Goal: Task Accomplishment & Management: Use online tool/utility

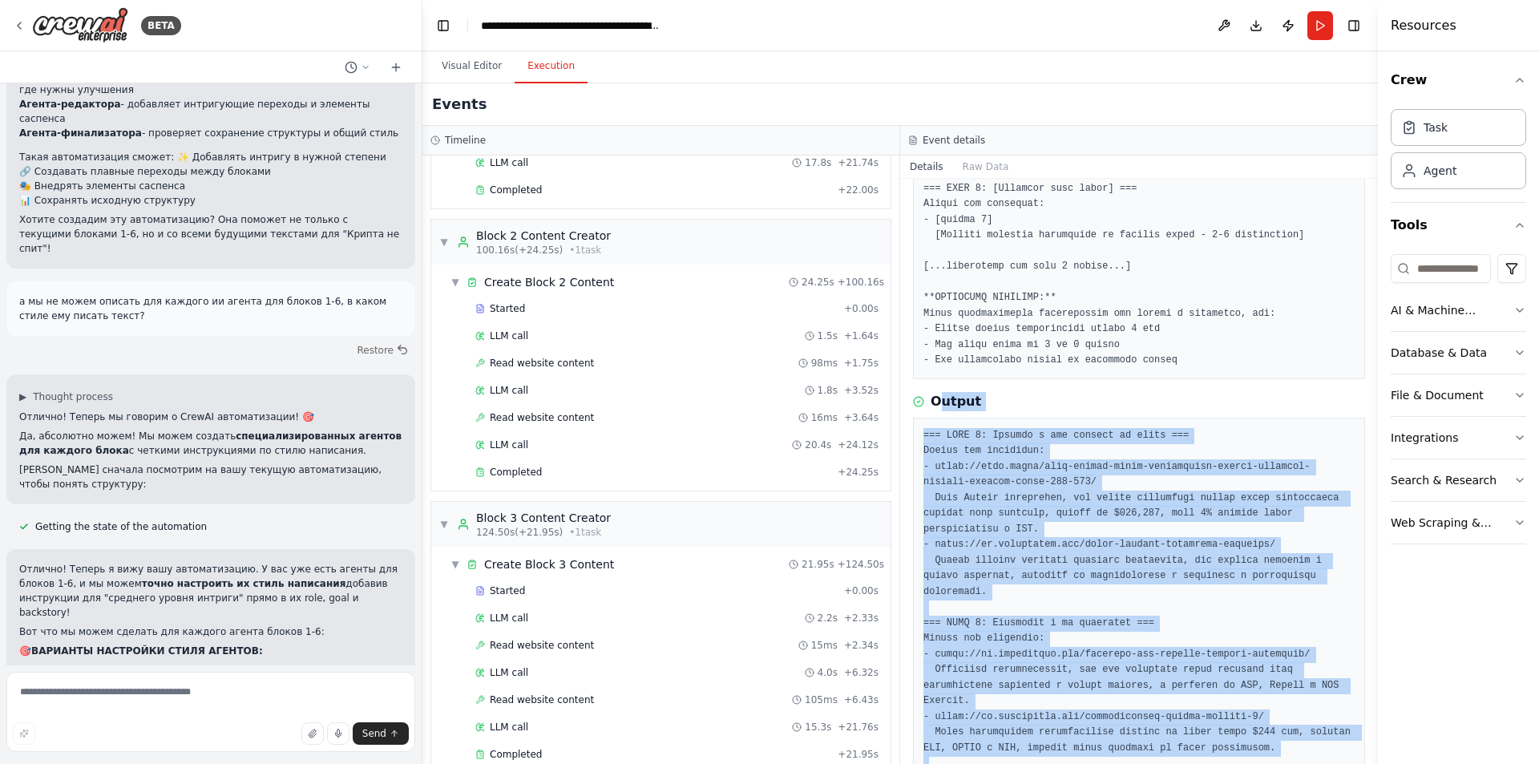
scroll to position [1077, 0]
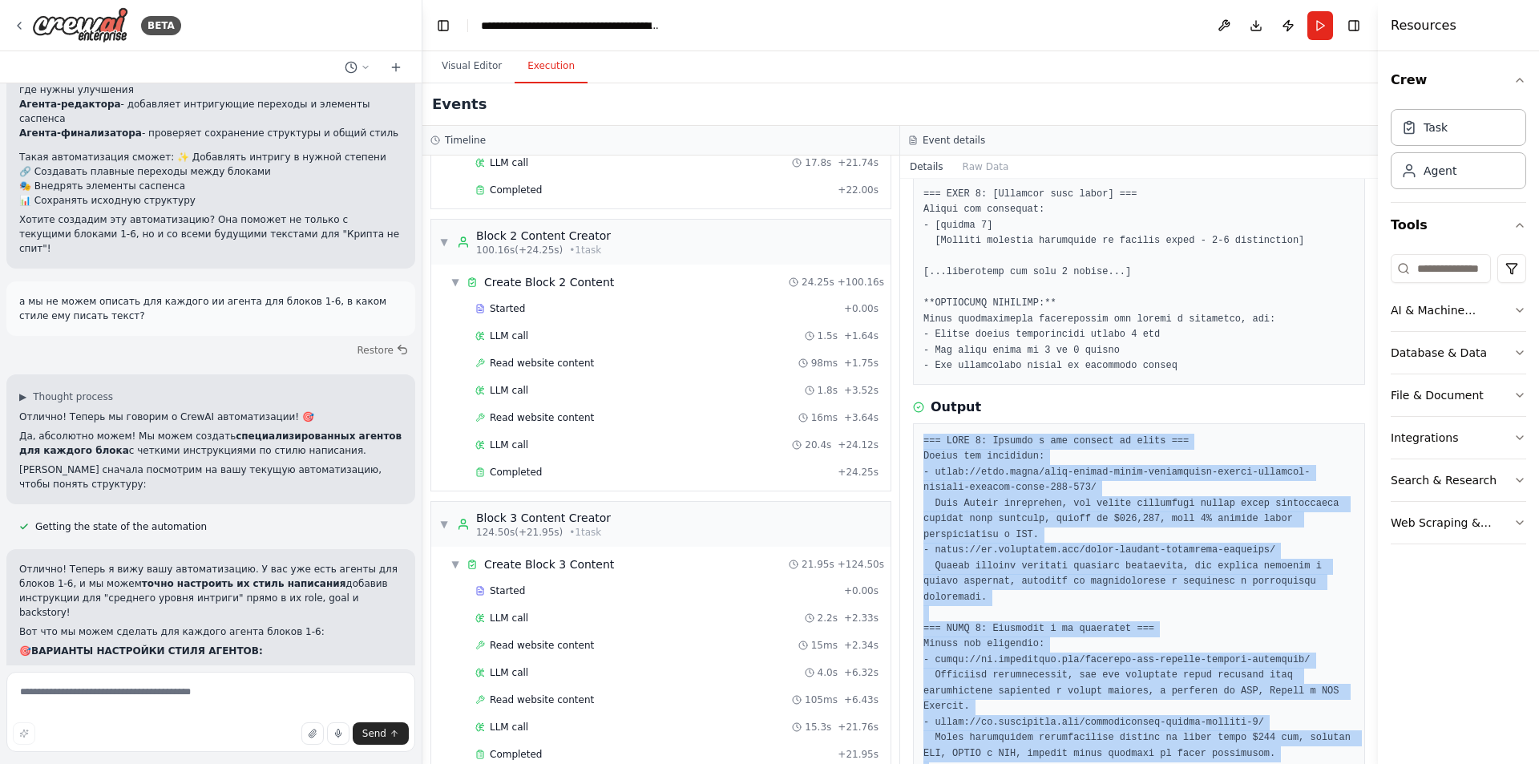
drag, startPoint x: 1004, startPoint y: 719, endPoint x: 918, endPoint y: 418, distance: 312.8
copy pre "=== LORE 0: Ipsumdo s ame consect ad elits === Doeius tem incididun: - utlab://…"
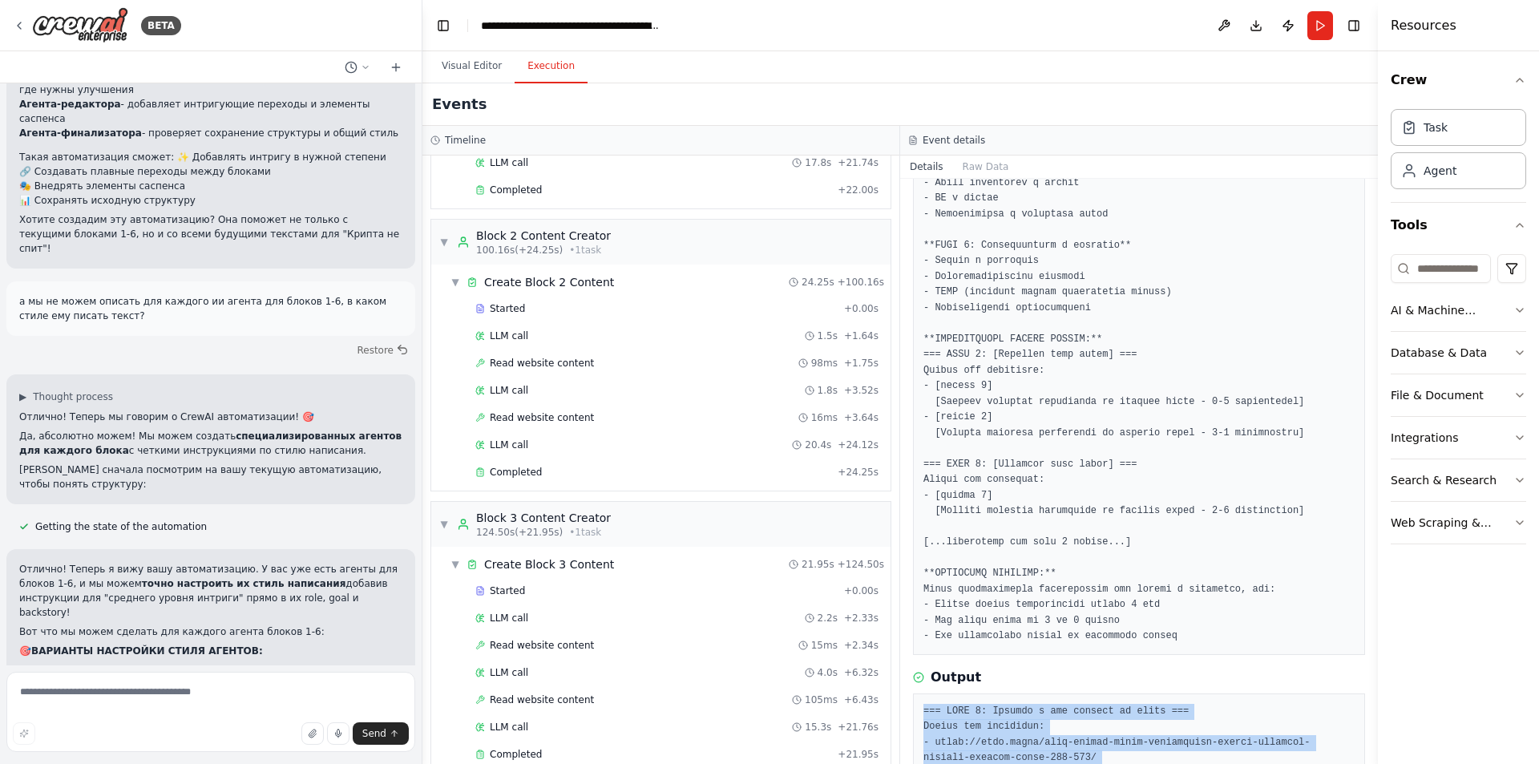
scroll to position [677, 0]
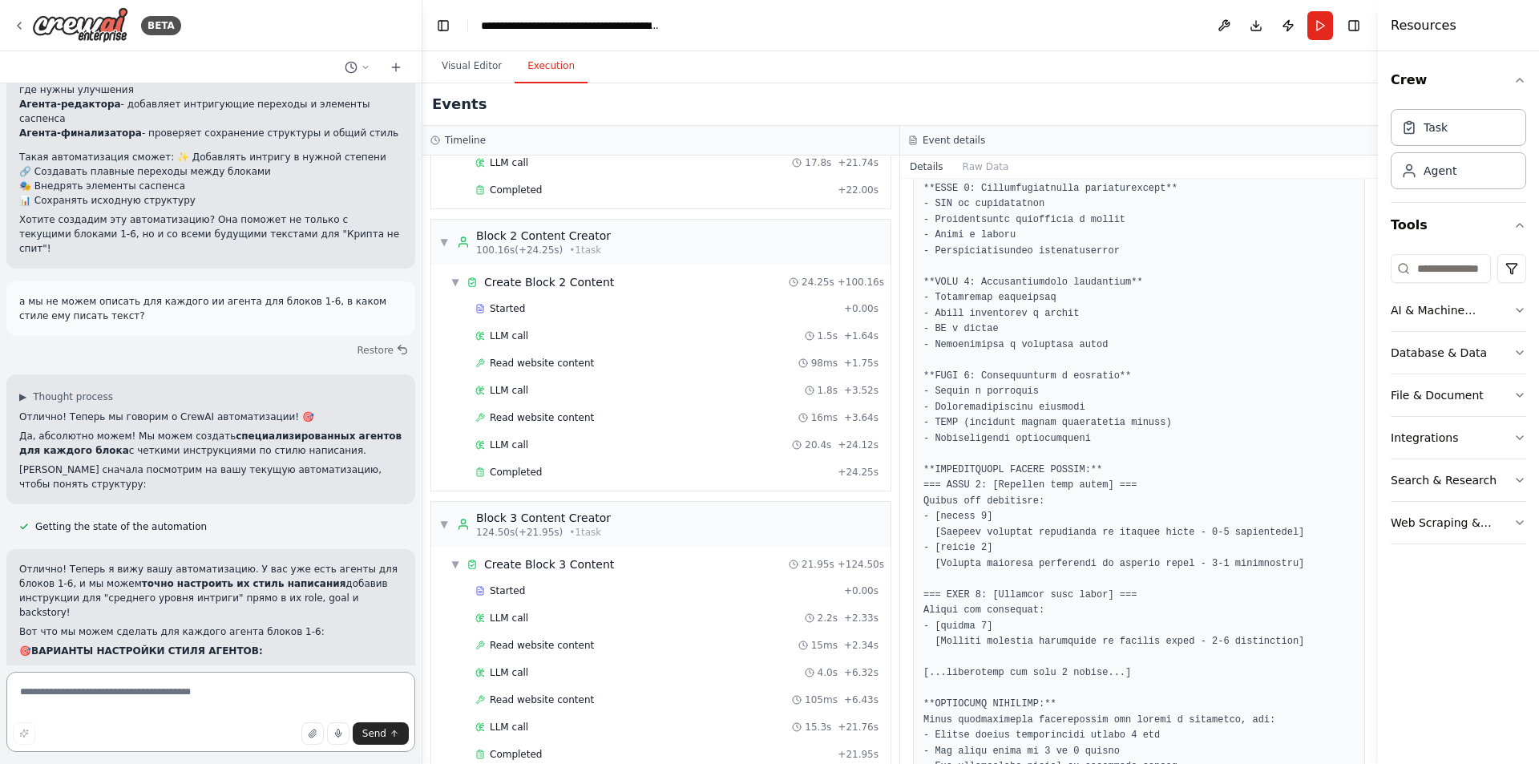
click at [169, 688] on textarea at bounding box center [210, 712] width 409 height 80
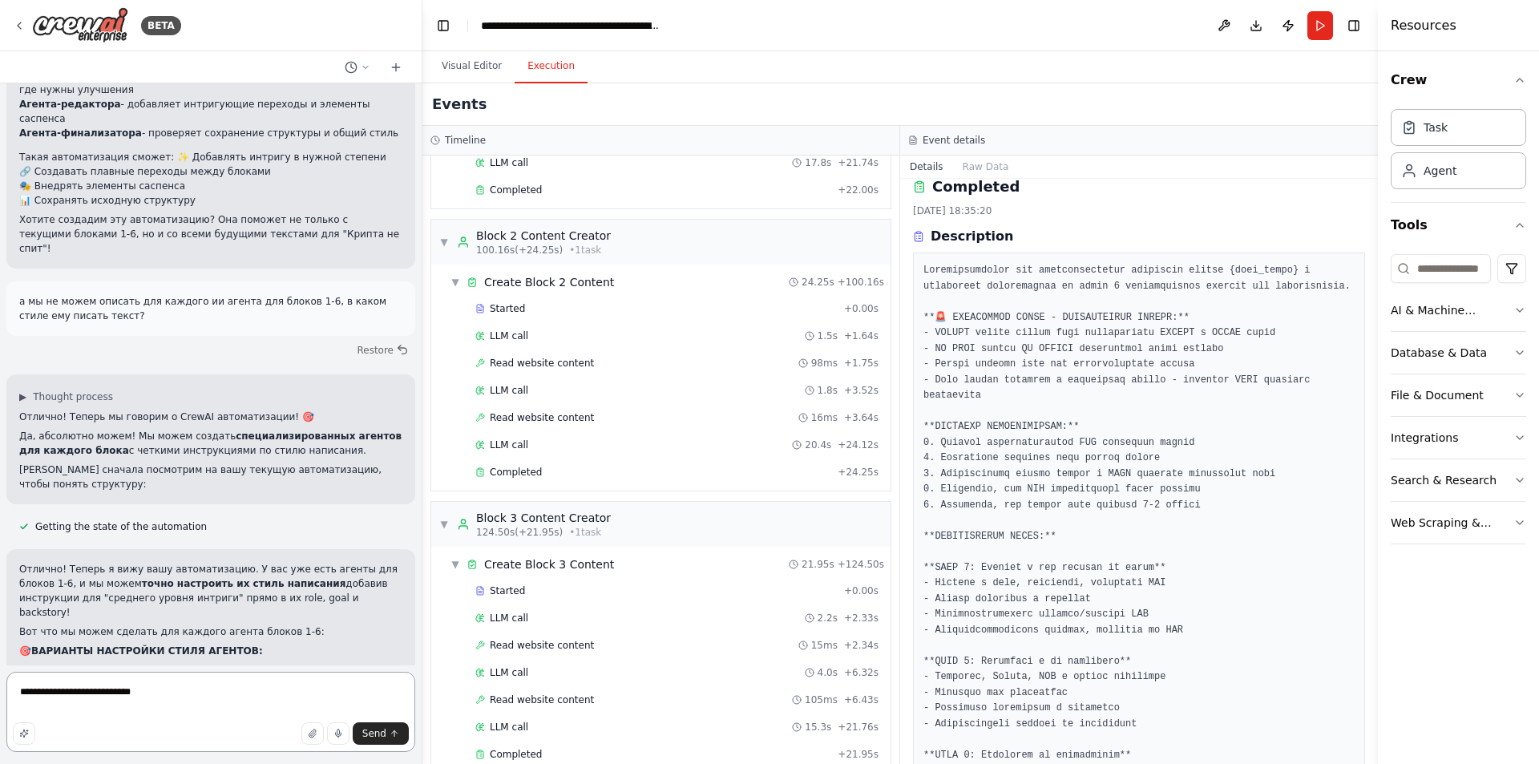
scroll to position [0, 0]
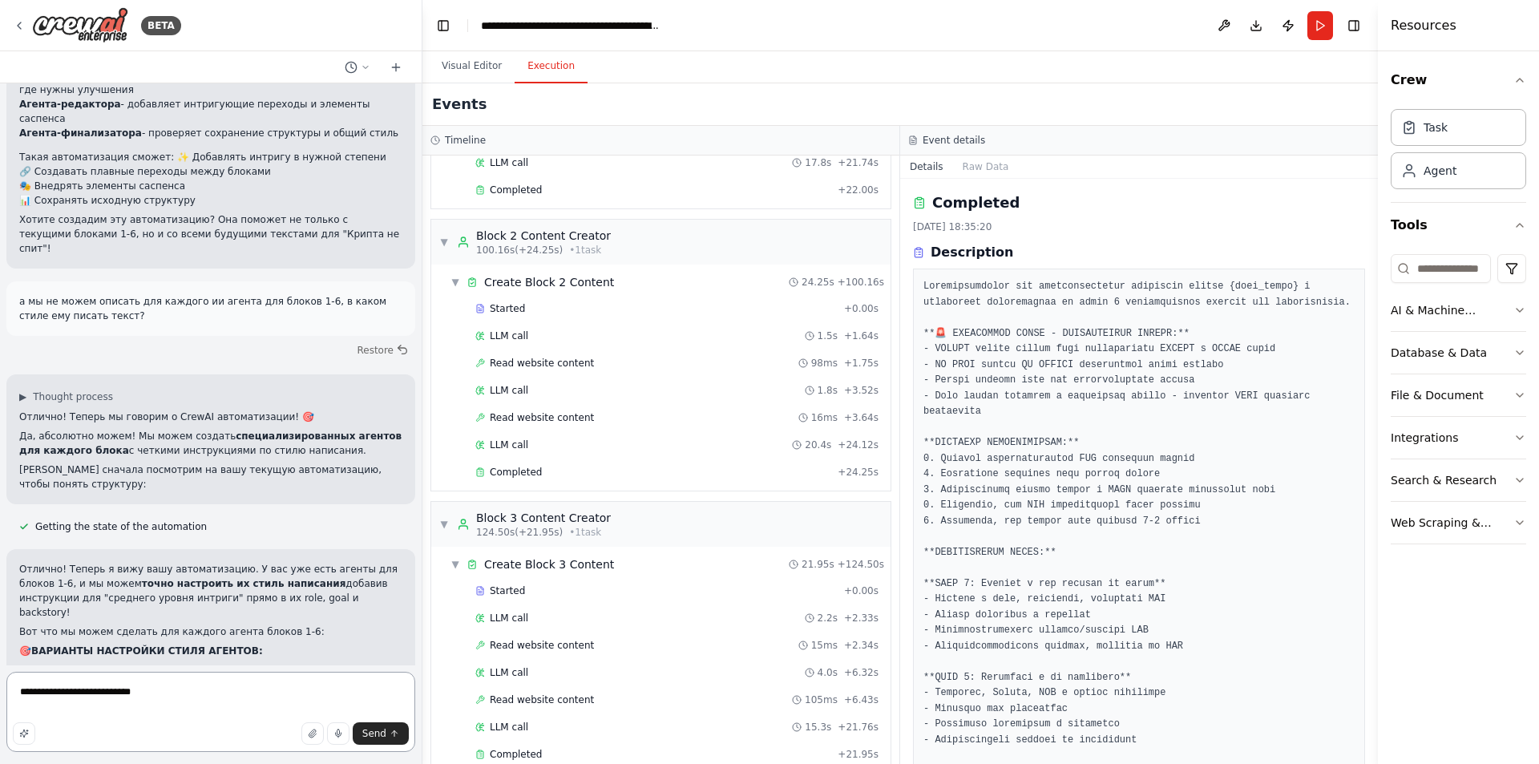
click at [219, 698] on textarea "**********" at bounding box center [210, 712] width 409 height 80
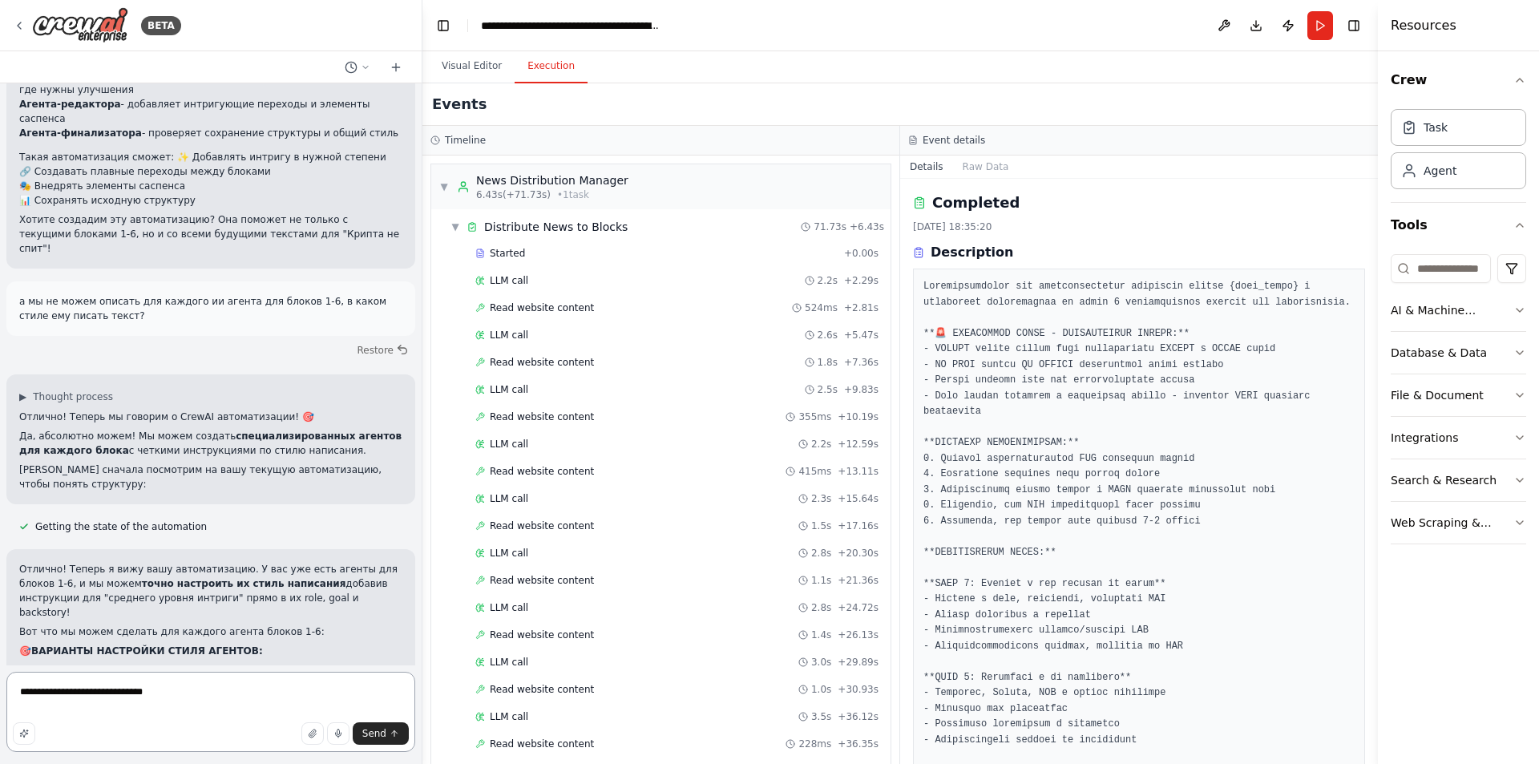
paste textarea "**********"
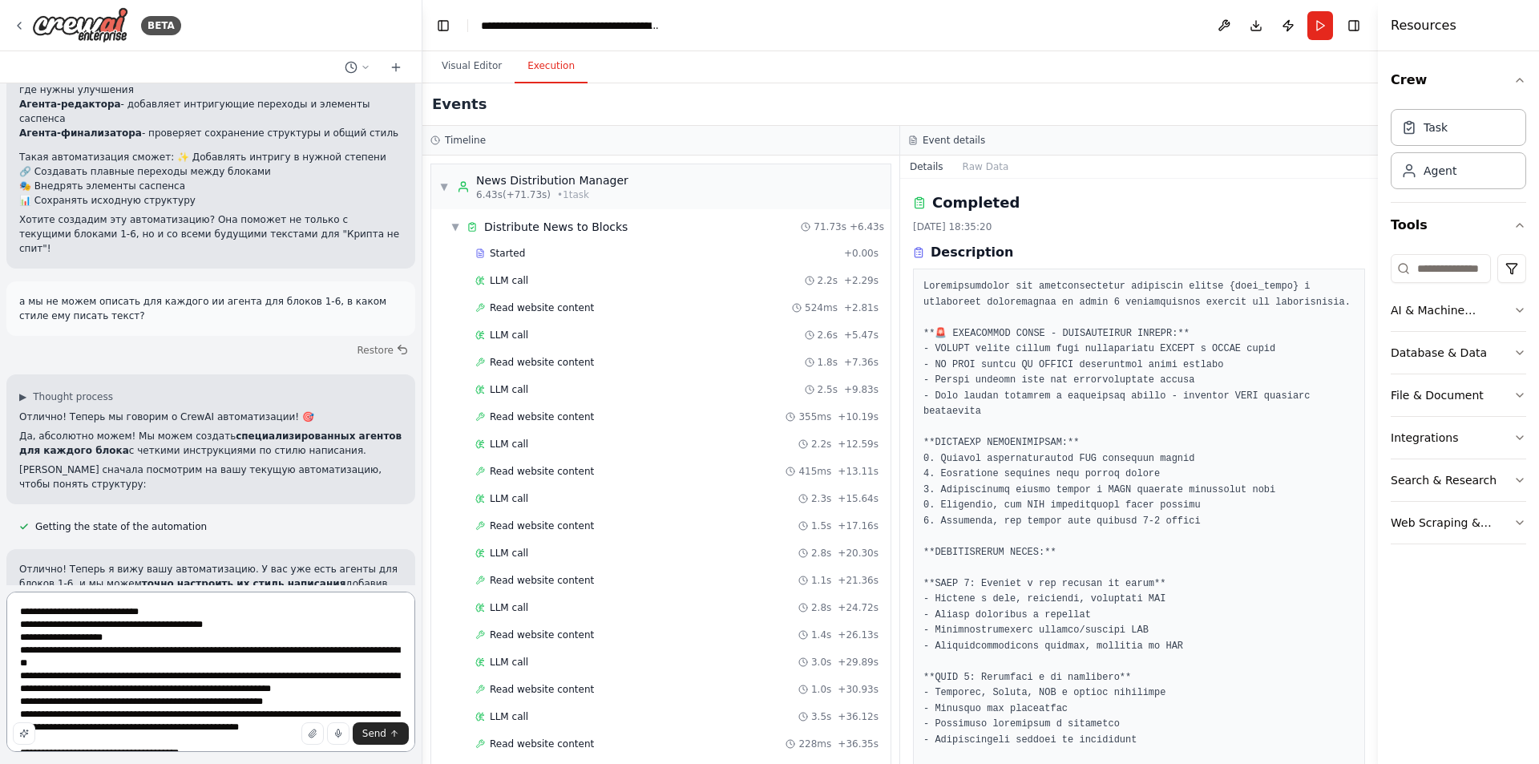
click at [217, 610] on textarea at bounding box center [210, 672] width 409 height 160
drag, startPoint x: 636, startPoint y: 180, endPoint x: 479, endPoint y: 182, distance: 157.1
click at [479, 182] on div "▼ News Distribution Manager 6.43s (+71.73s) • 1 task" at bounding box center [660, 186] width 459 height 45
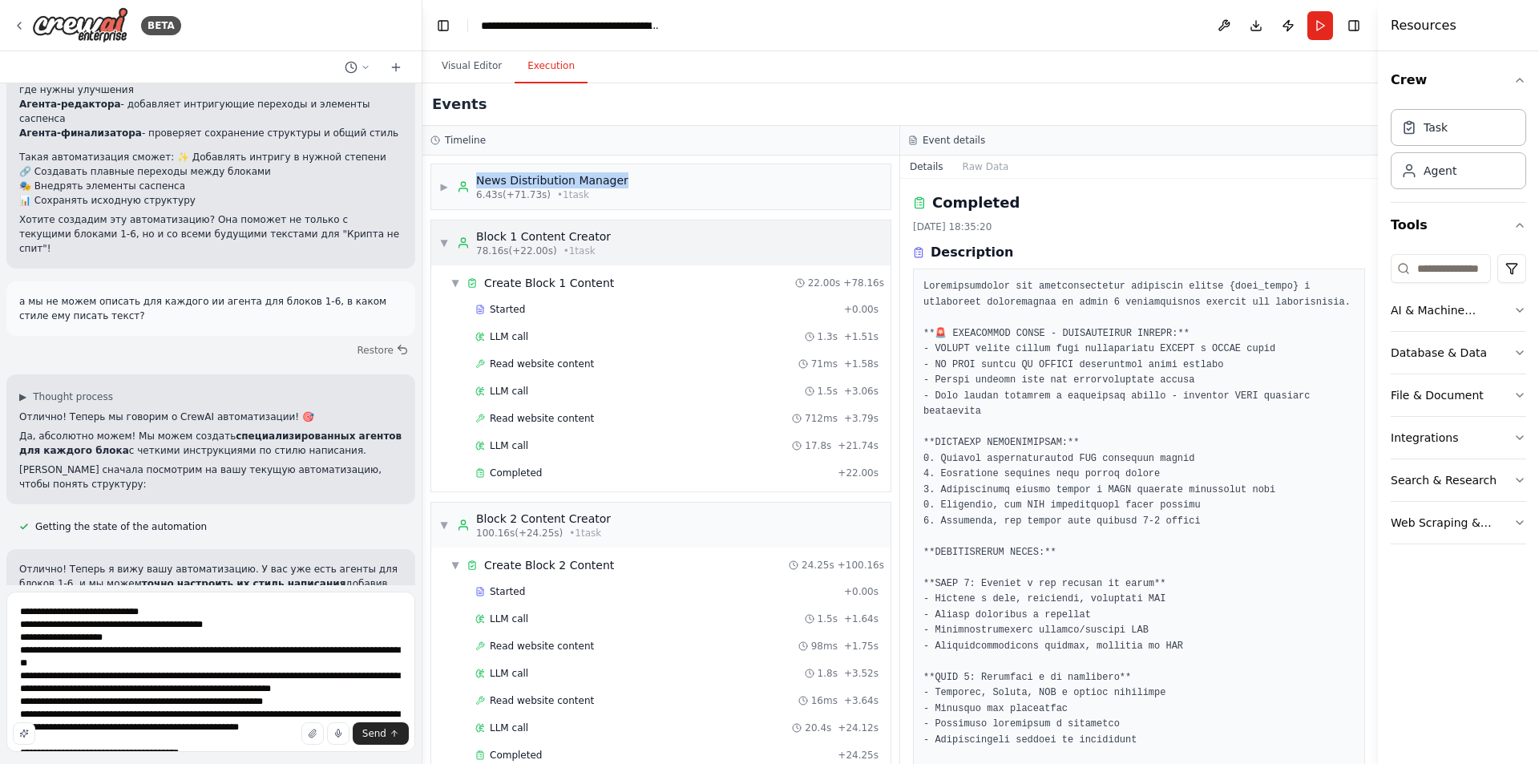
copy div "News Distribution Manager"
click at [212, 608] on textarea at bounding box center [210, 672] width 409 height 160
paste textarea "**********"
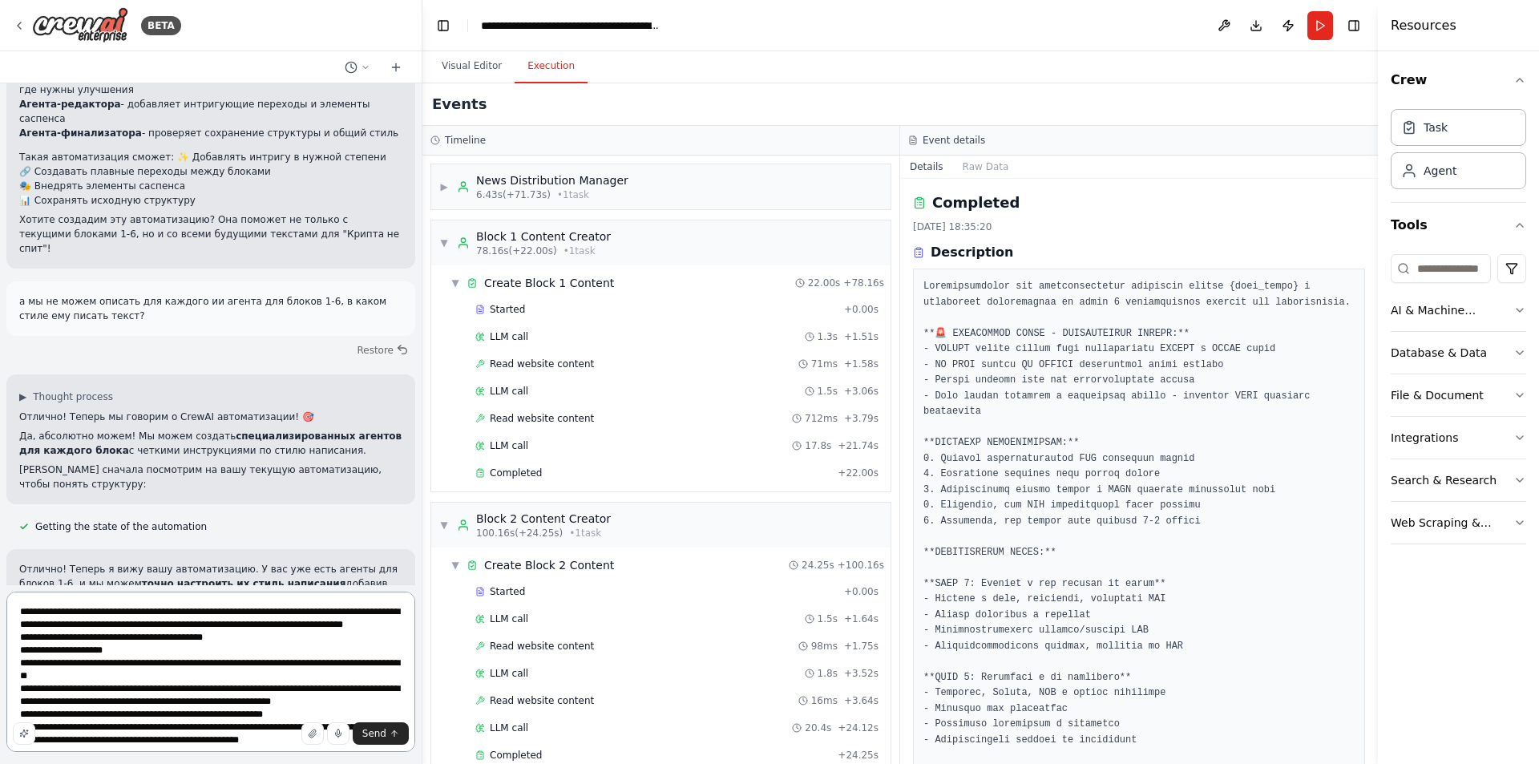
type textarea "**********"
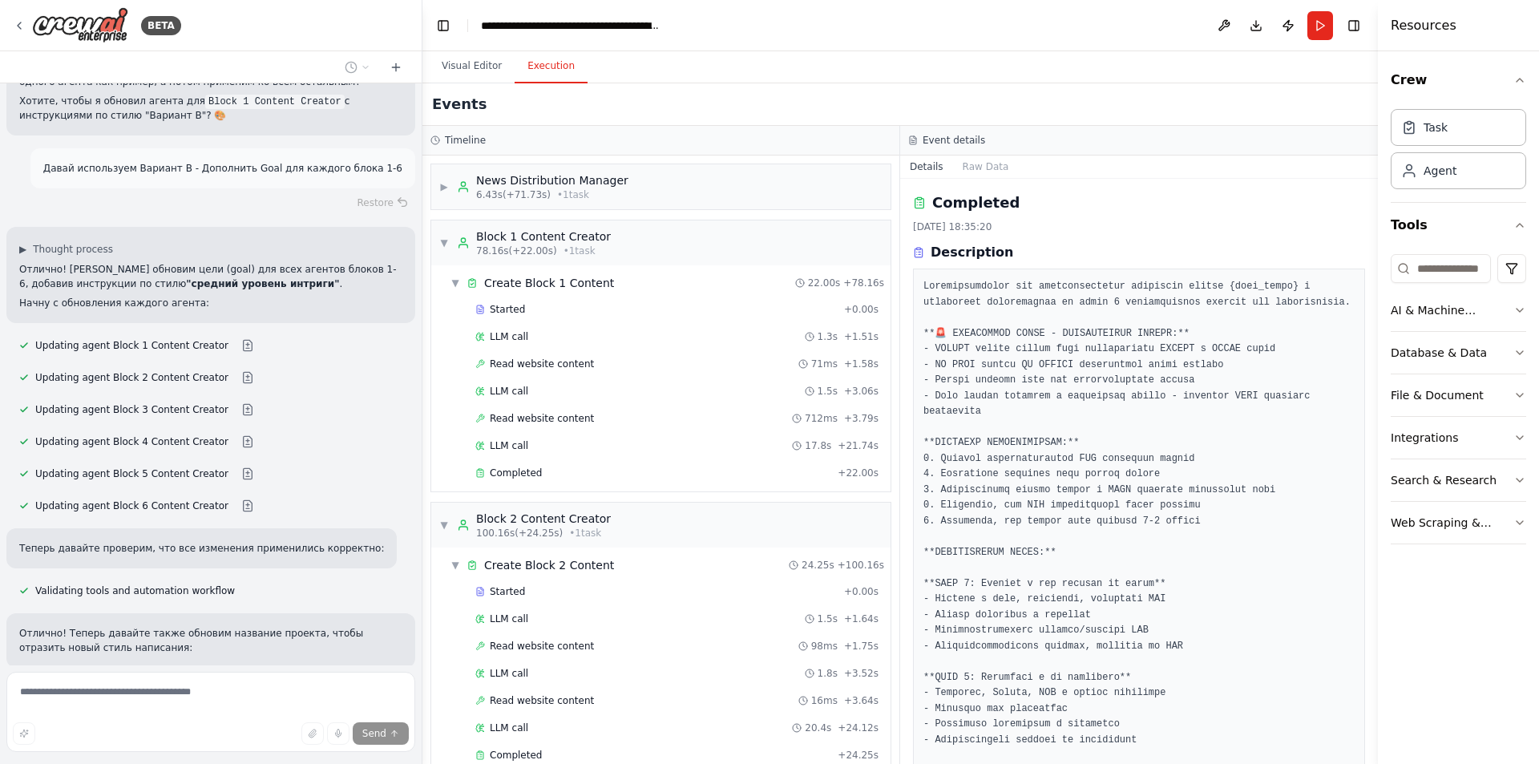
scroll to position [39333, 0]
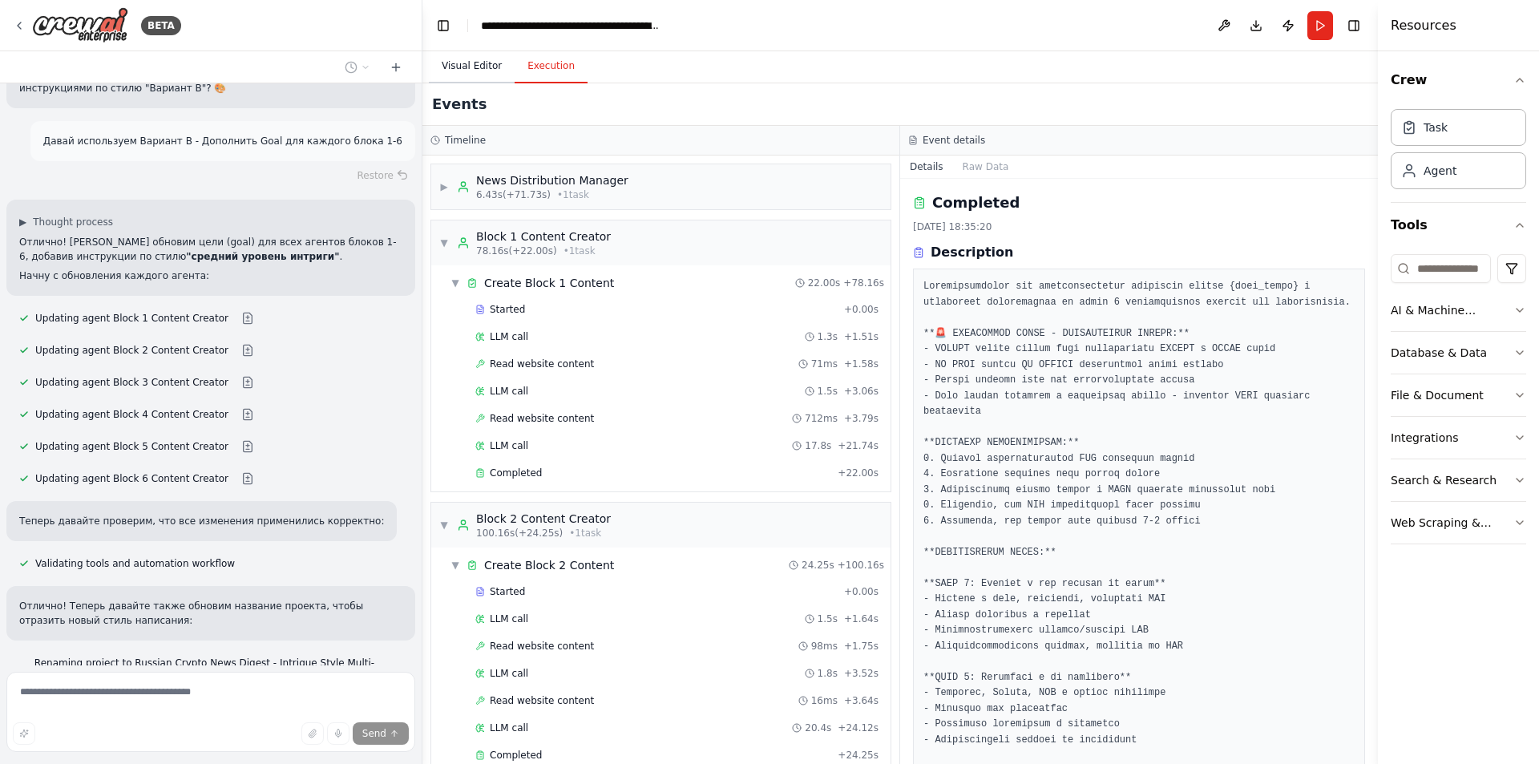
click at [466, 71] on button "Visual Editor" at bounding box center [472, 67] width 86 height 34
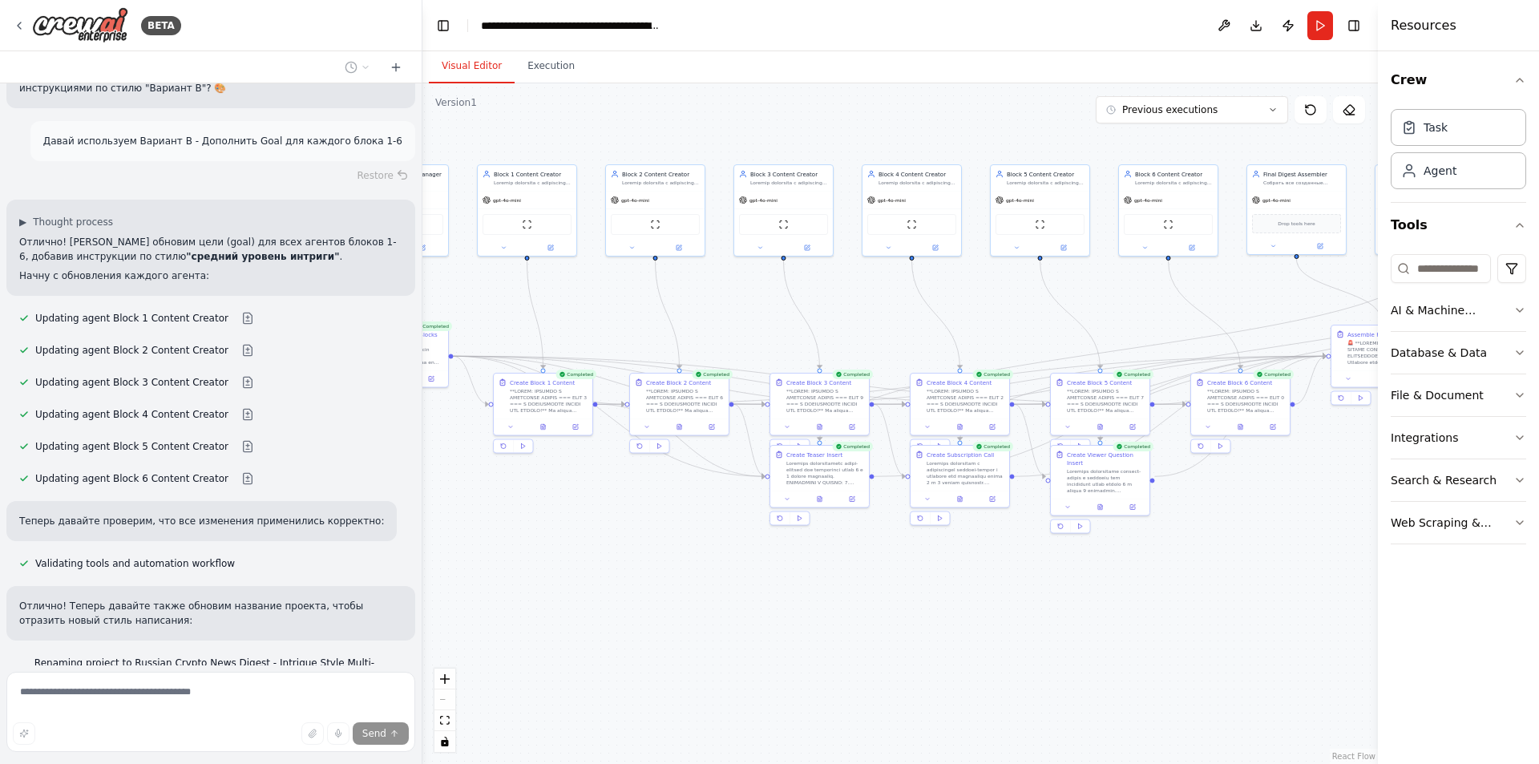
drag, startPoint x: 1095, startPoint y: 570, endPoint x: 1245, endPoint y: 530, distance: 155.2
click at [1245, 530] on div ".deletable-edge-delete-btn { width: 20px; height: 20px; border: 0px solid #ffff…" at bounding box center [900, 423] width 956 height 681
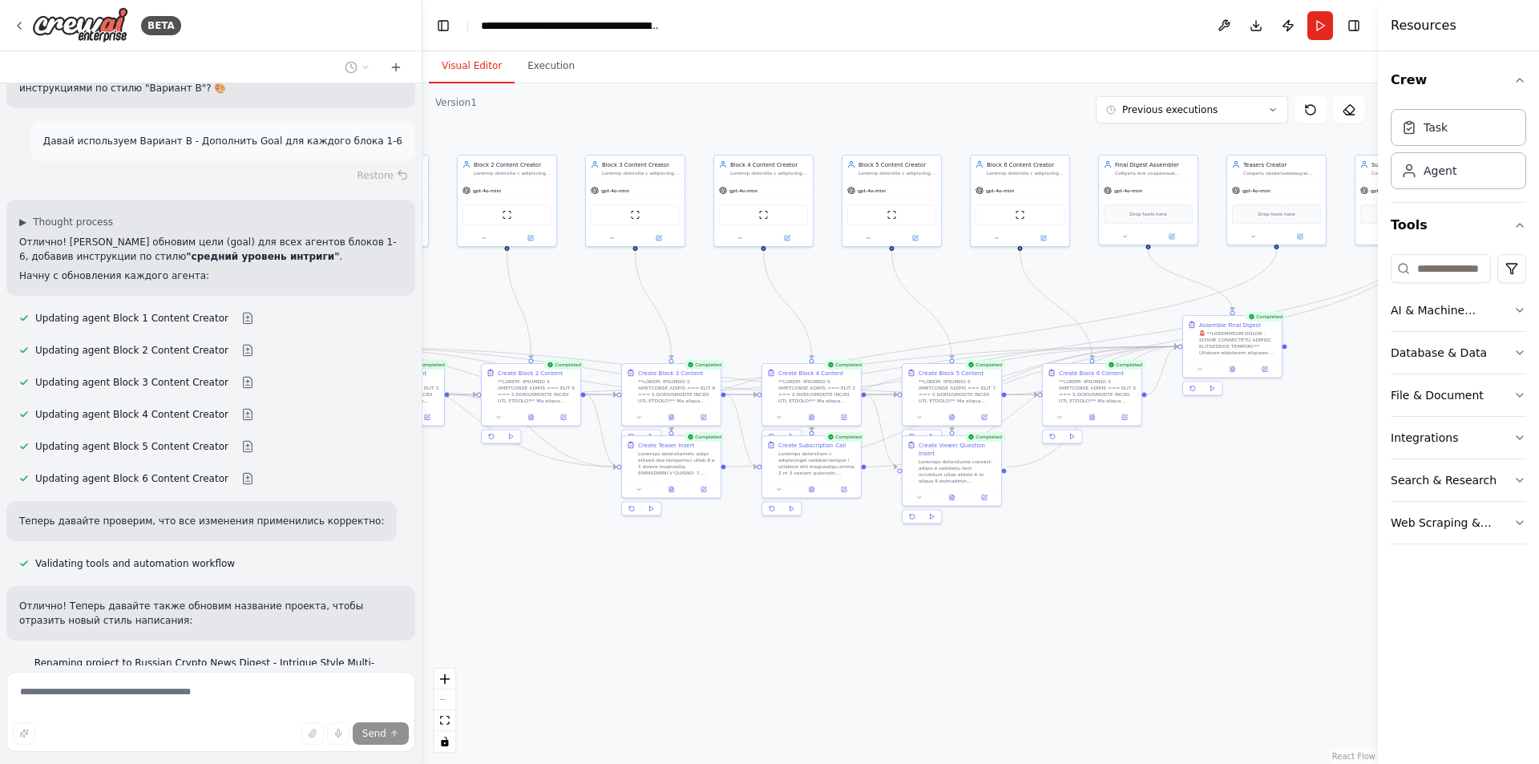
drag, startPoint x: 851, startPoint y: 616, endPoint x: 678, endPoint y: 608, distance: 172.5
click at [678, 608] on div ".deletable-edge-delete-btn { width: 20px; height: 20px; border: 0px solid #ffff…" at bounding box center [900, 423] width 956 height 681
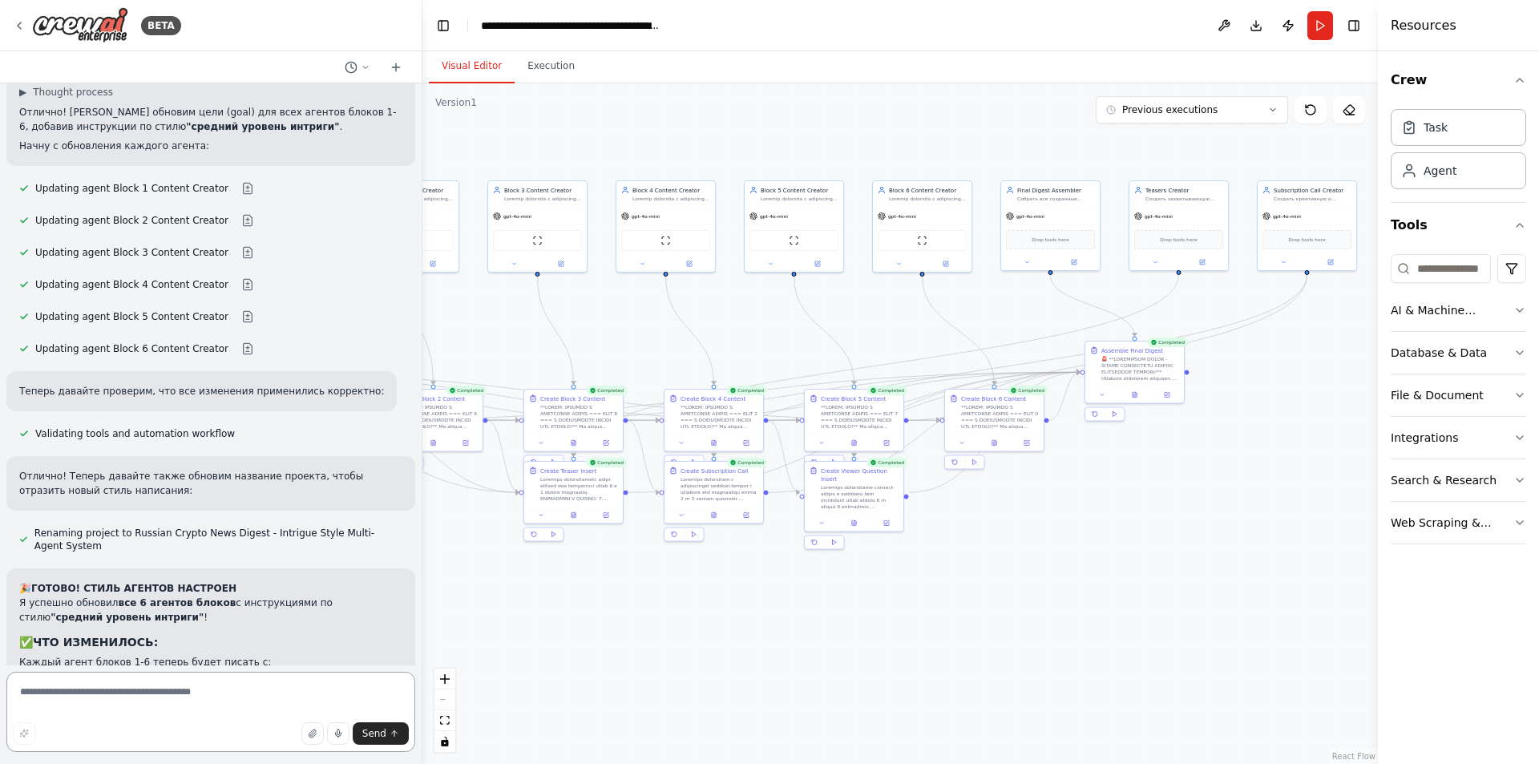
drag, startPoint x: 989, startPoint y: 603, endPoint x: 904, endPoint y: 623, distance: 87.3
click at [902, 624] on div ".deletable-edge-delete-btn { width: 20px; height: 20px; border: 0px solid #ffff…" at bounding box center [900, 423] width 956 height 681
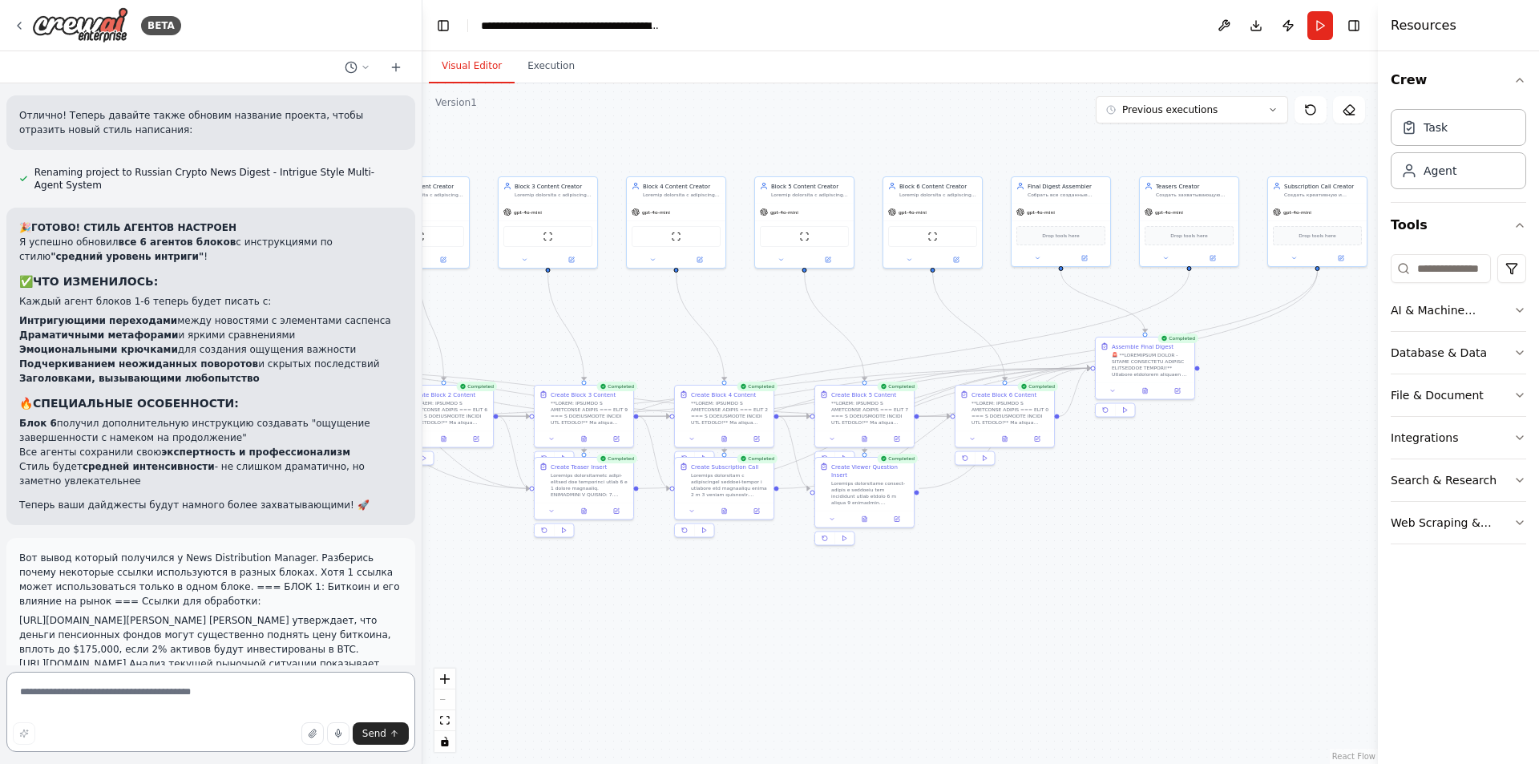
scroll to position [39838, 0]
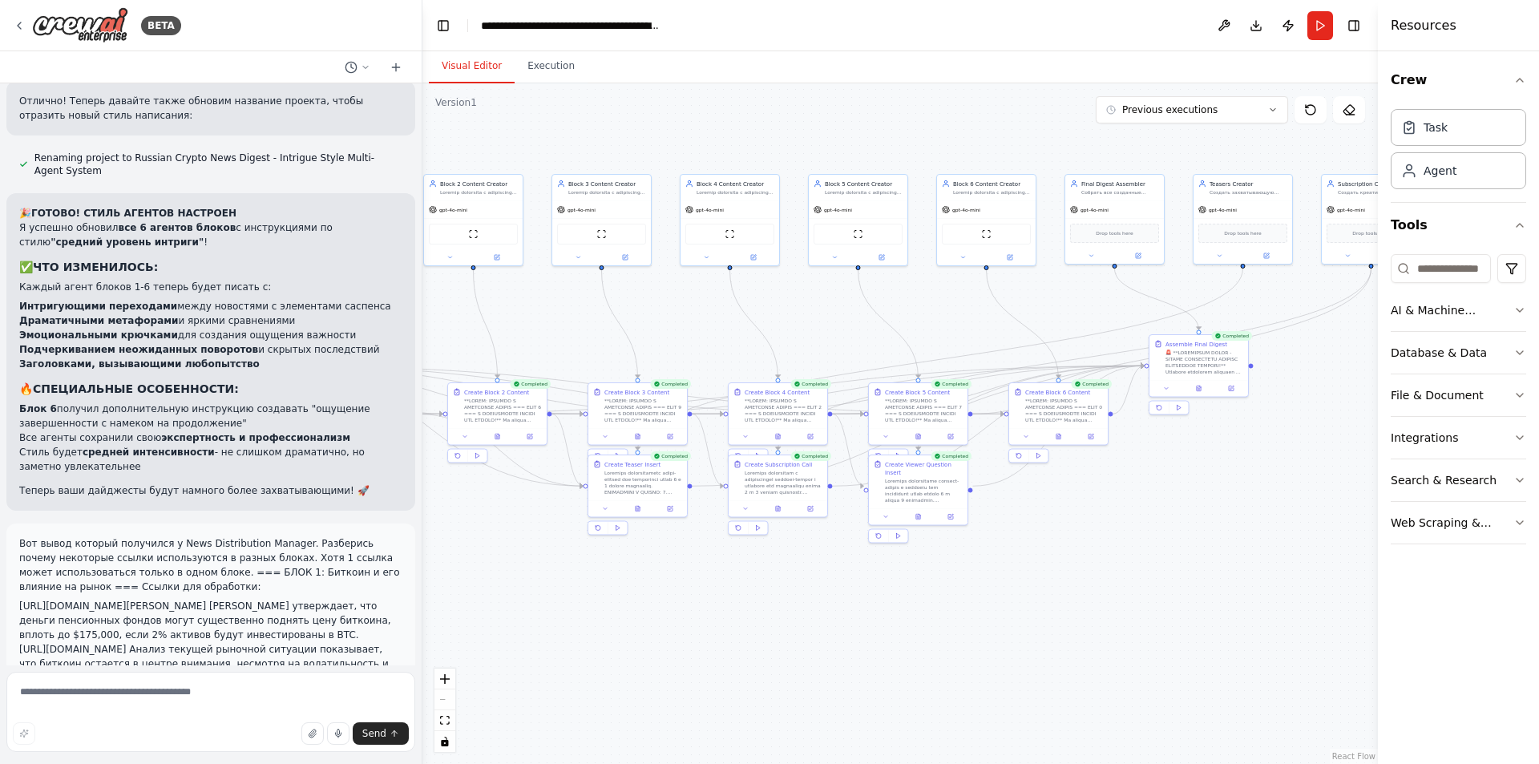
drag, startPoint x: 601, startPoint y: 596, endPoint x: 653, endPoint y: 591, distance: 51.6
click at [653, 591] on div ".deletable-edge-delete-btn { width: 20px; height: 20px; border: 0px solid #ffff…" at bounding box center [900, 423] width 956 height 681
click at [197, 688] on textarea at bounding box center [210, 712] width 409 height 80
type textarea "*********"
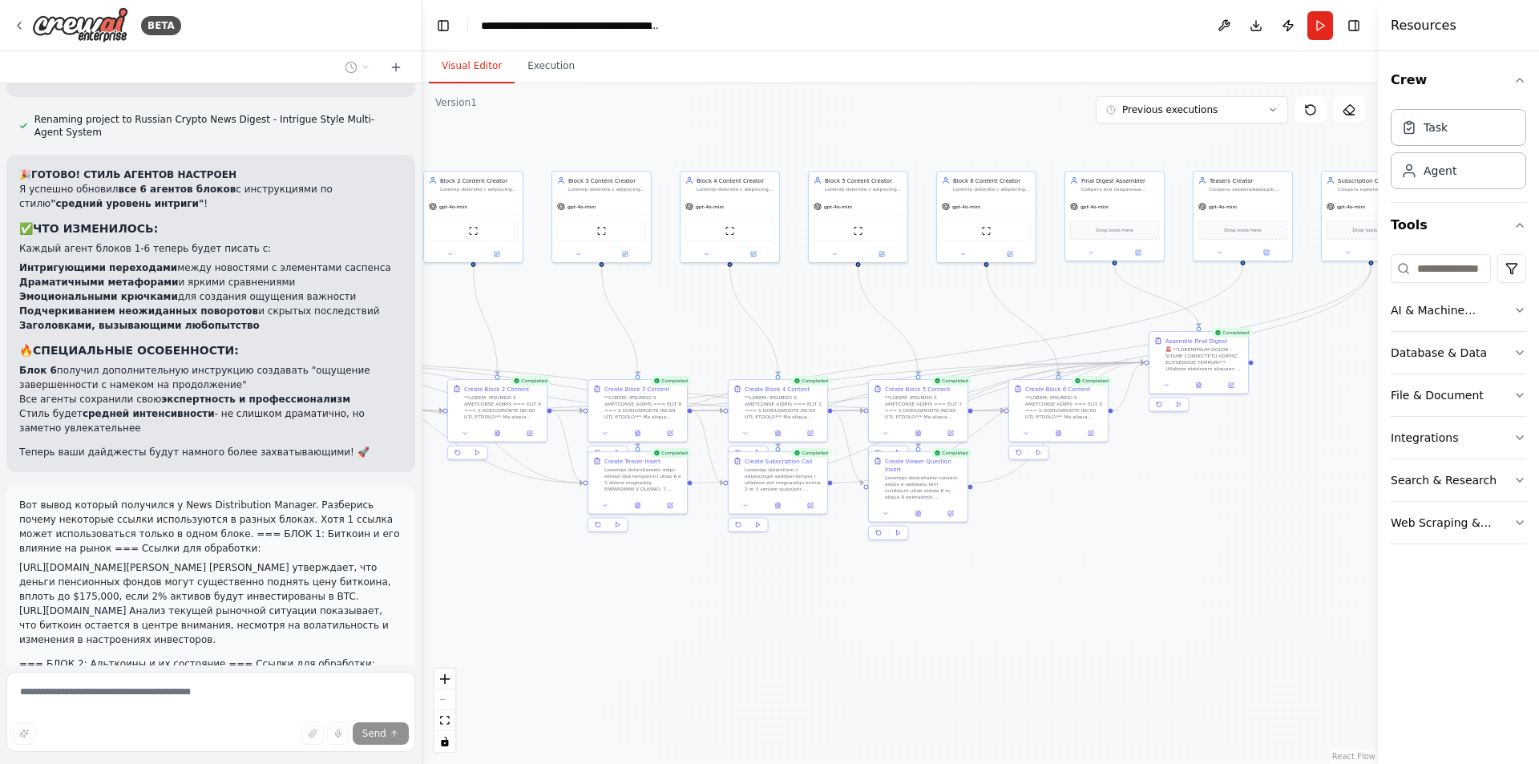
scroll to position [39980, 0]
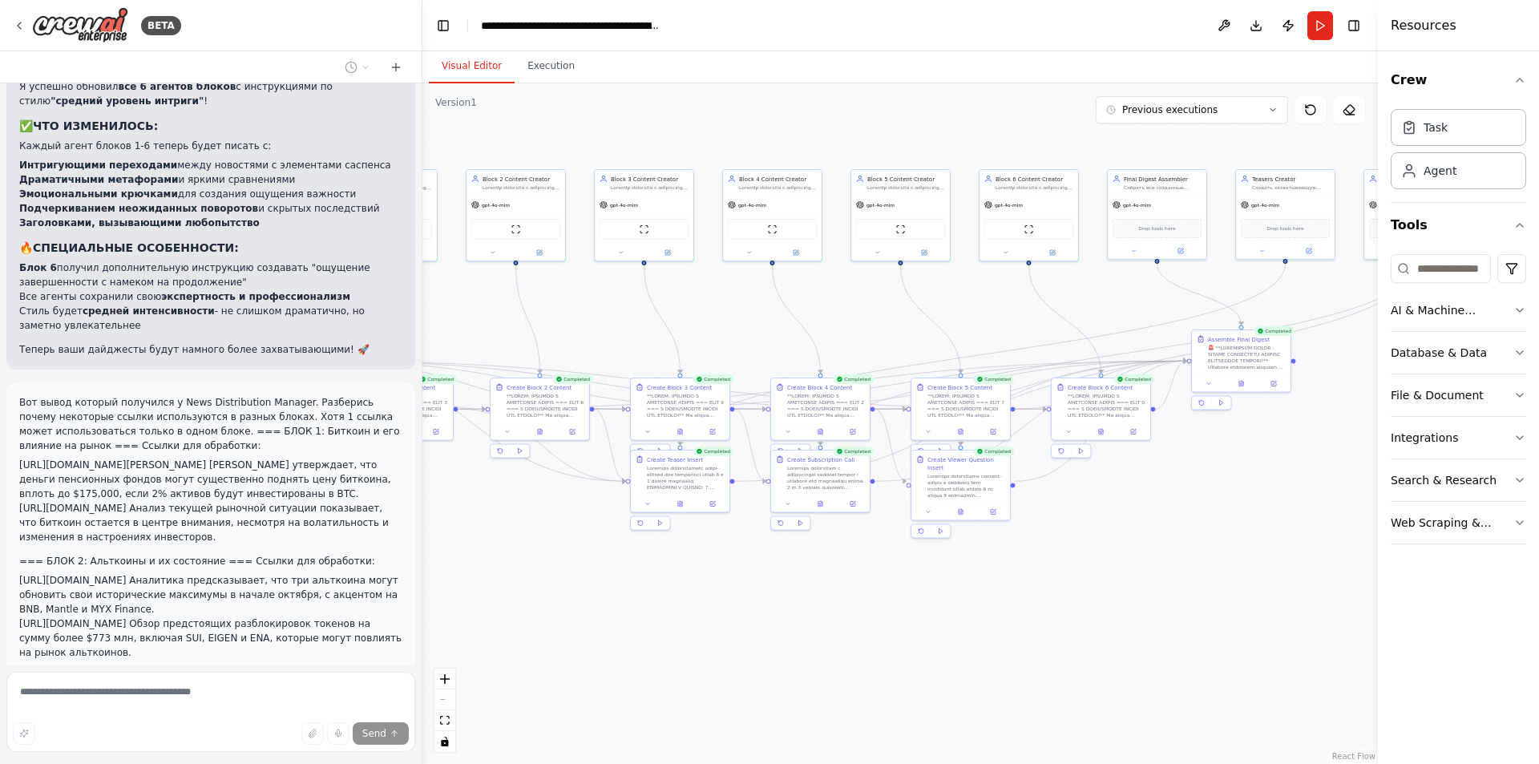
drag, startPoint x: 789, startPoint y: 634, endPoint x: 826, endPoint y: 631, distance: 37.0
click at [826, 631] on div ".deletable-edge-delete-btn { width: 20px; height: 20px; border: 0px solid #ffff…" at bounding box center [900, 423] width 956 height 681
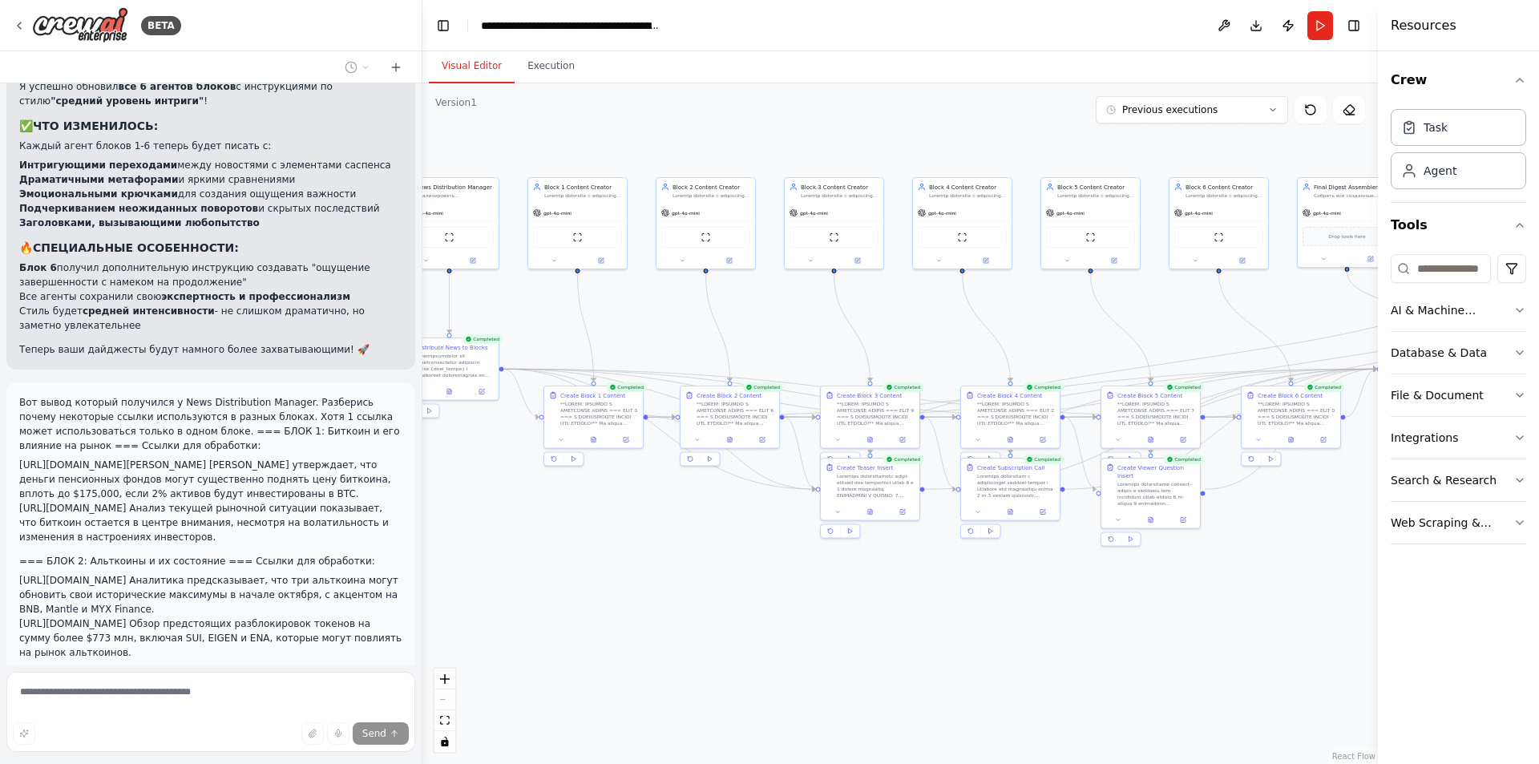
drag, startPoint x: 758, startPoint y: 611, endPoint x: 868, endPoint y: 633, distance: 112.1
click at [872, 632] on div ".deletable-edge-delete-btn { width: 20px; height: 20px; border: 0px solid #ffff…" at bounding box center [900, 423] width 956 height 681
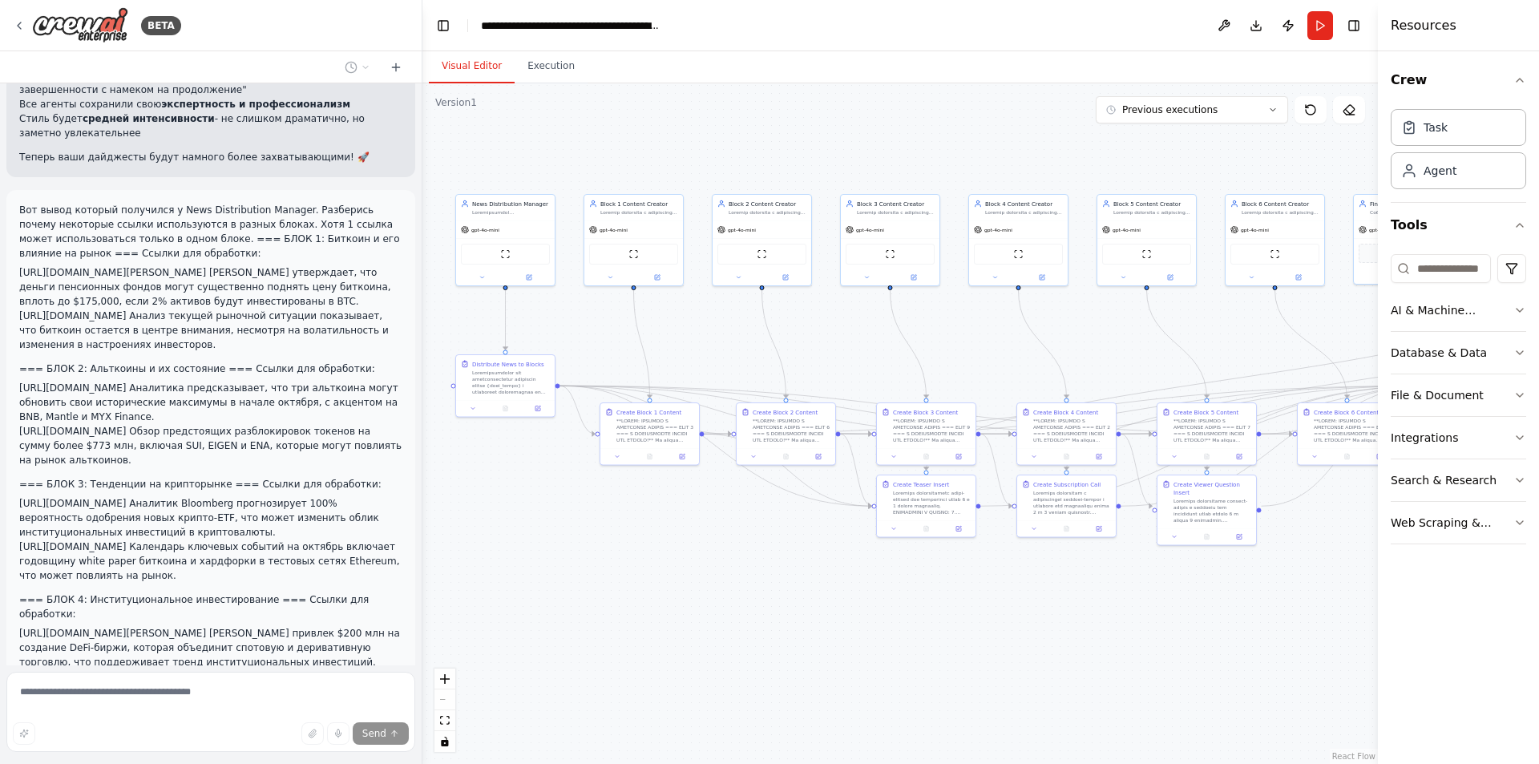
scroll to position [40186, 0]
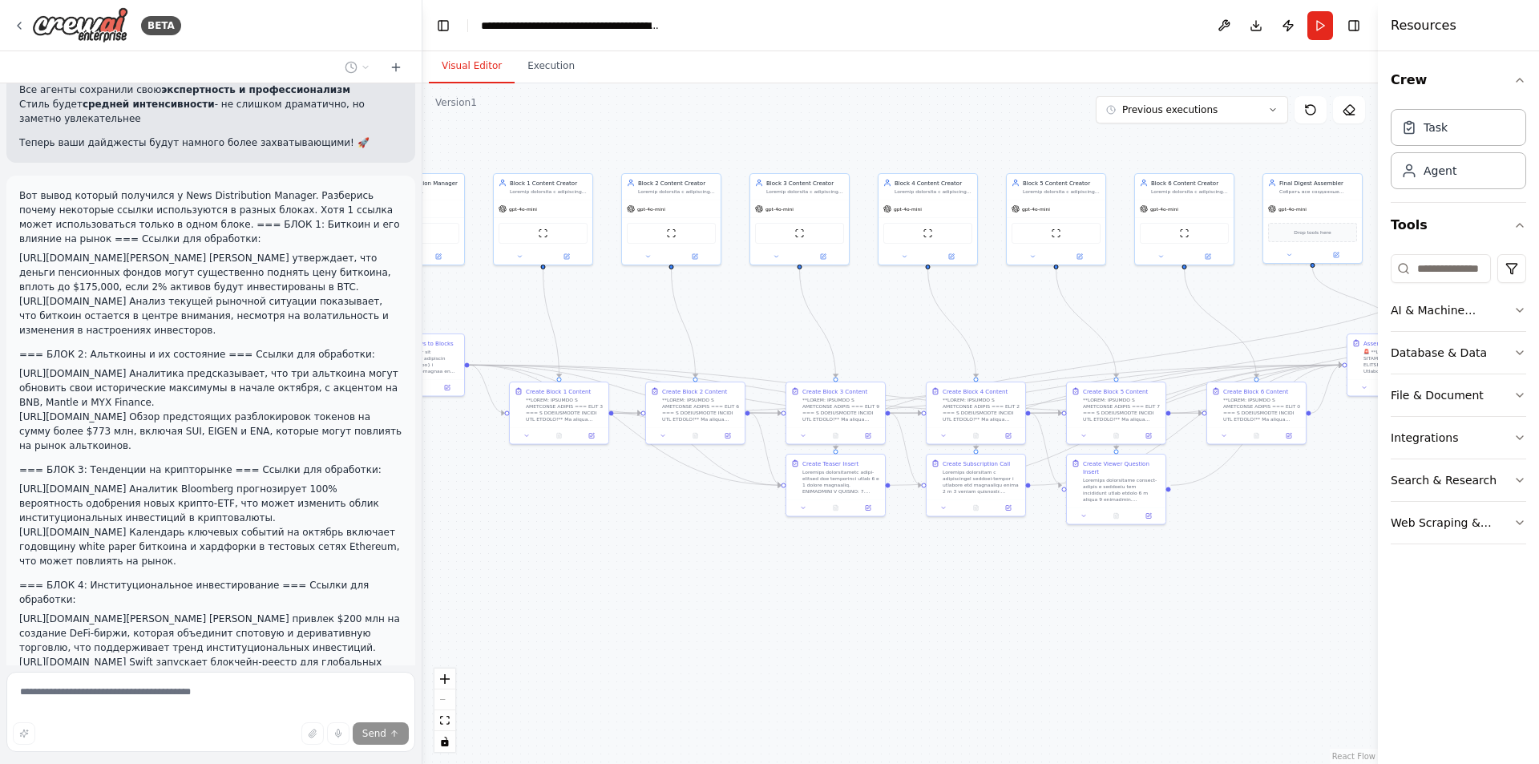
drag, startPoint x: 807, startPoint y: 559, endPoint x: 860, endPoint y: 558, distance: 52.9
click at [864, 561] on div ".deletable-edge-delete-btn { width: 20px; height: 20px; border: 0px solid #ffff…" at bounding box center [900, 423] width 956 height 681
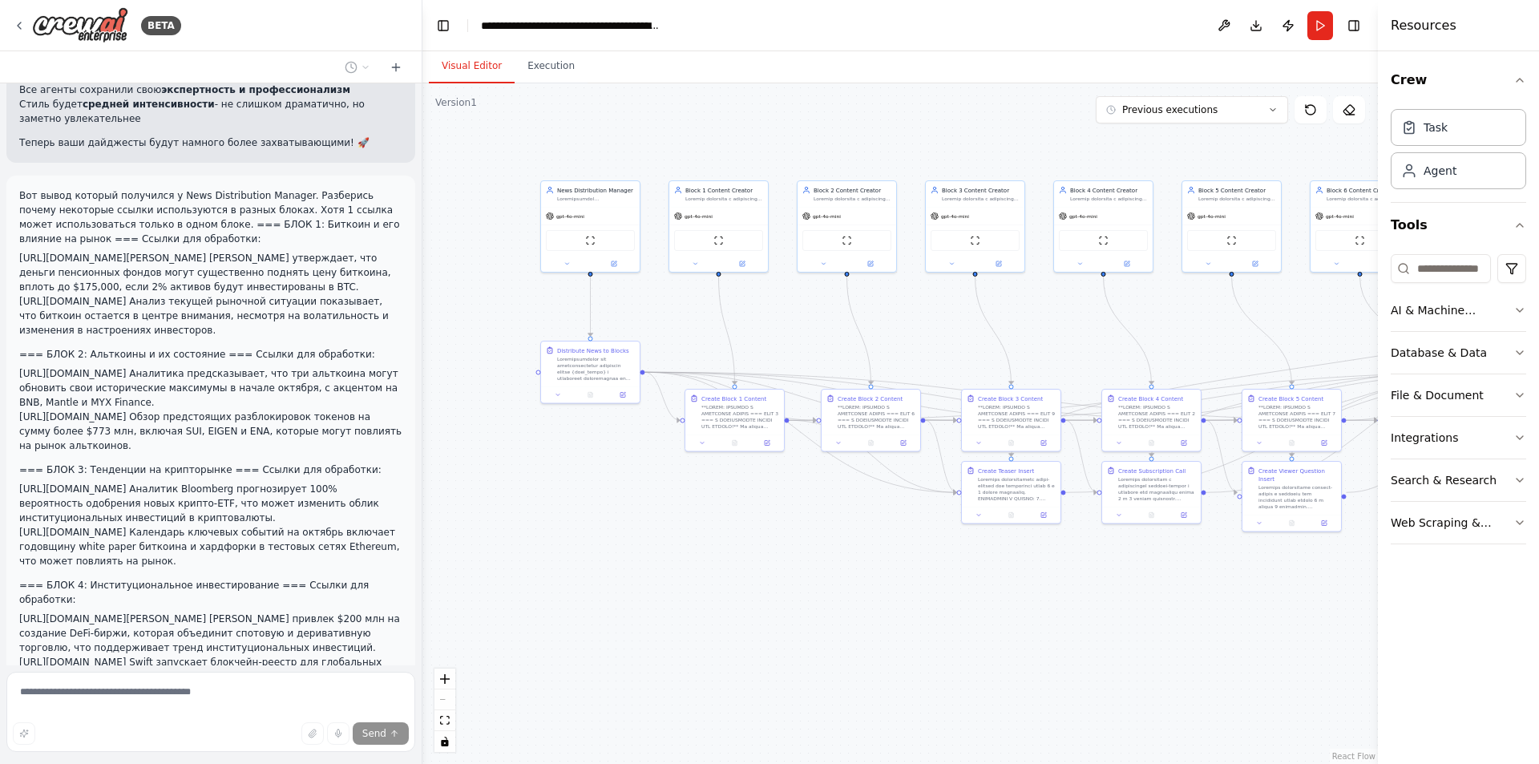
drag, startPoint x: 707, startPoint y: 516, endPoint x: 843, endPoint y: 522, distance: 135.6
click at [843, 522] on div ".deletable-edge-delete-btn { width: 20px; height: 20px; border: 0px solid #ffff…" at bounding box center [900, 423] width 956 height 681
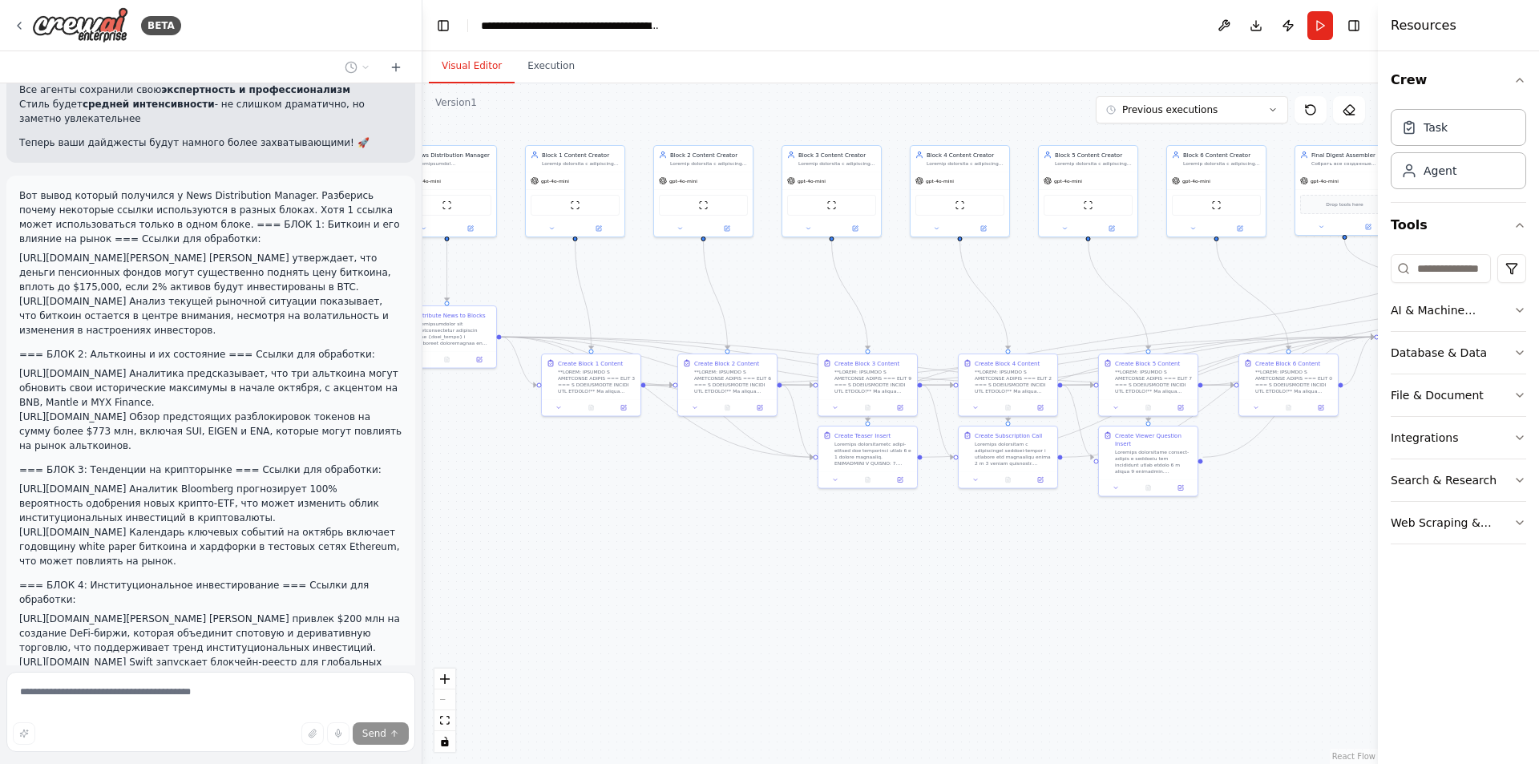
drag, startPoint x: 709, startPoint y: 503, endPoint x: 634, endPoint y: 486, distance: 77.2
click at [634, 486] on div ".deletable-edge-delete-btn { width: 20px; height: 20px; border: 0px solid #ffff…" at bounding box center [900, 423] width 956 height 681
click at [525, 59] on button "Execution" at bounding box center [551, 67] width 73 height 34
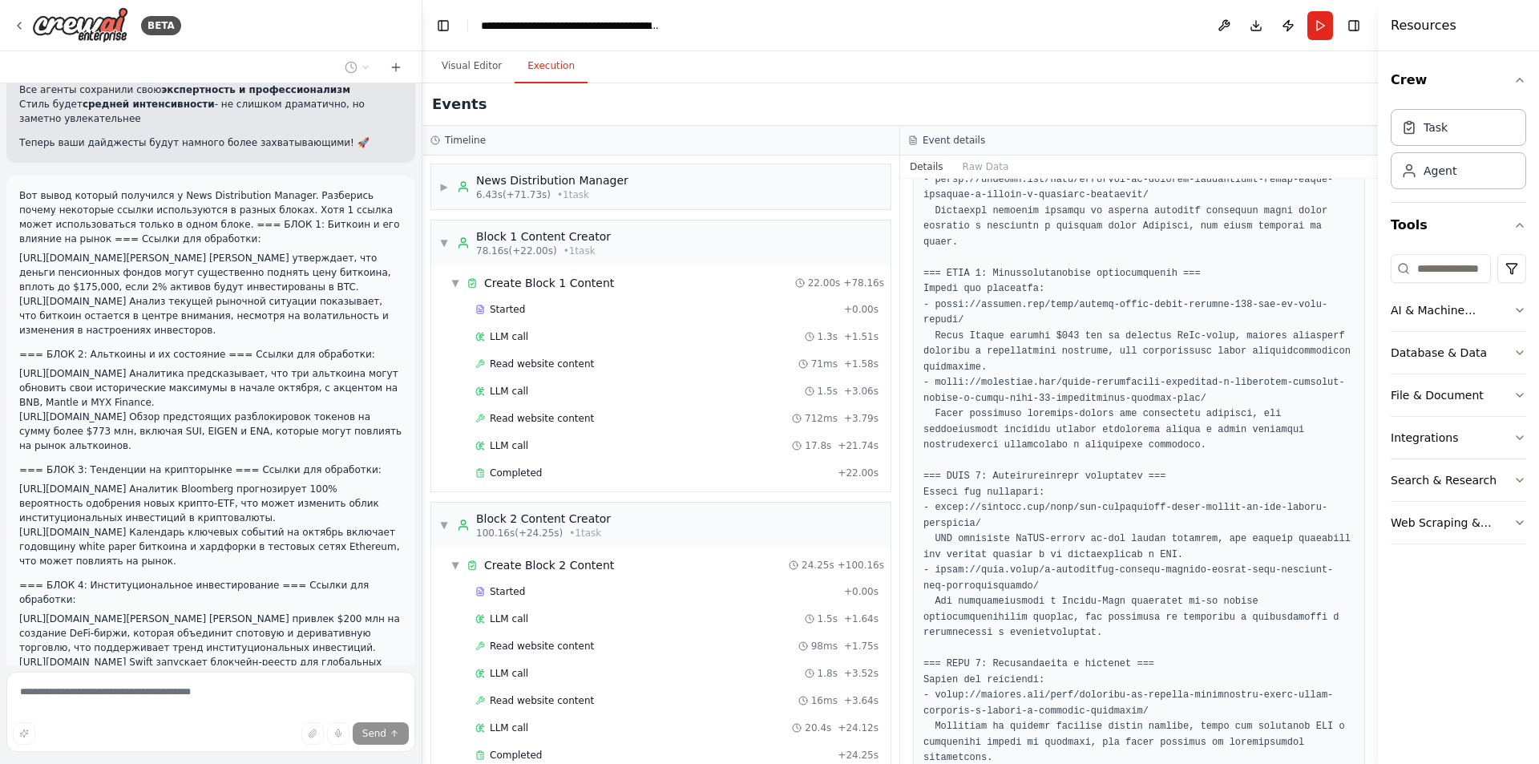
scroll to position [1799, 0]
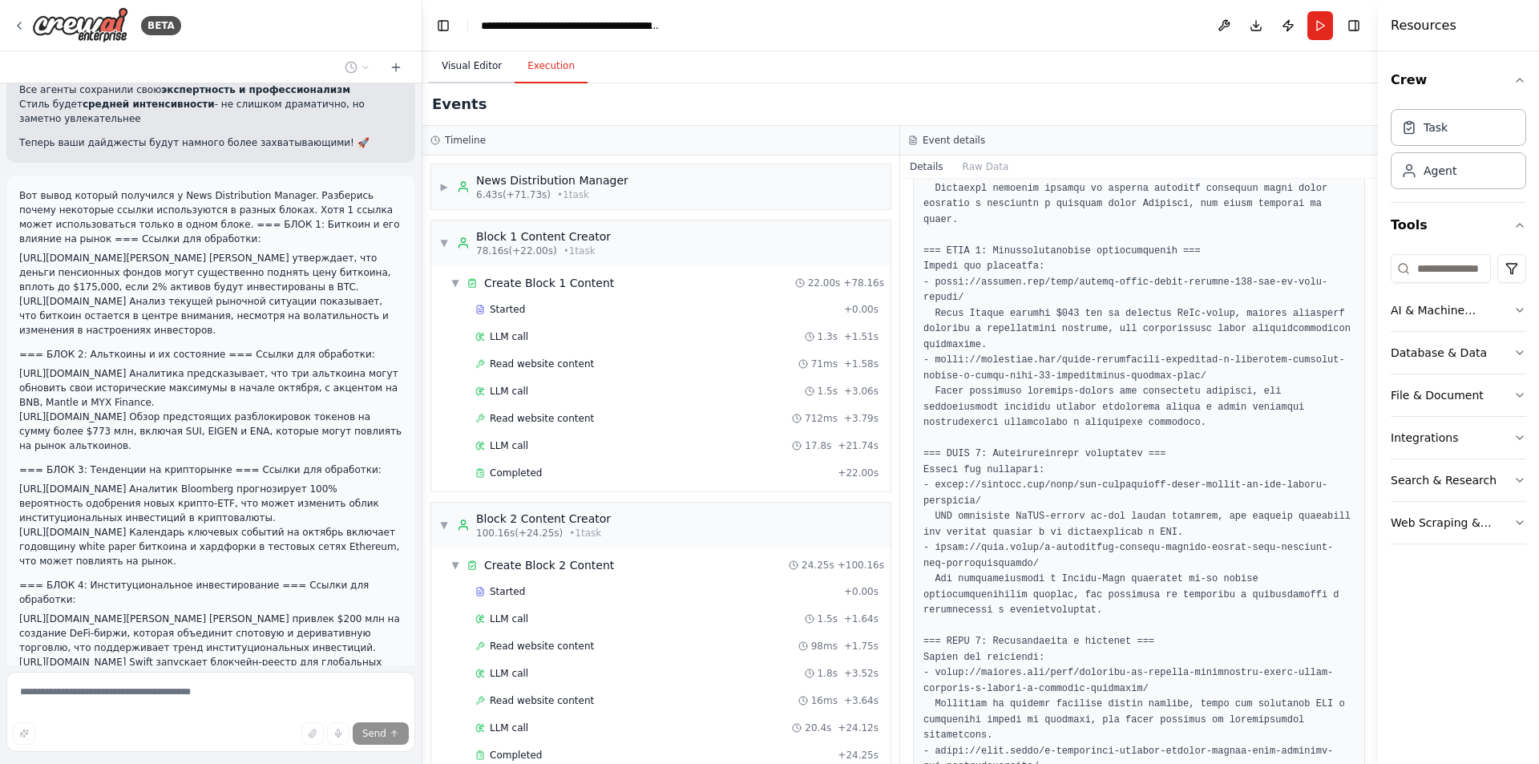
click at [458, 70] on button "Visual Editor" at bounding box center [472, 67] width 86 height 34
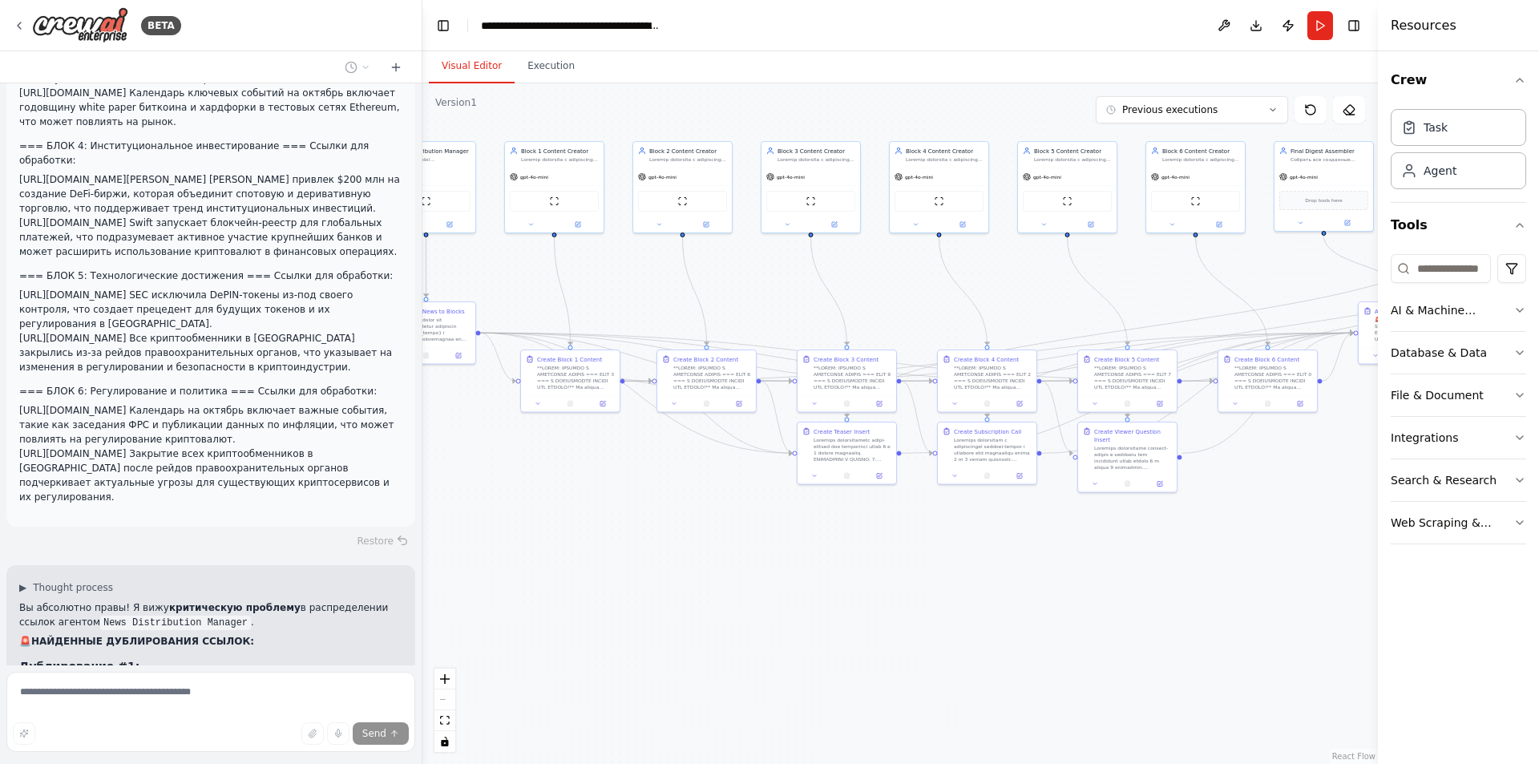
scroll to position [40619, 0]
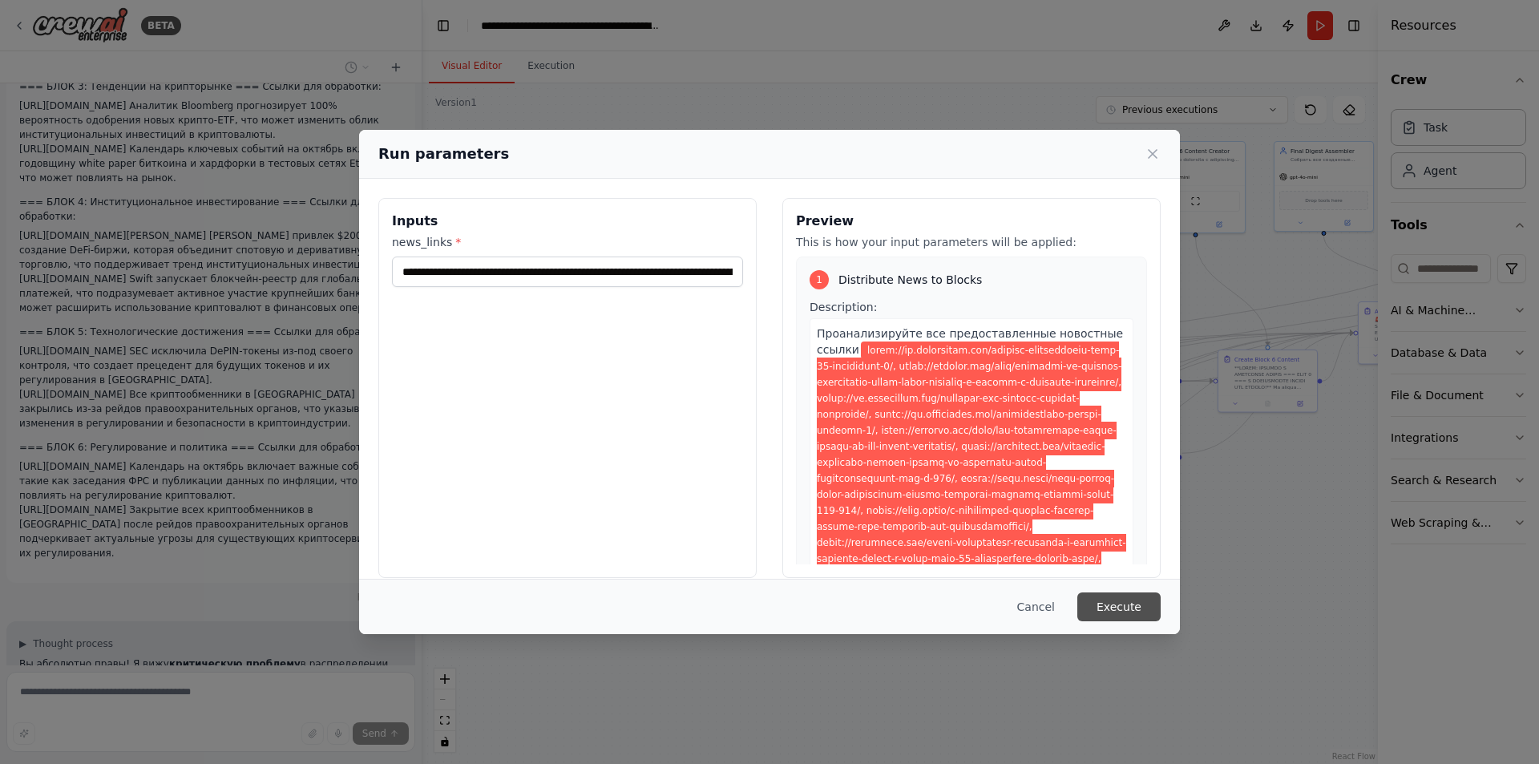
click at [1105, 607] on button "Execute" at bounding box center [1118, 606] width 83 height 29
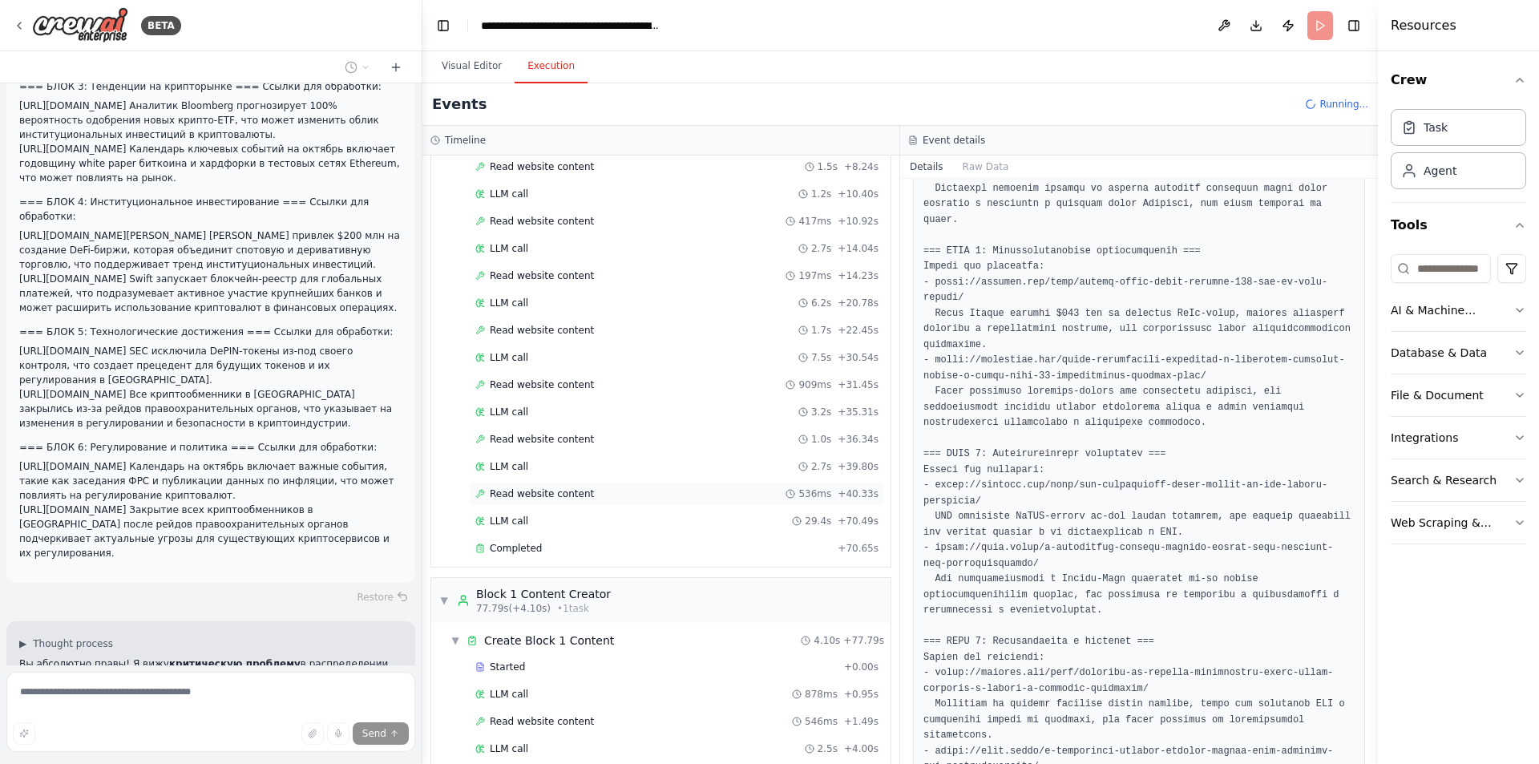
scroll to position [240, 0]
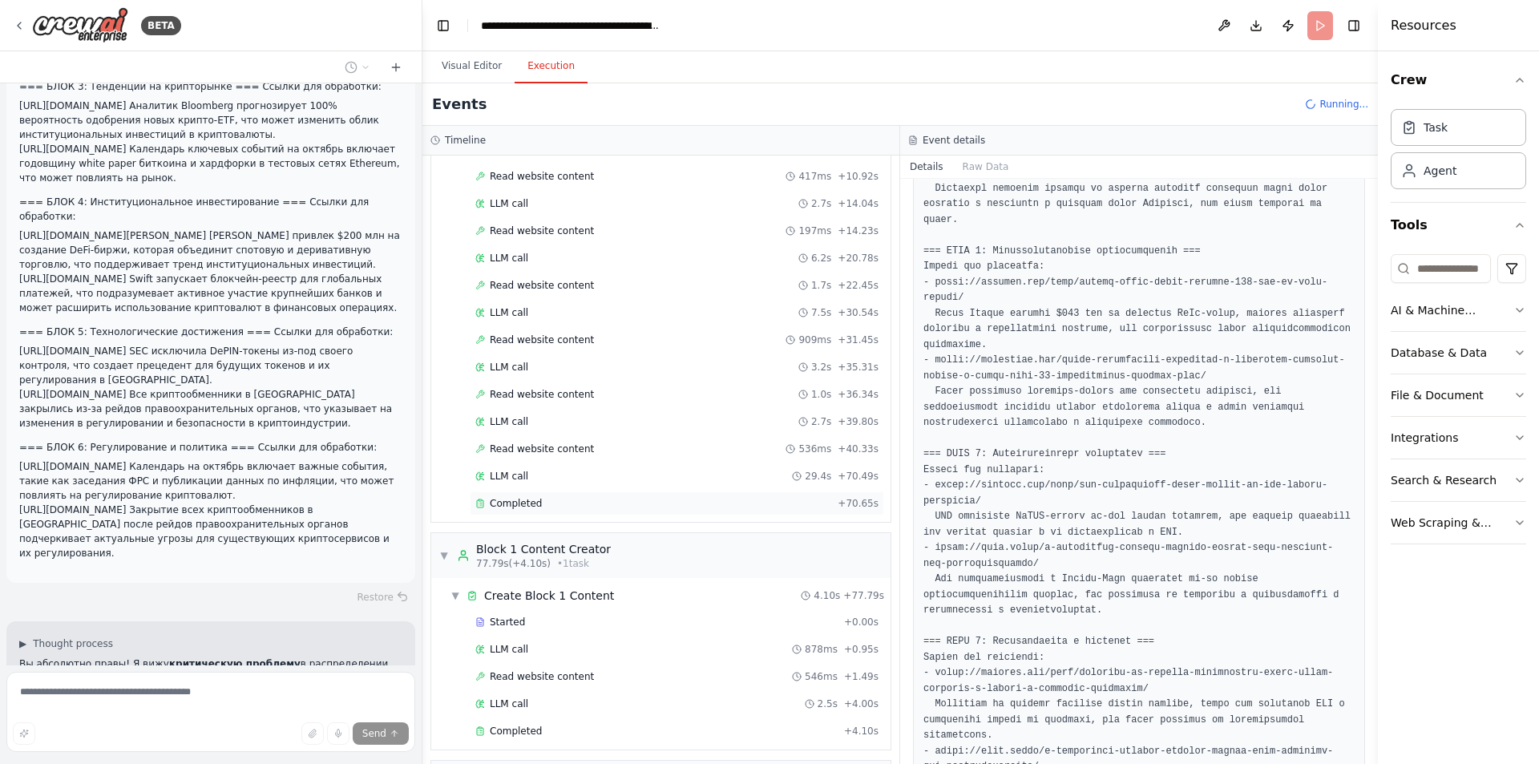
click at [572, 503] on div "Completed" at bounding box center [653, 503] width 356 height 13
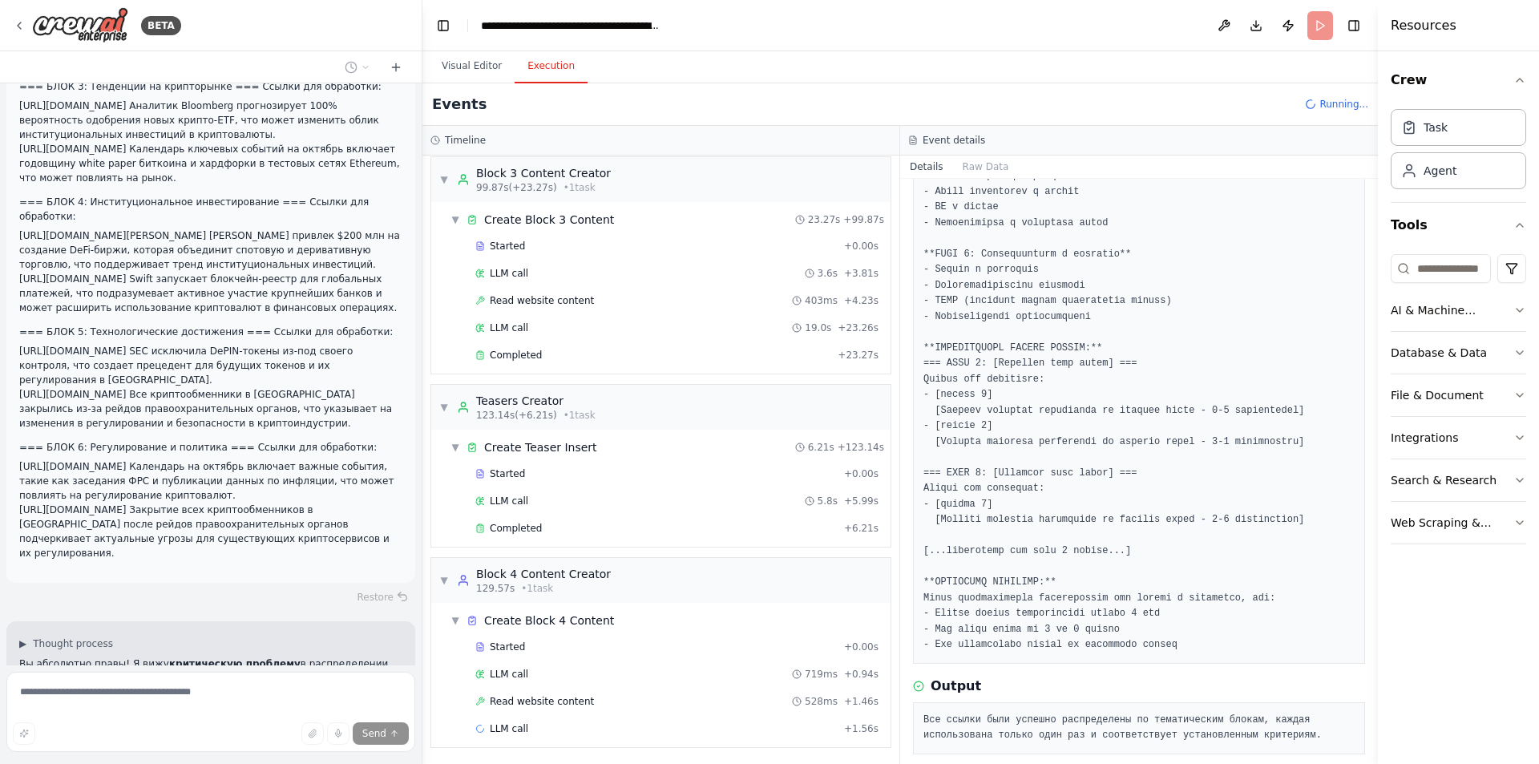
scroll to position [1073, 0]
click at [560, 526] on div "Completed" at bounding box center [656, 526] width 362 height 13
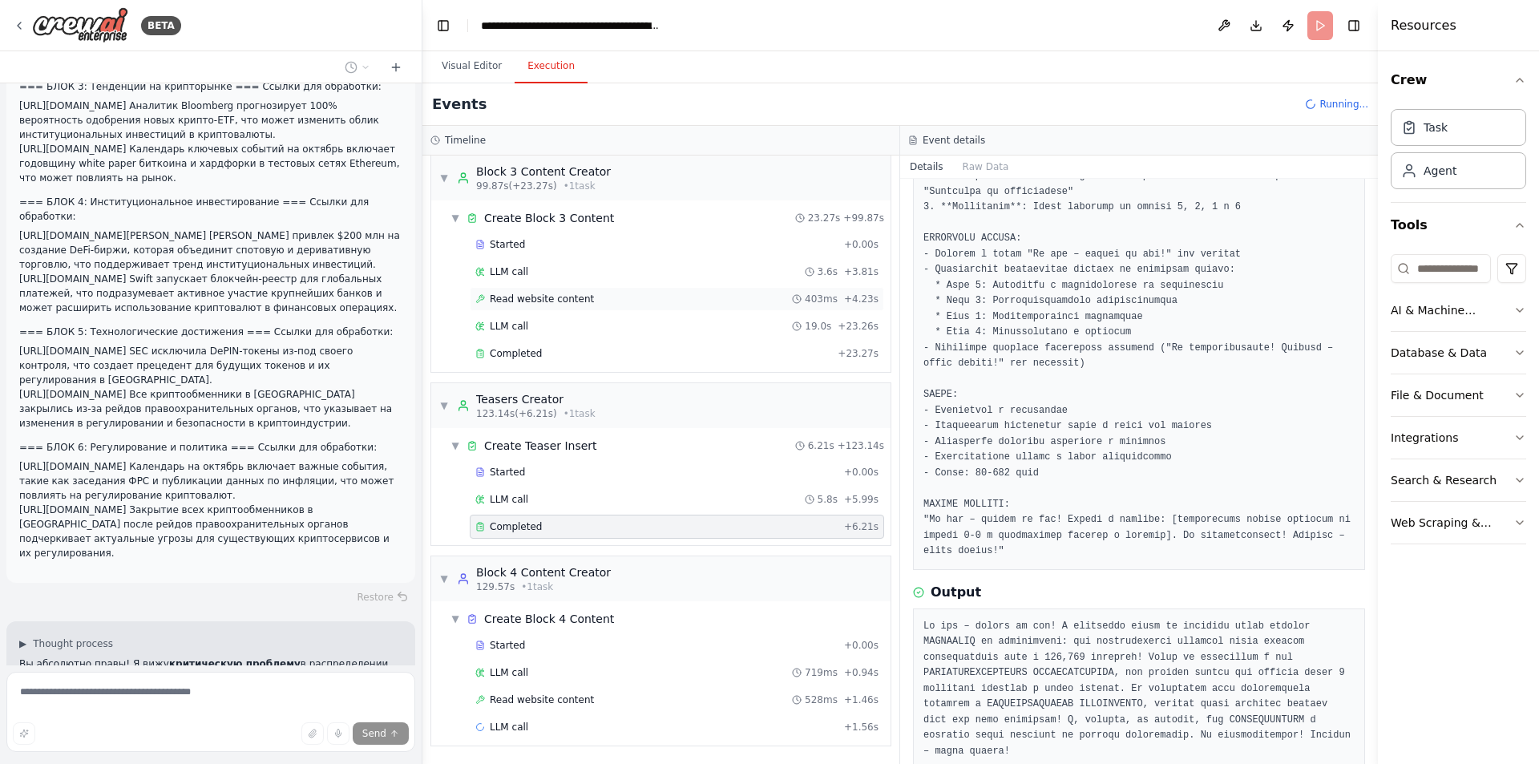
click at [545, 295] on span "Read website content" at bounding box center [542, 299] width 104 height 13
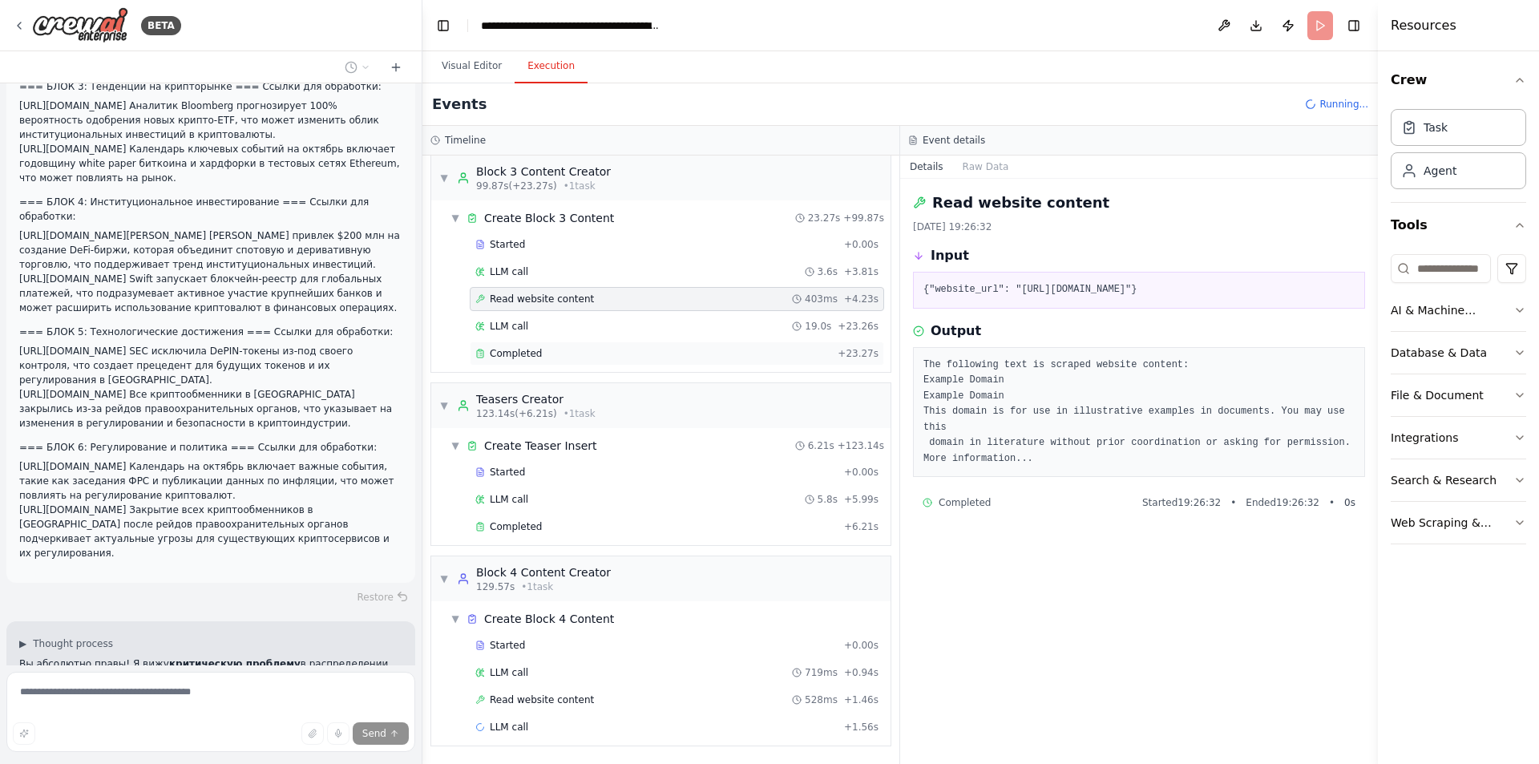
click at [565, 341] on div "Completed + 23.27s" at bounding box center [677, 353] width 414 height 24
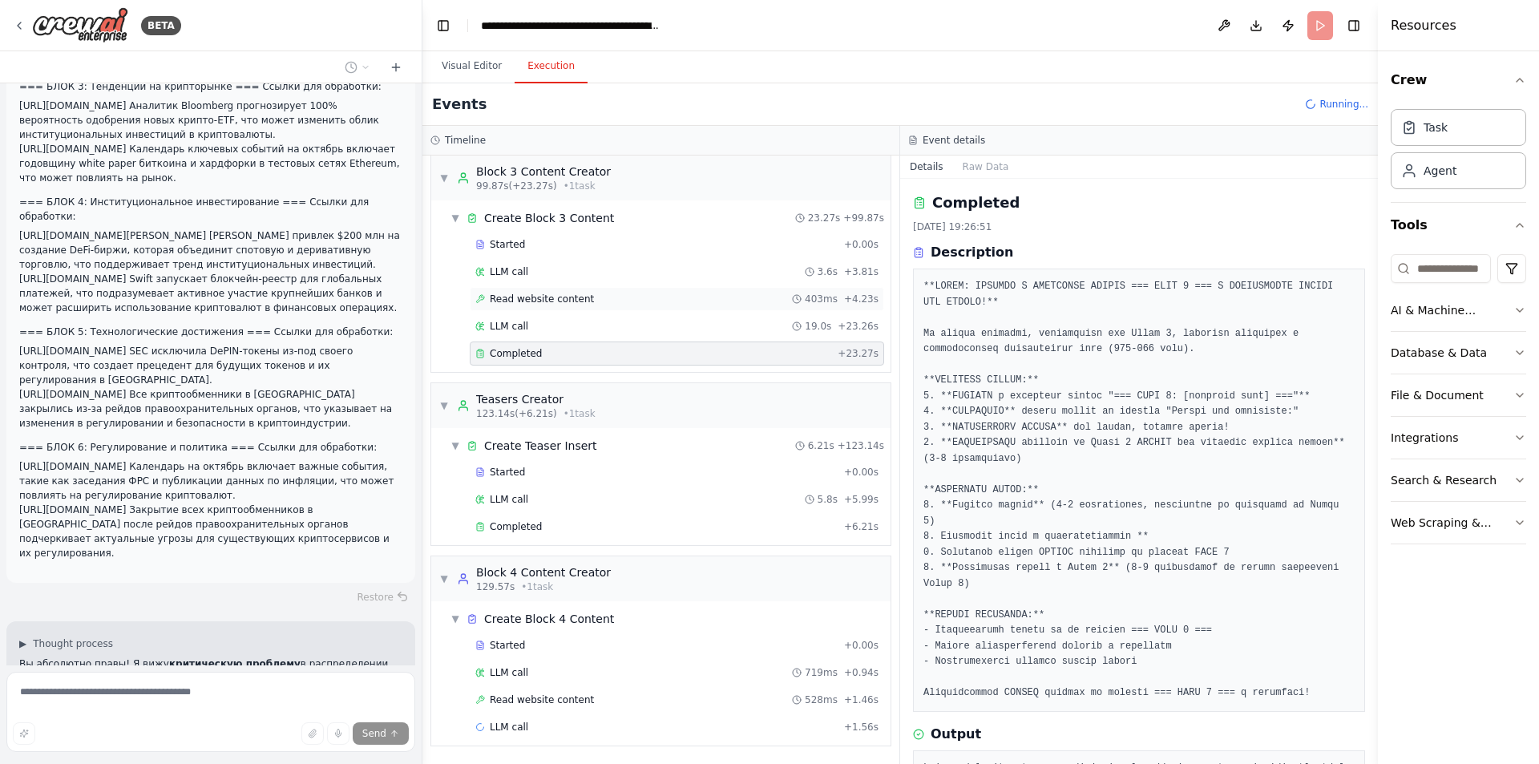
click at [564, 296] on span "Read website content" at bounding box center [542, 299] width 104 height 13
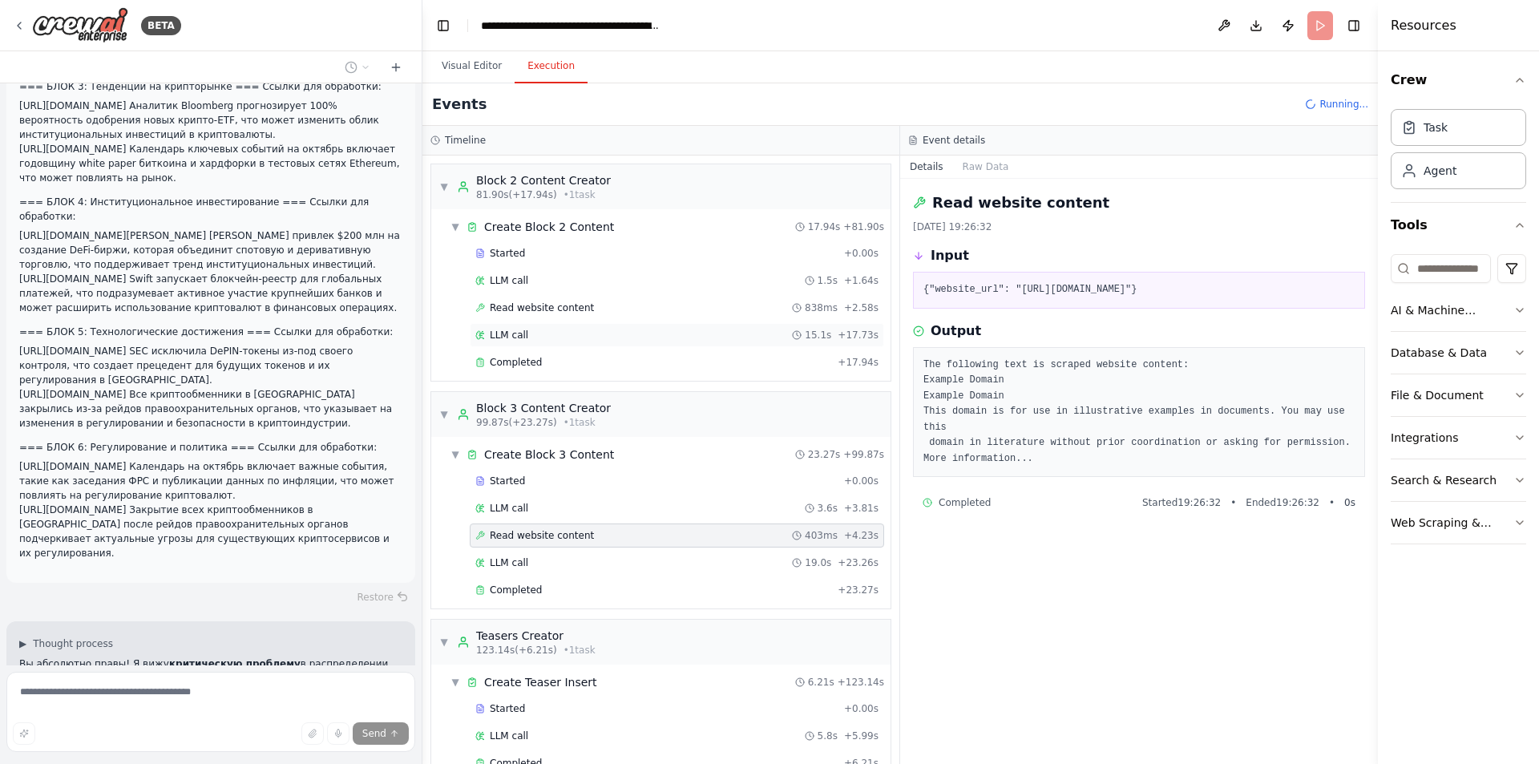
scroll to position [833, 0]
click at [559, 316] on span "Read website content" at bounding box center [542, 311] width 104 height 13
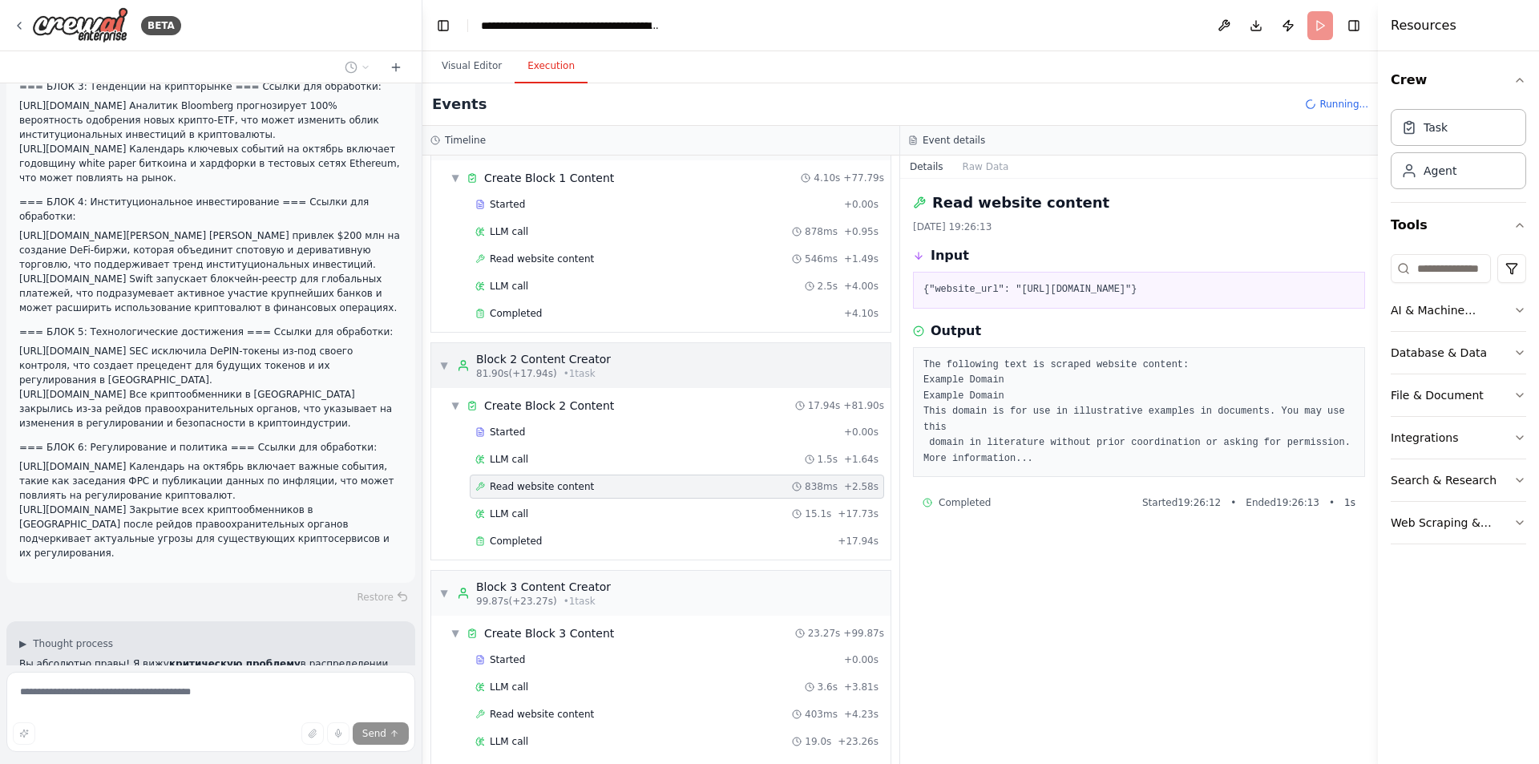
scroll to position [592, 0]
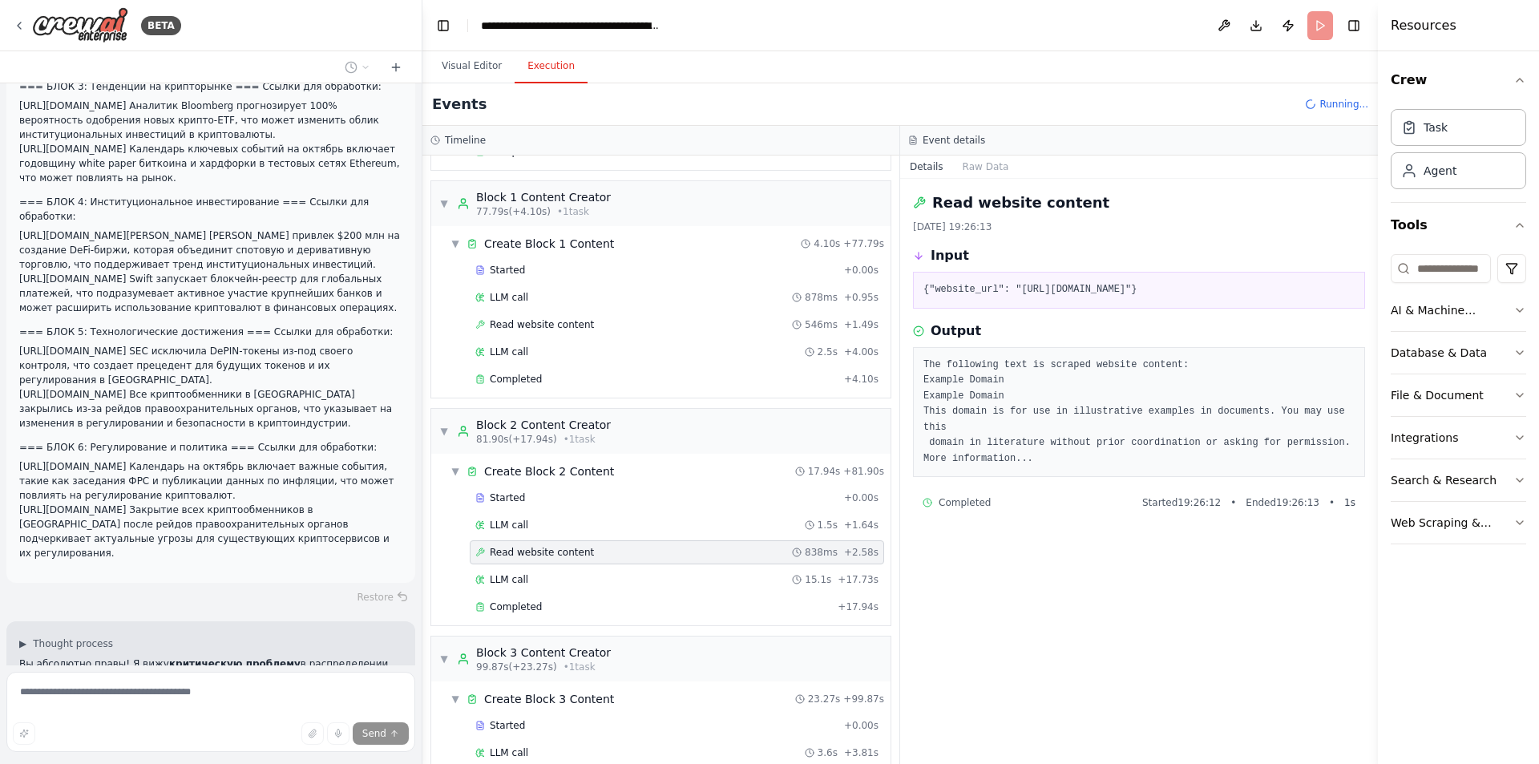
click at [574, 312] on div "Started + 0.00s LLM call 878ms + 0.95s Read website content 546ms + 1.49s LLM c…" at bounding box center [667, 326] width 447 height 136
click at [574, 322] on span "Read website content" at bounding box center [542, 324] width 104 height 13
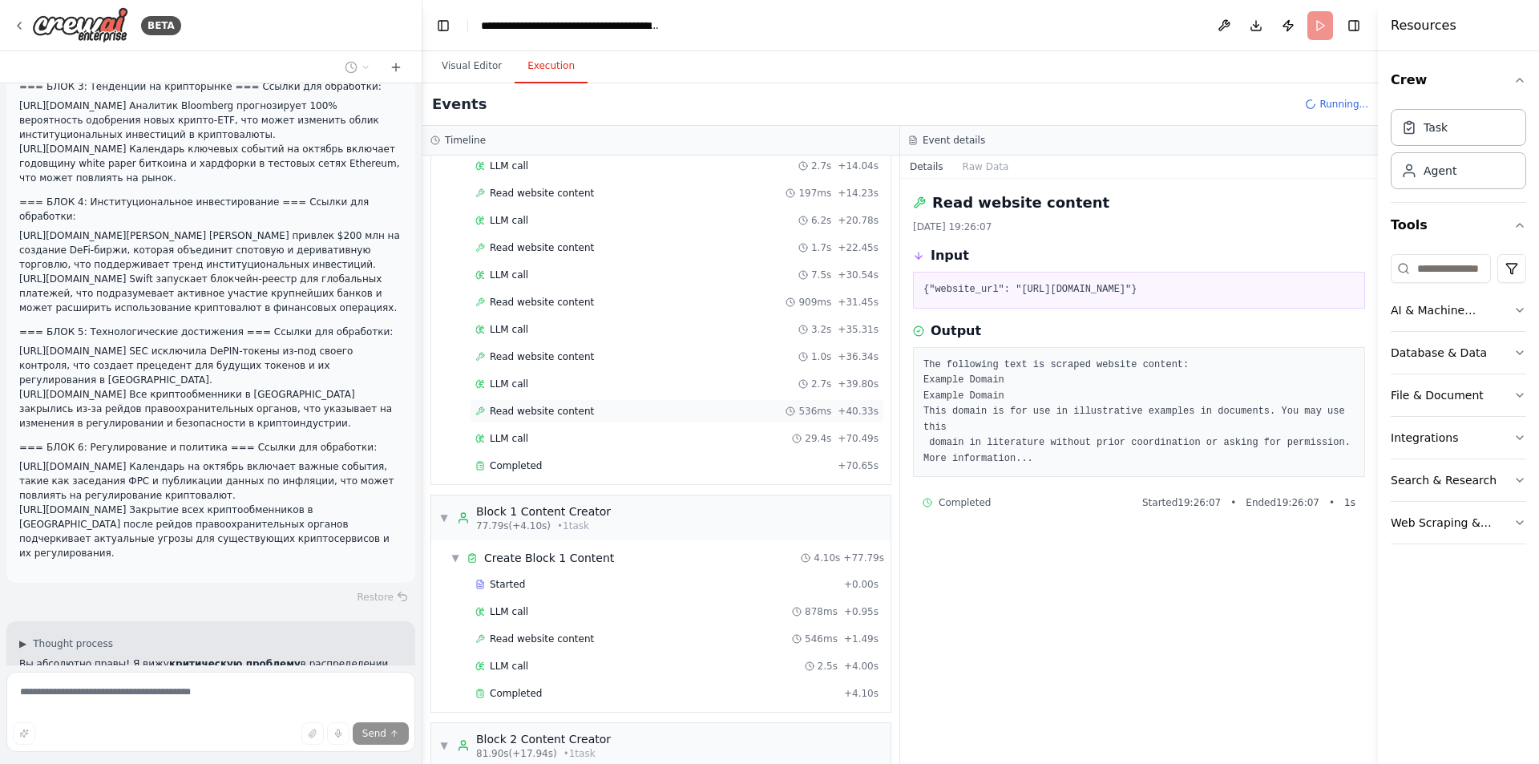
scroll to position [272, 0]
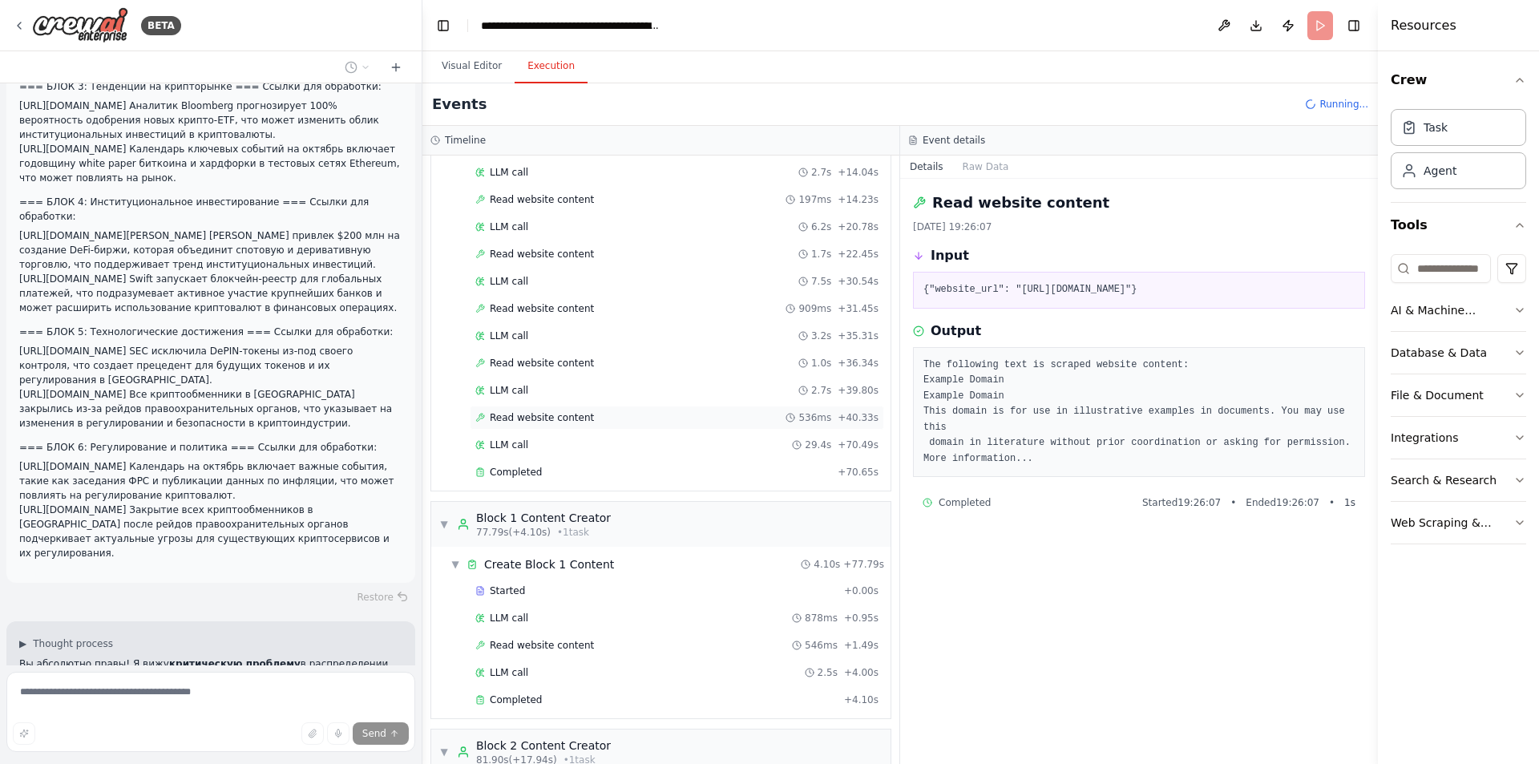
click at [561, 413] on span "Read website content" at bounding box center [542, 417] width 104 height 13
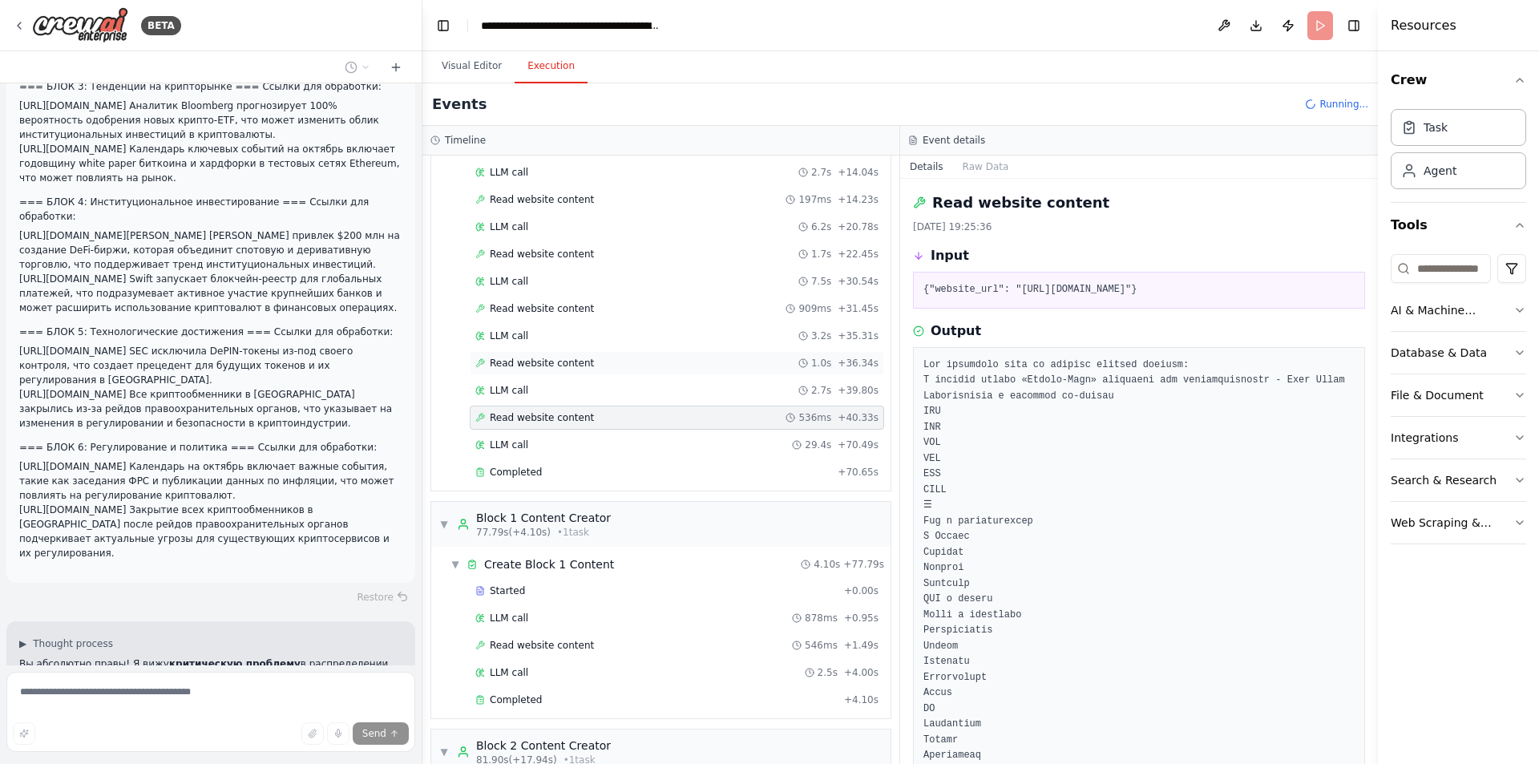
click at [567, 364] on span "Read website content" at bounding box center [542, 363] width 104 height 13
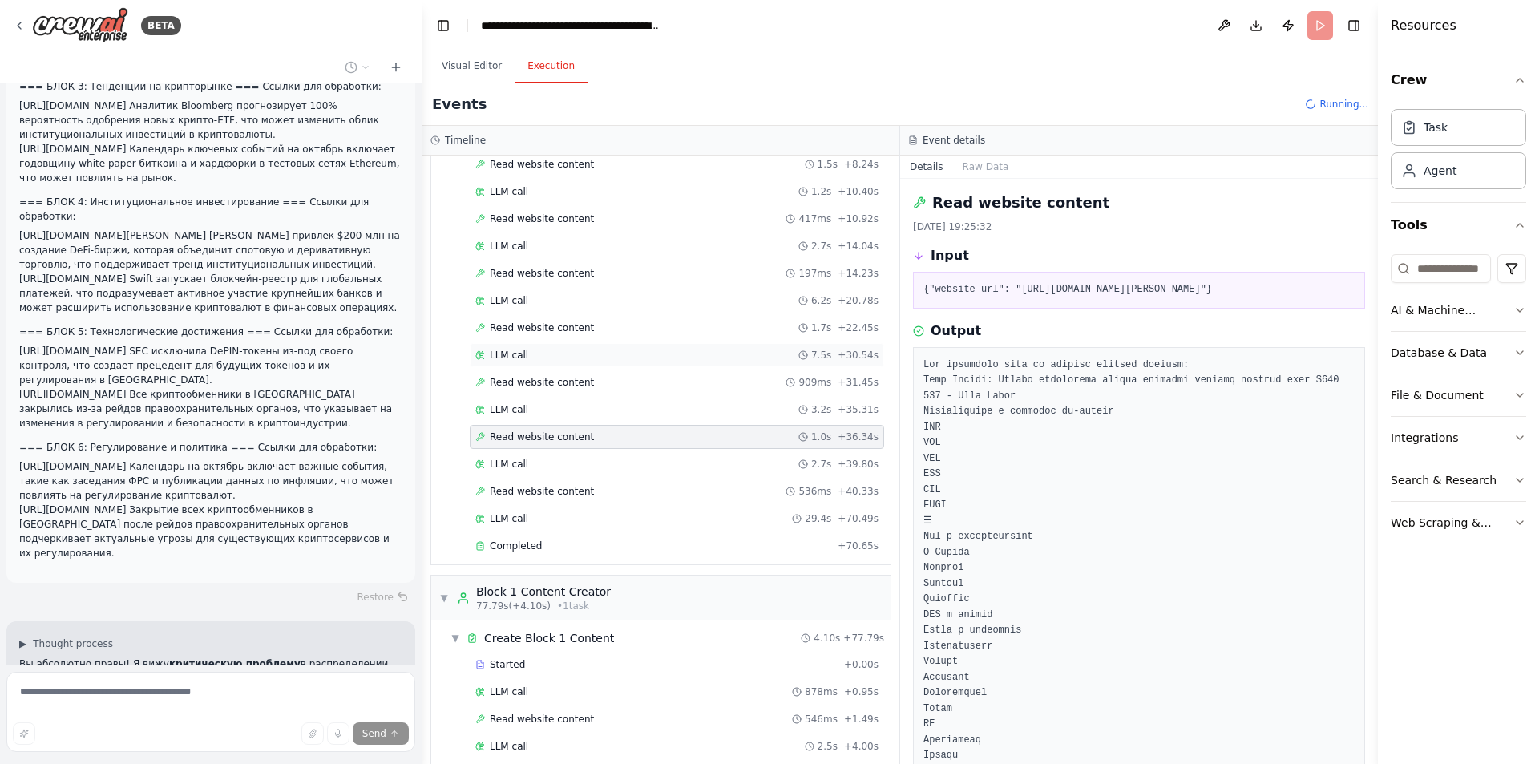
scroll to position [192, 0]
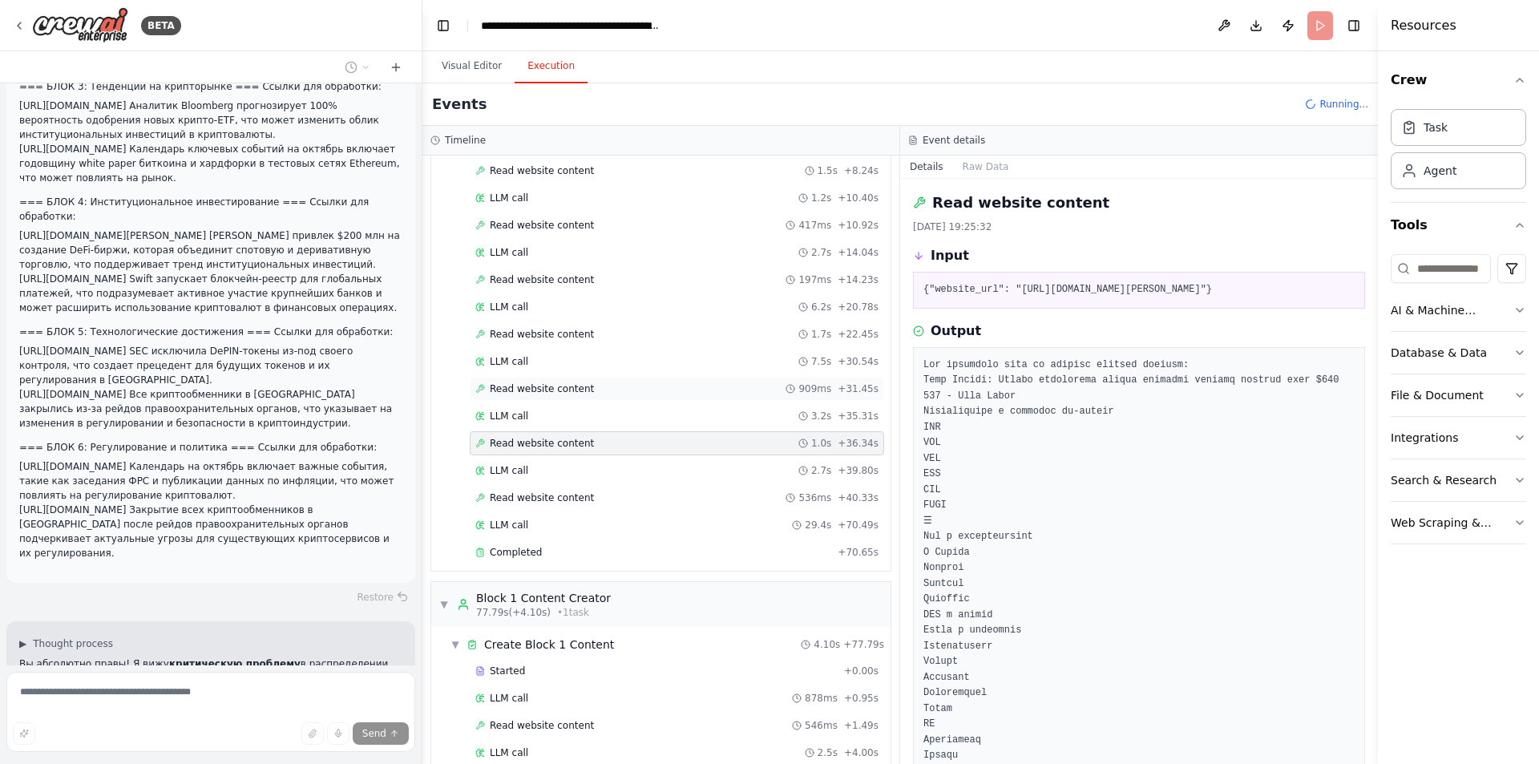
click at [560, 390] on span "Read website content" at bounding box center [542, 388] width 104 height 13
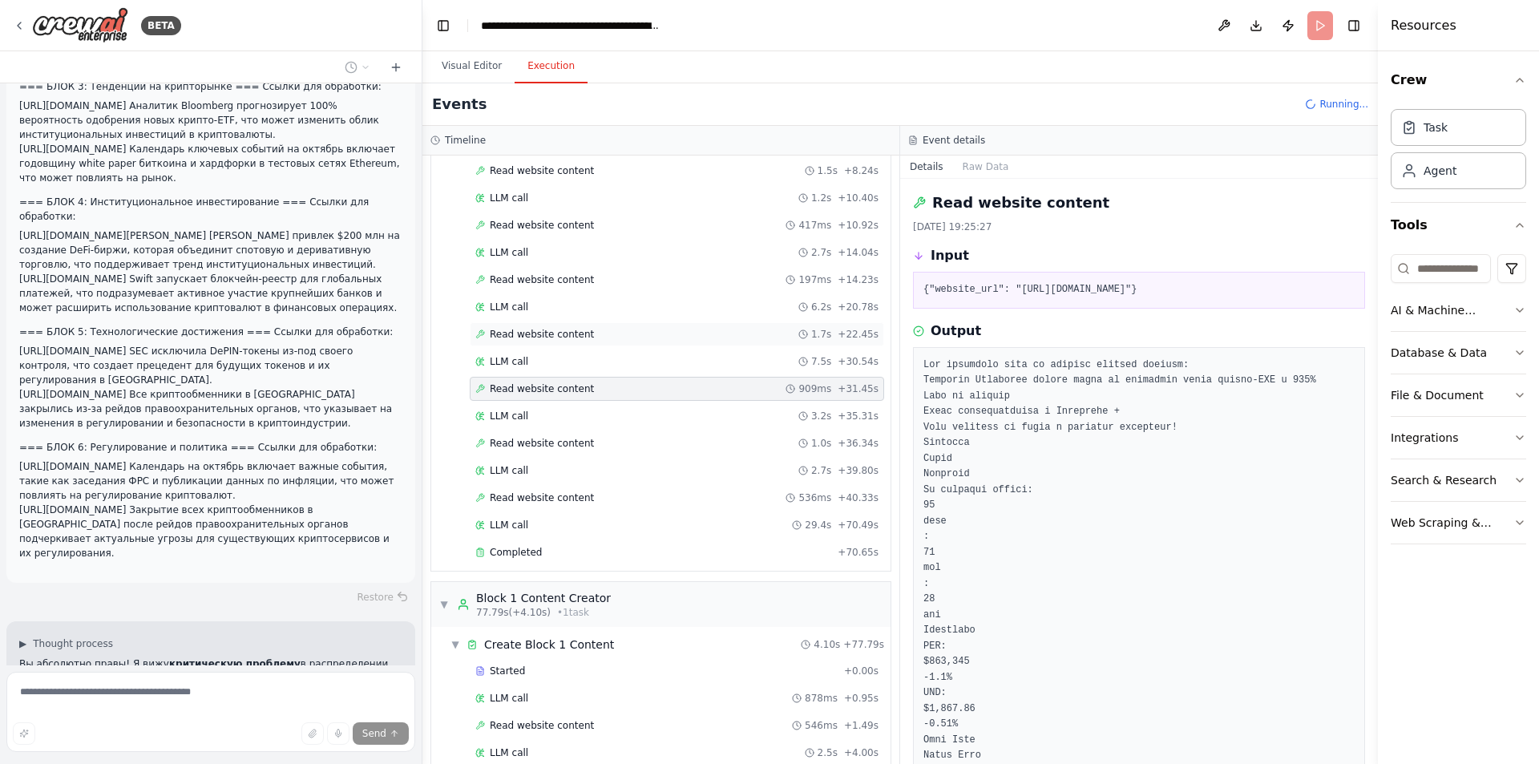
click at [562, 339] on span "Read website content" at bounding box center [542, 334] width 104 height 13
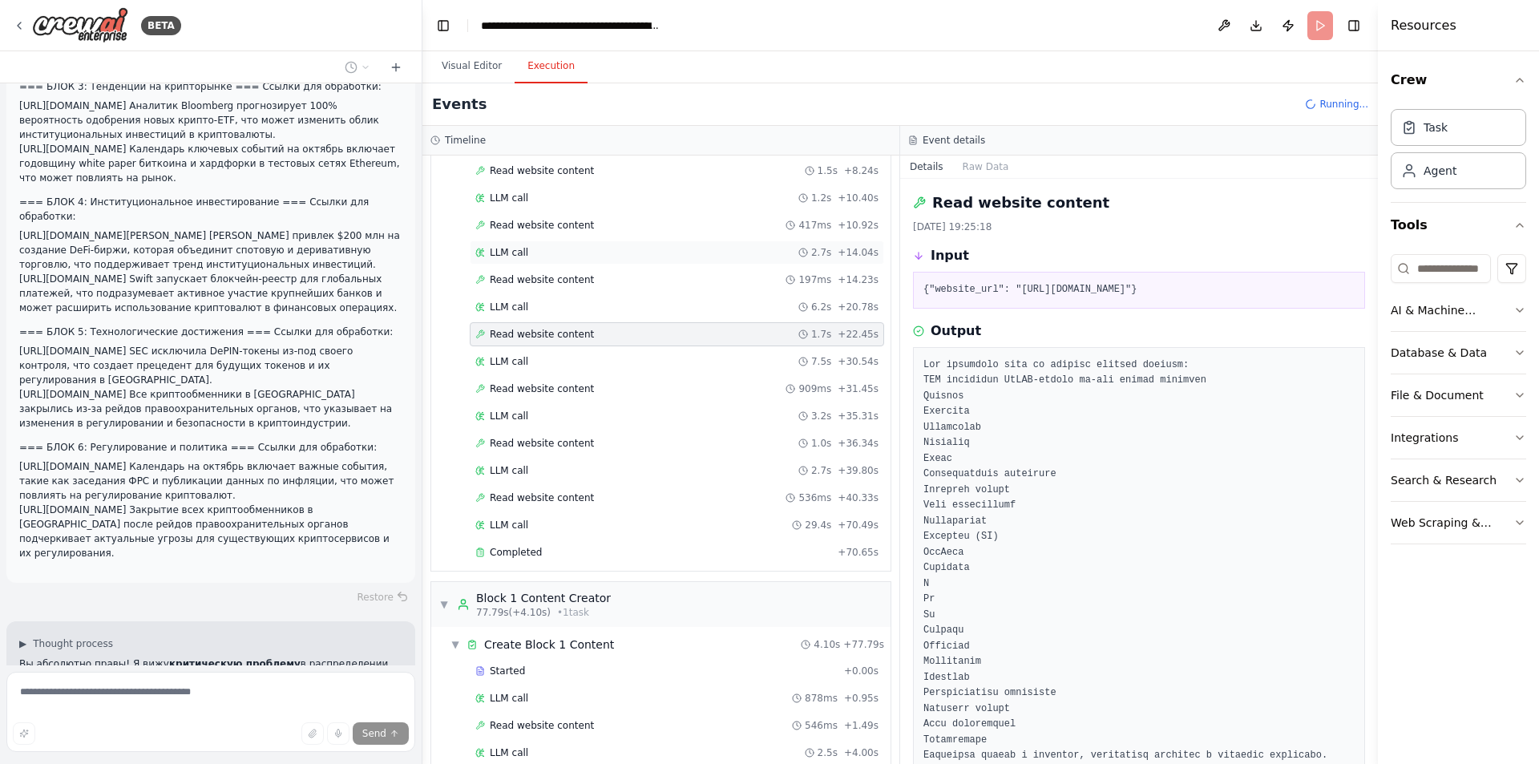
click at [571, 264] on div "LLM call 2.7s + 14.04s" at bounding box center [677, 252] width 414 height 24
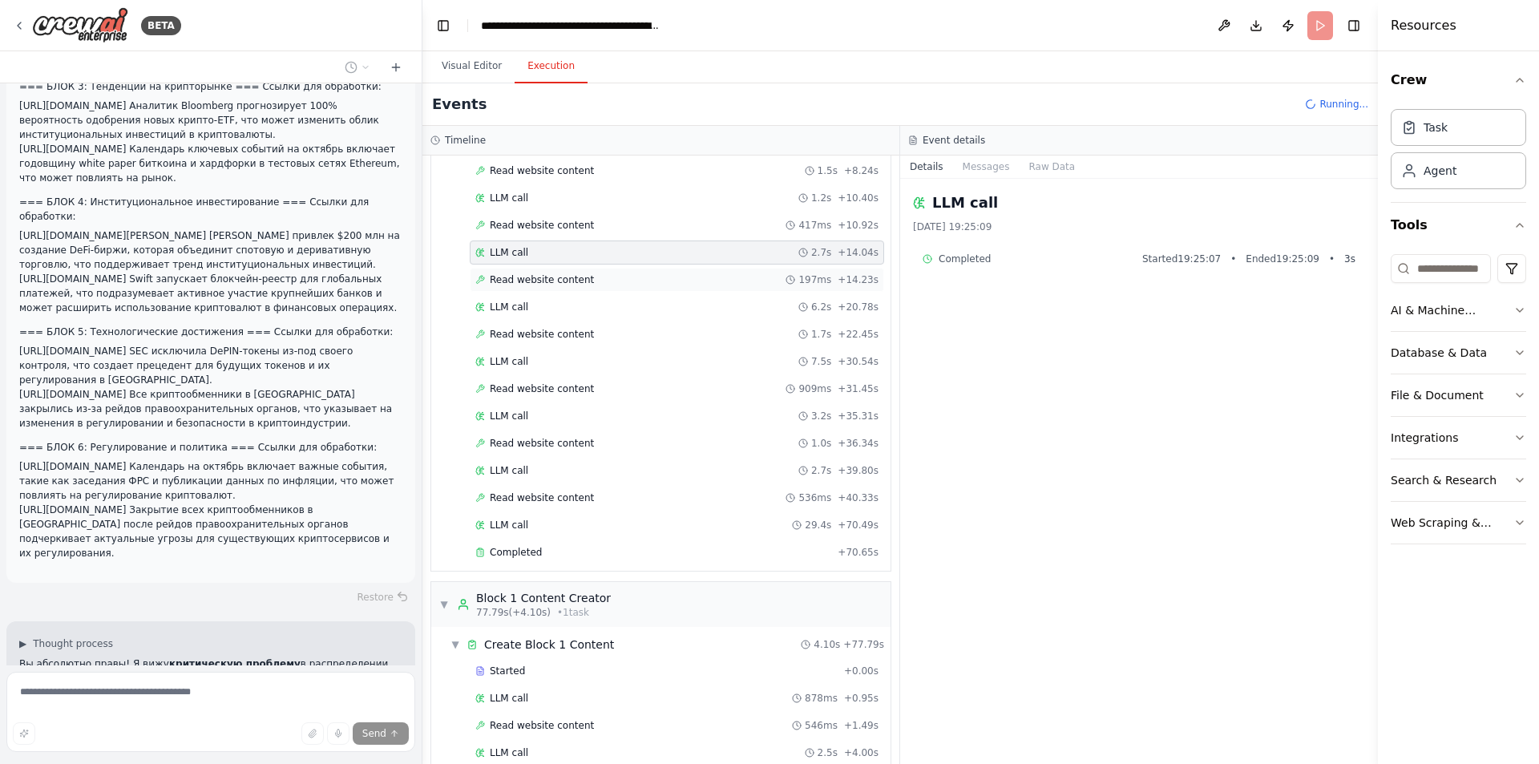
click at [571, 286] on div "Read website content 197ms + 14.23s" at bounding box center [677, 280] width 414 height 24
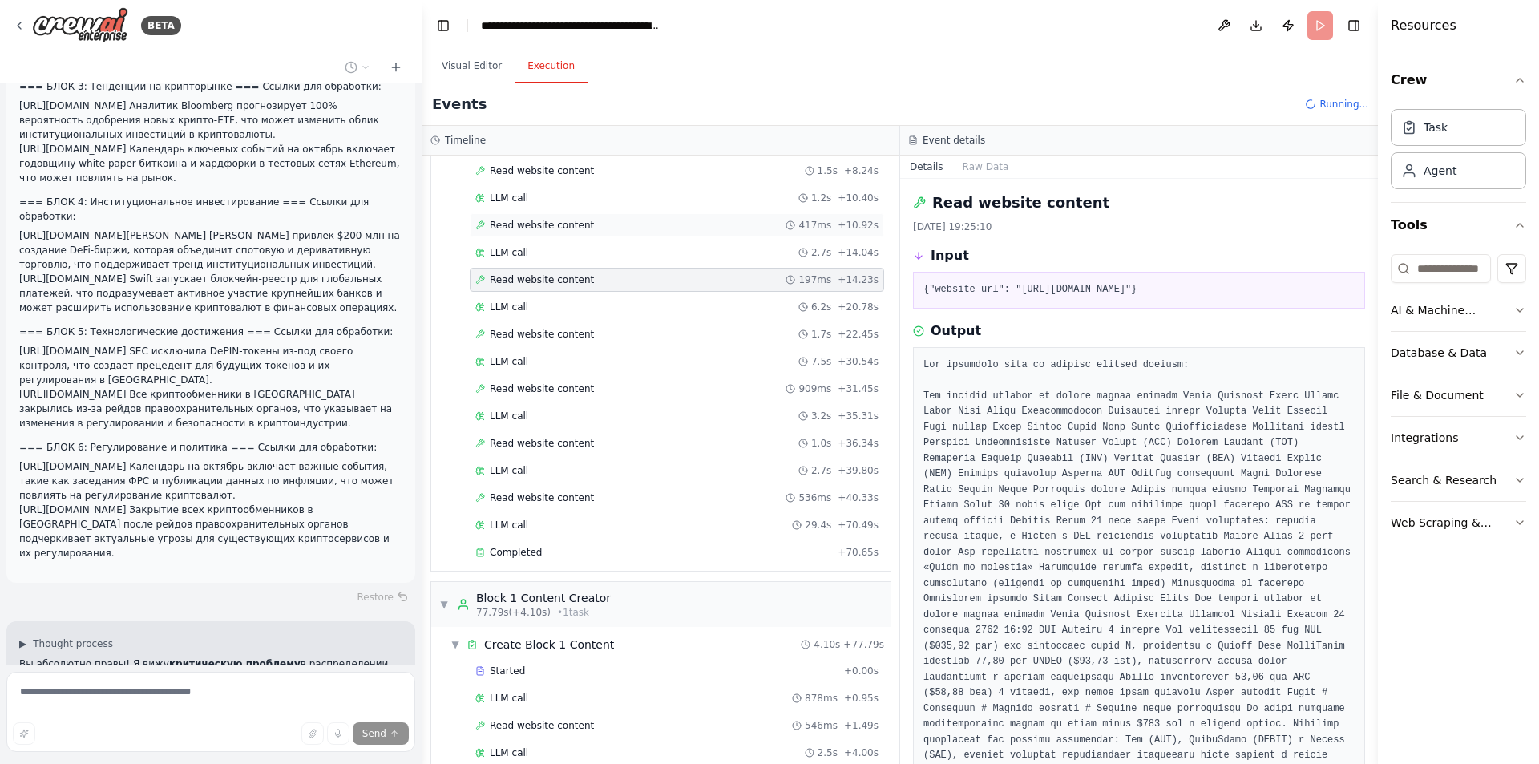
click at [569, 216] on div "Read website content 417ms + 10.92s" at bounding box center [677, 225] width 414 height 24
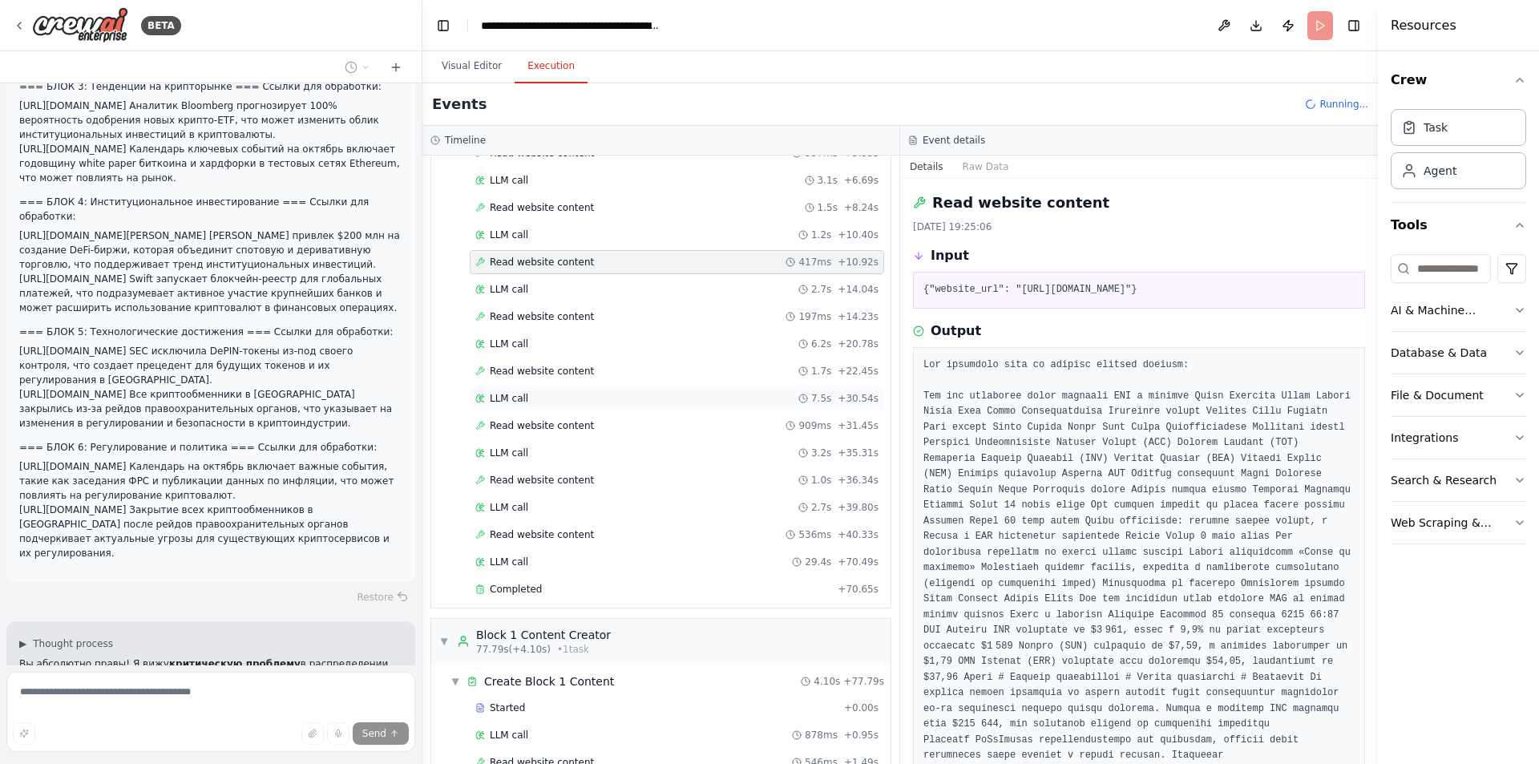
scroll to position [0, 0]
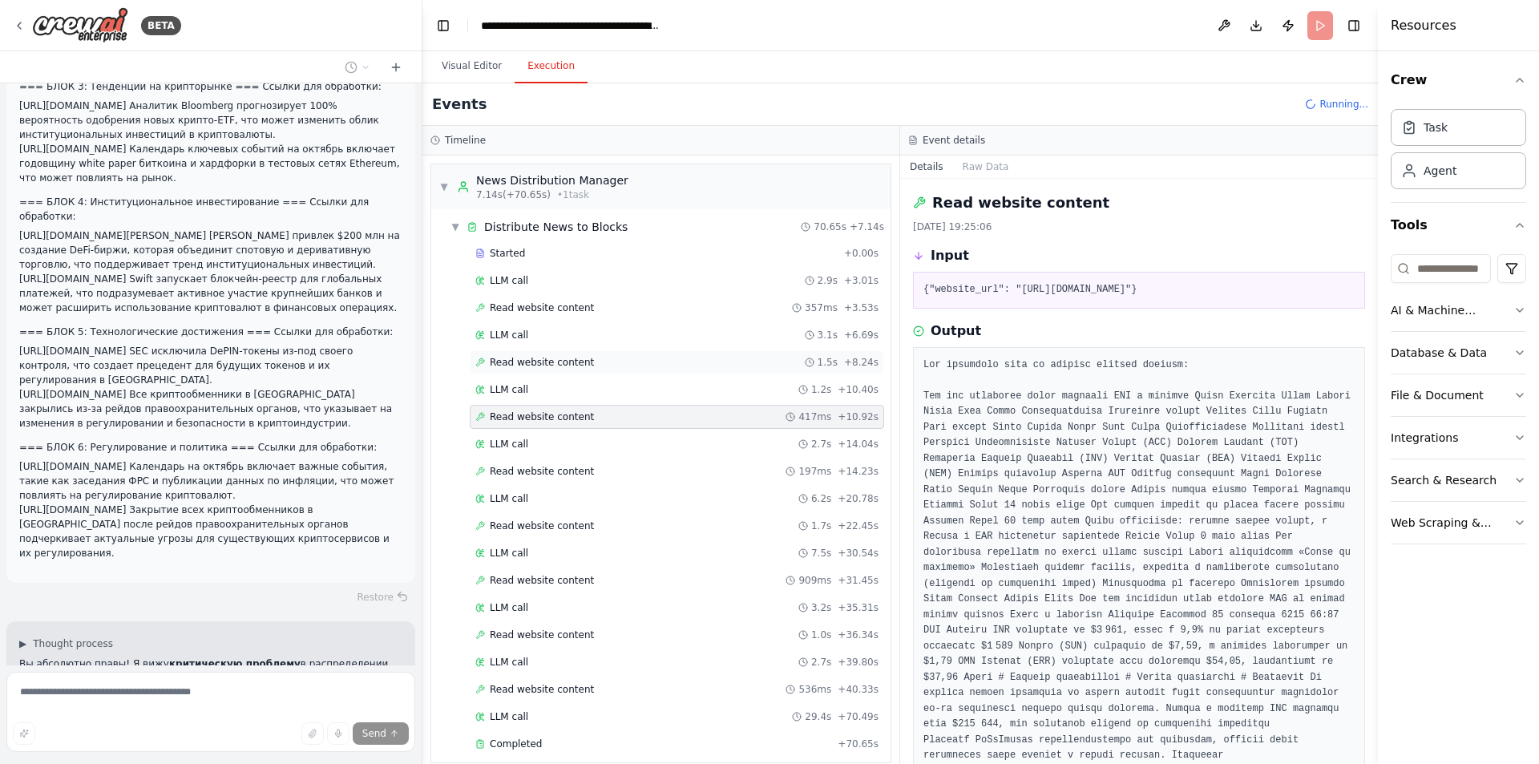
click at [586, 364] on div "Read website content 1.5s + 8.24s" at bounding box center [676, 362] width 403 height 13
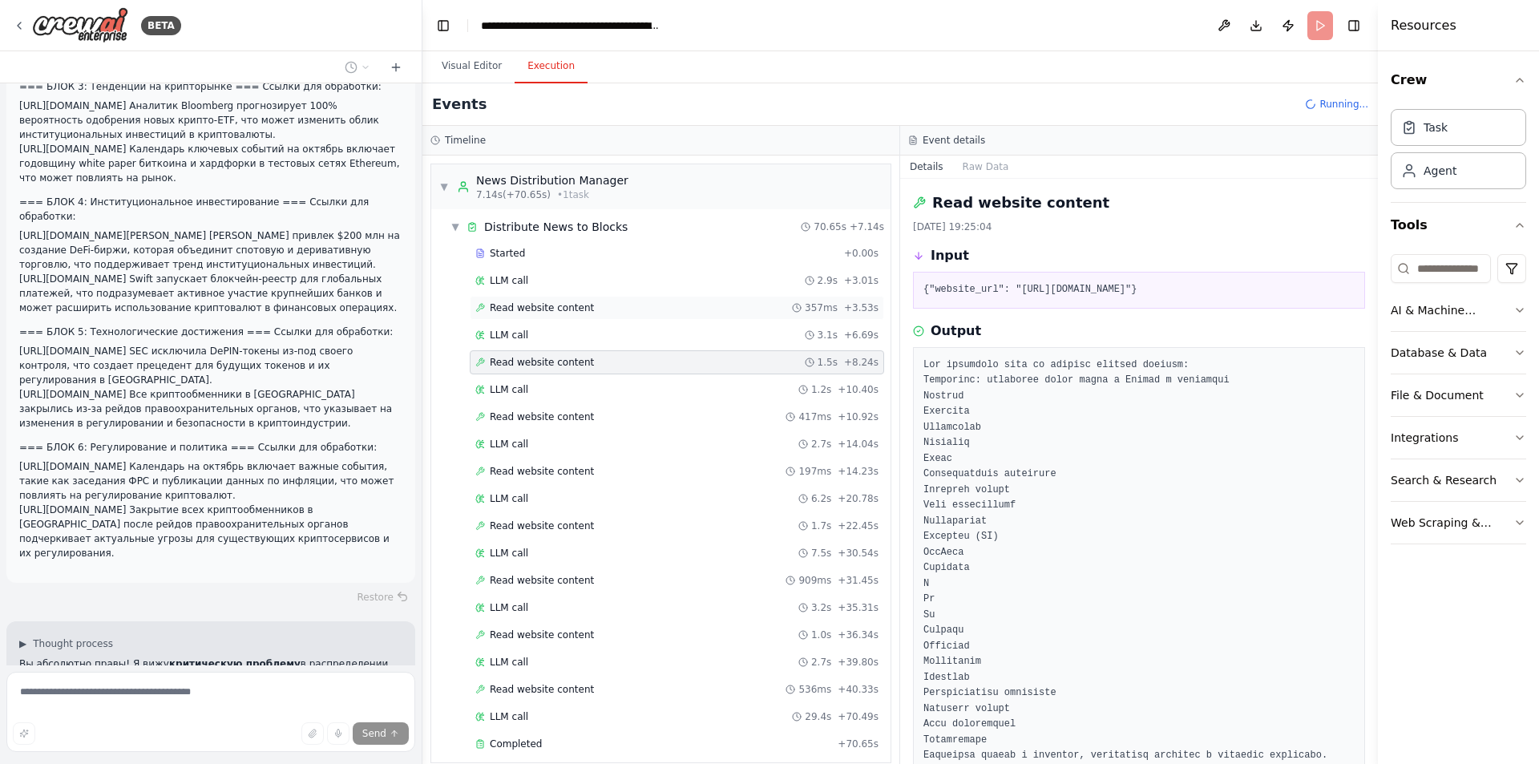
click at [572, 301] on div "Read website content 357ms + 3.53s" at bounding box center [677, 308] width 414 height 24
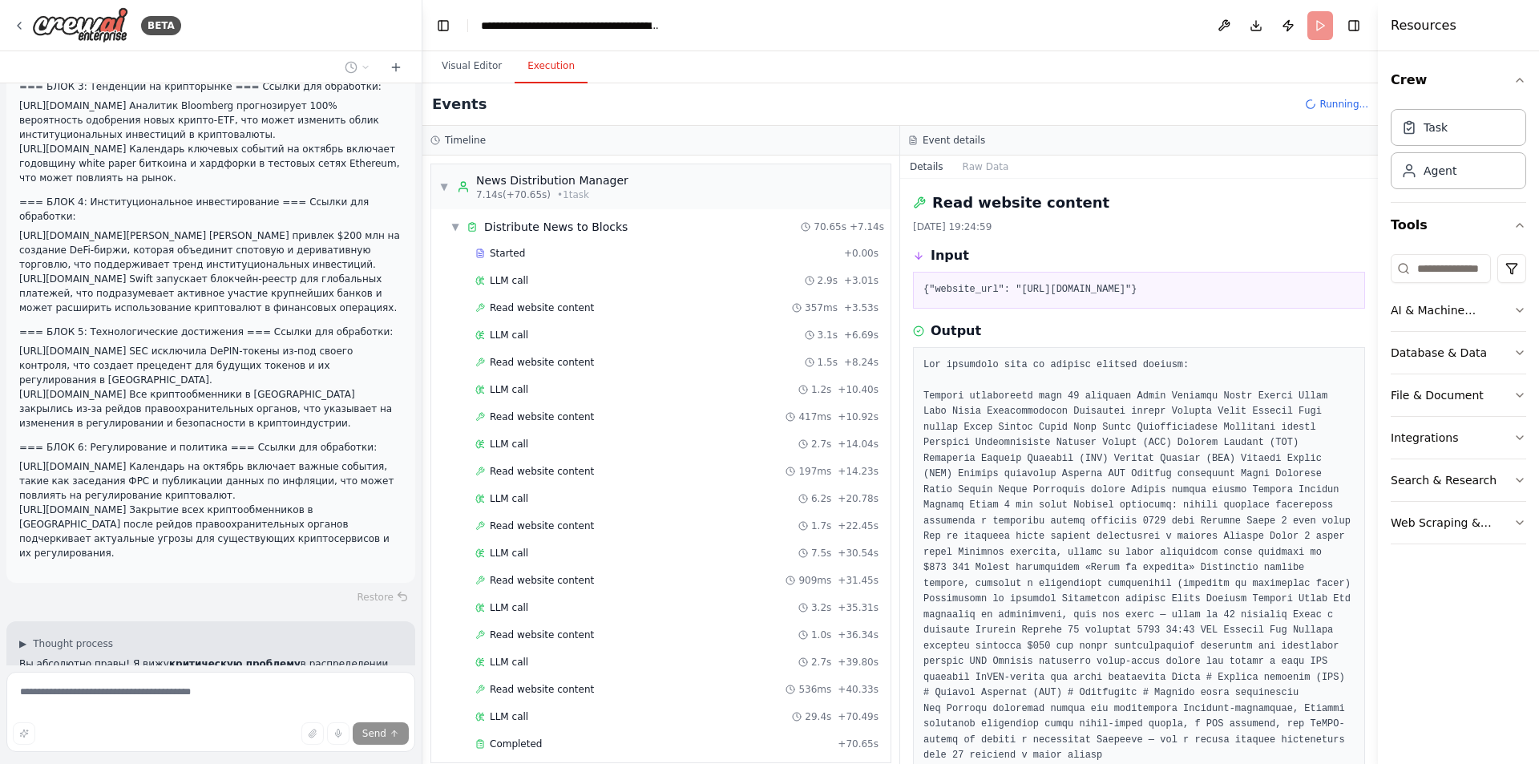
click at [471, 62] on button "Visual Editor" at bounding box center [472, 67] width 86 height 34
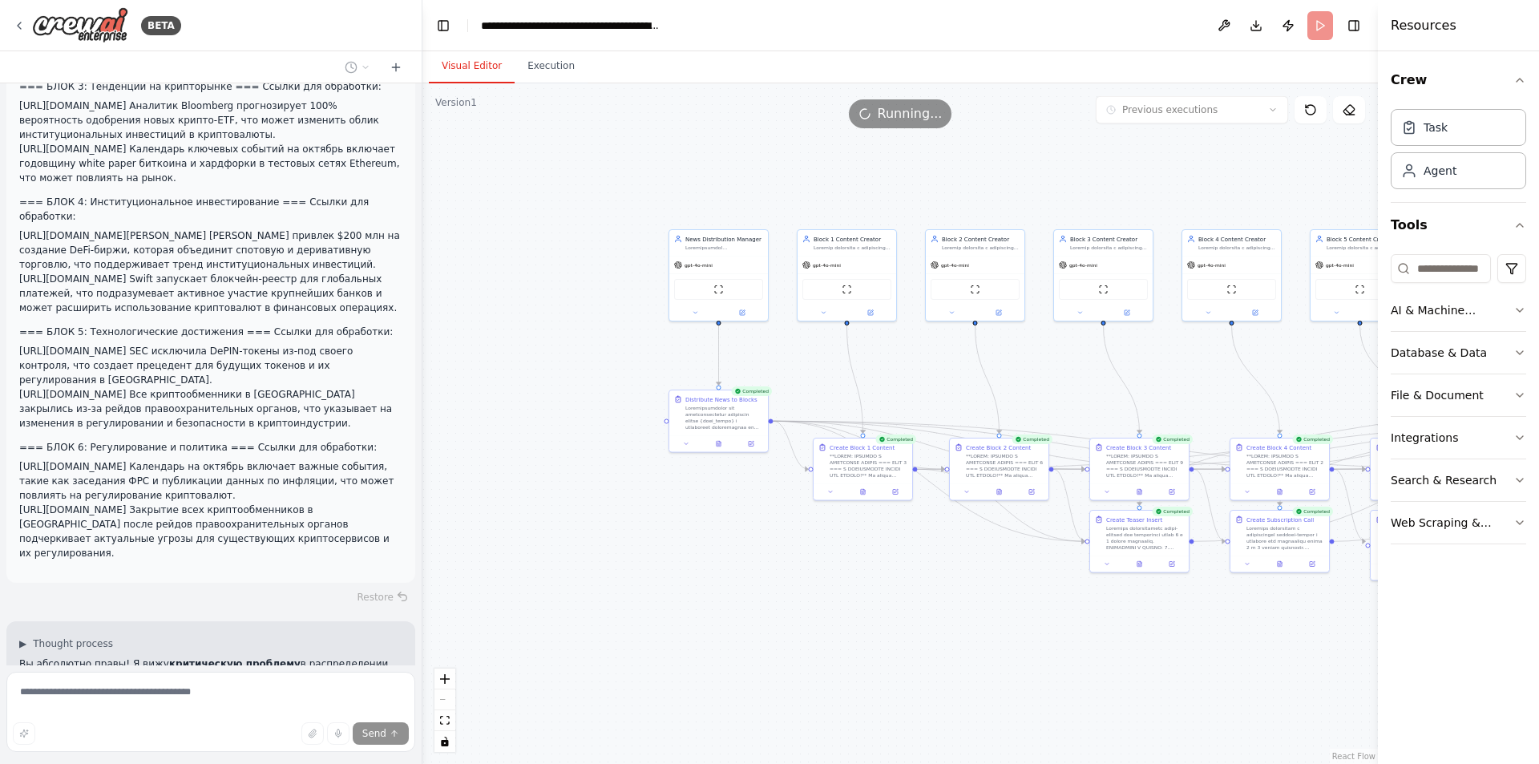
drag, startPoint x: 810, startPoint y: 558, endPoint x: 858, endPoint y: 567, distance: 48.1
click at [864, 576] on div ".deletable-edge-delete-btn { width: 20px; height: 20px; border: 0px solid #ffff…" at bounding box center [900, 423] width 956 height 681
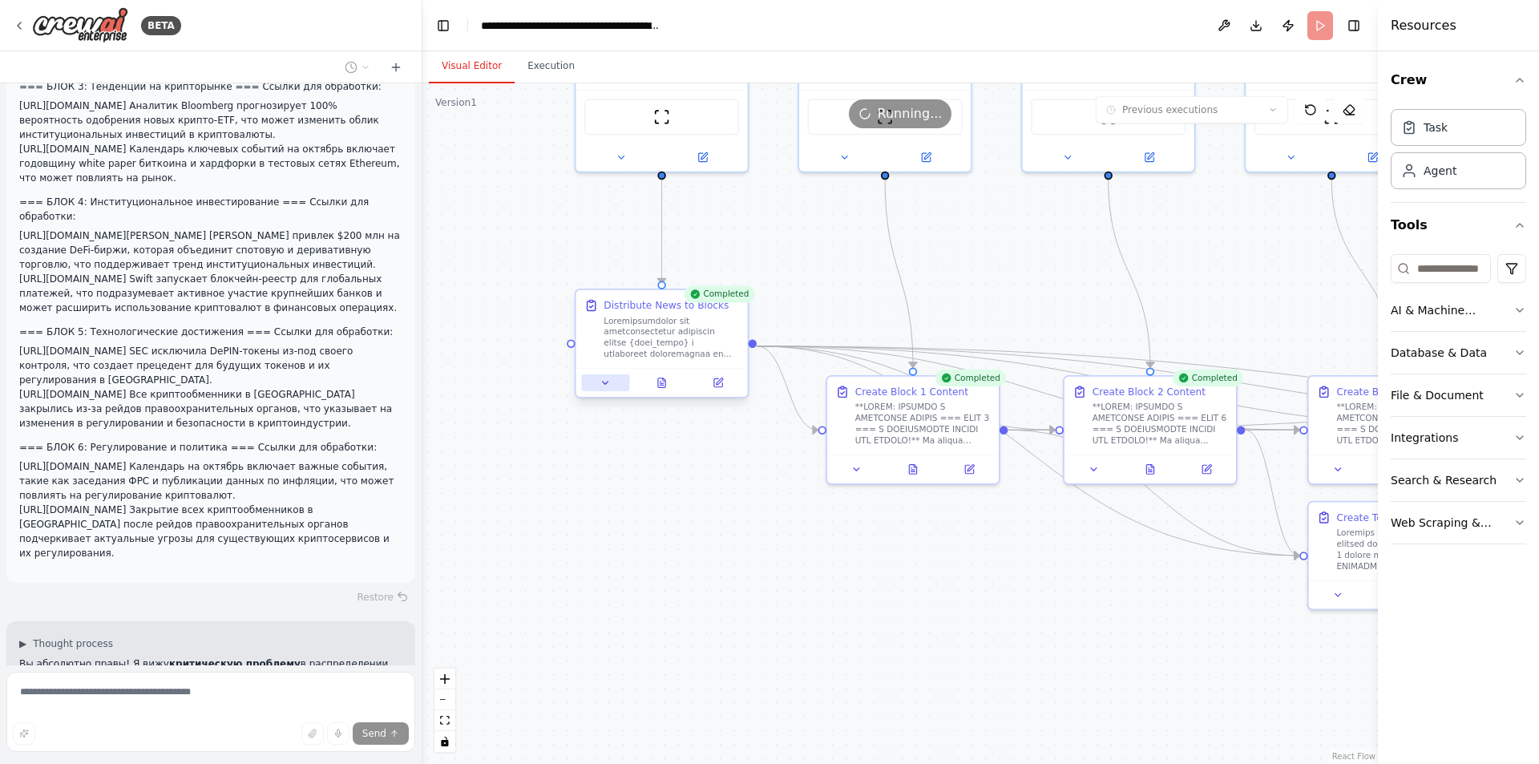
click at [606, 382] on icon at bounding box center [606, 383] width 6 height 2
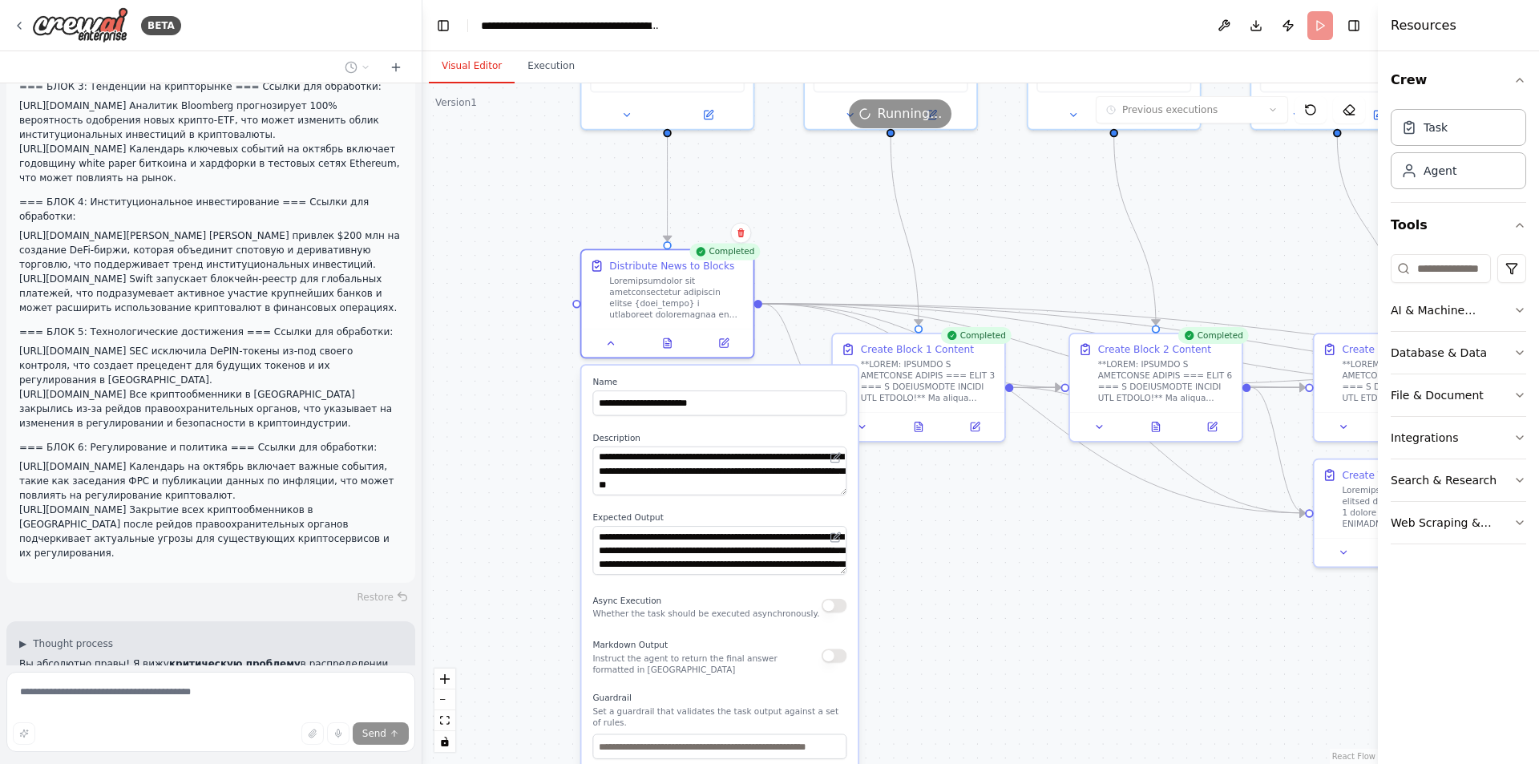
drag, startPoint x: 948, startPoint y: 583, endPoint x: 952, endPoint y: 544, distance: 39.5
click at [952, 544] on div ".deletable-edge-delete-btn { width: 20px; height: 20px; border: 0px solid #ffff…" at bounding box center [900, 423] width 956 height 681
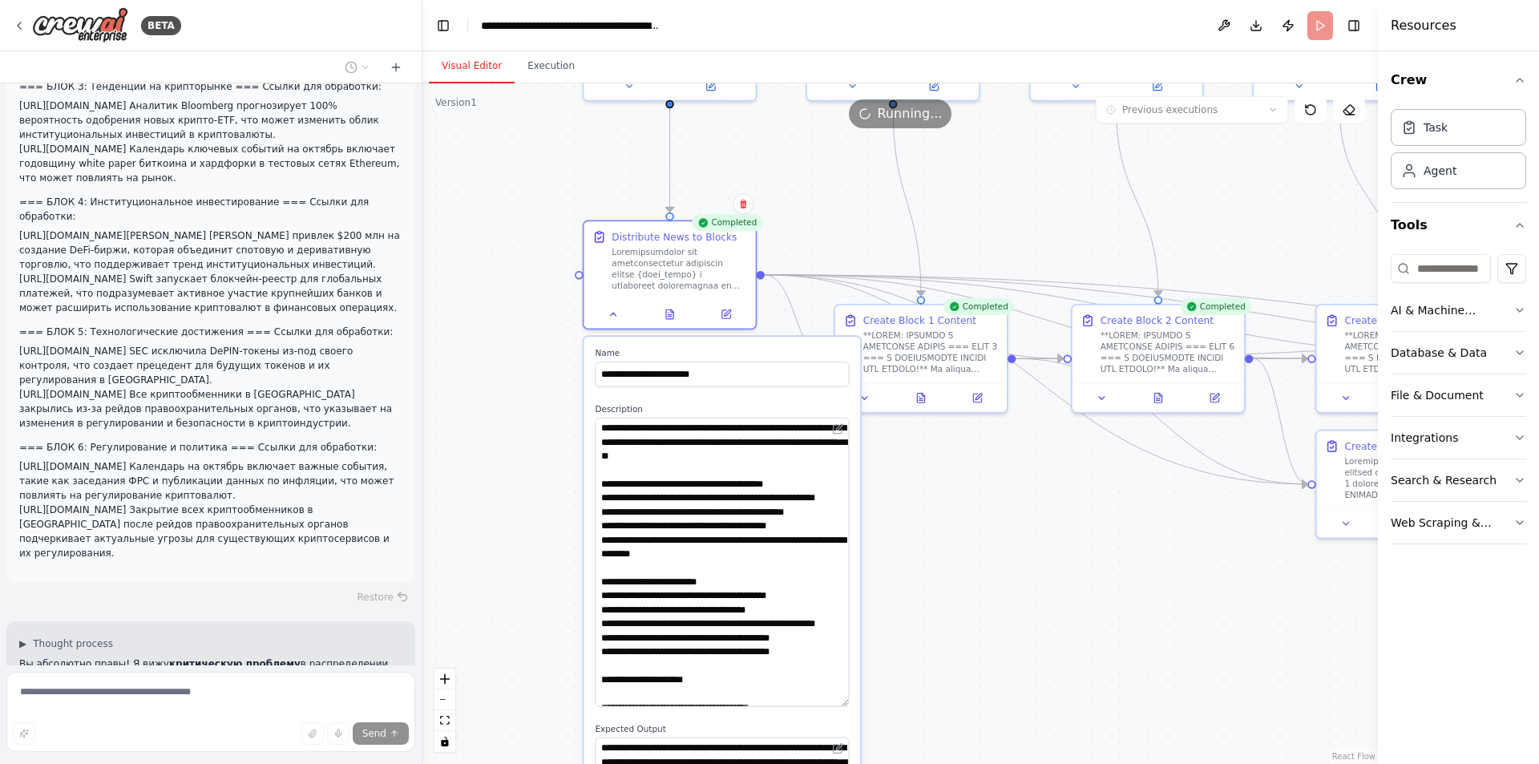
drag, startPoint x: 843, startPoint y: 463, endPoint x: 849, endPoint y: 693, distance: 229.3
click at [850, 705] on div "**********" at bounding box center [722, 727] width 277 height 780
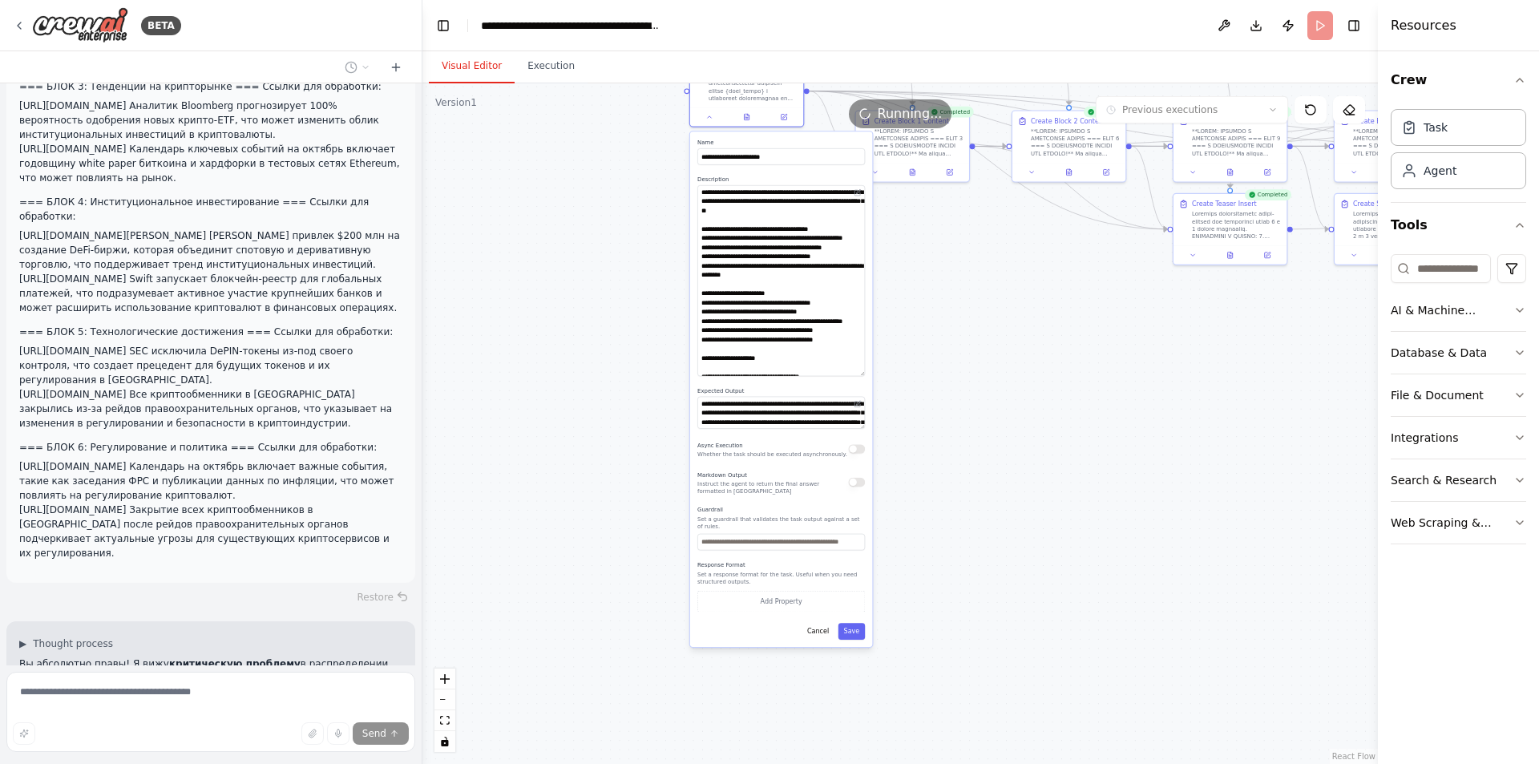
drag, startPoint x: 944, startPoint y: 470, endPoint x: 945, endPoint y: 455, distance: 14.5
click at [945, 455] on div ".deletable-edge-delete-btn { width: 20px; height: 20px; border: 0px solid #ffff…" at bounding box center [900, 423] width 956 height 681
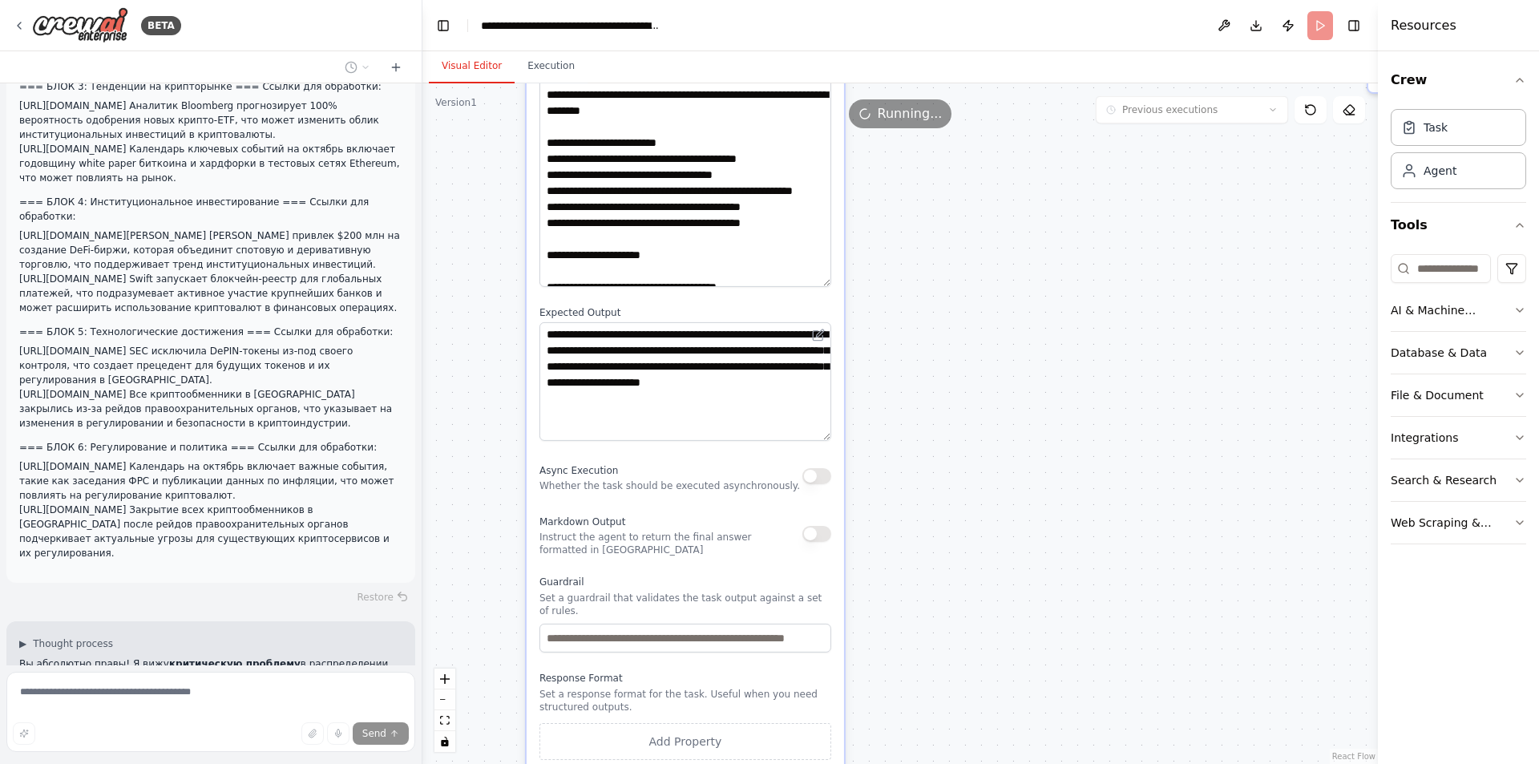
drag, startPoint x: 827, startPoint y: 376, endPoint x: 830, endPoint y: 438, distance: 62.6
click at [830, 438] on textarea "**********" at bounding box center [685, 381] width 292 height 119
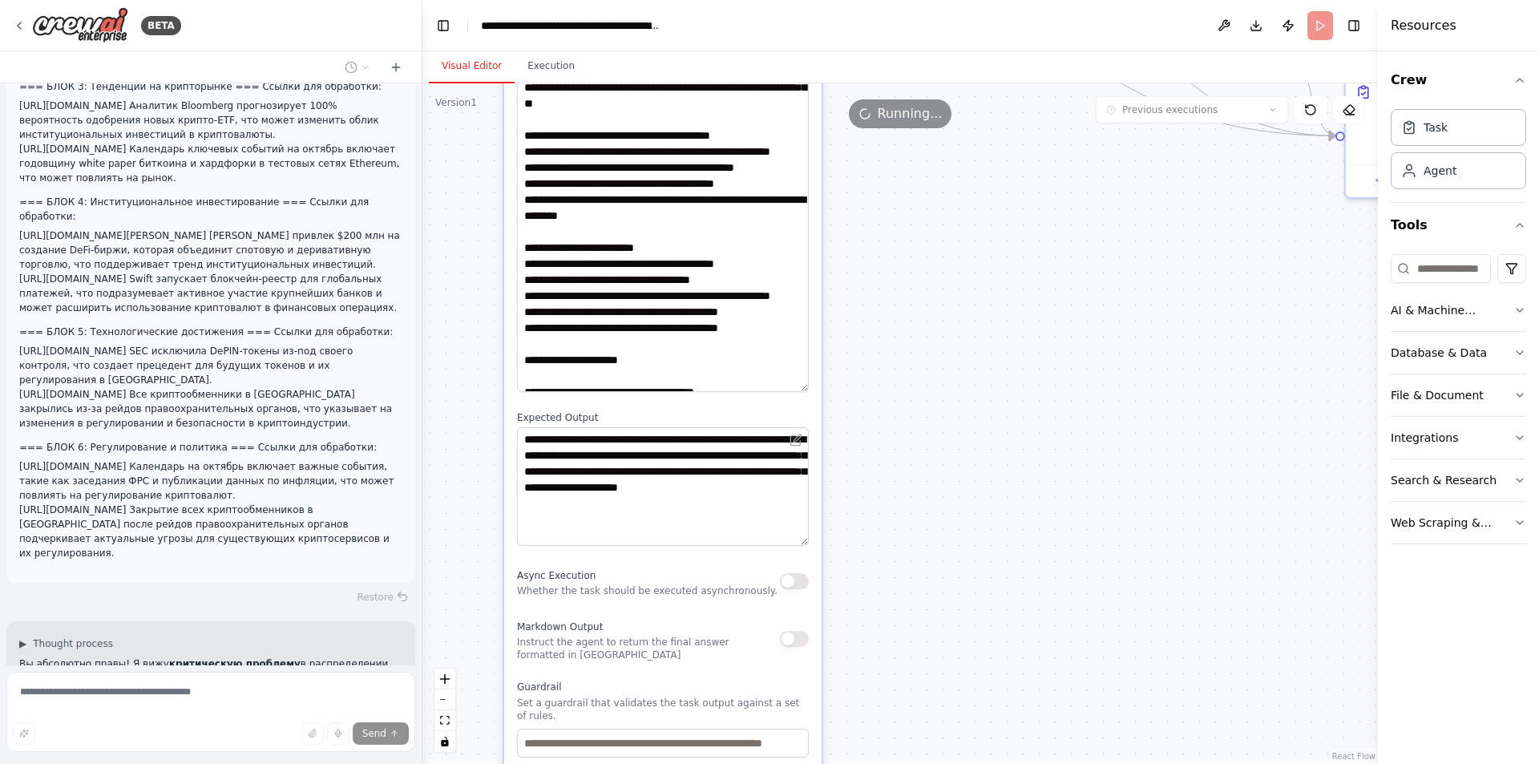
drag, startPoint x: 994, startPoint y: 394, endPoint x: 946, endPoint y: 586, distance: 197.5
click at [947, 585] on div ".deletable-edge-delete-btn { width: 20px; height: 20px; border: 0px solid #ffff…" at bounding box center [900, 423] width 956 height 681
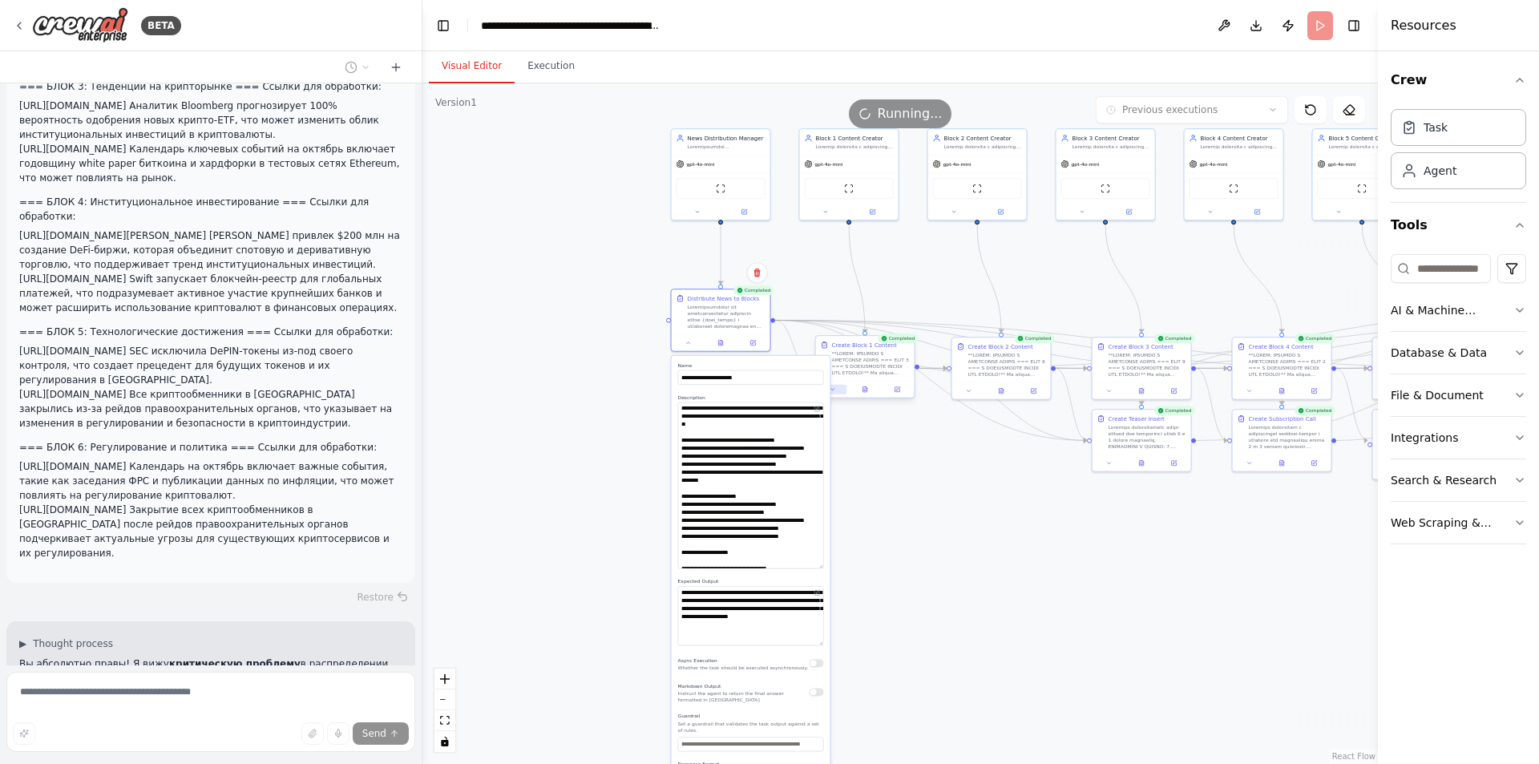
drag, startPoint x: 932, startPoint y: 526, endPoint x: 811, endPoint y: 432, distance: 153.1
click at [899, 565] on div ".deletable-edge-delete-btn { width: 20px; height: 20px; border: 0px solid #ffff…" at bounding box center [900, 423] width 956 height 681
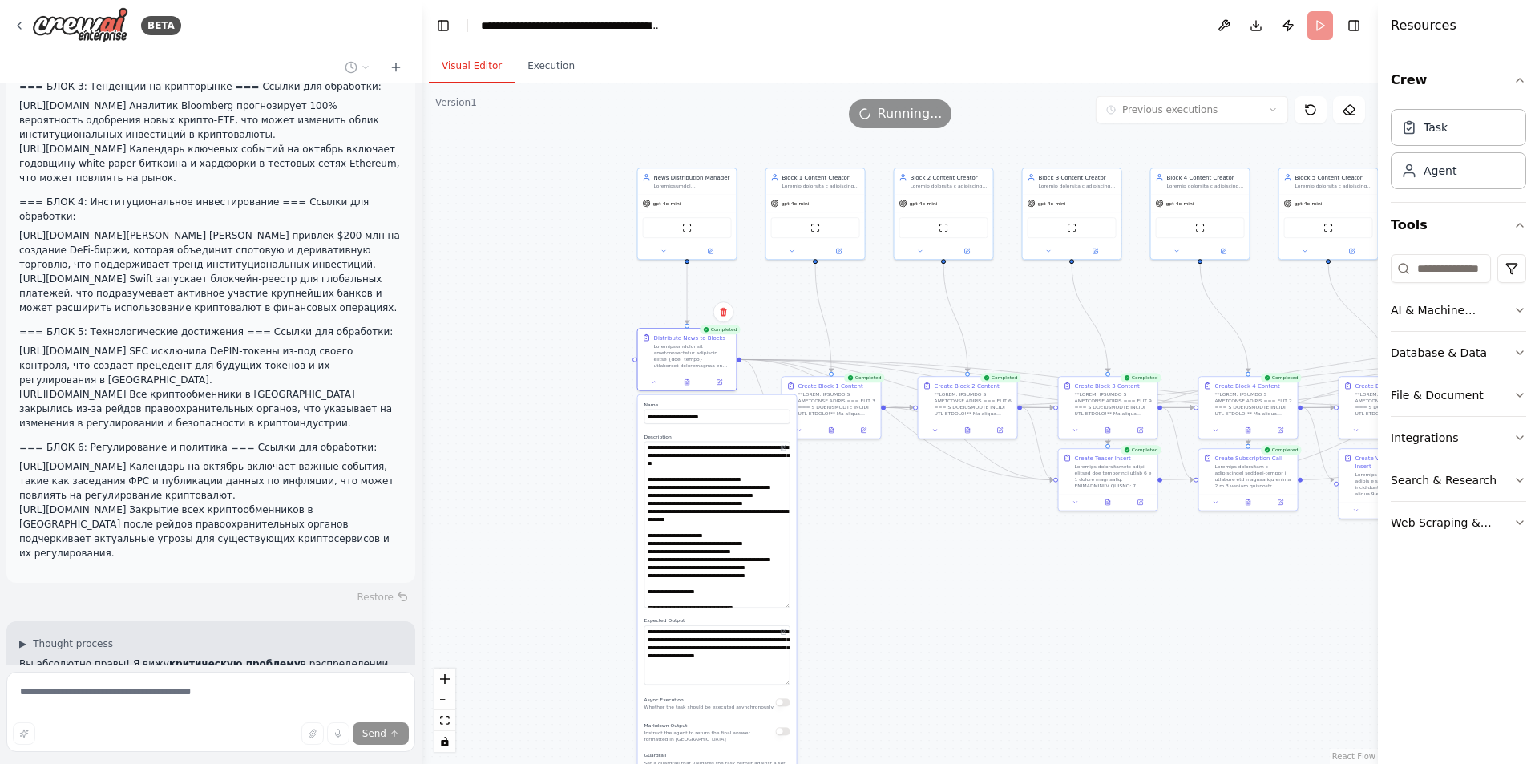
click at [529, 68] on button "Execution" at bounding box center [551, 67] width 73 height 34
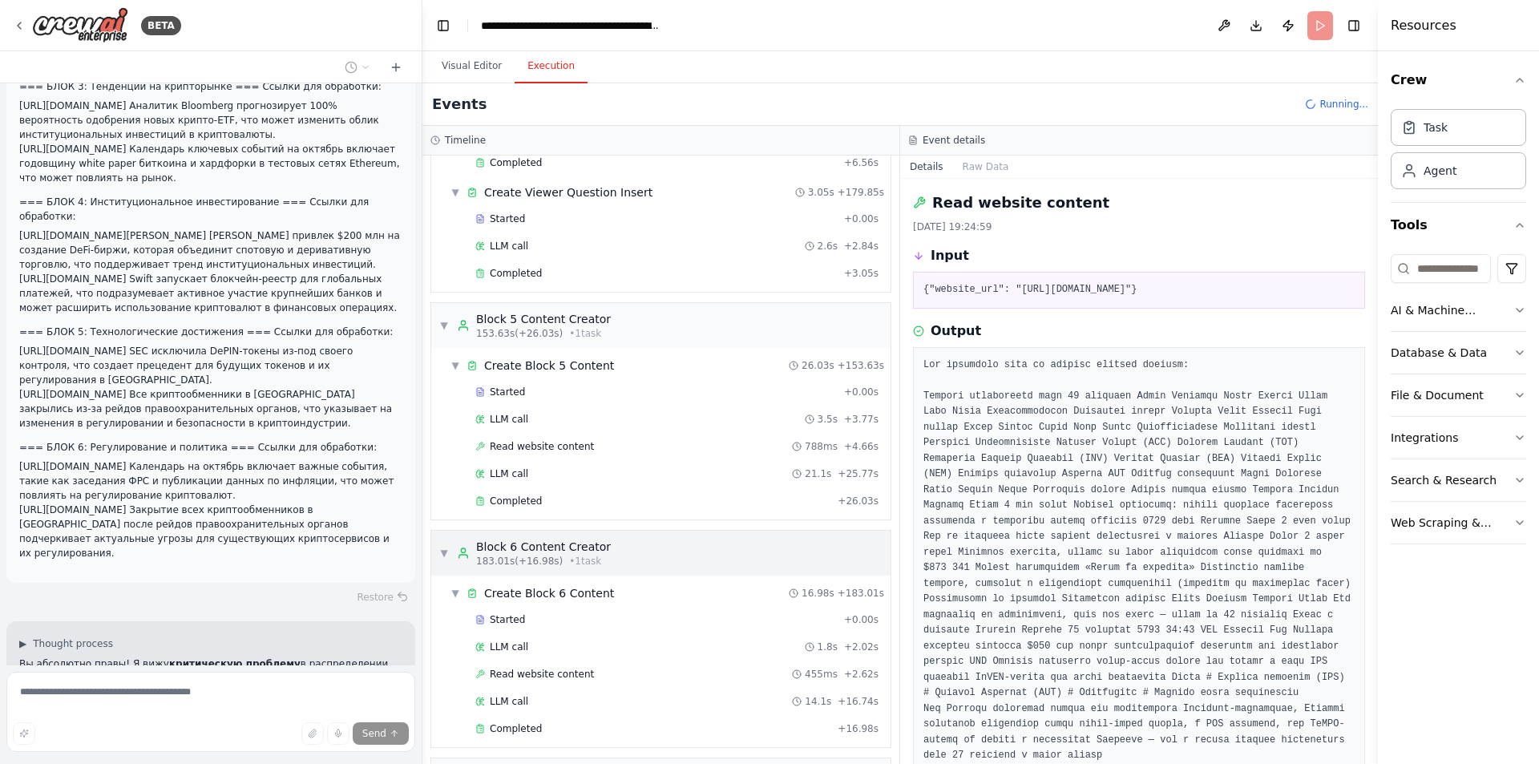
scroll to position [1844, 0]
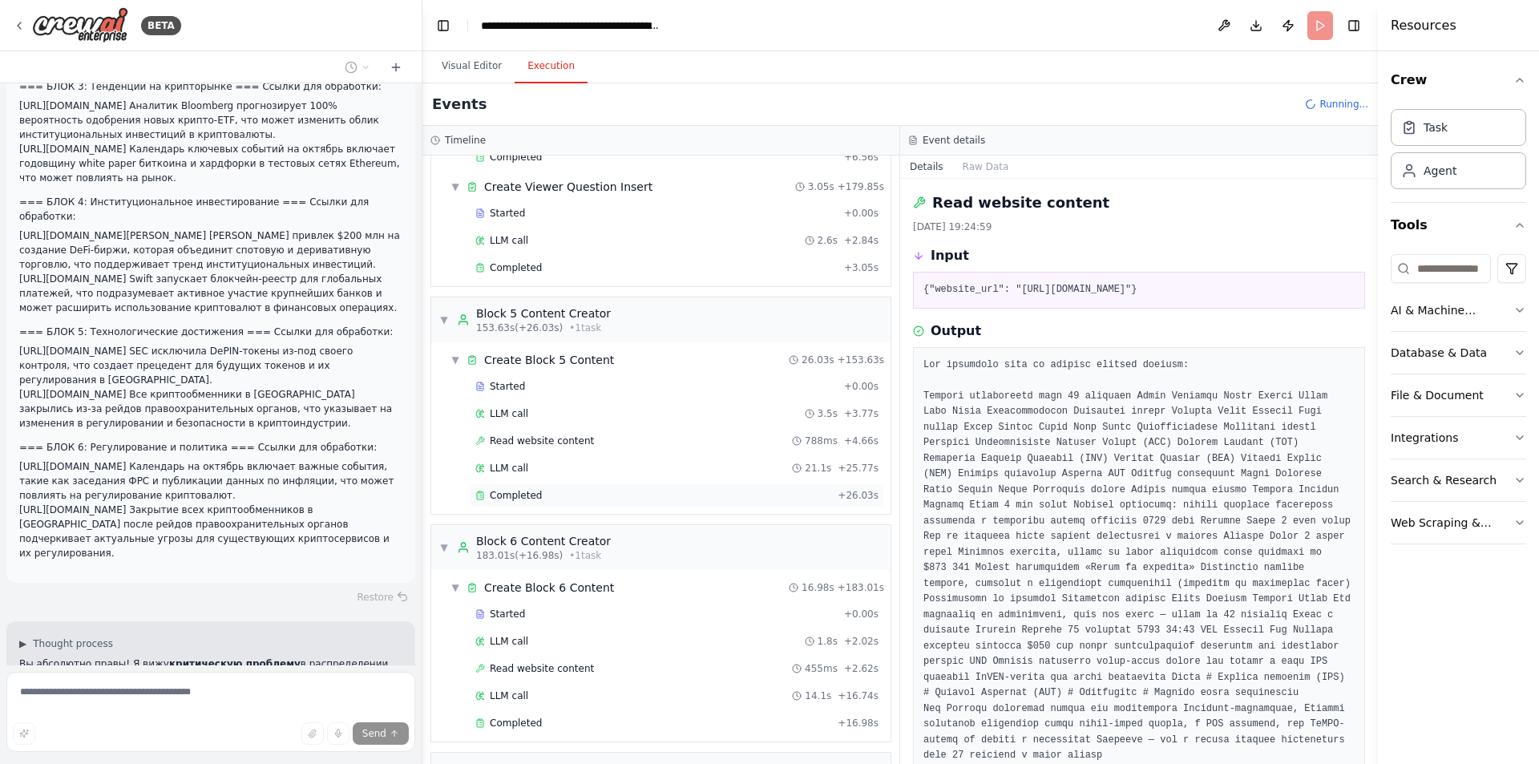
click at [531, 489] on span "Completed" at bounding box center [516, 495] width 52 height 13
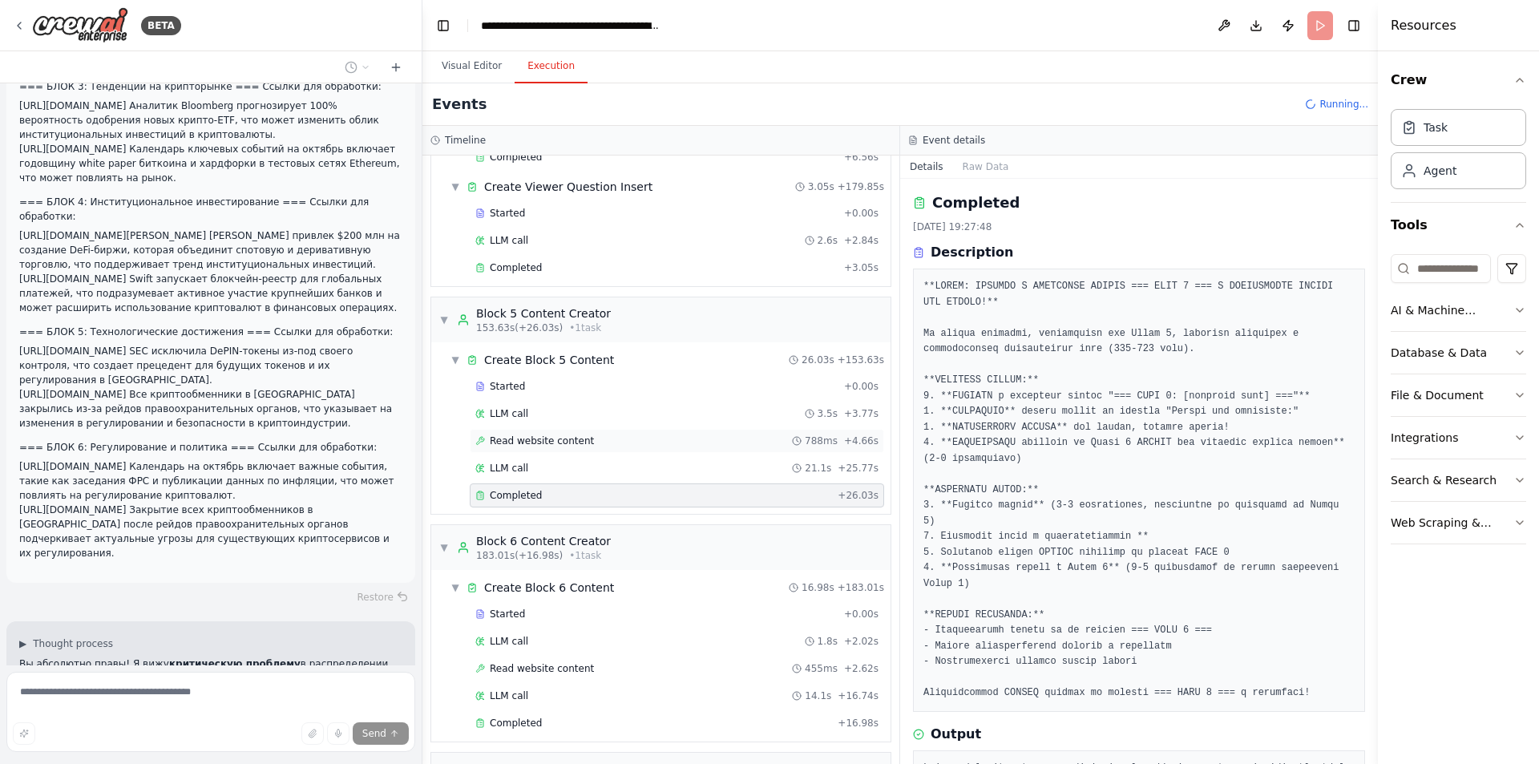
click at [556, 432] on div "Read website content 788ms + 4.66s" at bounding box center [677, 441] width 414 height 24
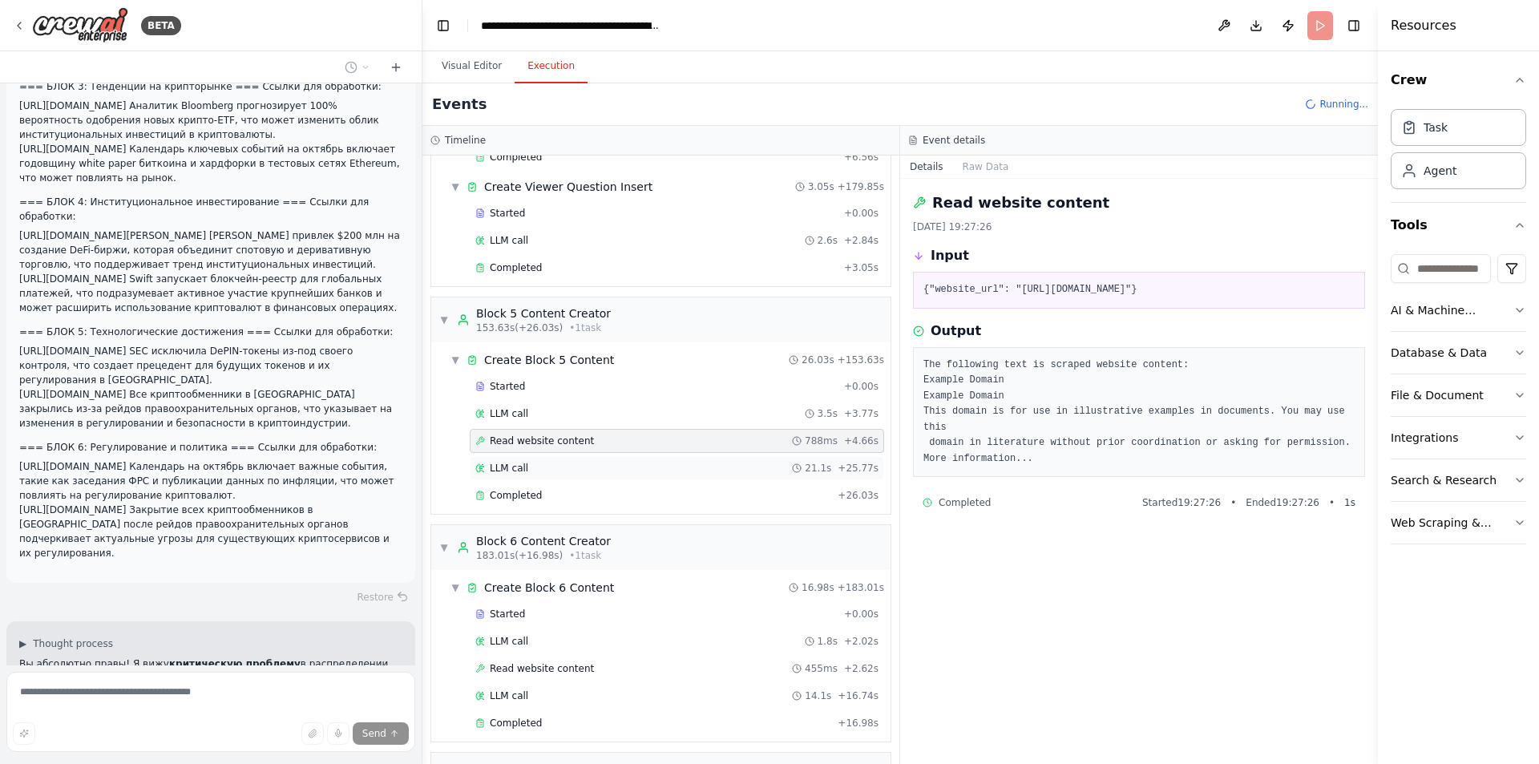
click at [555, 474] on div "LLM call 21.1s + 25.77s" at bounding box center [676, 468] width 403 height 13
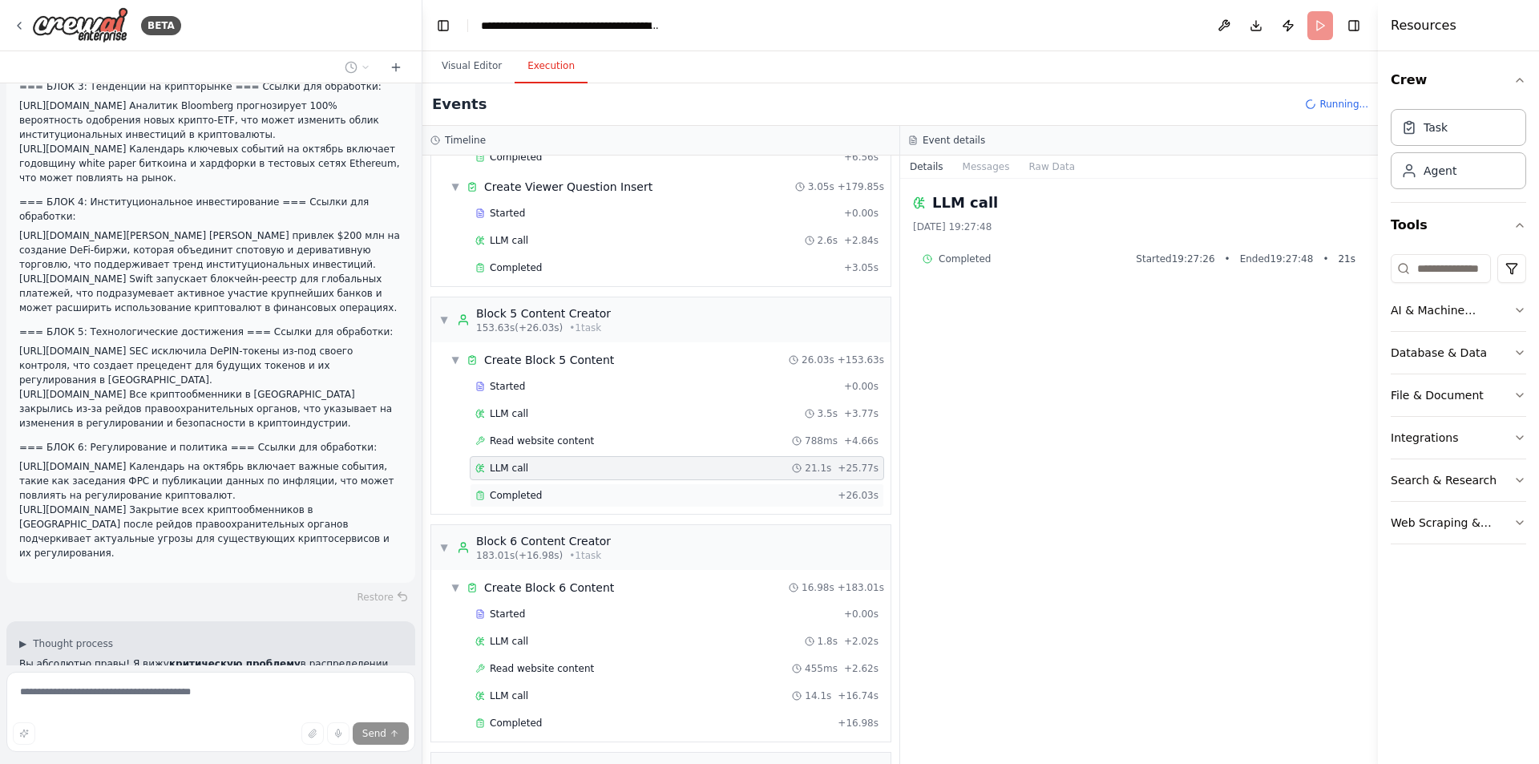
click at [632, 503] on div "Completed + 26.03s" at bounding box center [677, 495] width 414 height 24
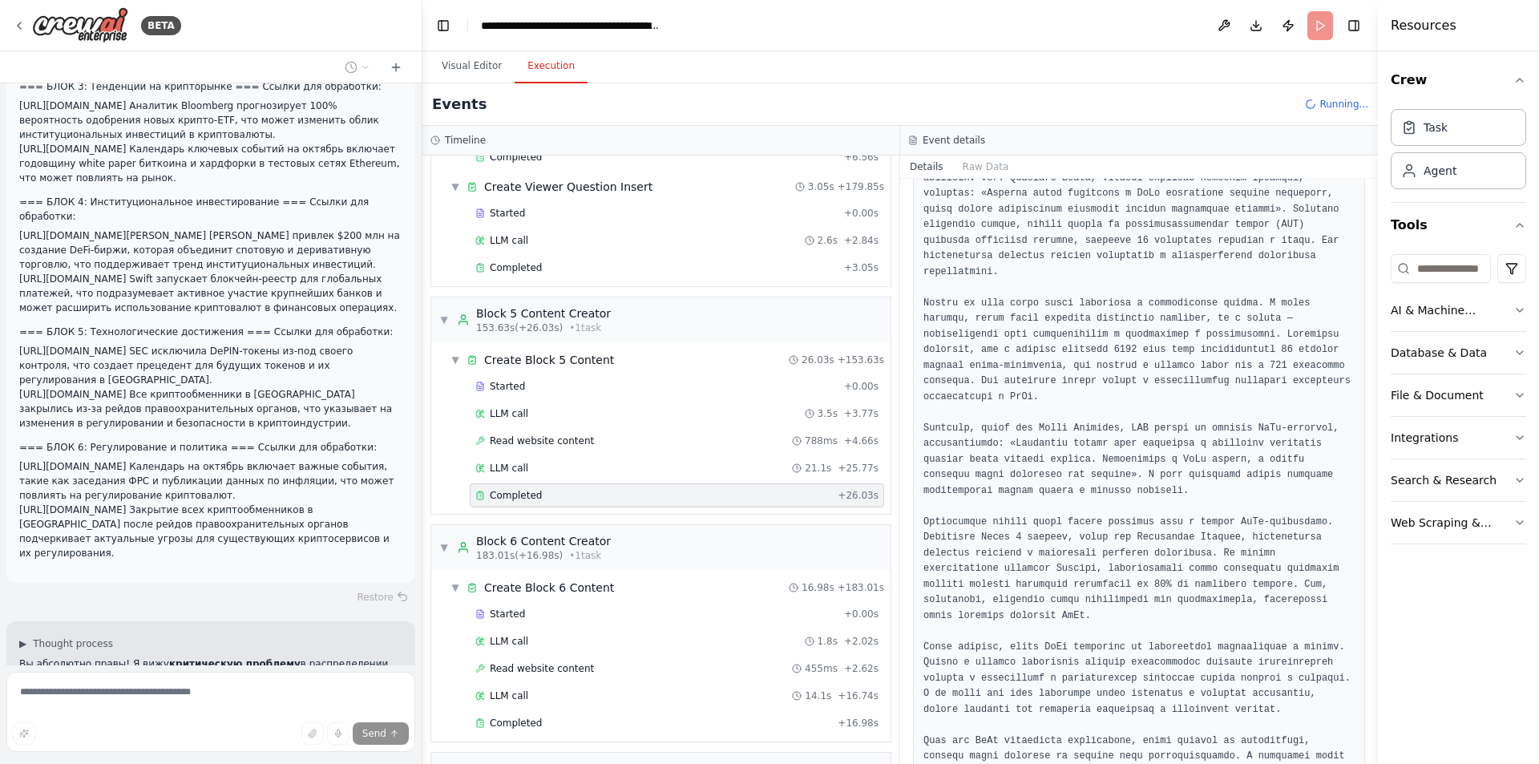
scroll to position [736, 0]
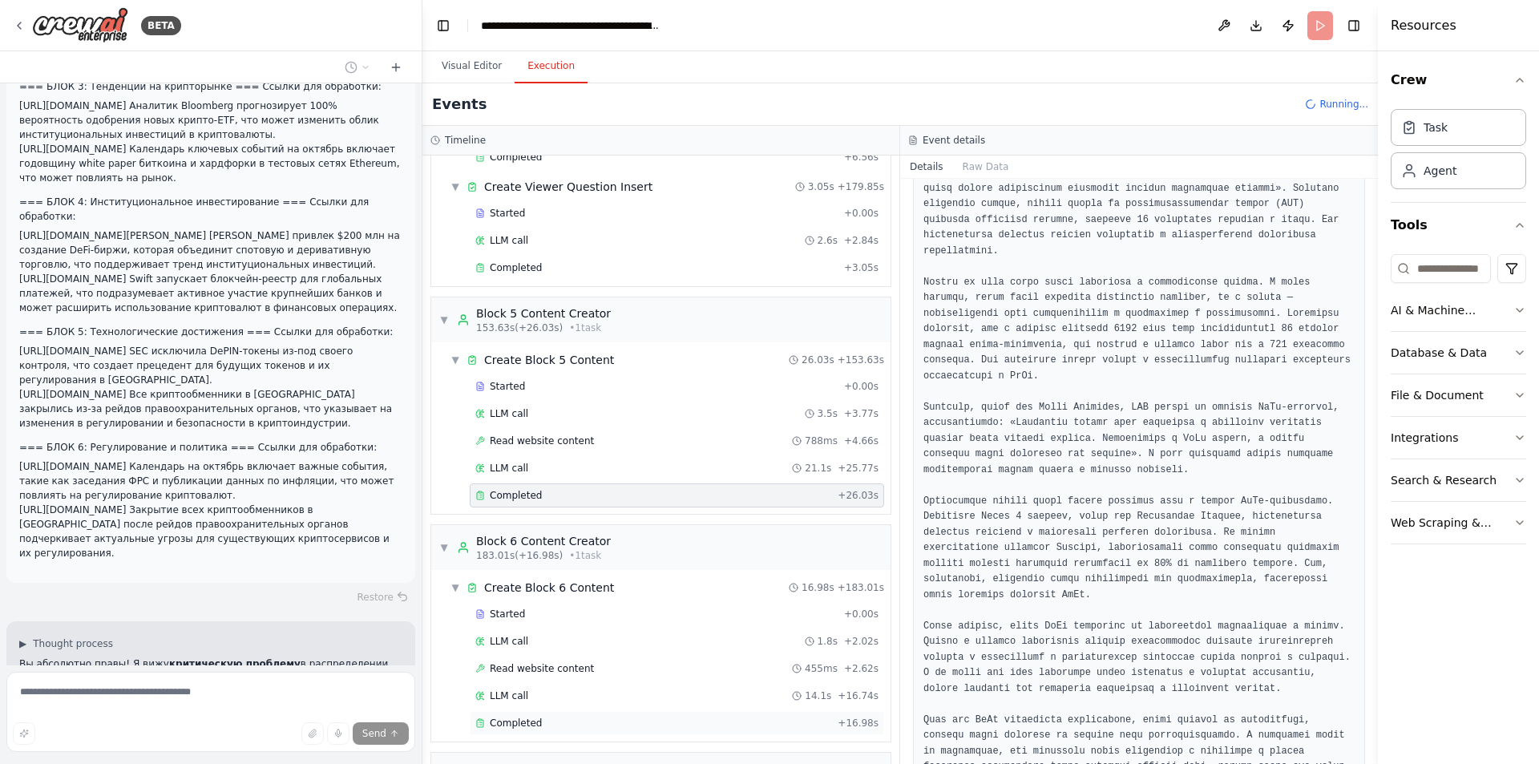
click at [515, 724] on span "Completed" at bounding box center [516, 723] width 52 height 13
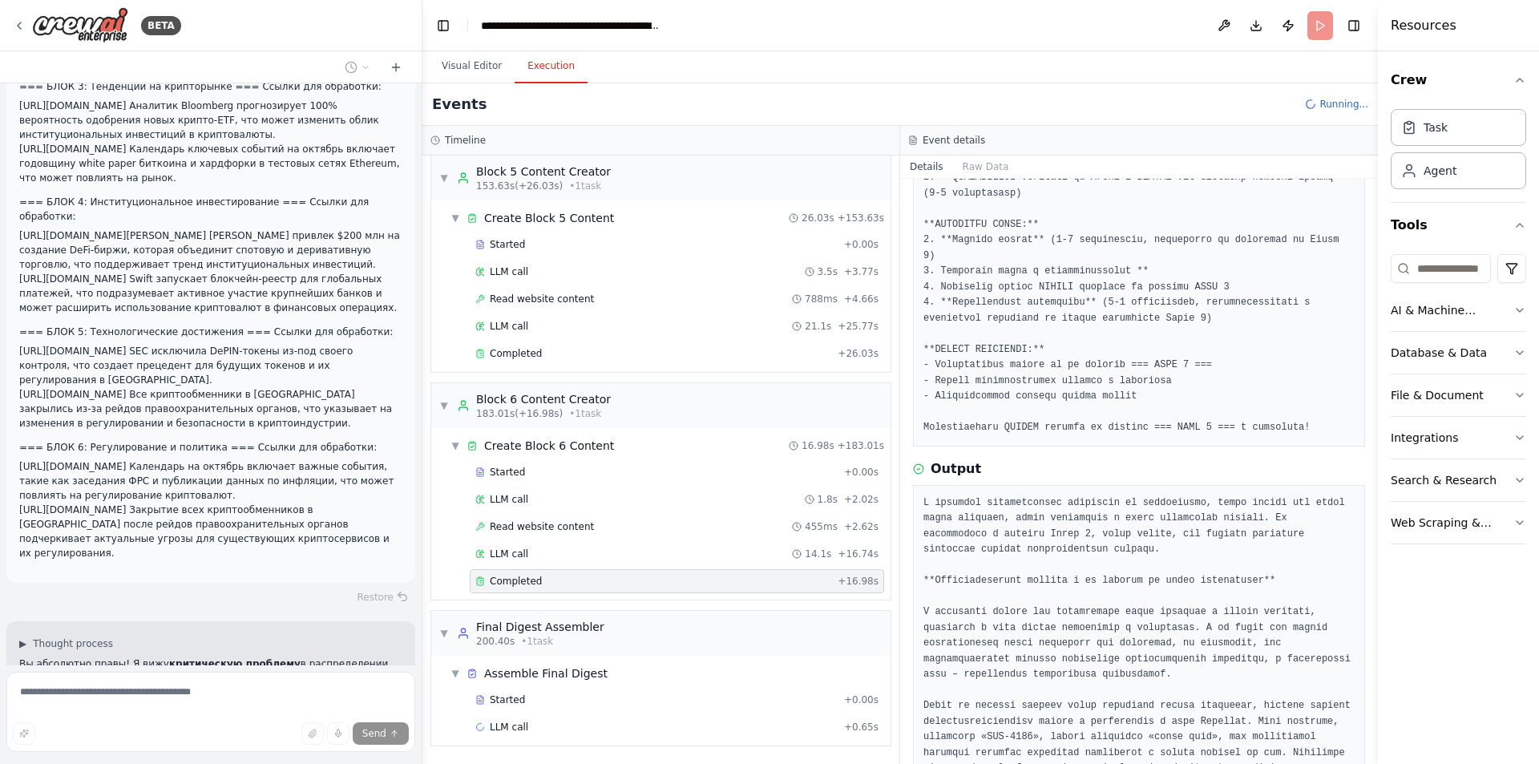
scroll to position [240, 0]
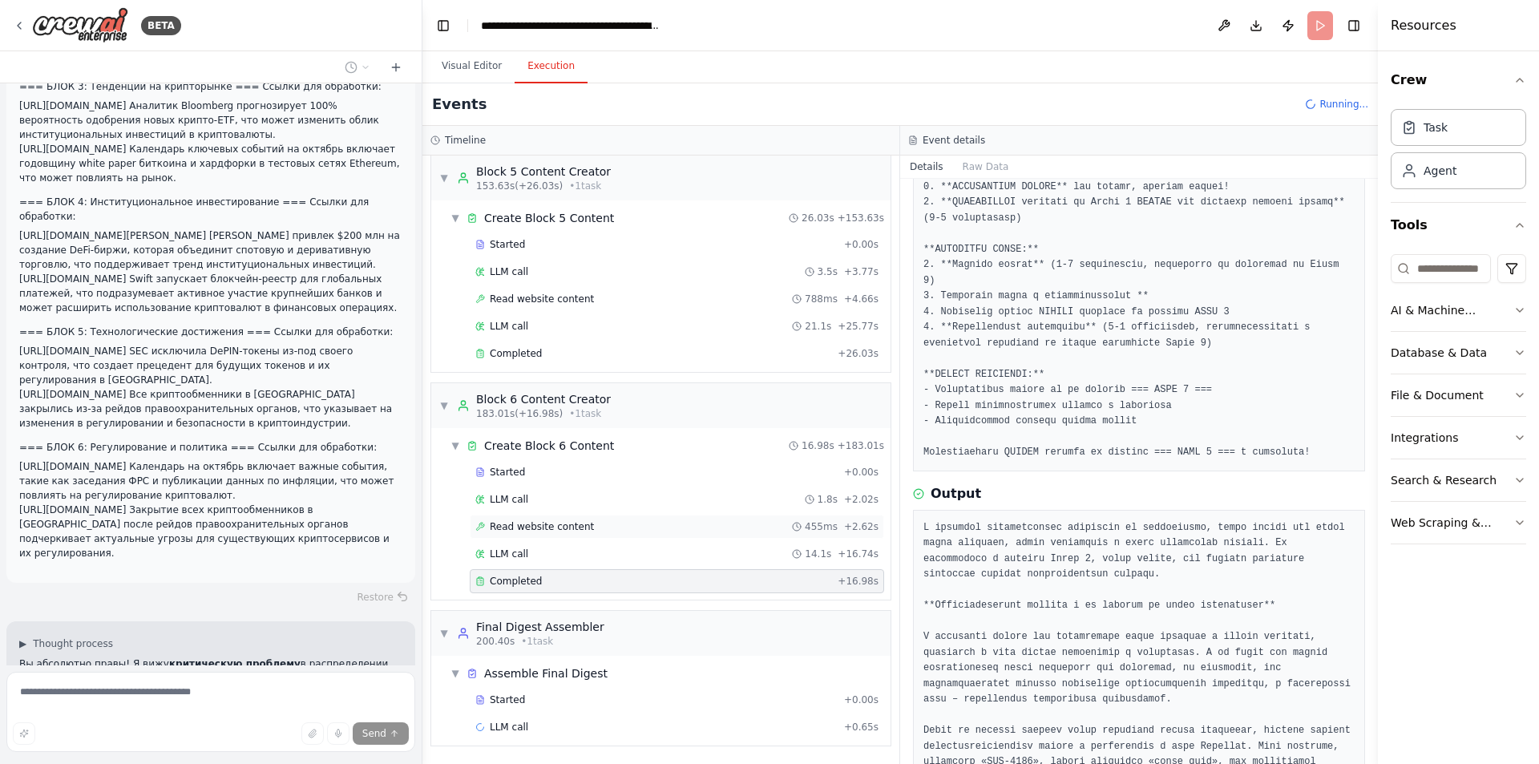
click at [577, 530] on span "Read website content" at bounding box center [542, 526] width 104 height 13
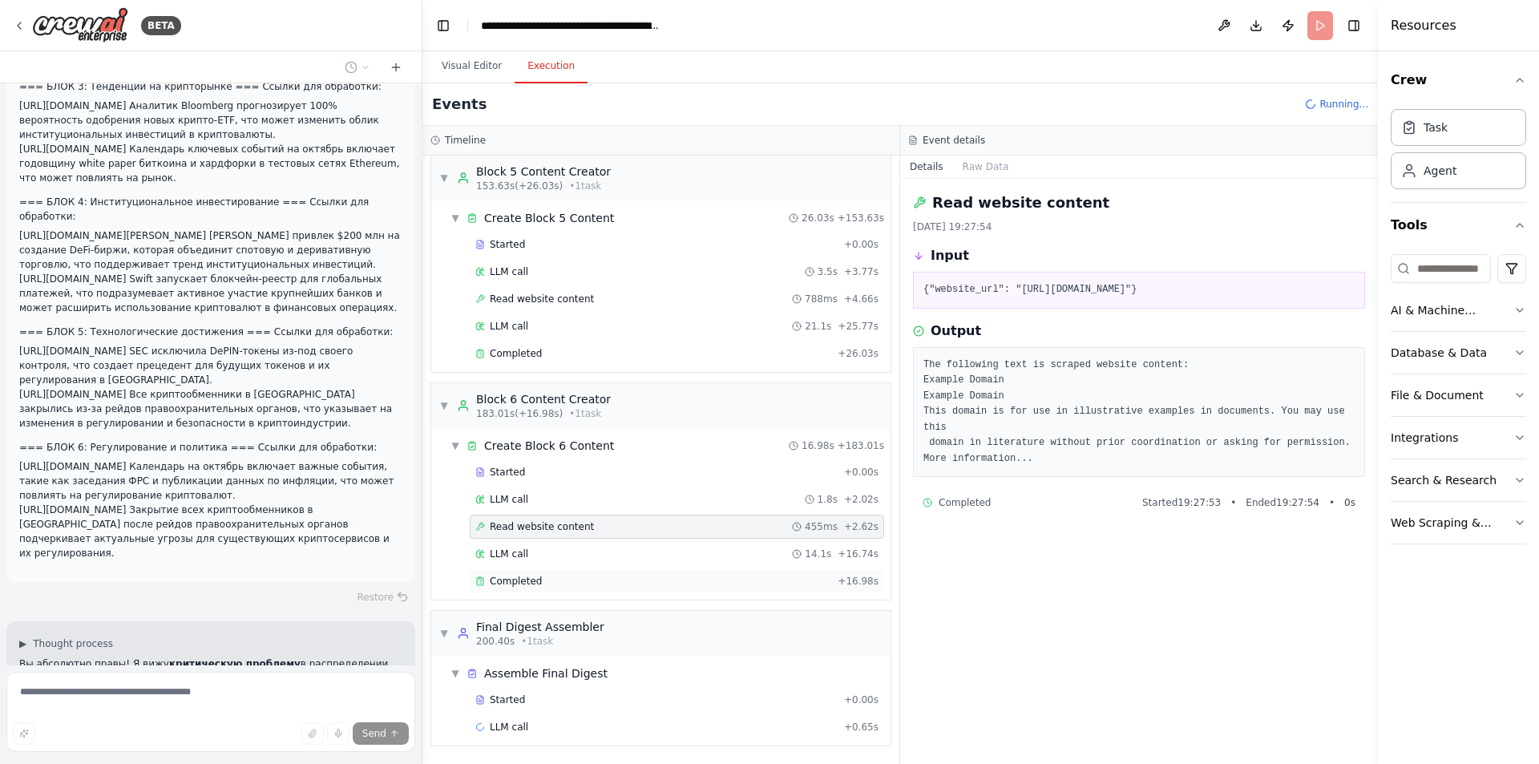
click at [558, 577] on div "Completed" at bounding box center [653, 581] width 356 height 13
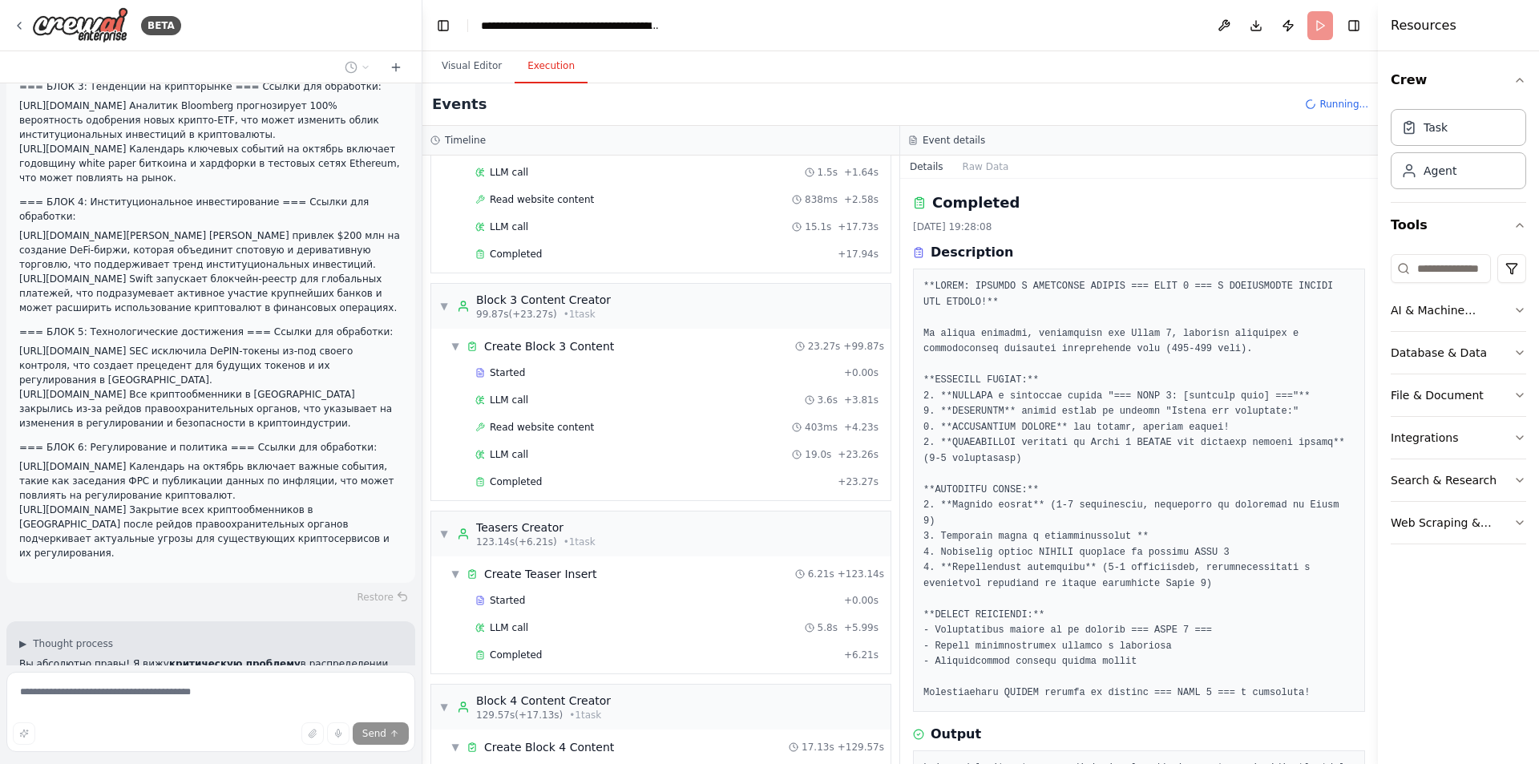
scroll to position [944, 0]
click at [549, 473] on div "Completed + 23.27s" at bounding box center [677, 483] width 414 height 24
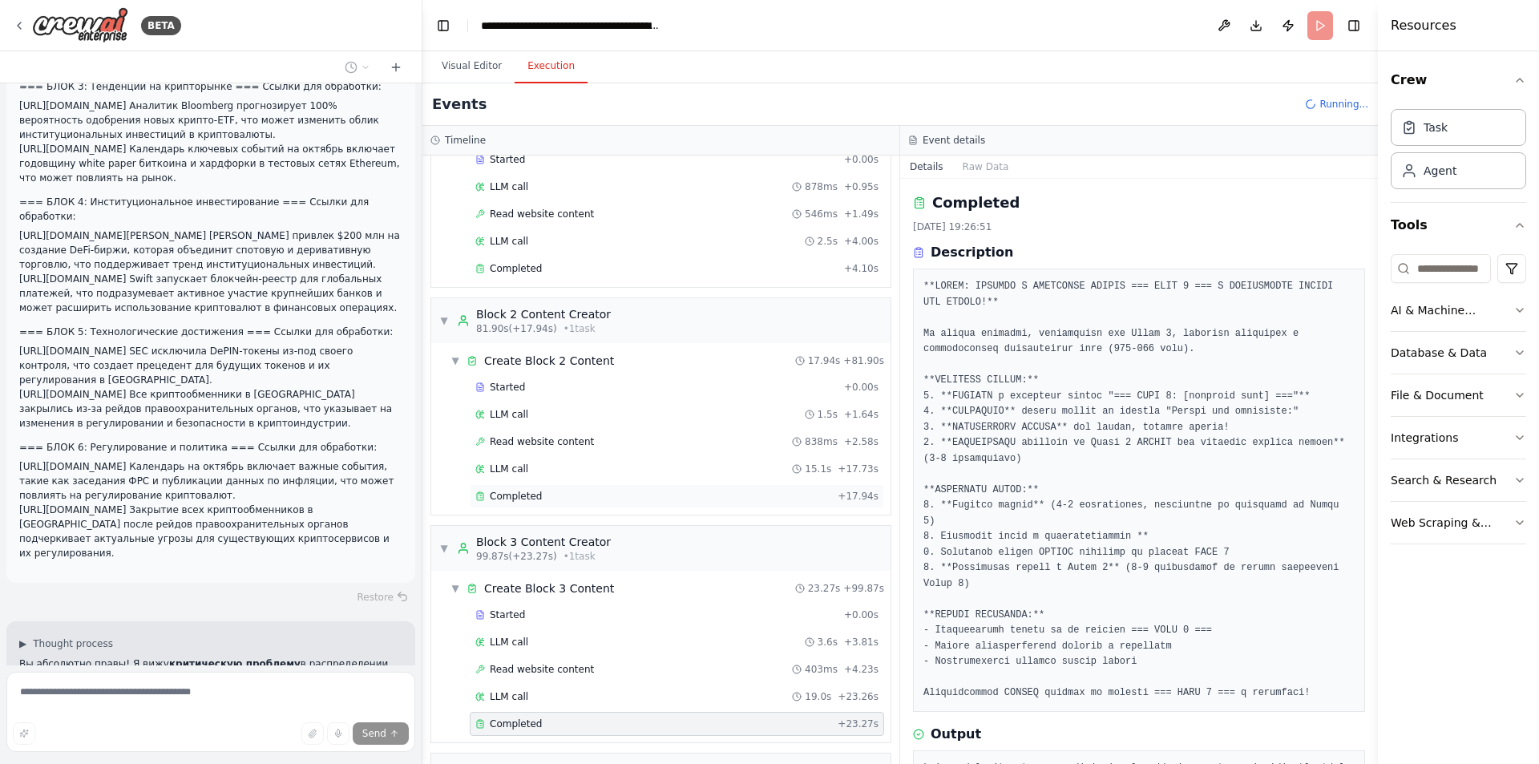
click at [555, 494] on div "Completed" at bounding box center [653, 496] width 356 height 13
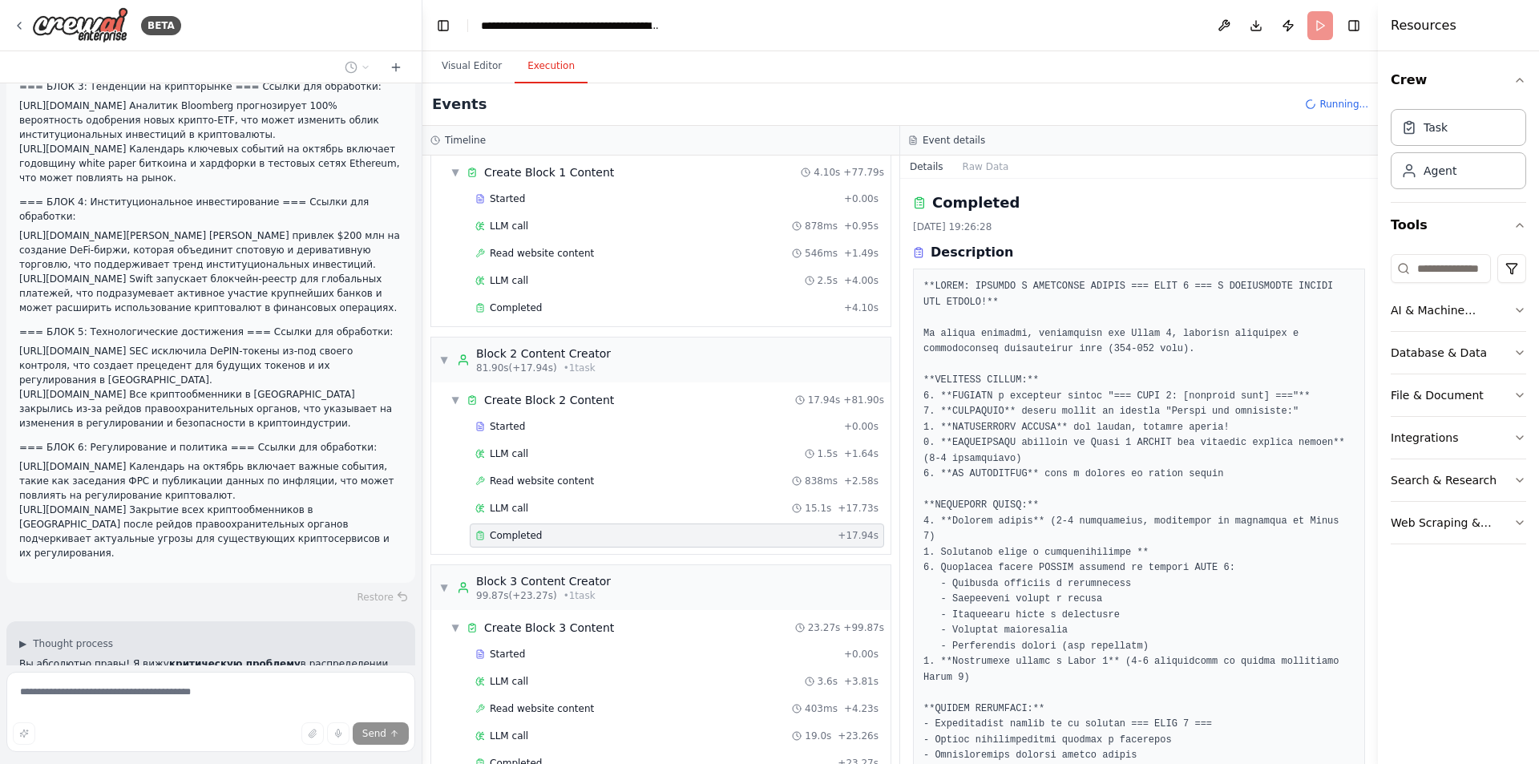
scroll to position [463, 0]
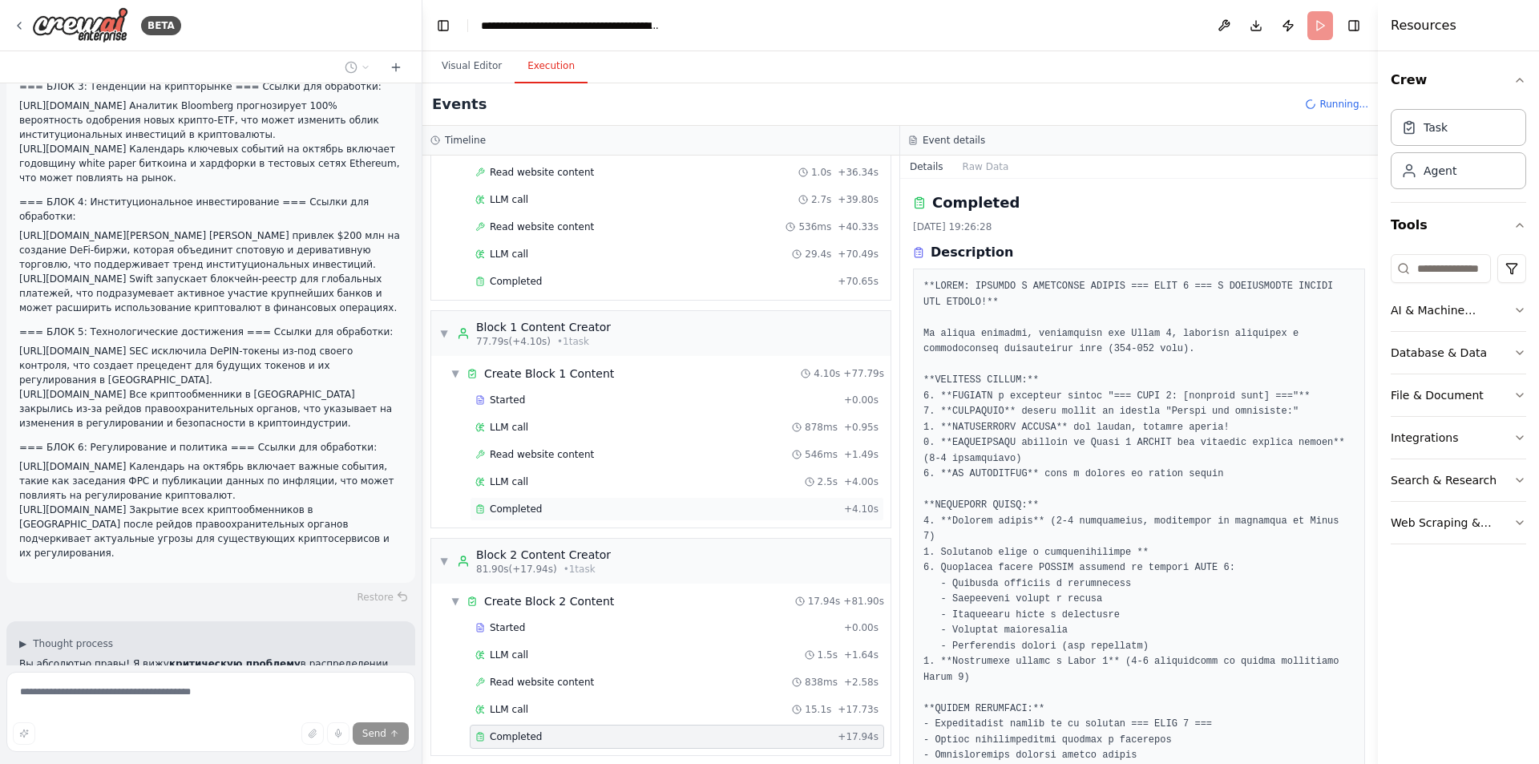
click at [536, 507] on span "Completed" at bounding box center [516, 509] width 52 height 13
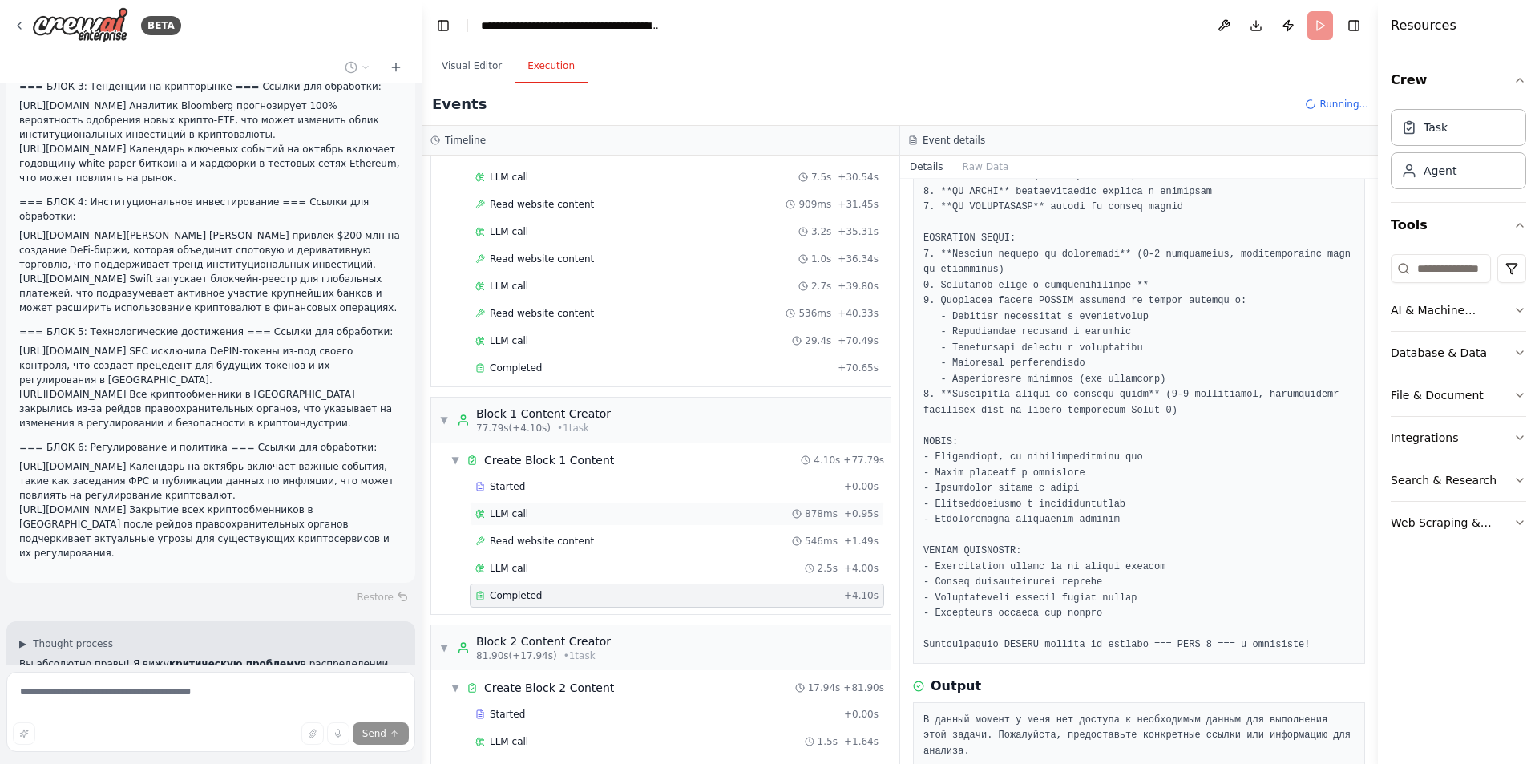
scroll to position [382, 0]
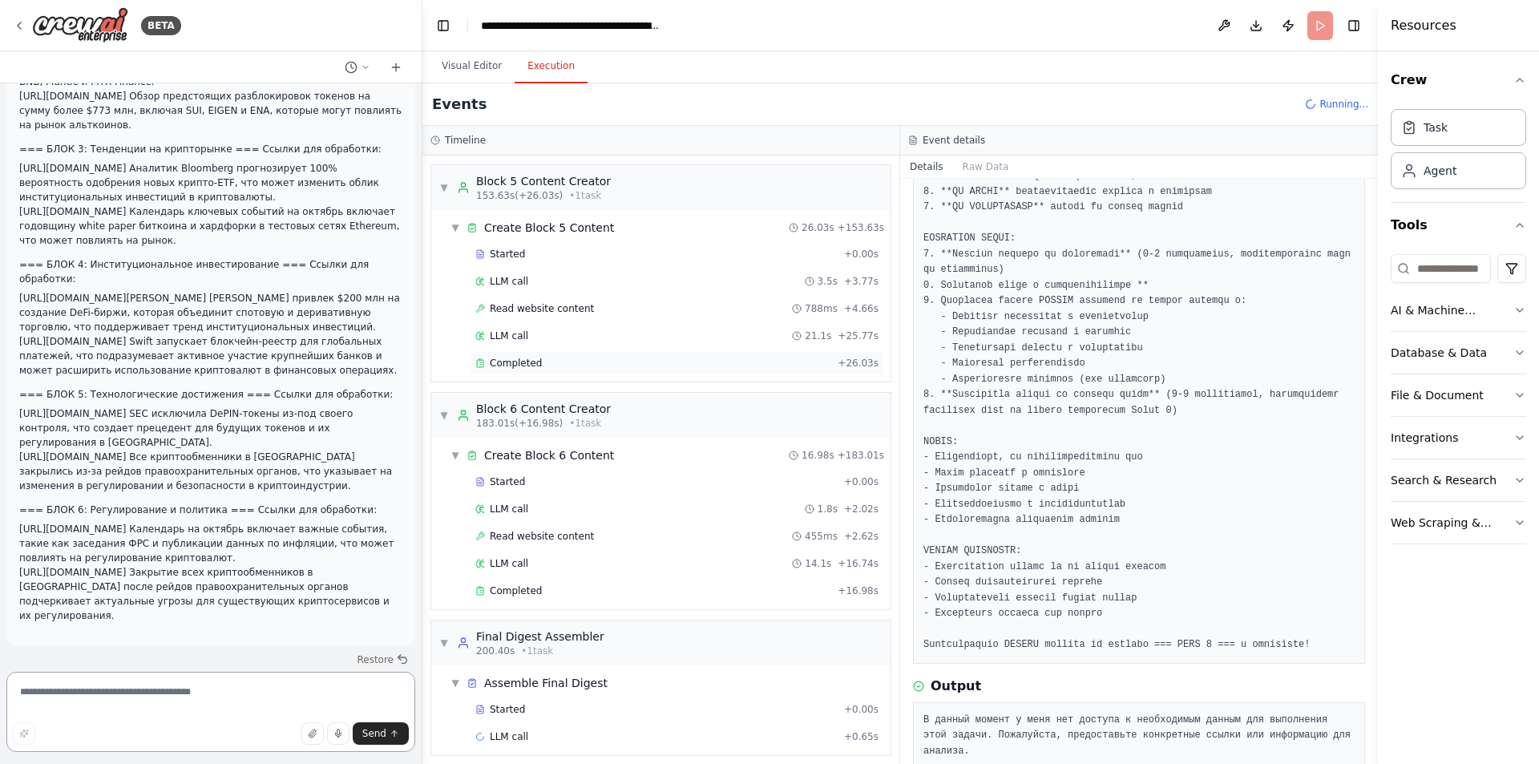
scroll to position [1986, 0]
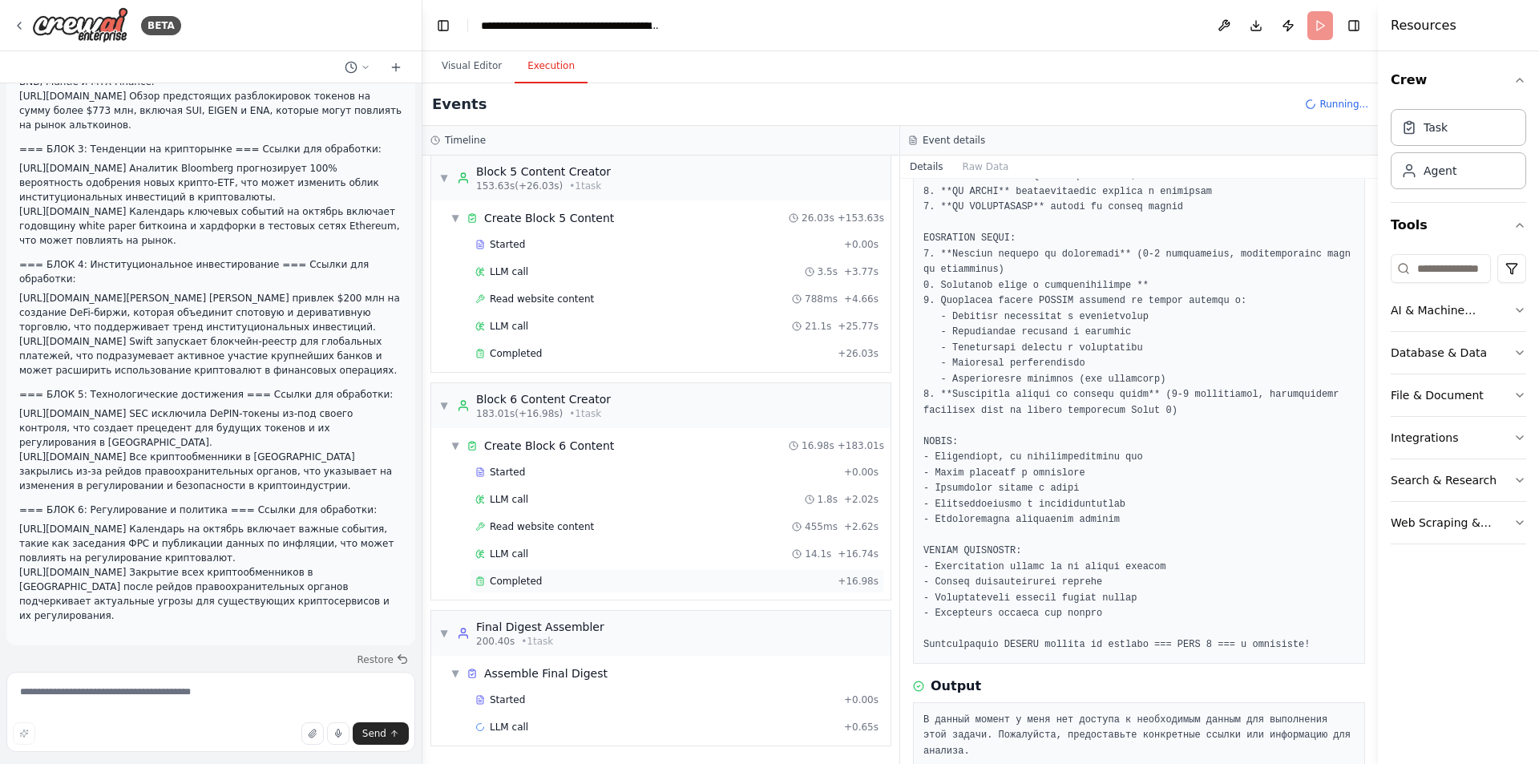
click at [527, 578] on span "Completed" at bounding box center [516, 581] width 52 height 13
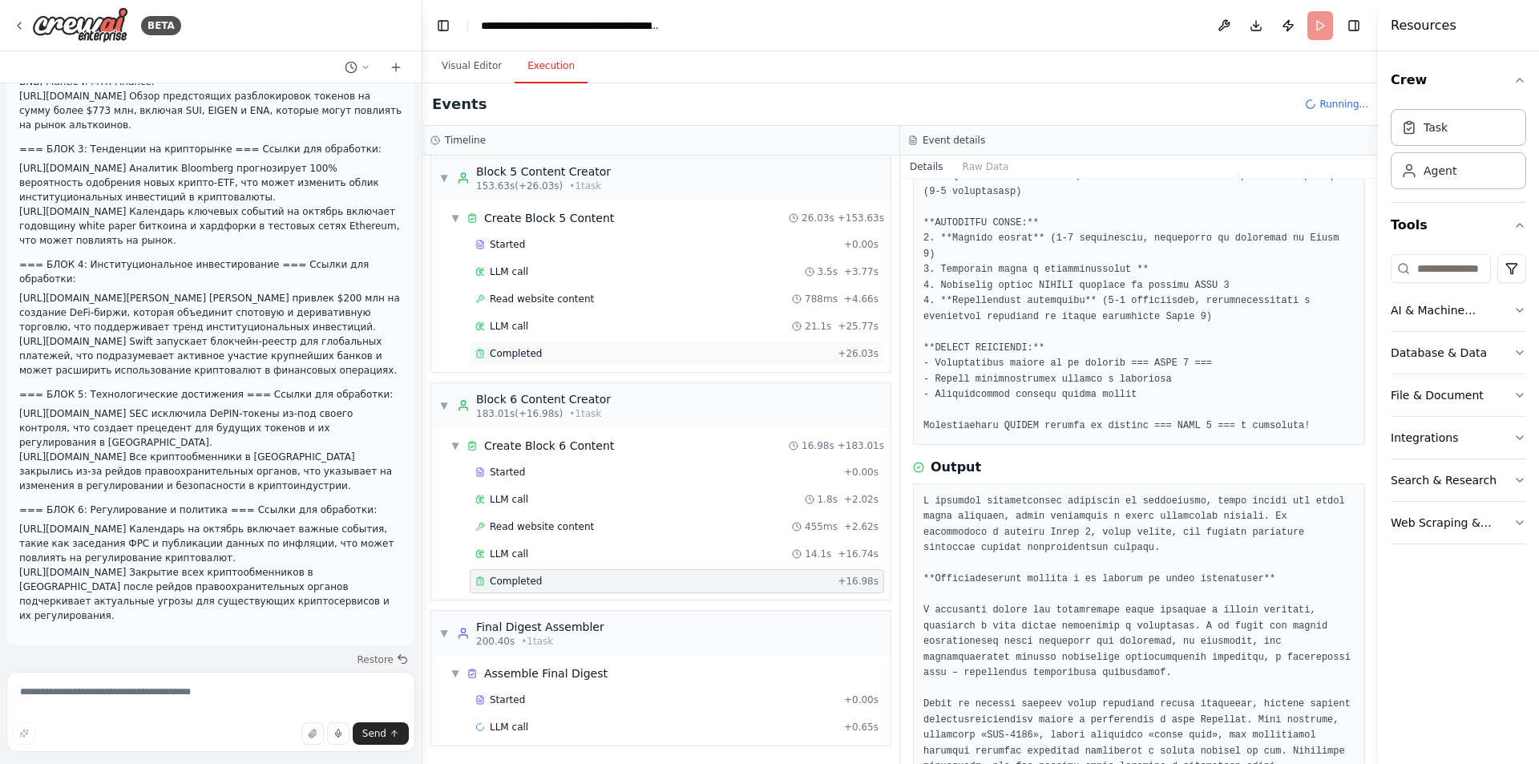
click at [564, 344] on div "Completed + 26.03s" at bounding box center [677, 353] width 414 height 24
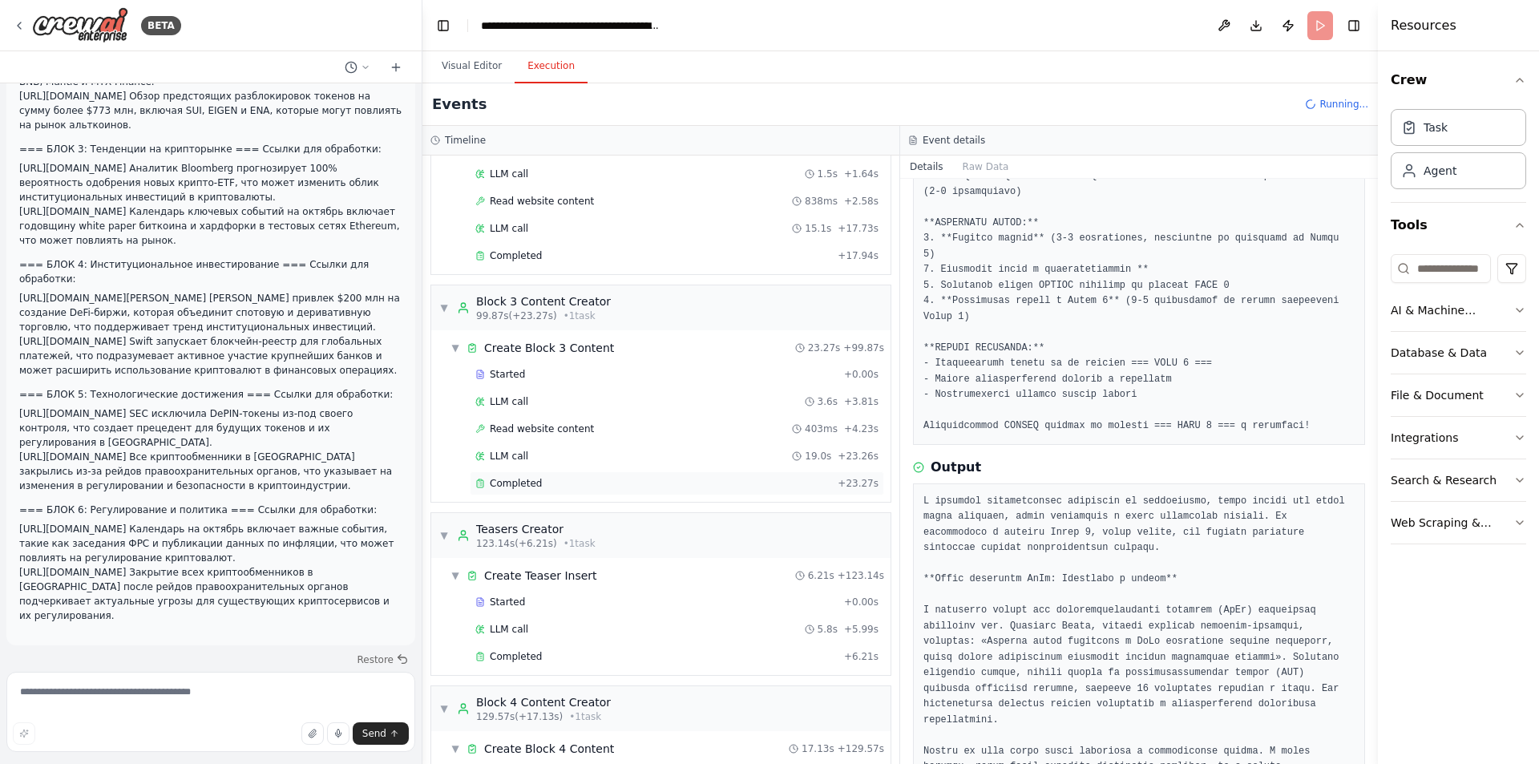
click at [548, 477] on div "Completed" at bounding box center [653, 483] width 356 height 13
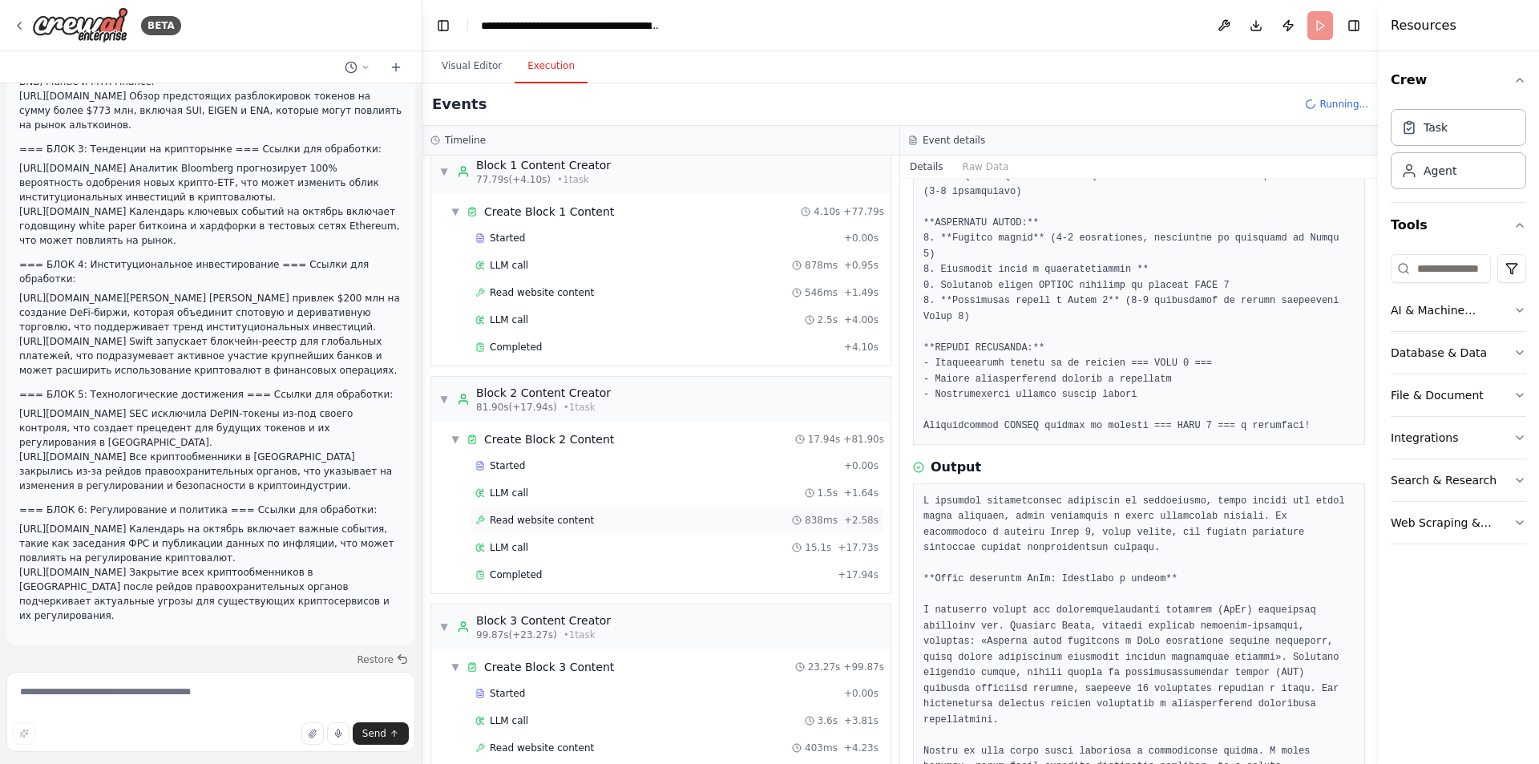
scroll to position [623, 0]
click at [529, 576] on span "Completed" at bounding box center [516, 576] width 52 height 13
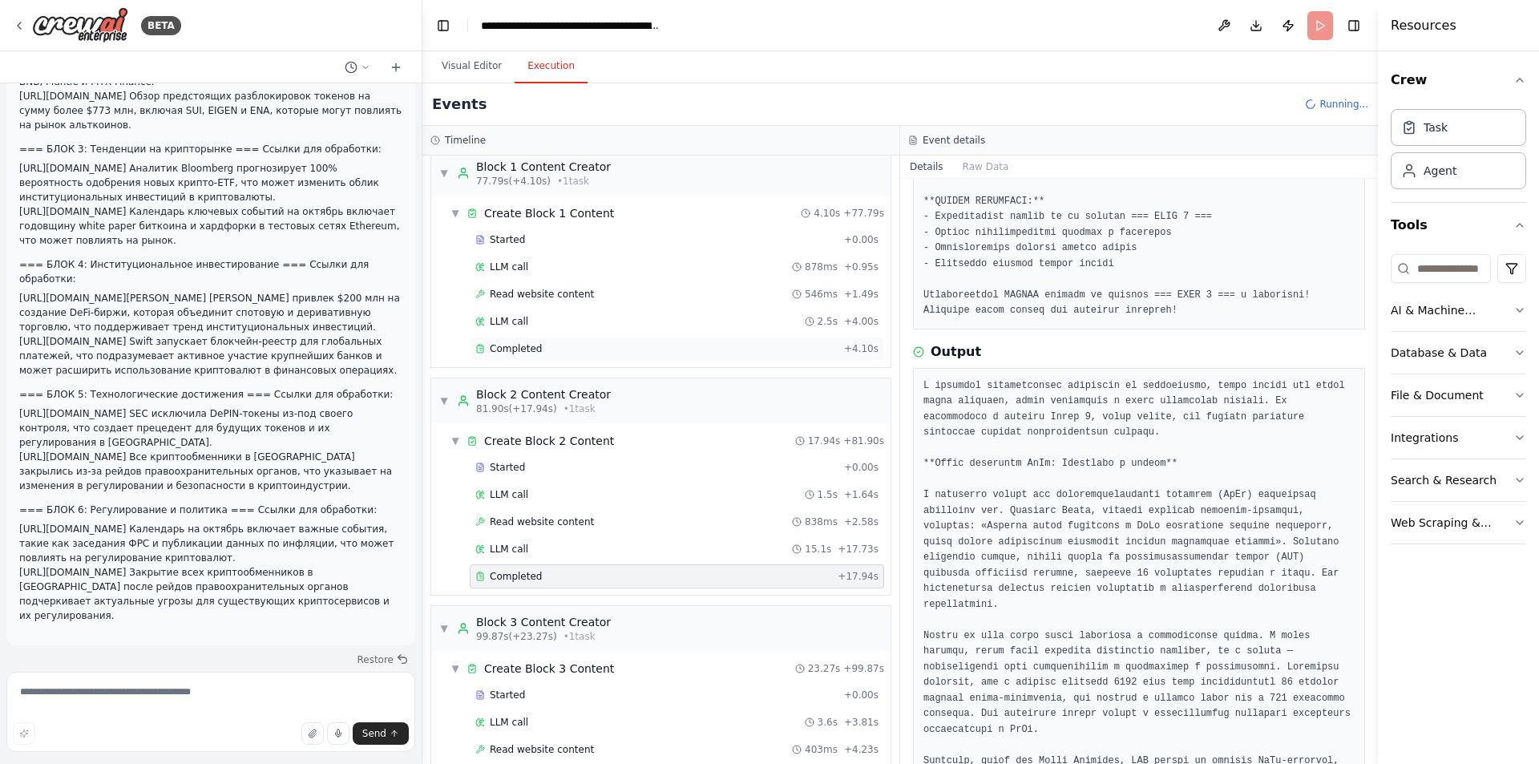
click at [542, 345] on div "Completed" at bounding box center [656, 348] width 362 height 13
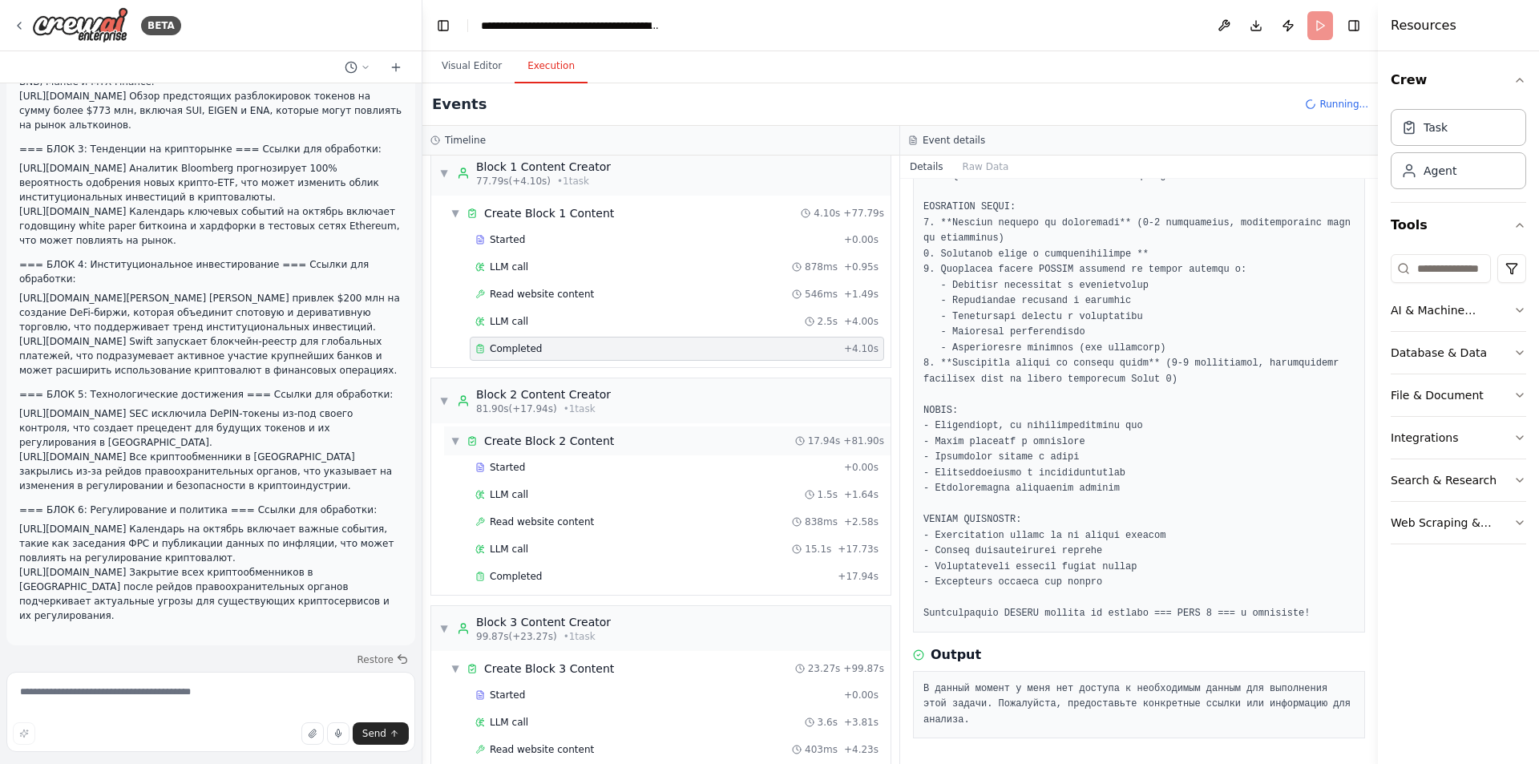
scroll to position [267, 0]
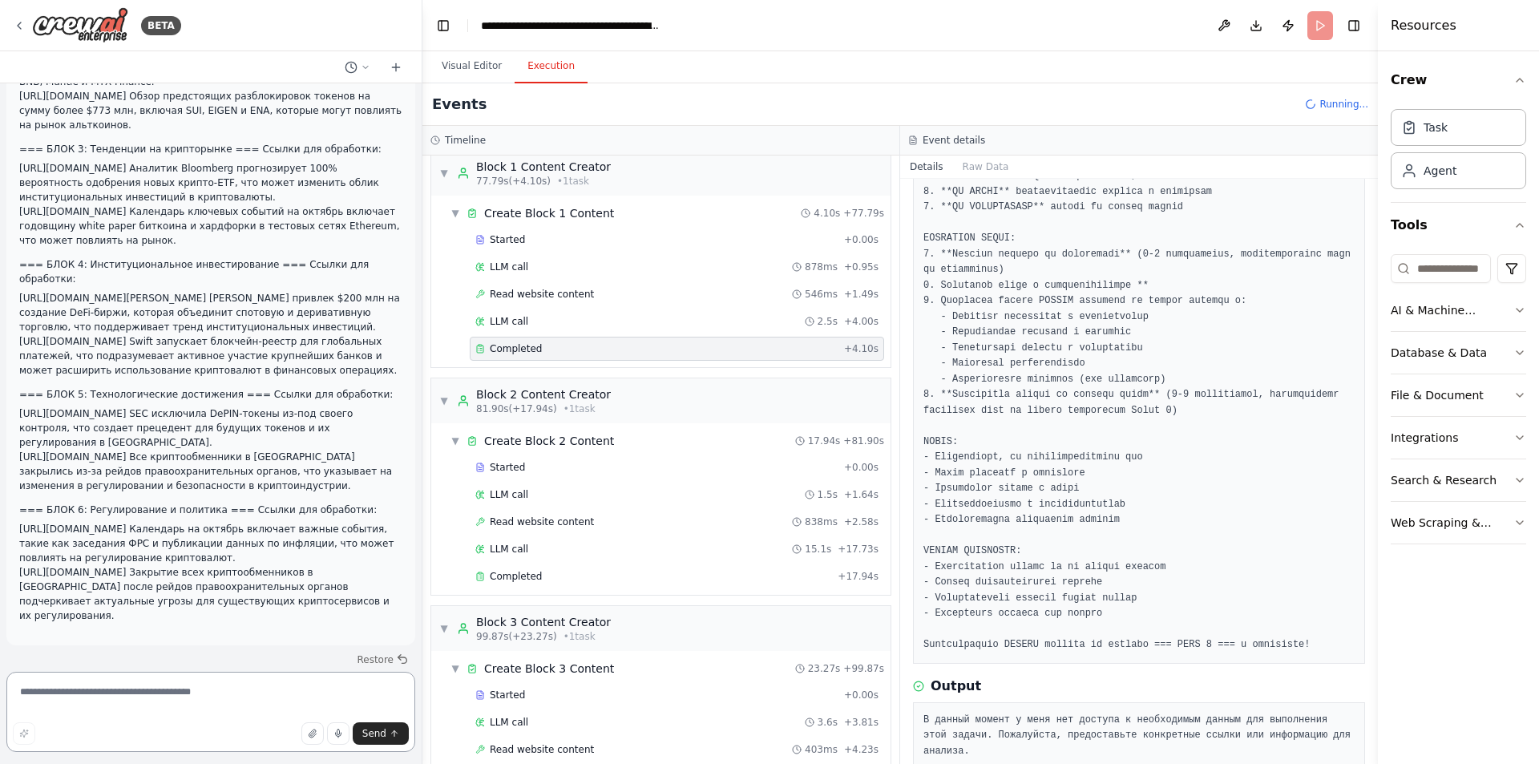
click at [253, 692] on textarea at bounding box center [210, 712] width 409 height 80
type textarea "*"
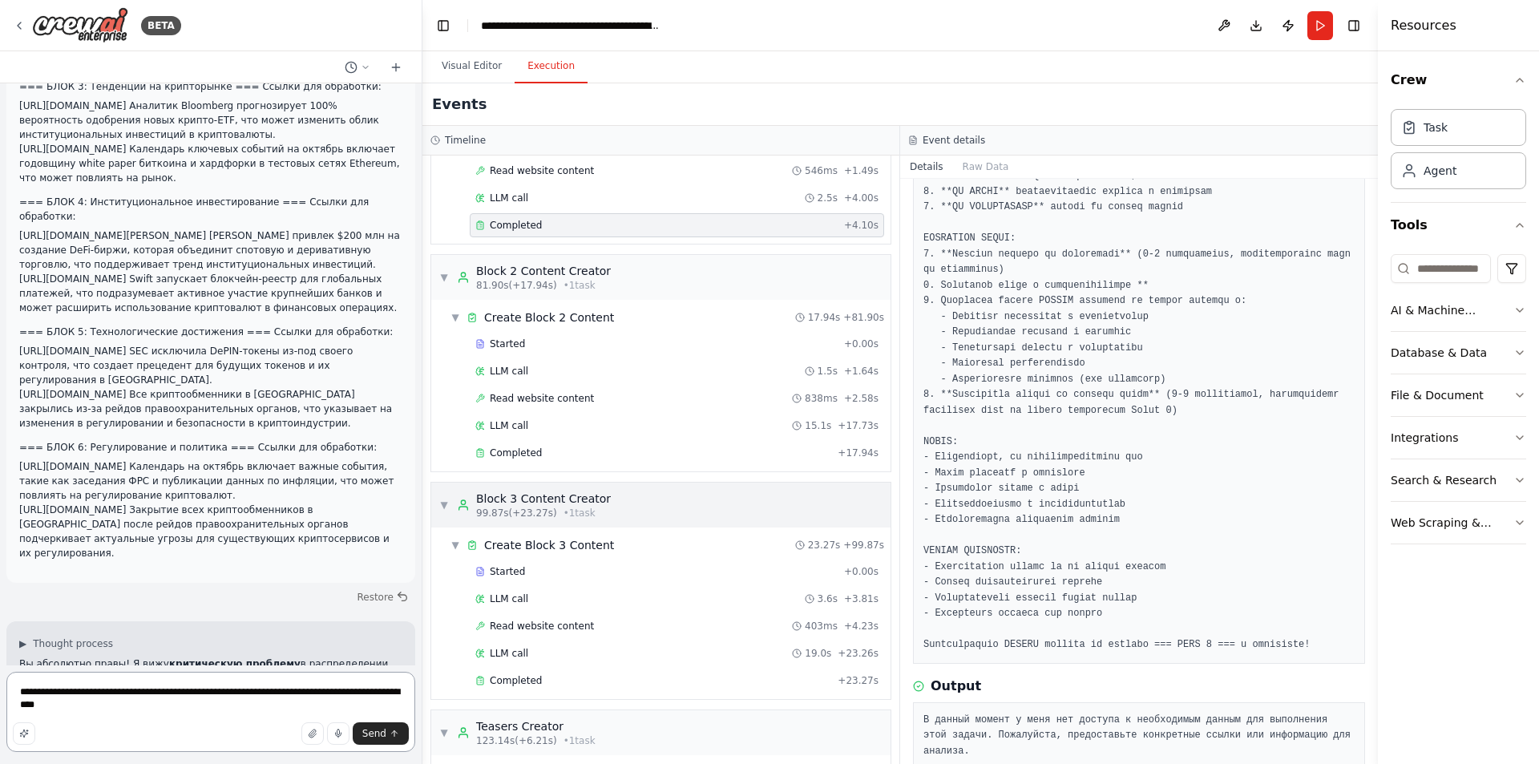
scroll to position [783, 0]
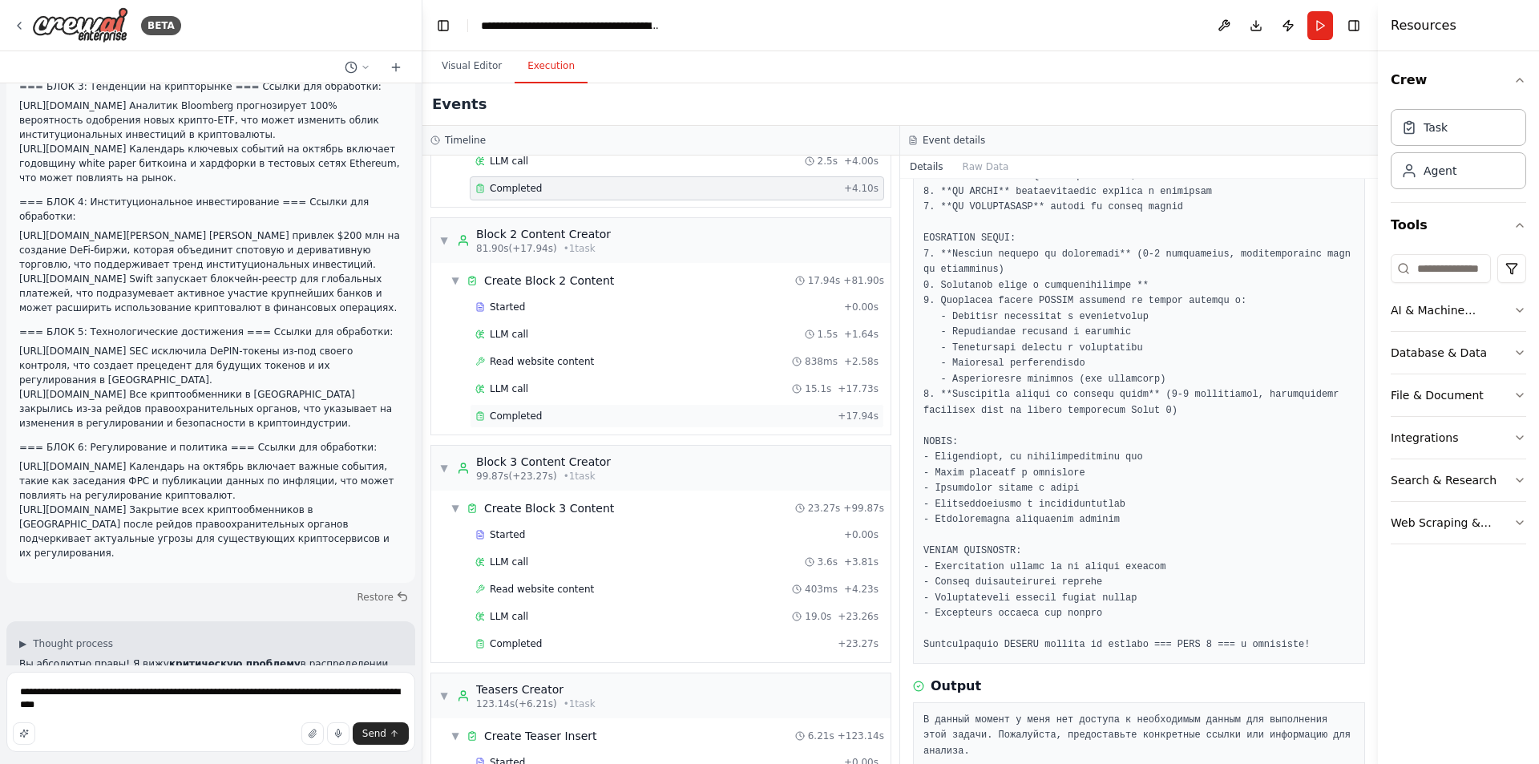
click at [546, 414] on div "Completed" at bounding box center [653, 416] width 356 height 13
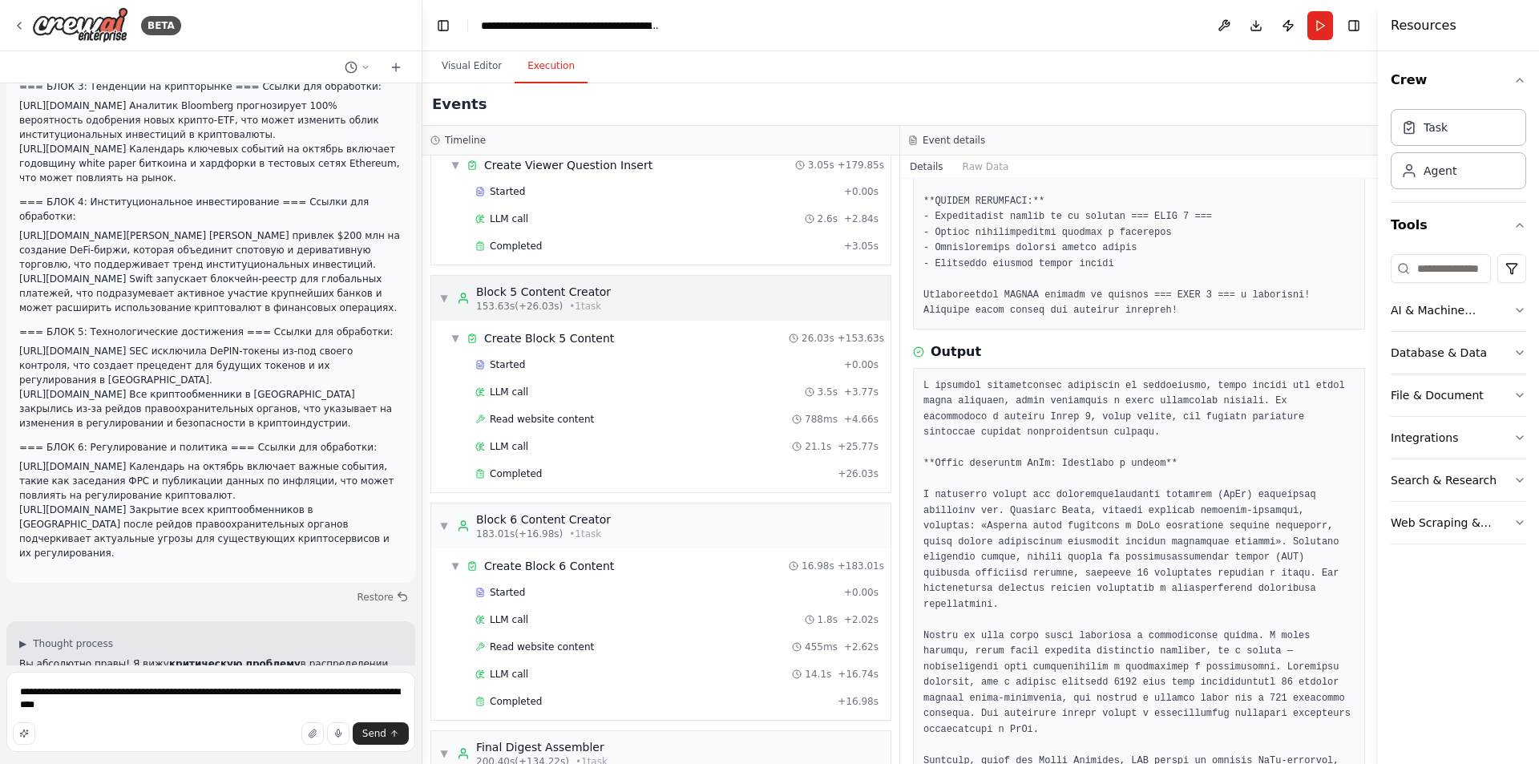
scroll to position [1905, 0]
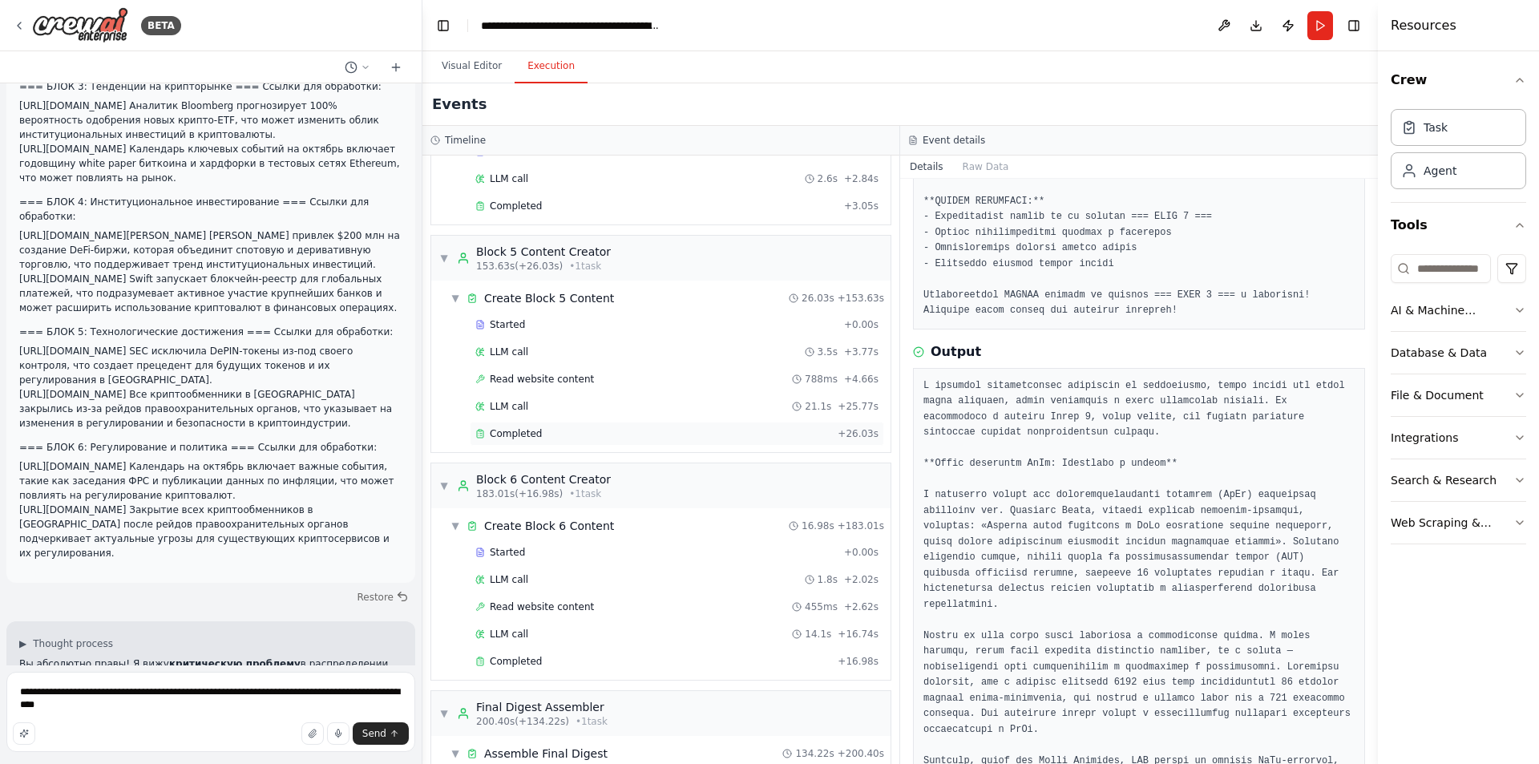
click at [527, 427] on span "Completed" at bounding box center [516, 433] width 52 height 13
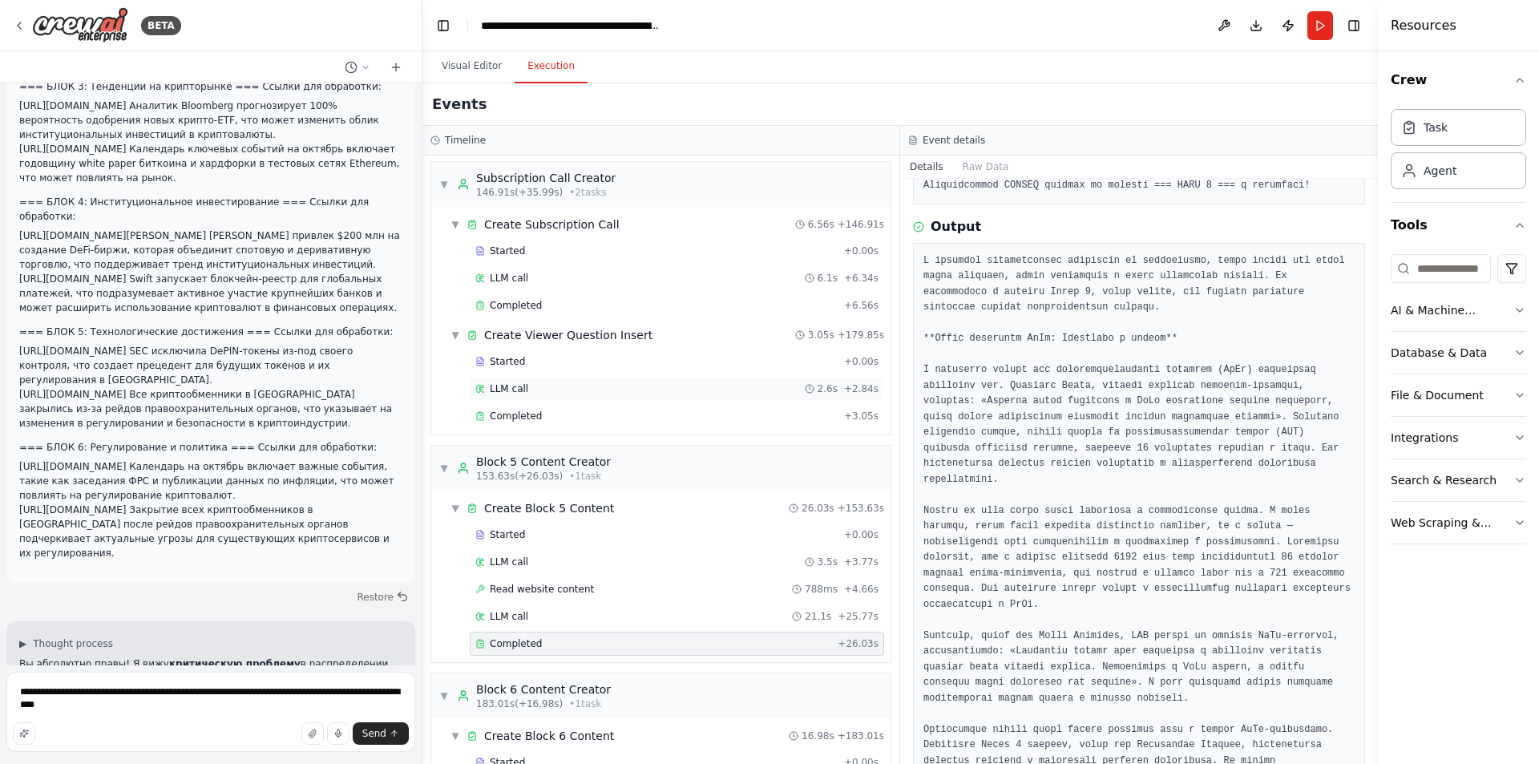
scroll to position [1665, 0]
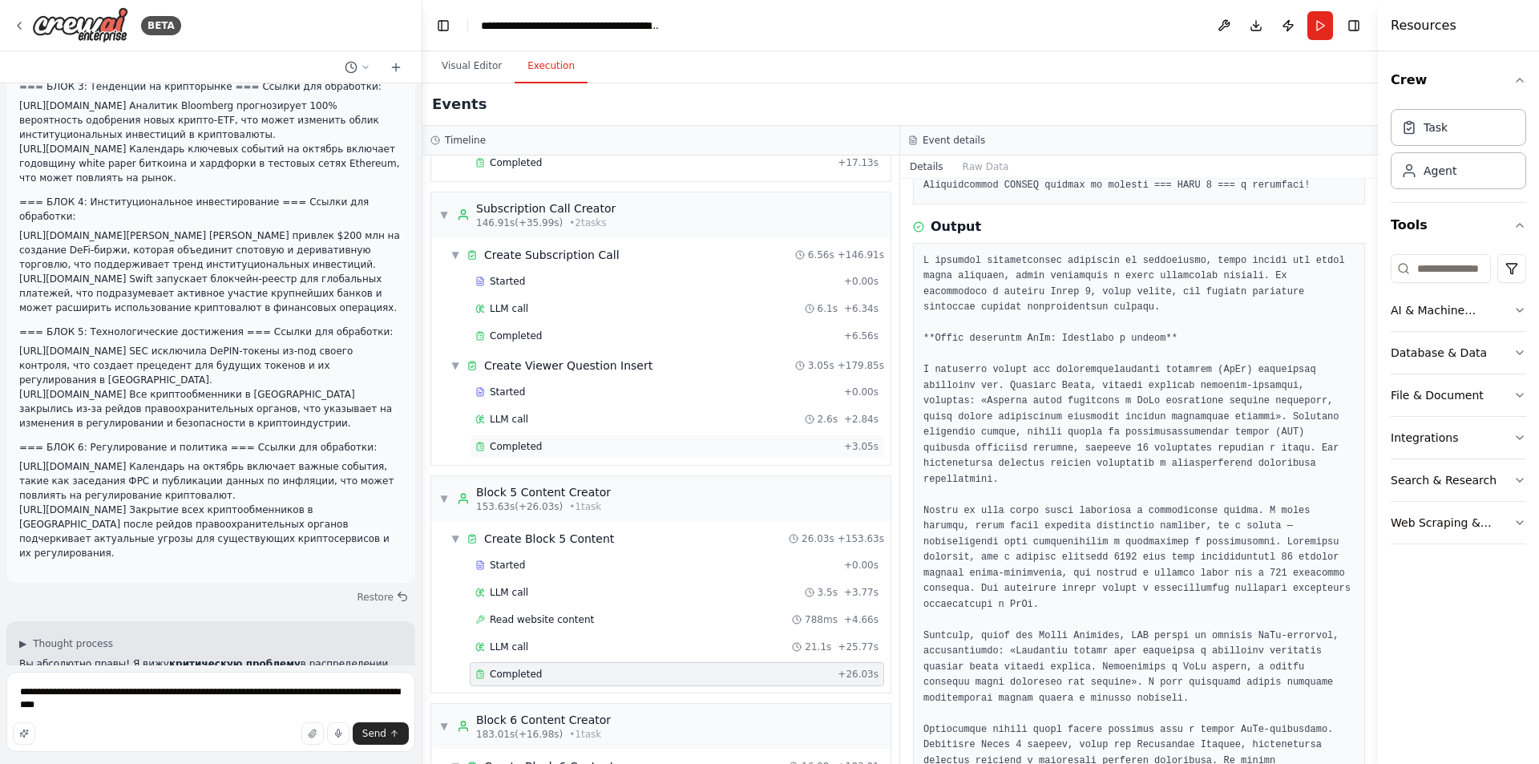
click at [521, 446] on span "Completed" at bounding box center [516, 446] width 52 height 13
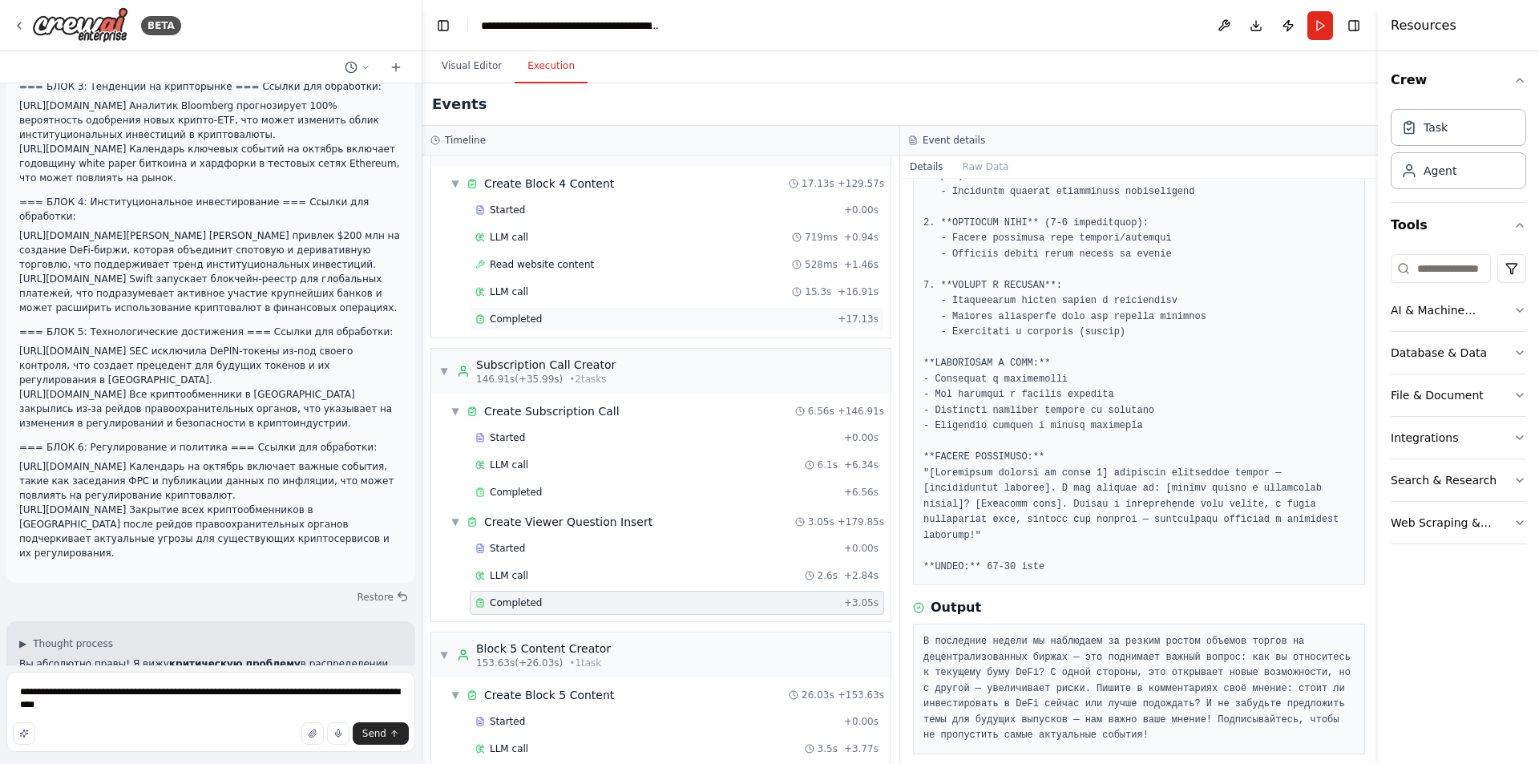
scroll to position [1505, 0]
click at [515, 324] on span "Completed" at bounding box center [516, 323] width 52 height 13
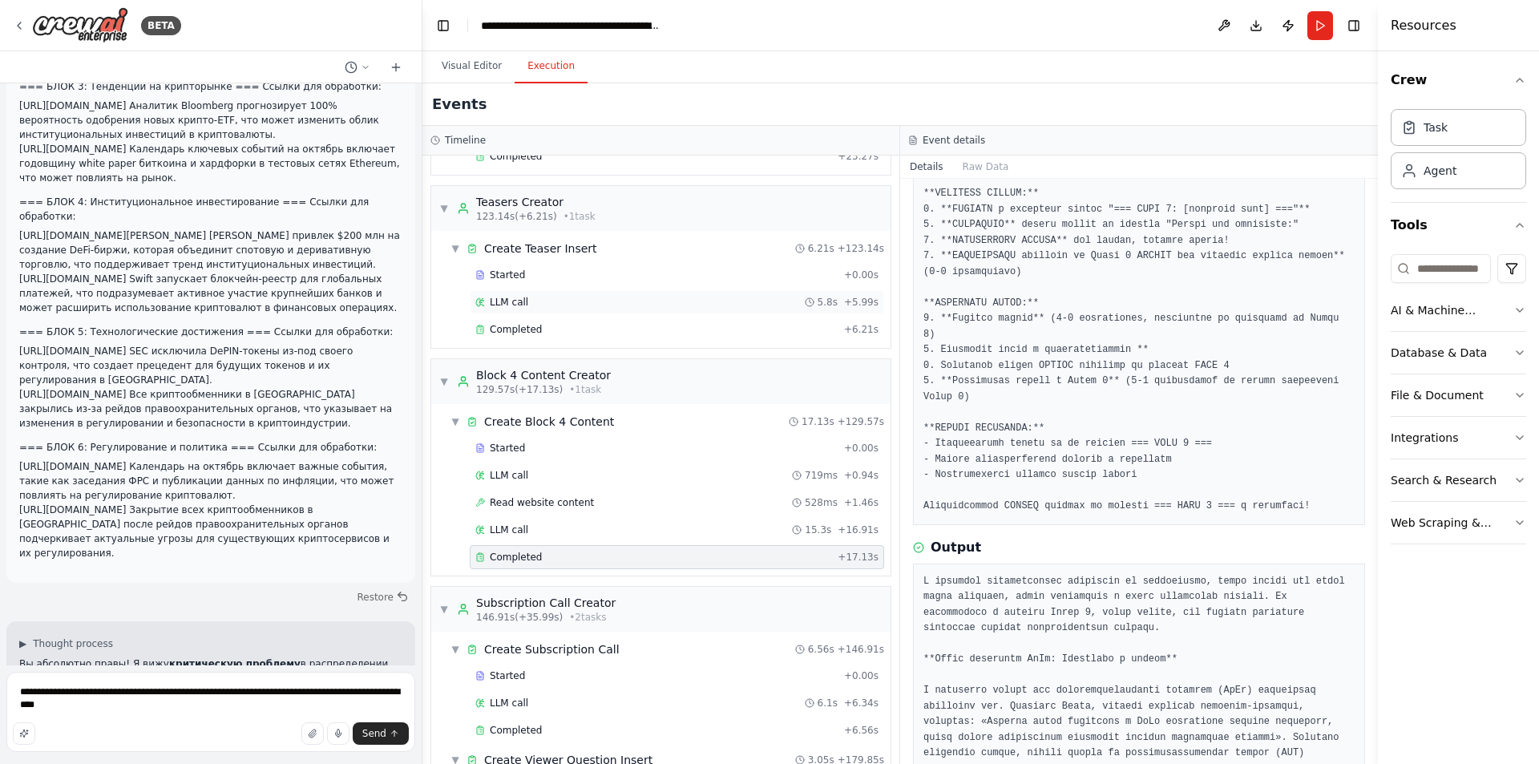
scroll to position [1264, 0]
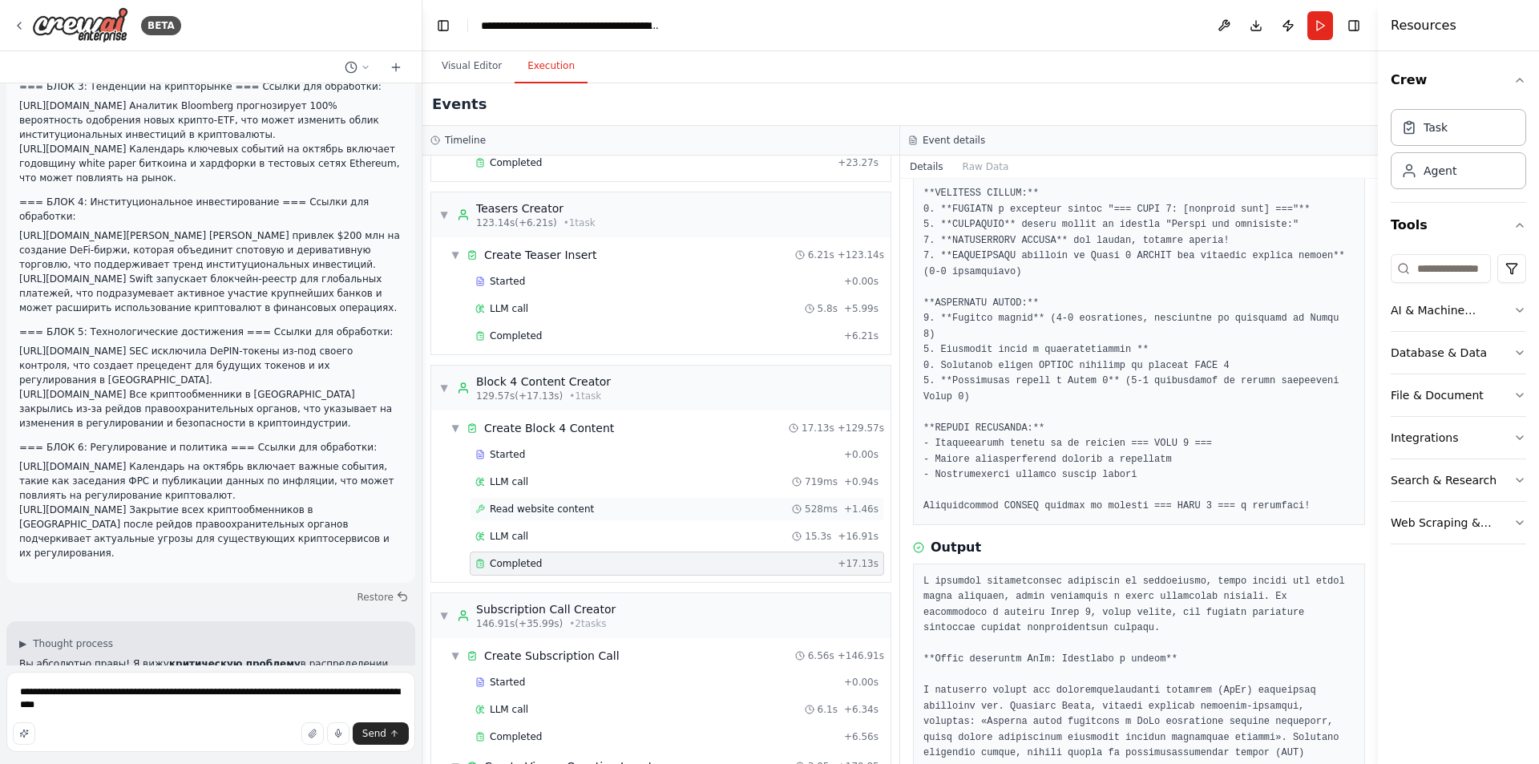
click at [556, 516] on div "Read website content 528ms + 1.46s" at bounding box center [677, 509] width 414 height 24
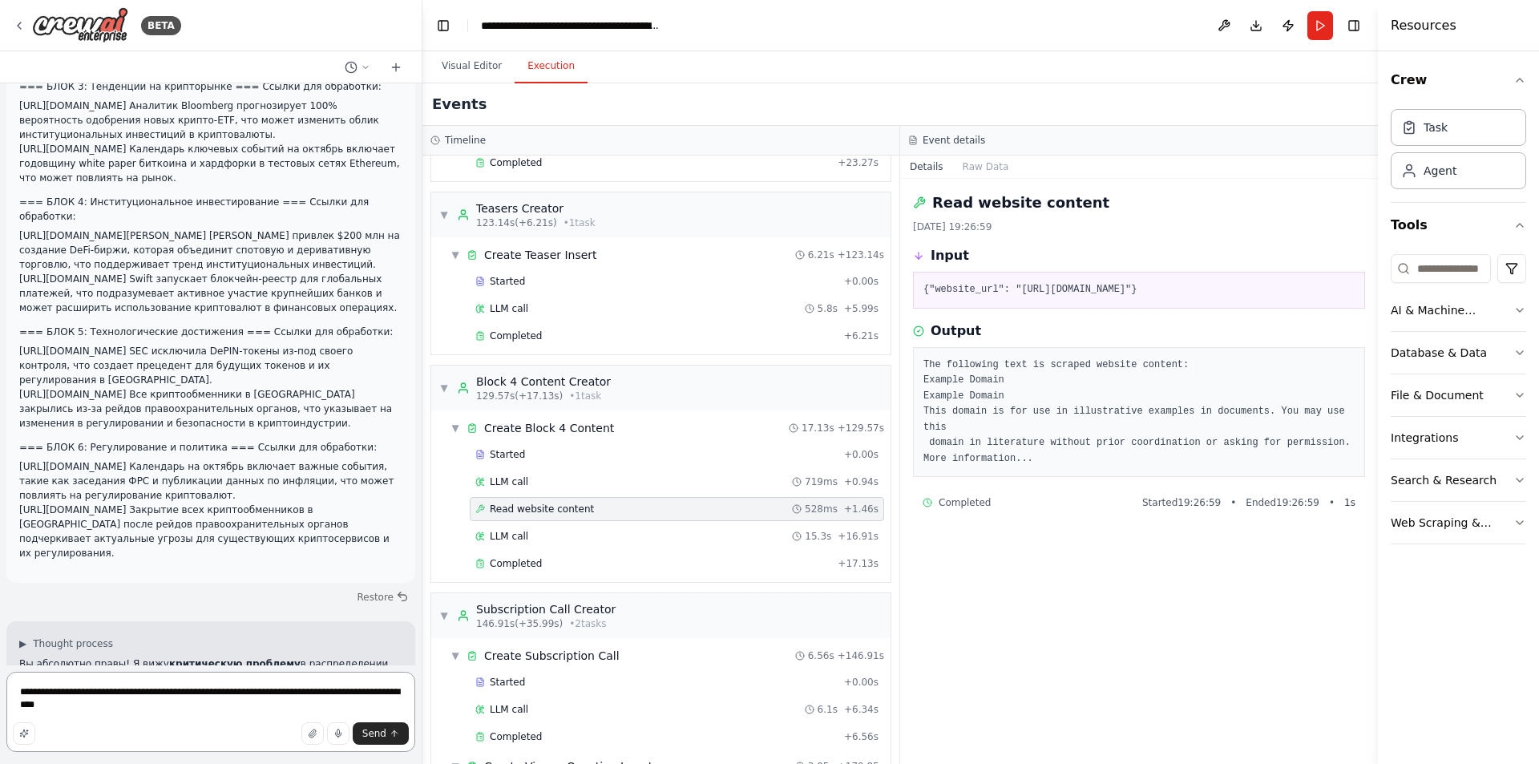
click at [257, 710] on textarea "**********" at bounding box center [210, 712] width 409 height 80
type textarea "**********"
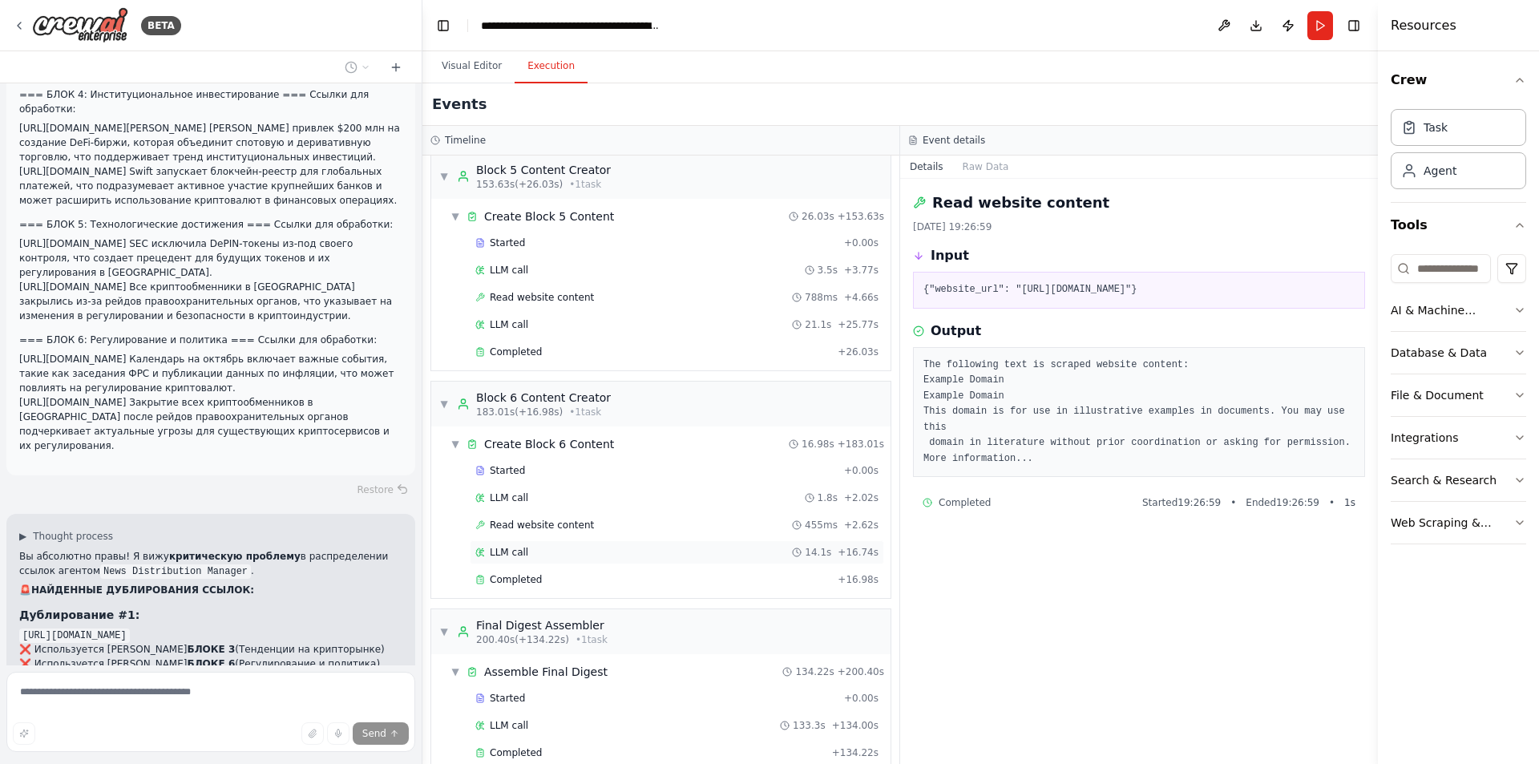
scroll to position [2013, 0]
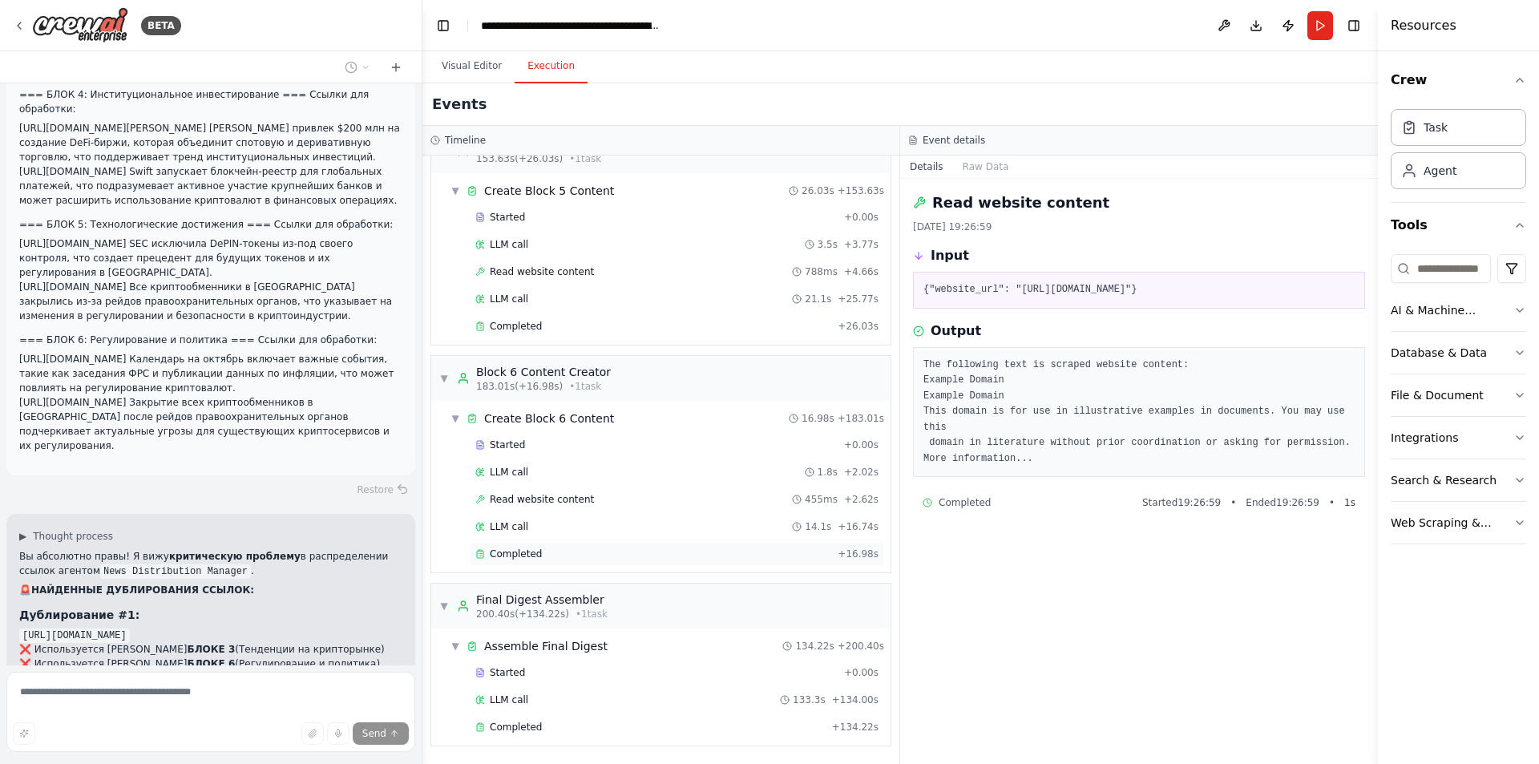
click at [535, 548] on span "Completed" at bounding box center [516, 554] width 52 height 13
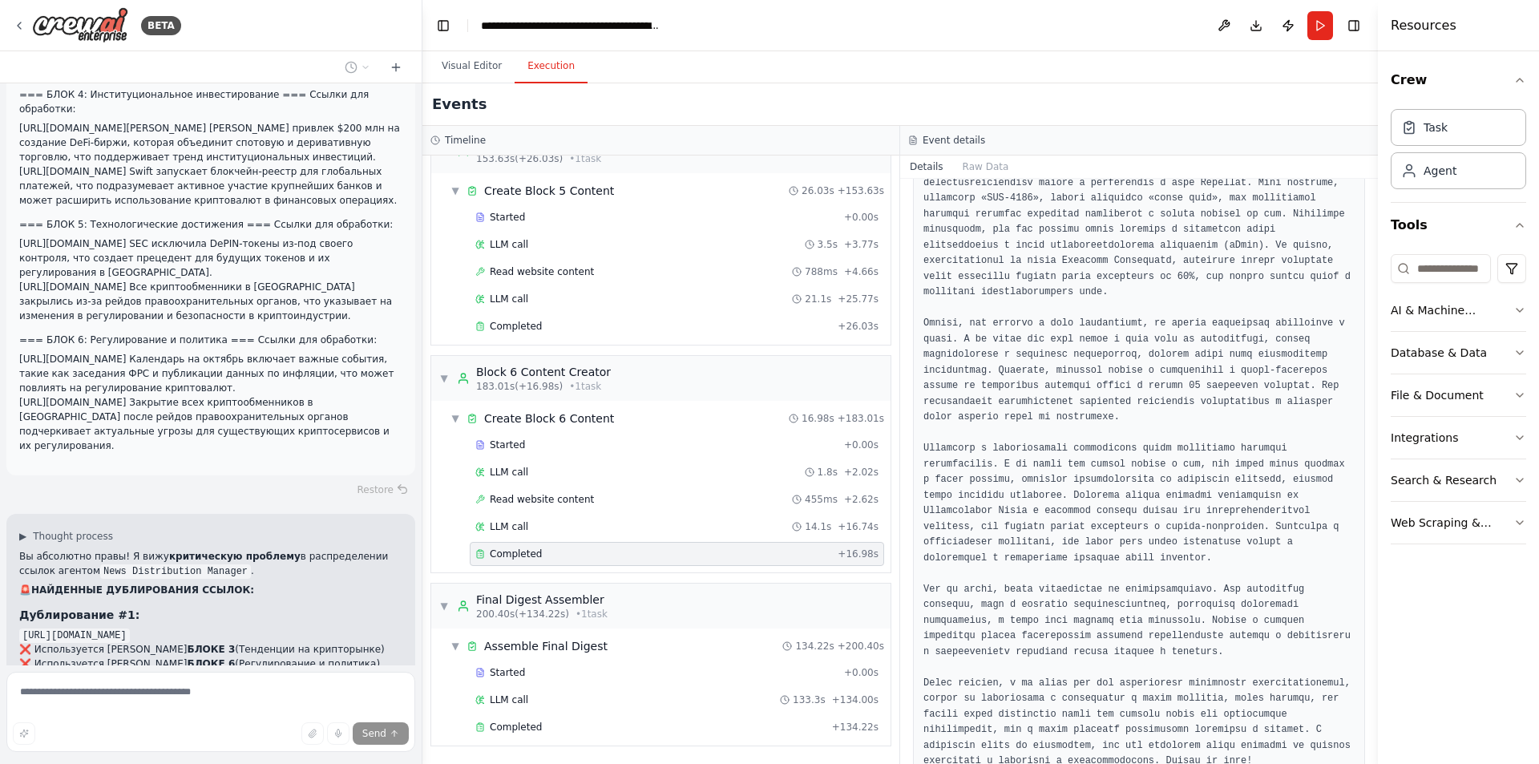
scroll to position [814, 0]
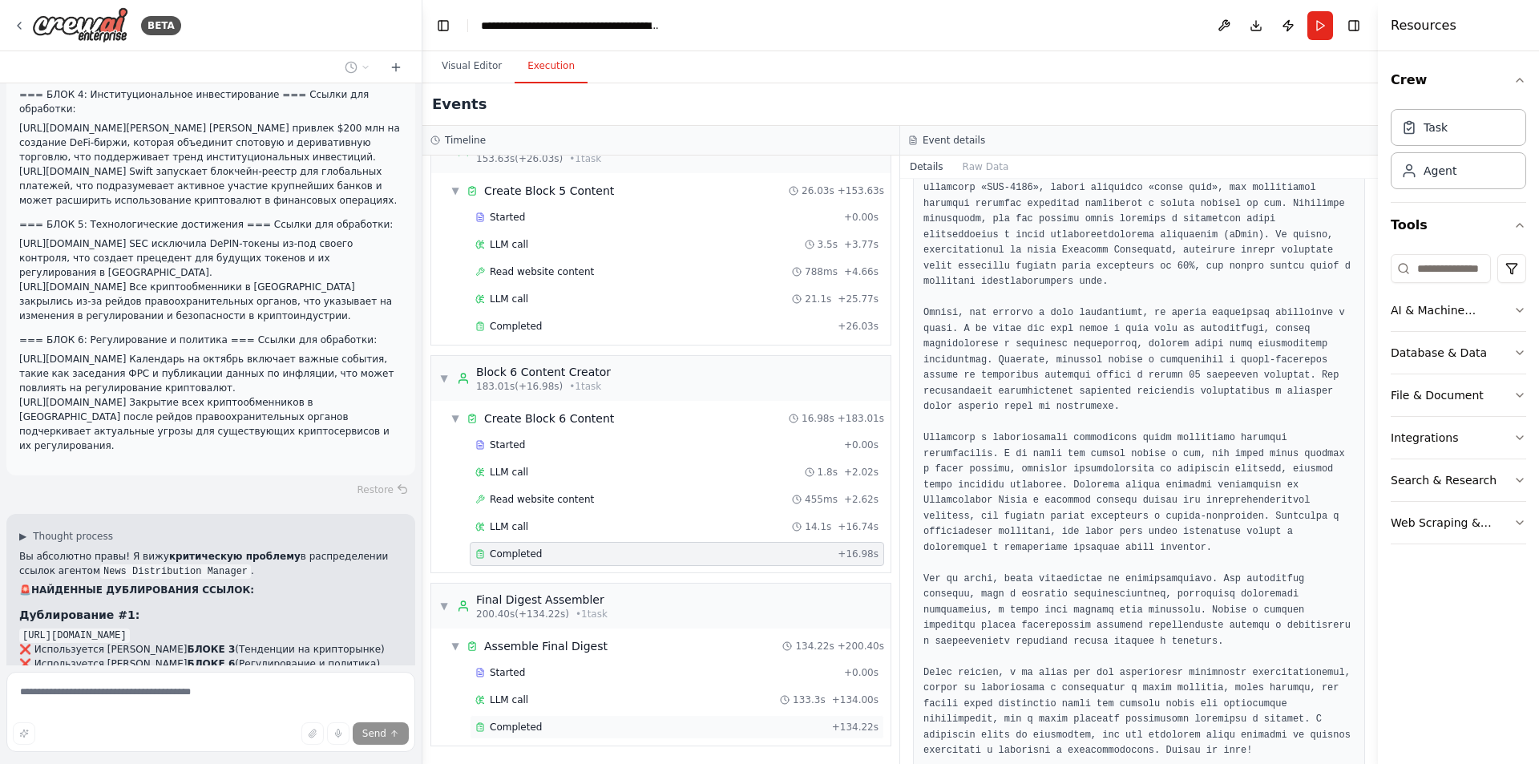
click at [515, 726] on span "Completed" at bounding box center [516, 727] width 52 height 13
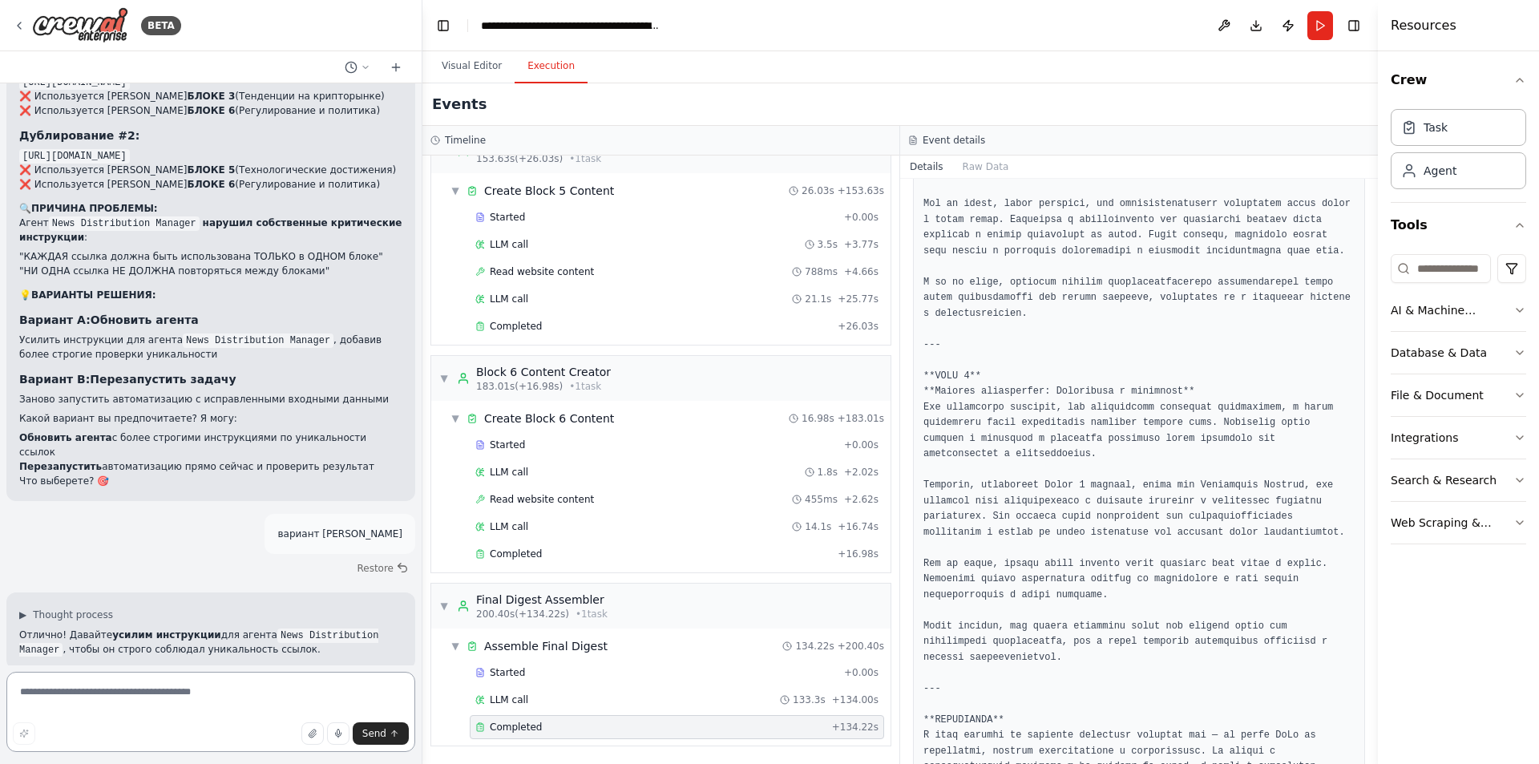
scroll to position [41245, 0]
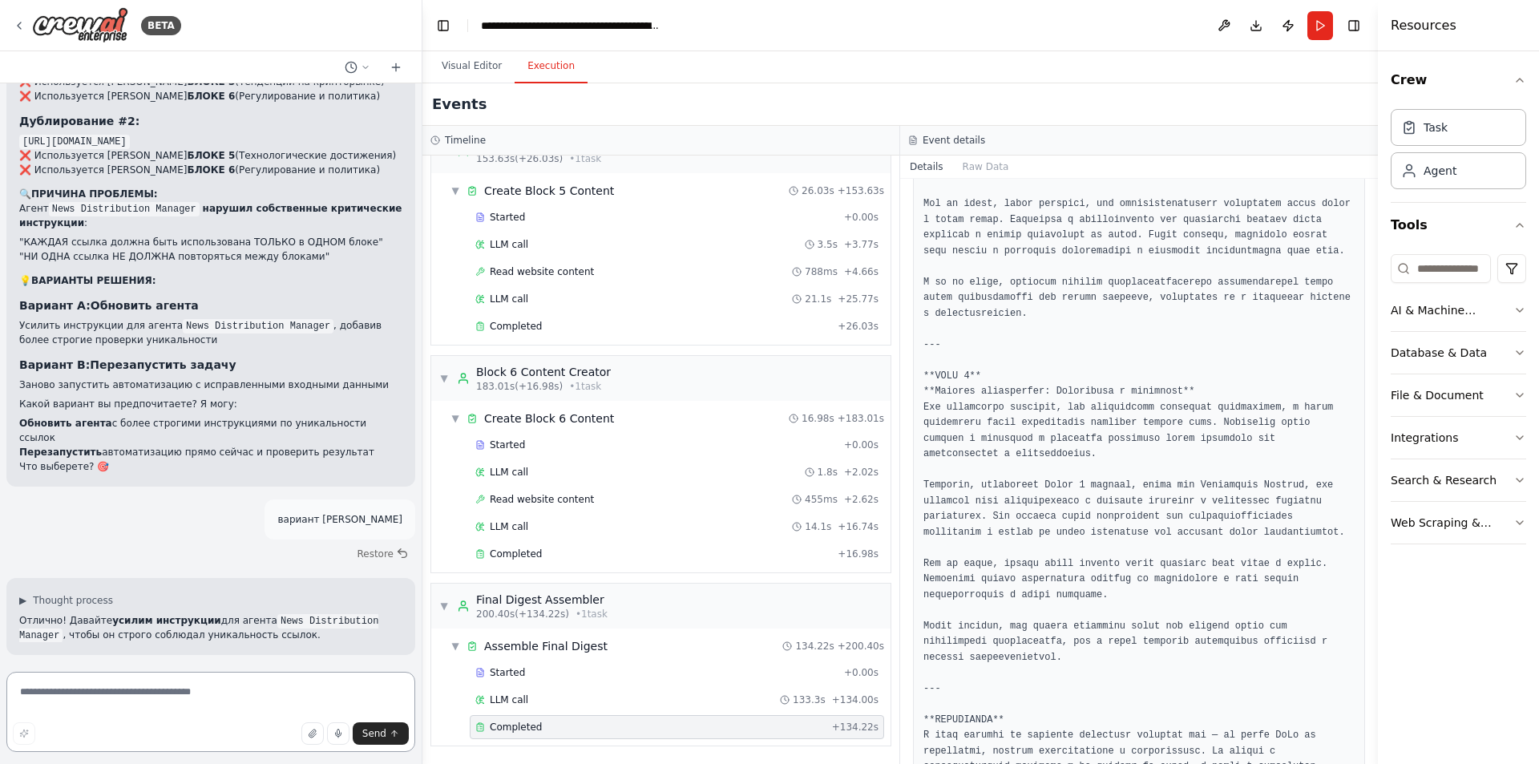
click at [153, 694] on textarea at bounding box center [210, 712] width 409 height 80
type textarea "**********"
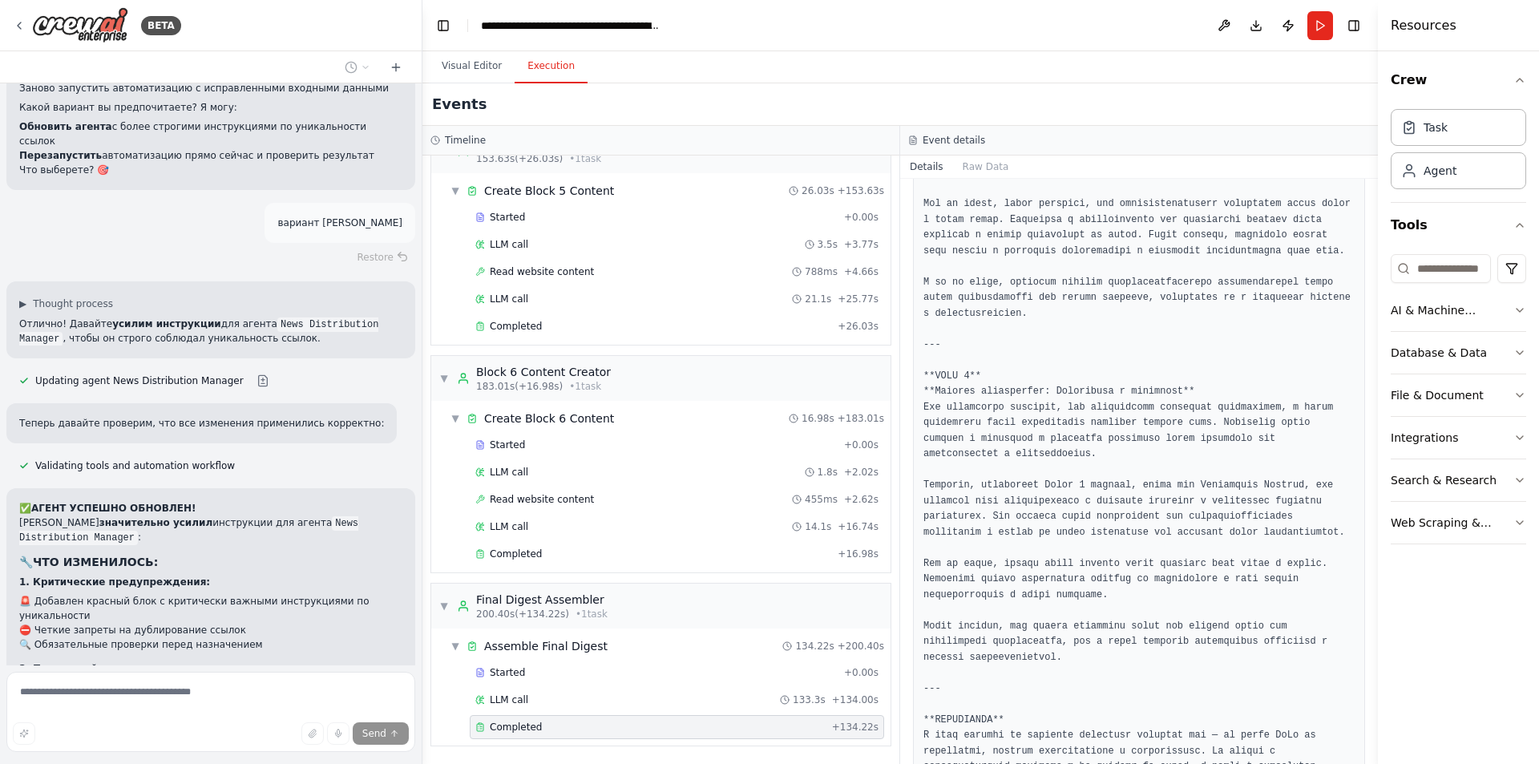
scroll to position [41556, 0]
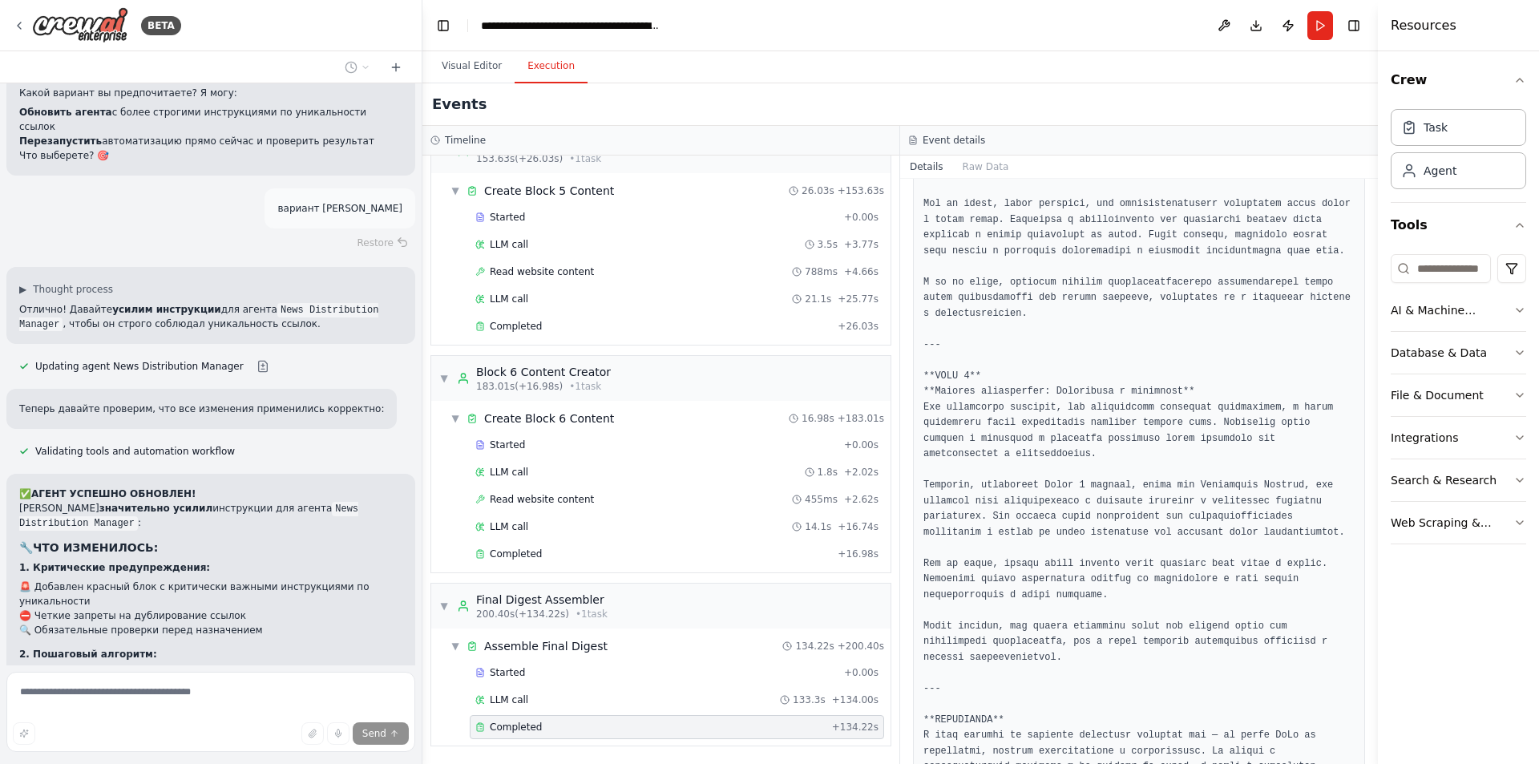
click at [443, 60] on button "Visual Editor" at bounding box center [472, 67] width 86 height 34
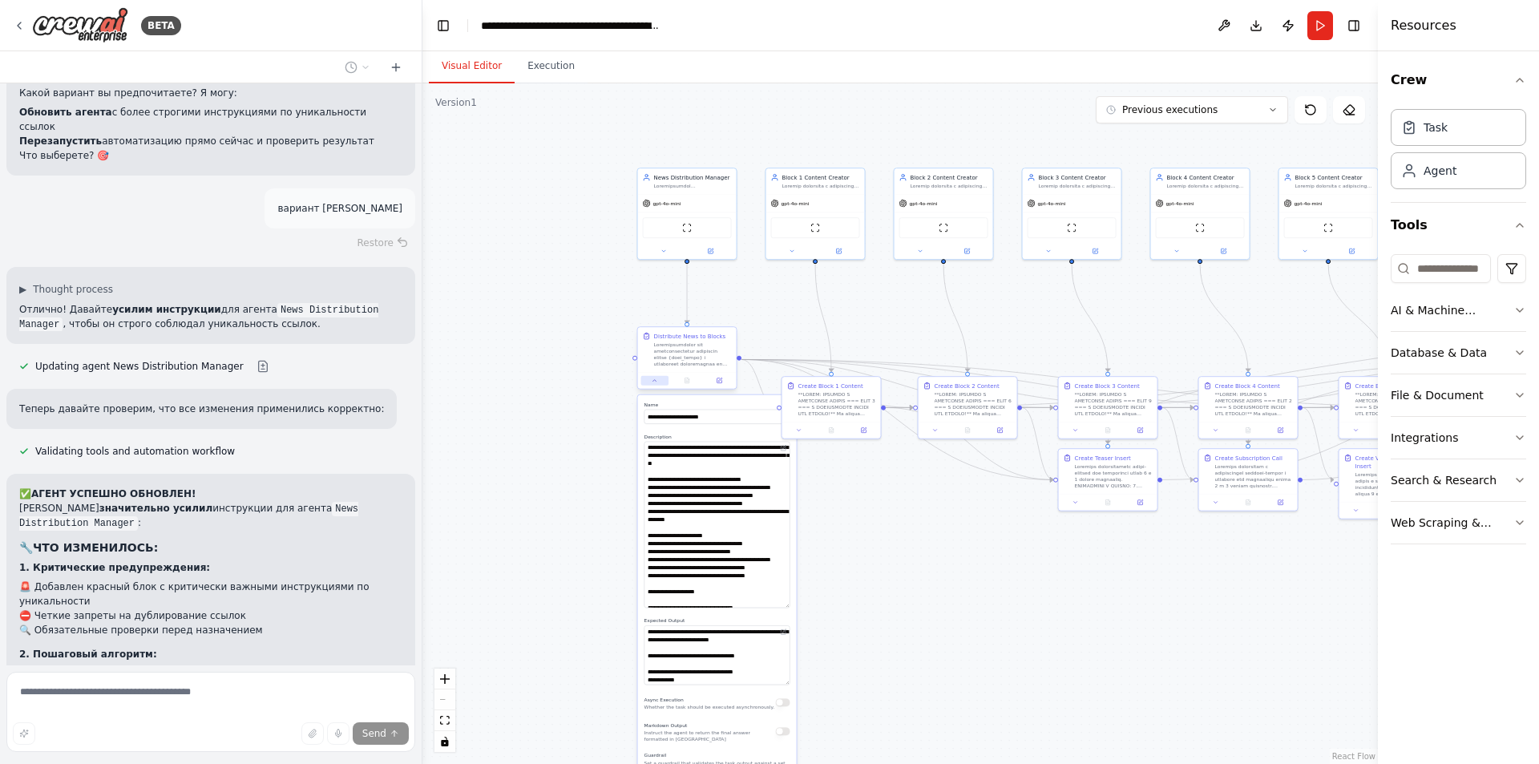
click at [652, 382] on icon at bounding box center [655, 381] width 6 height 6
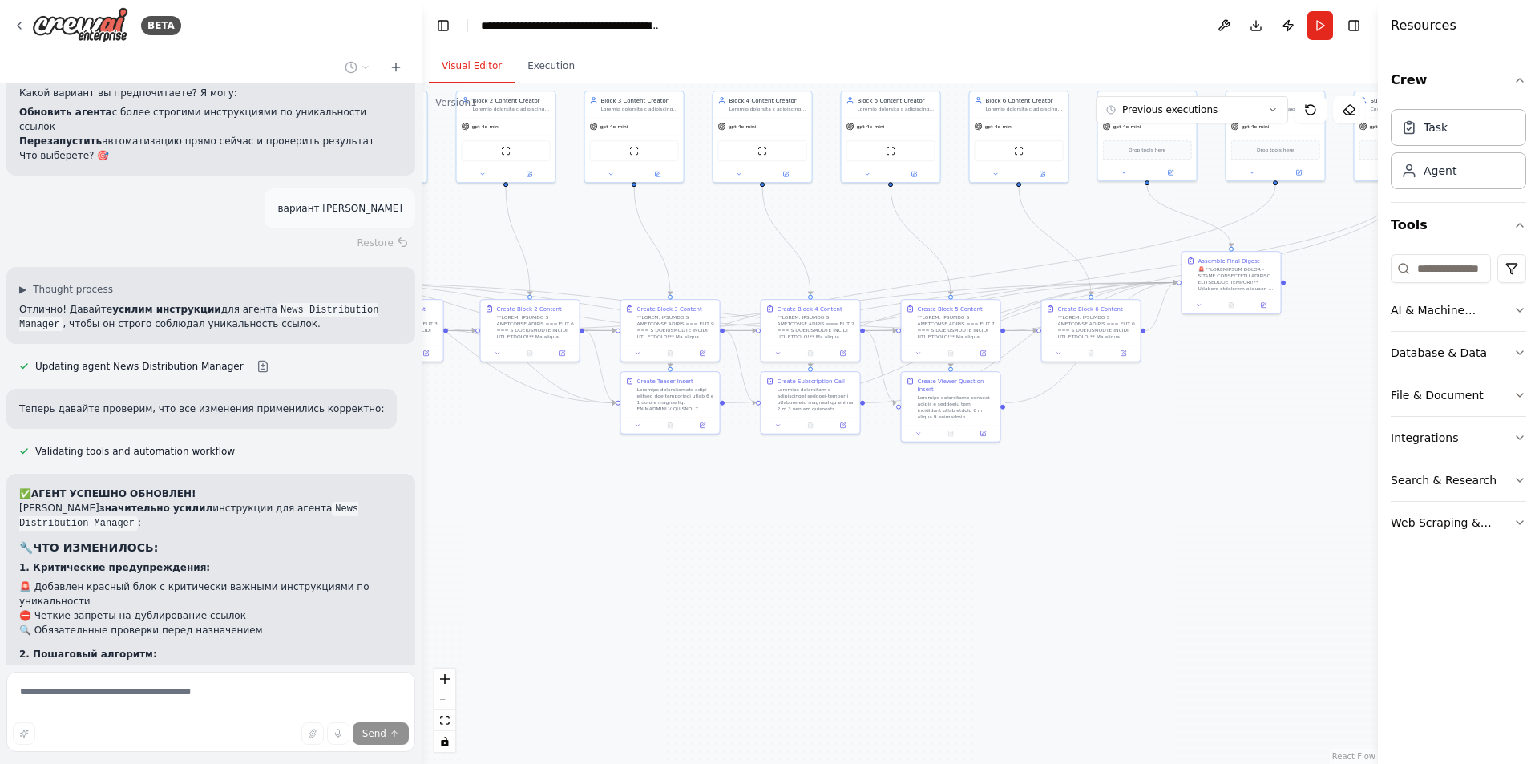
drag, startPoint x: 912, startPoint y: 564, endPoint x: 477, endPoint y: 493, distance: 441.1
click at [471, 487] on div ".deletable-edge-delete-btn { width: 20px; height: 20px; border: 0px solid #ffff…" at bounding box center [900, 423] width 956 height 681
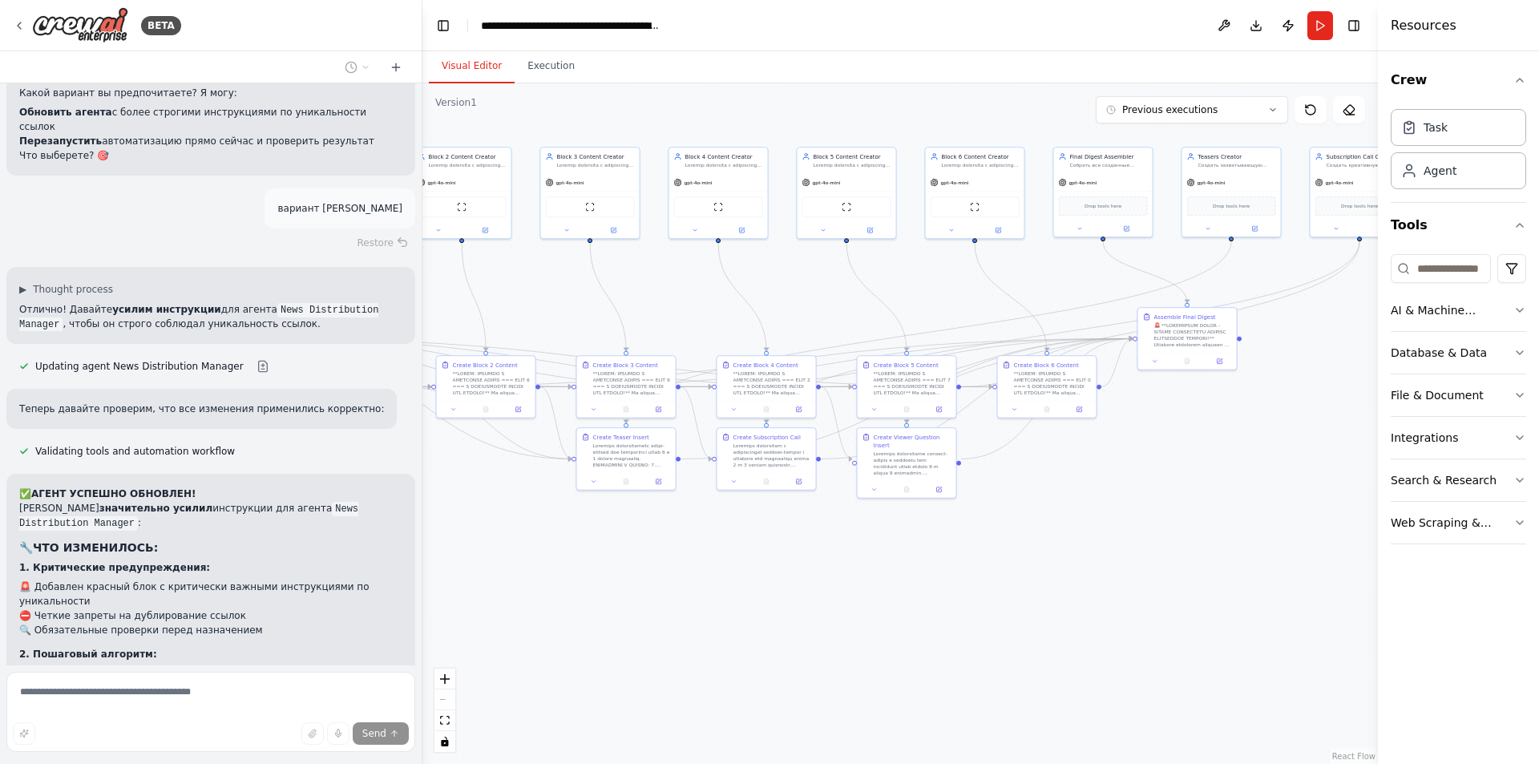
drag, startPoint x: 782, startPoint y: 556, endPoint x: 761, endPoint y: 612, distance: 59.4
click at [761, 612] on div ".deletable-edge-delete-btn { width: 20px; height: 20px; border: 0px solid #ffff…" at bounding box center [900, 423] width 956 height 681
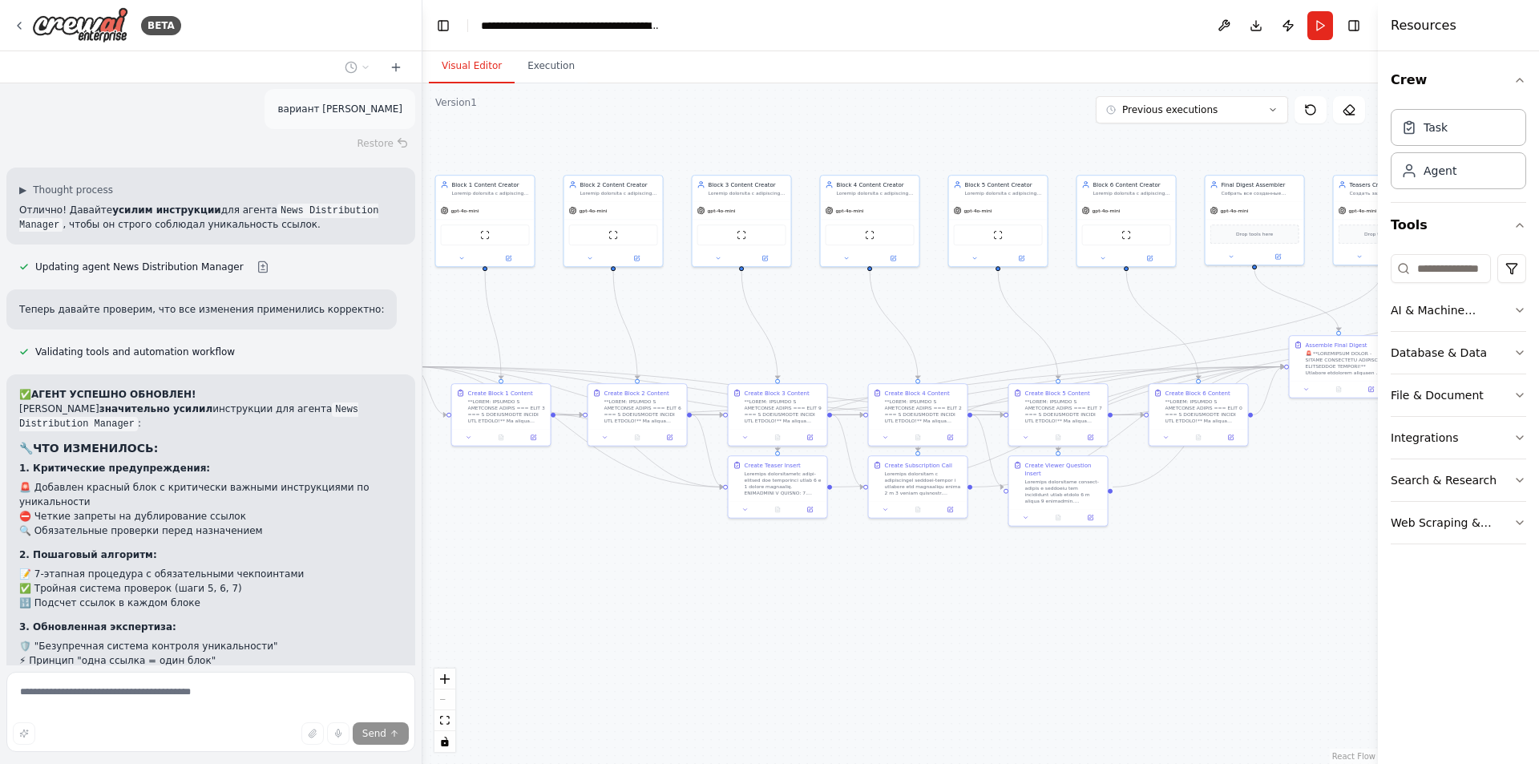
scroll to position [41669, 0]
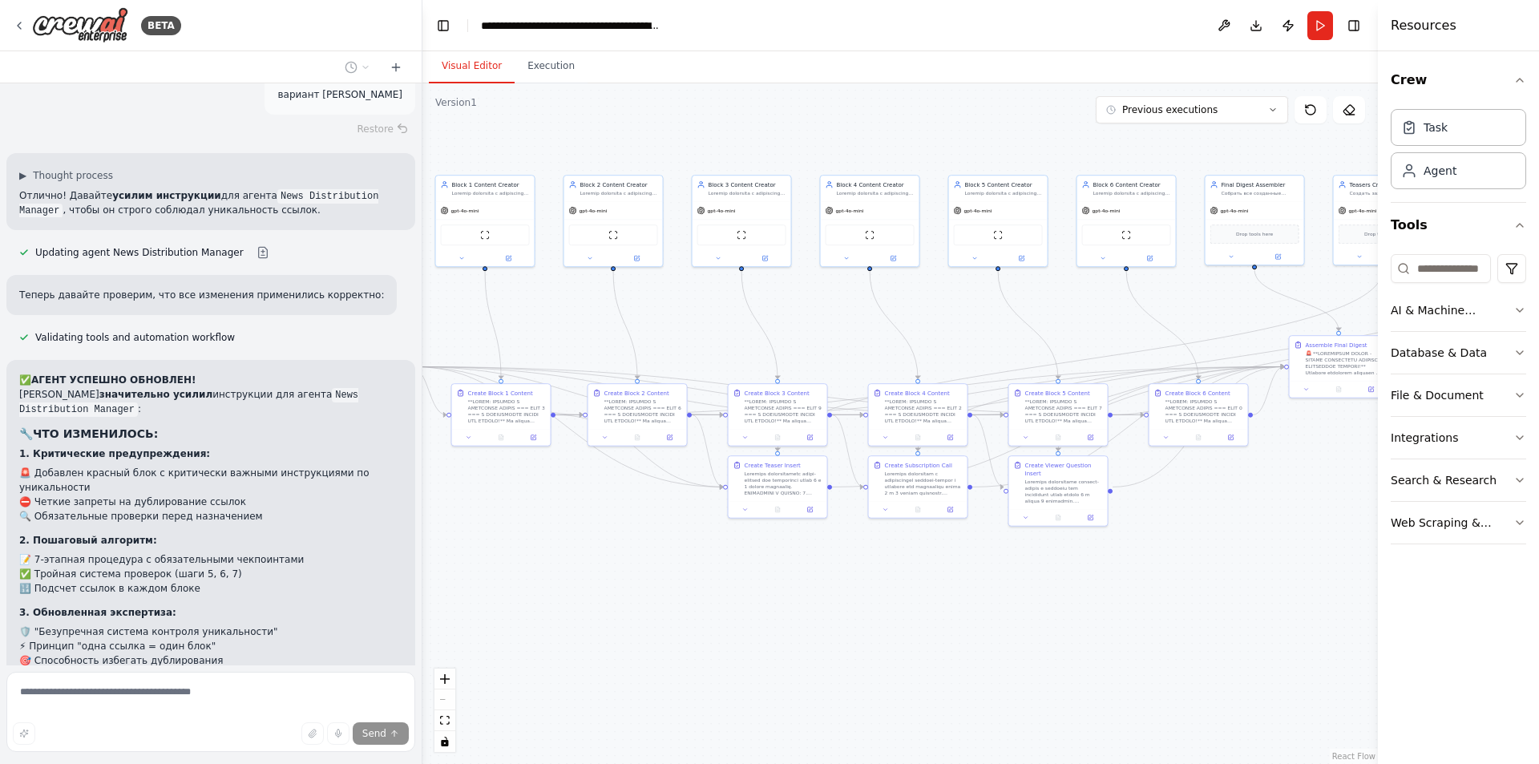
drag, startPoint x: 970, startPoint y: 575, endPoint x: 1182, endPoint y: 603, distance: 213.5
click at [1182, 603] on div ".deletable-edge-delete-btn { width: 20px; height: 20px; border: 0px solid #ffff…" at bounding box center [900, 423] width 956 height 681
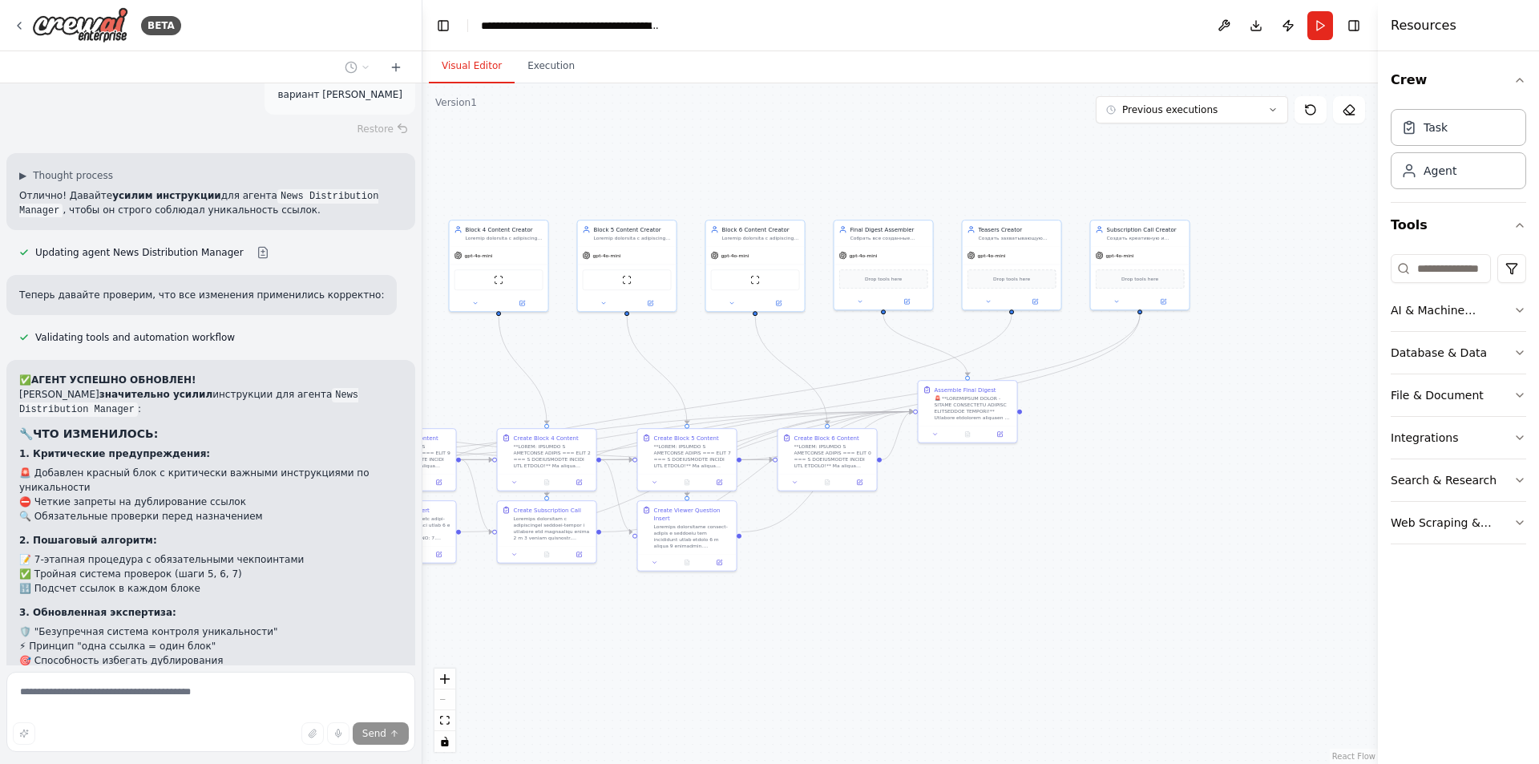
drag, startPoint x: 1166, startPoint y: 600, endPoint x: 839, endPoint y: 649, distance: 330.7
click at [839, 649] on div ".deletable-edge-delete-btn { width: 20px; height: 20px; border: 0px solid #ffff…" at bounding box center [900, 423] width 956 height 681
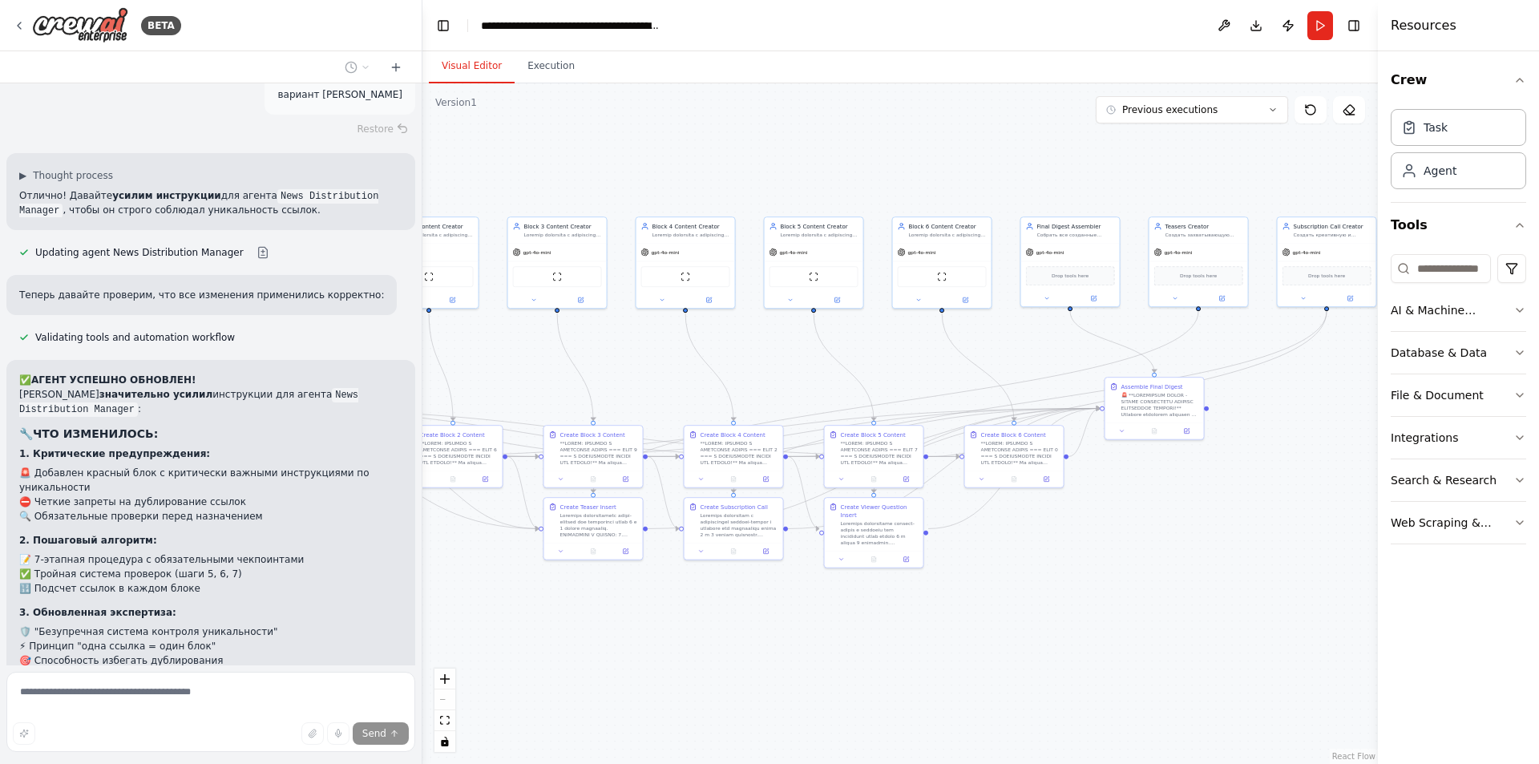
drag, startPoint x: 924, startPoint y: 648, endPoint x: 1003, endPoint y: 641, distance: 78.9
click at [1024, 645] on div ".deletable-edge-delete-btn { width: 20px; height: 20px; border: 0px solid #ffff…" at bounding box center [900, 423] width 956 height 681
drag, startPoint x: 1057, startPoint y: 616, endPoint x: 944, endPoint y: 620, distance: 113.9
click at [944, 620] on div ".deletable-edge-delete-btn { width: 20px; height: 20px; border: 0px solid #ffff…" at bounding box center [900, 423] width 956 height 681
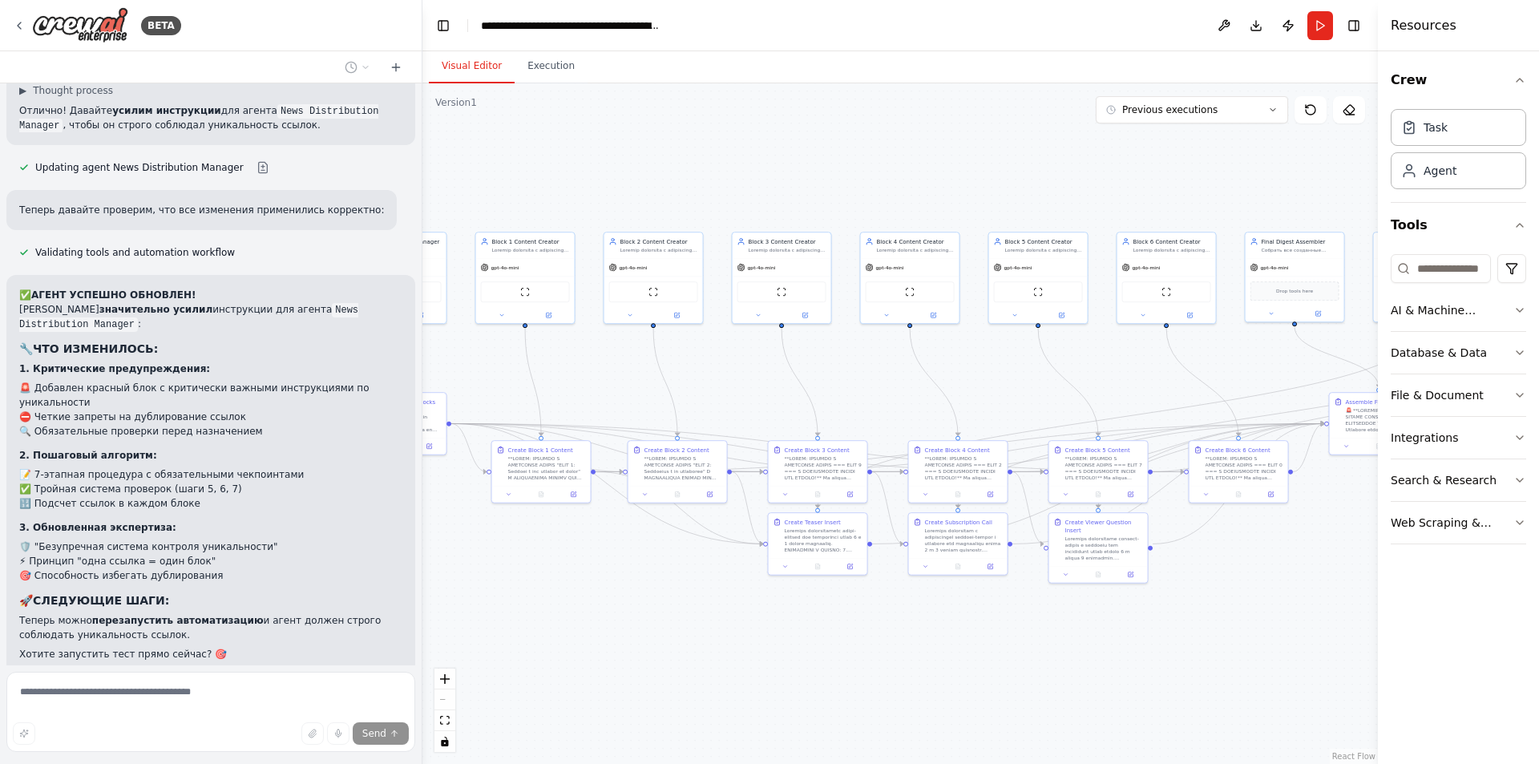
drag, startPoint x: 943, startPoint y: 620, endPoint x: 1295, endPoint y: 632, distance: 352.9
click at [1295, 632] on div ".deletable-edge-delete-btn { width: 20px; height: 20px; border: 0px solid #ffff…" at bounding box center [900, 423] width 956 height 681
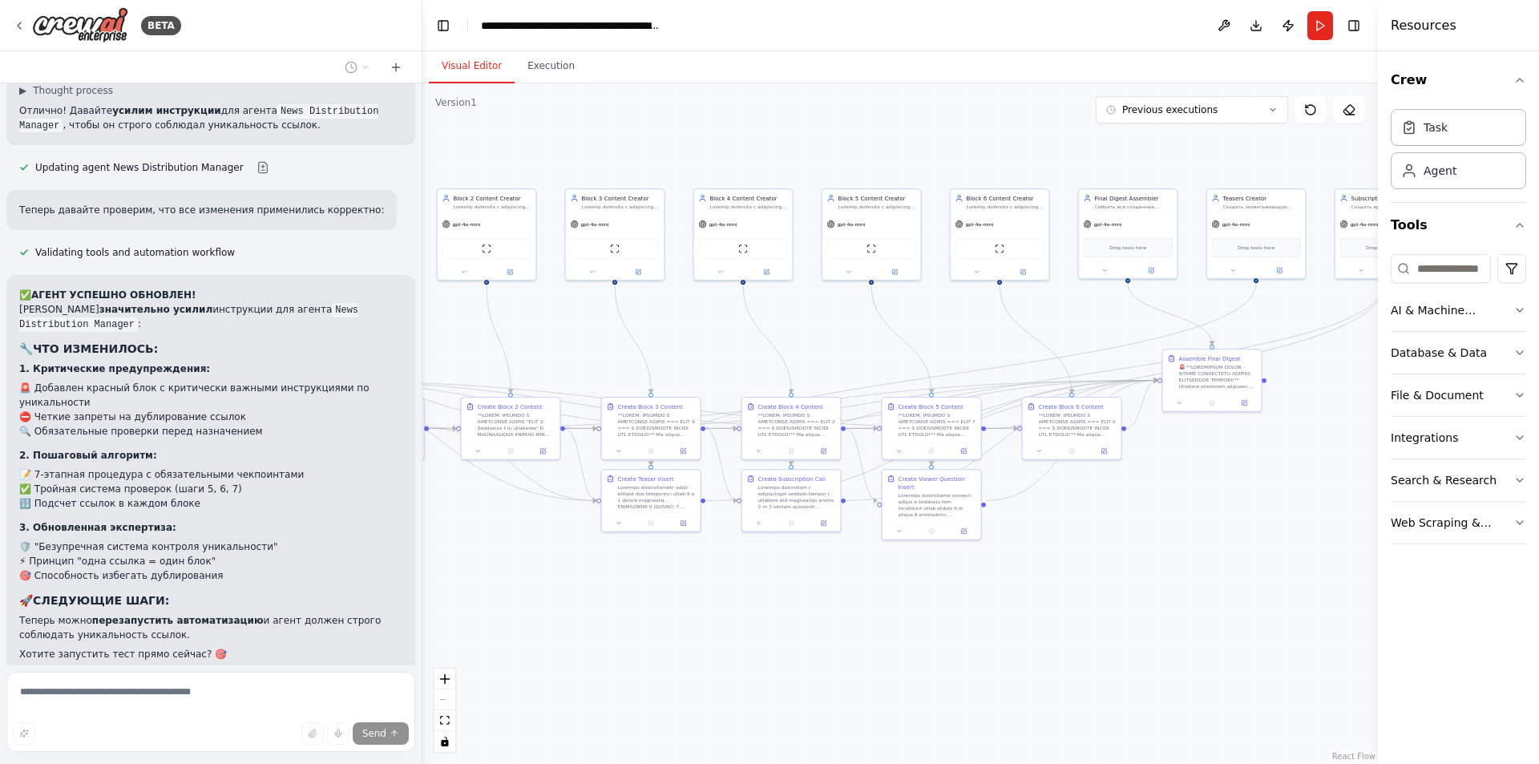
drag, startPoint x: 1053, startPoint y: 644, endPoint x: 857, endPoint y: 601, distance: 200.2
click at [857, 601] on div ".deletable-edge-delete-btn { width: 20px; height: 20px; border: 0px solid #ffff…" at bounding box center [900, 423] width 956 height 681
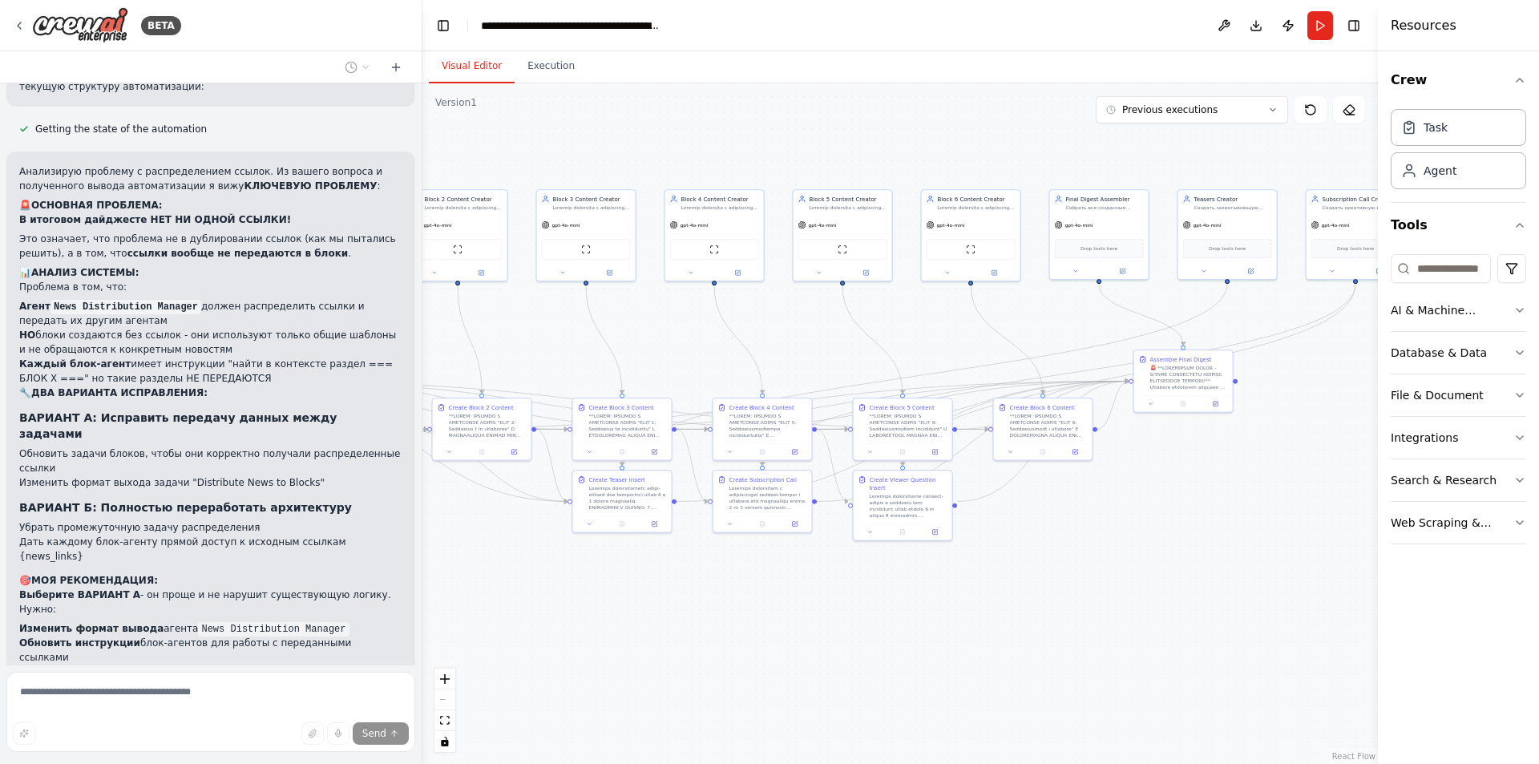
scroll to position [42574, 0]
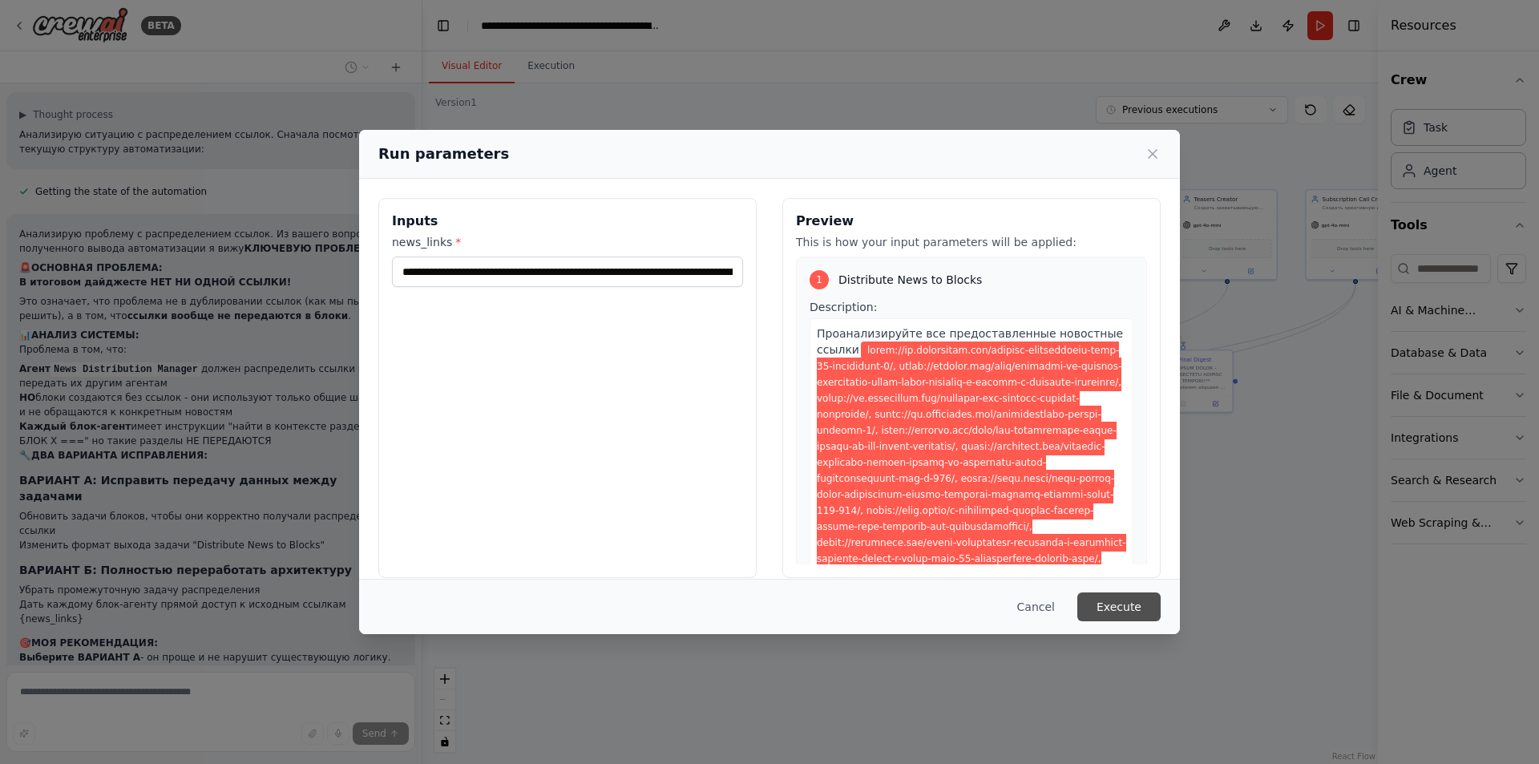
click at [1147, 605] on button "Execute" at bounding box center [1118, 606] width 83 height 29
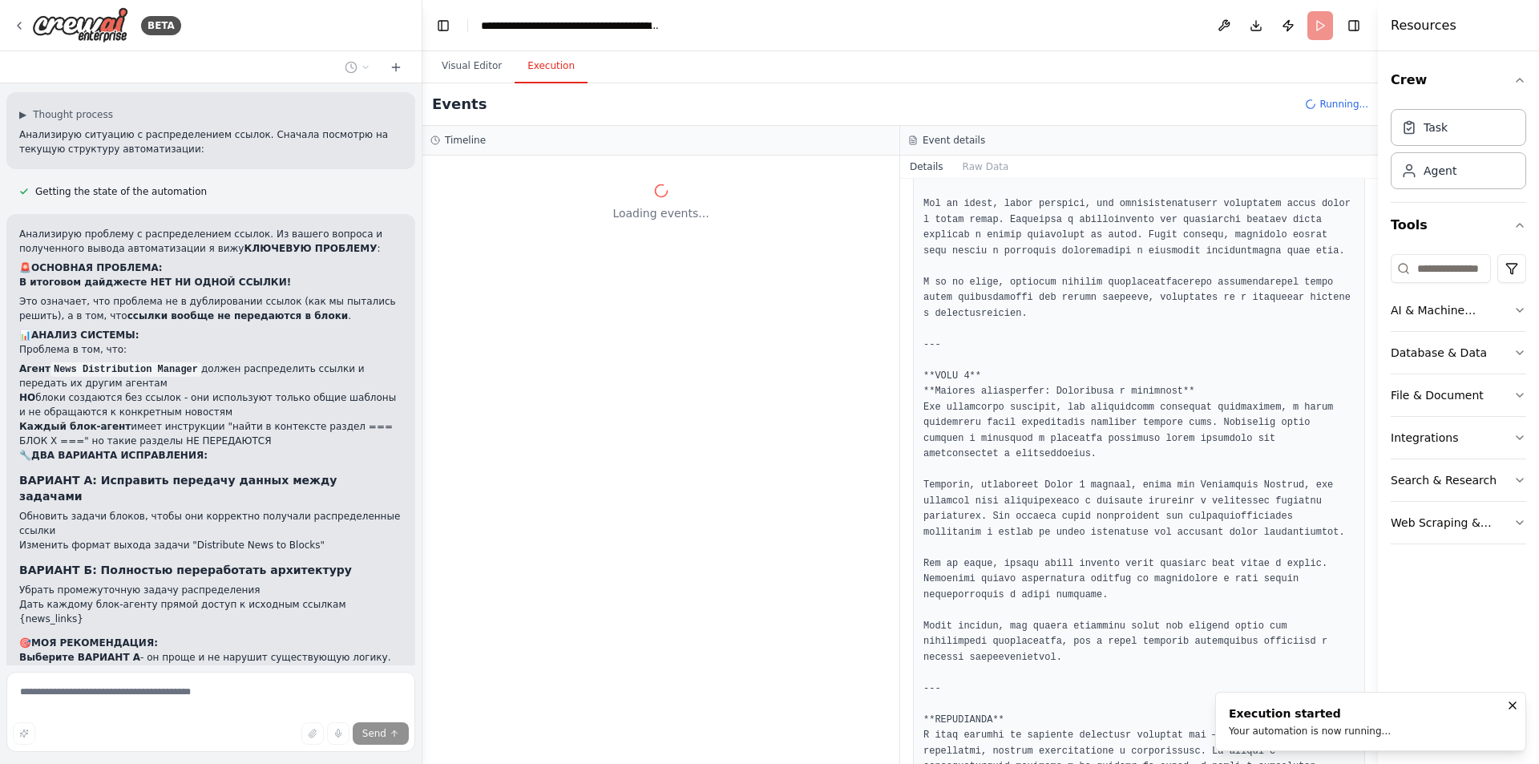
scroll to position [0, 0]
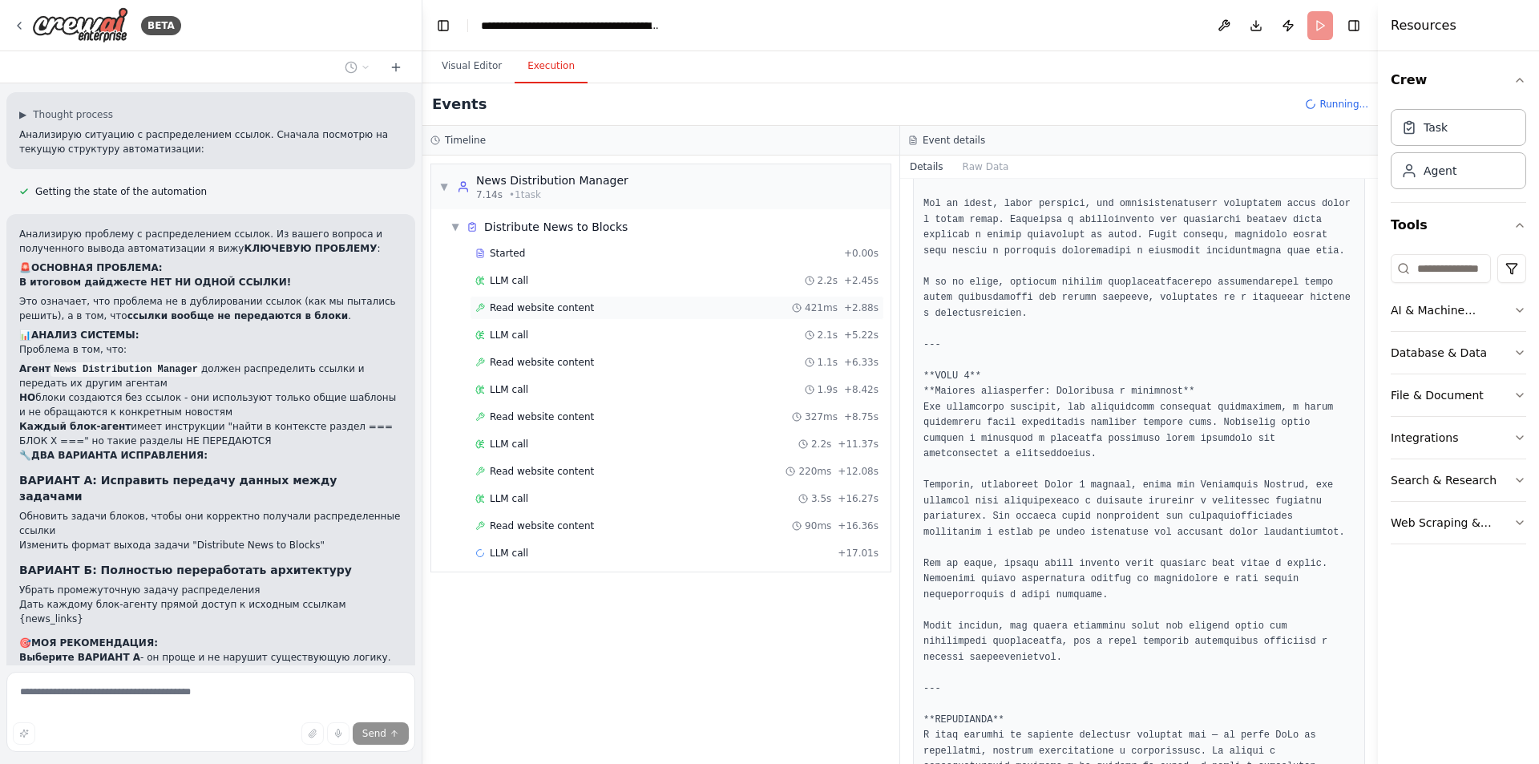
click at [588, 317] on div "Read website content 421ms + 2.88s" at bounding box center [677, 308] width 414 height 24
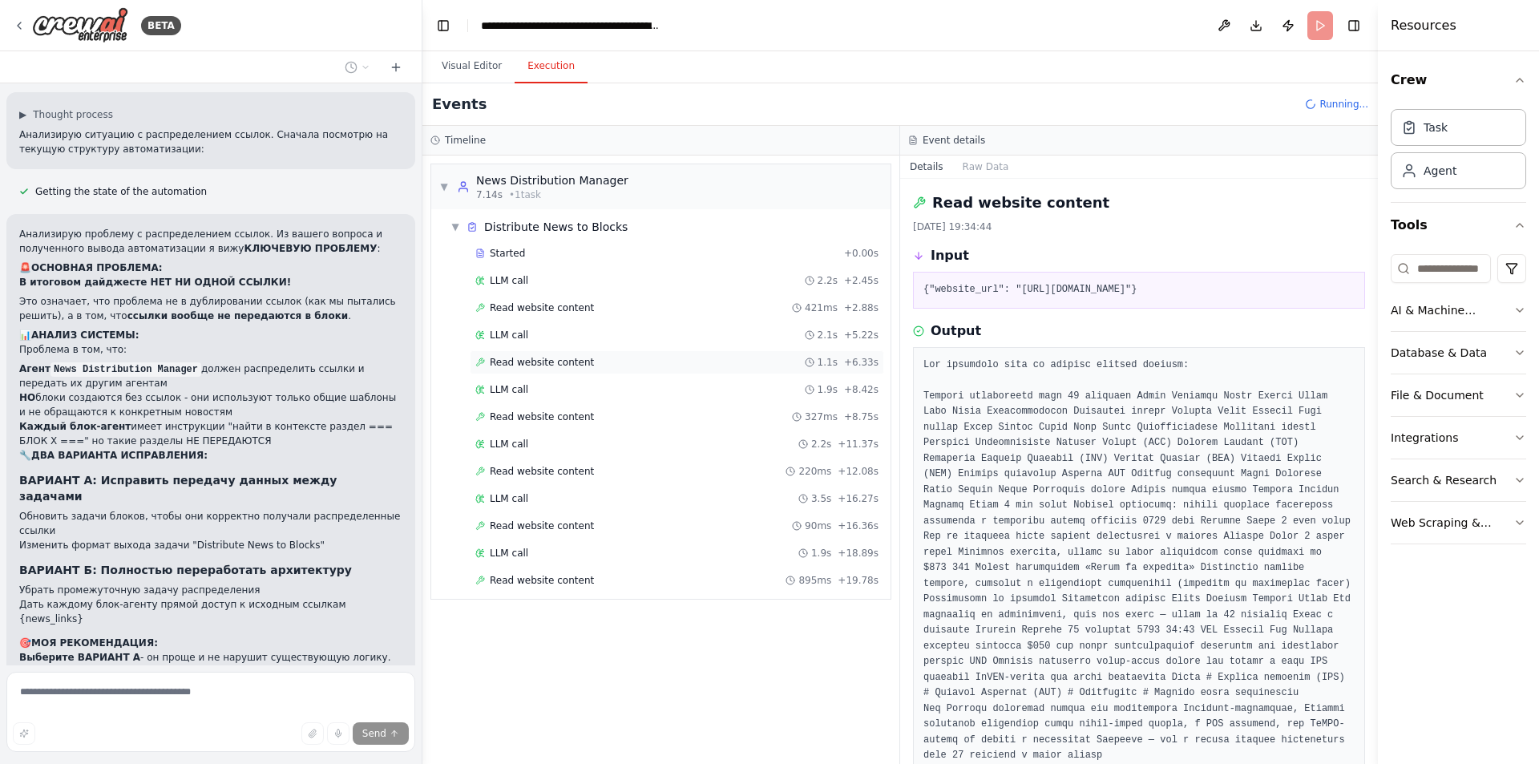
click at [569, 363] on span "Read website content" at bounding box center [542, 362] width 104 height 13
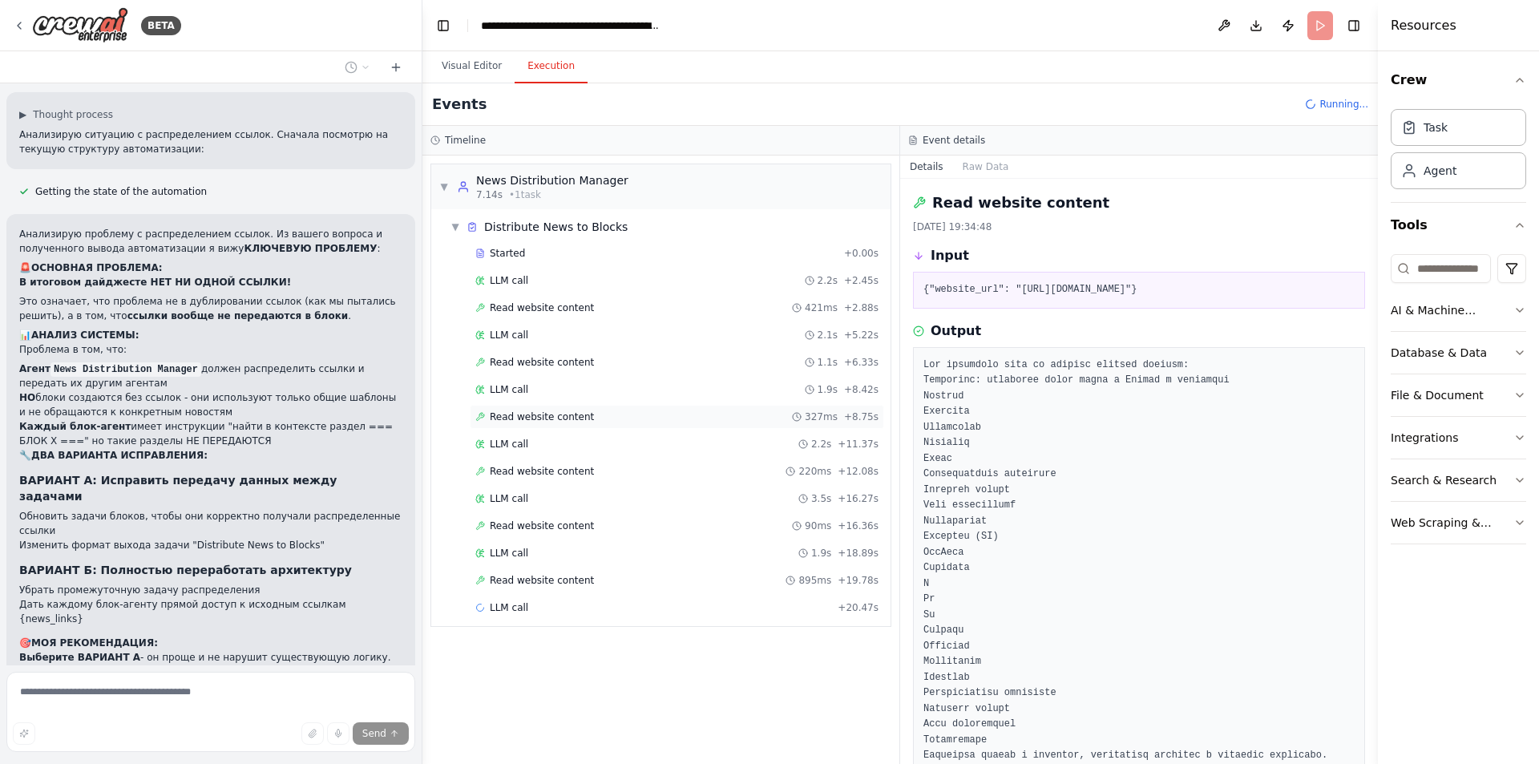
click at [580, 415] on span "Read website content" at bounding box center [542, 416] width 104 height 13
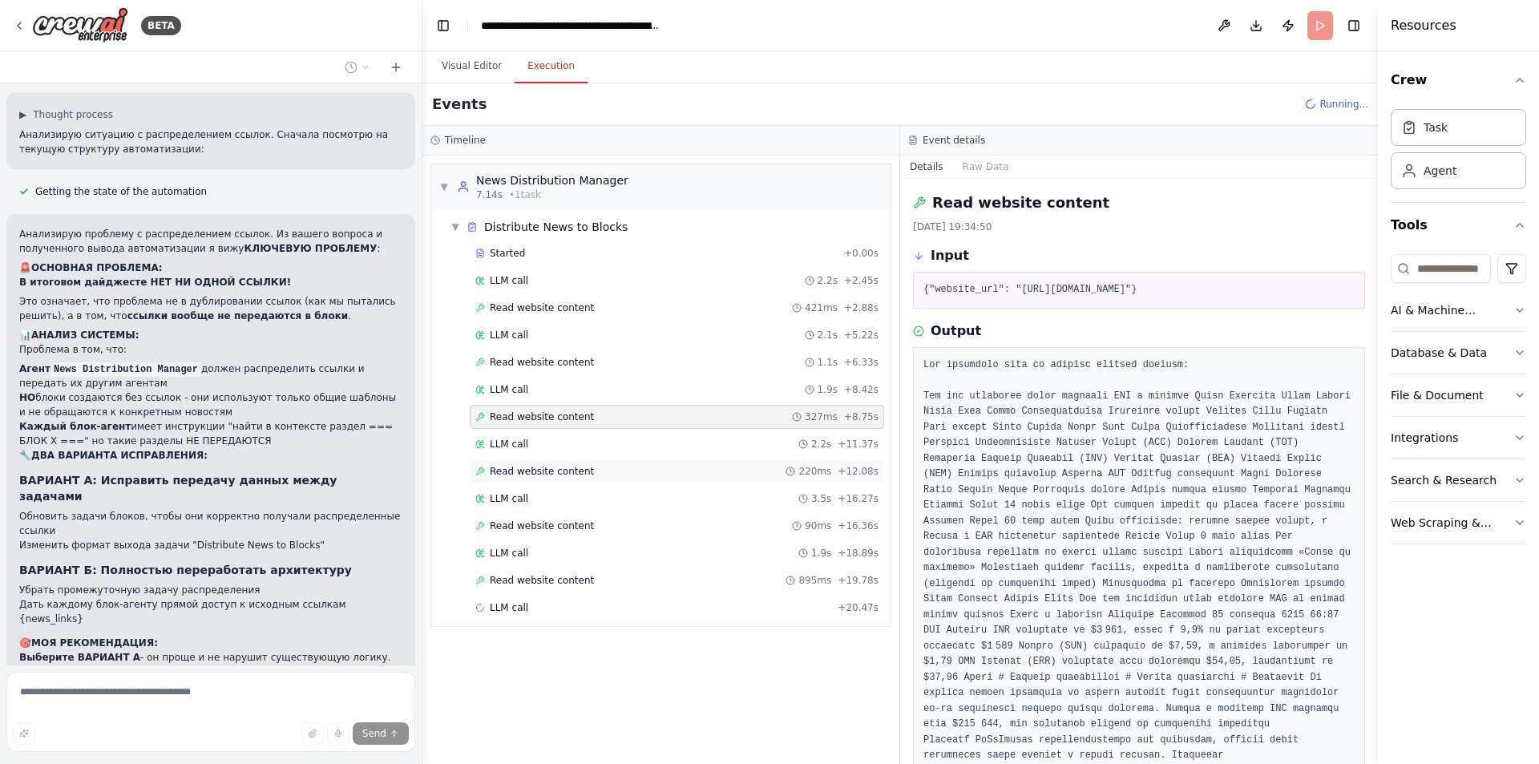
click at [570, 470] on span "Read website content" at bounding box center [542, 471] width 104 height 13
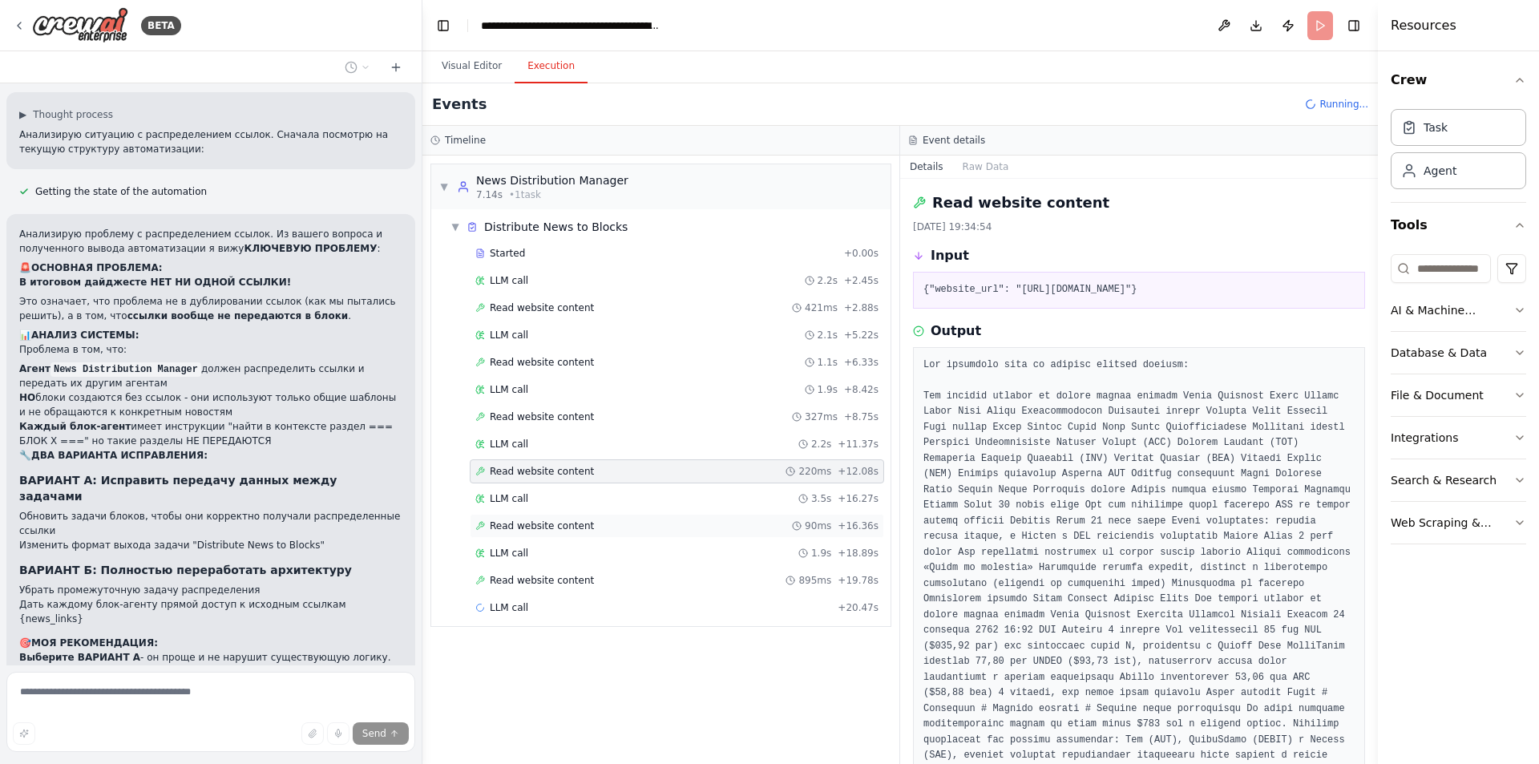
click at [572, 521] on span "Read website content" at bounding box center [542, 525] width 104 height 13
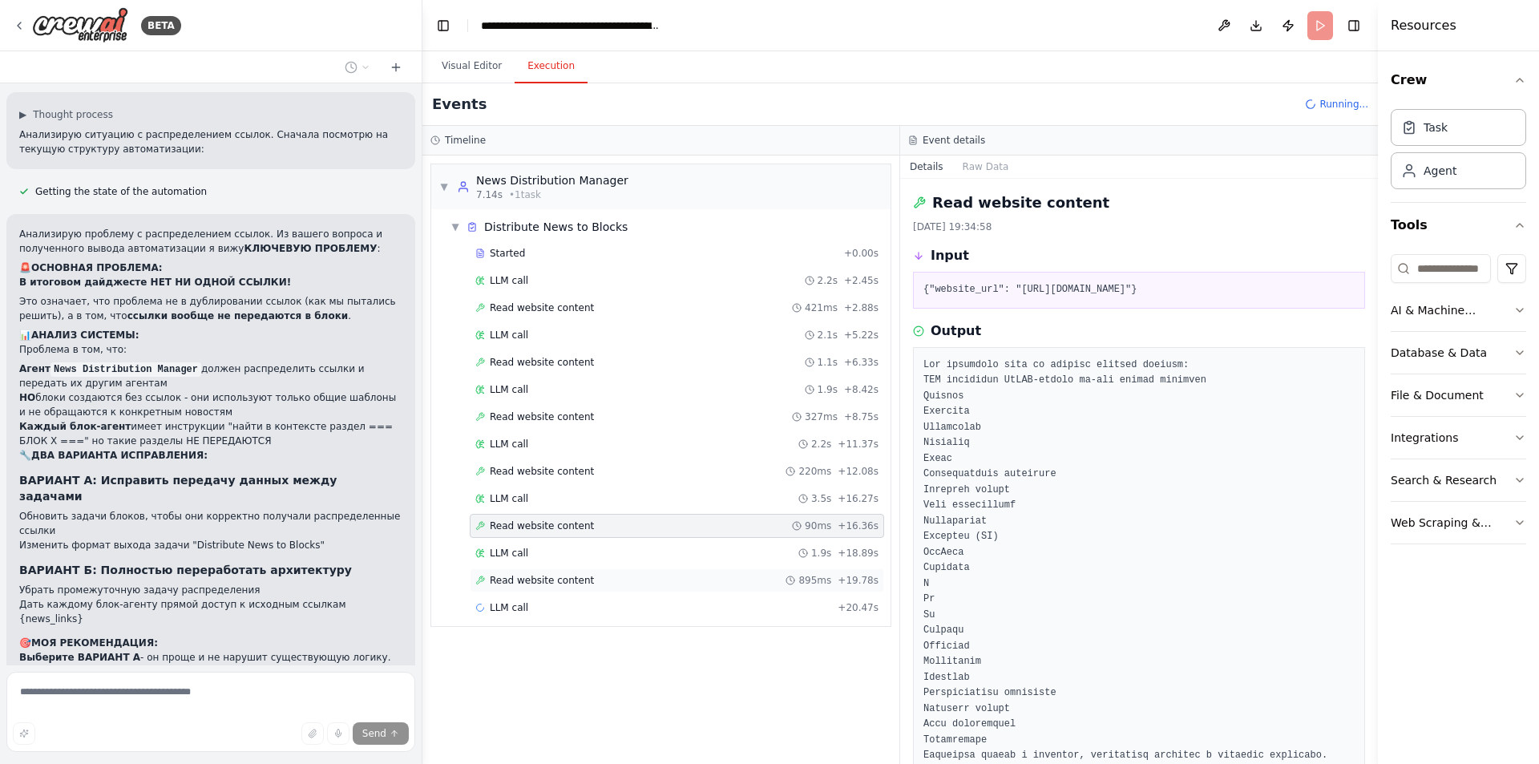
click at [571, 583] on span "Read website content" at bounding box center [542, 580] width 104 height 13
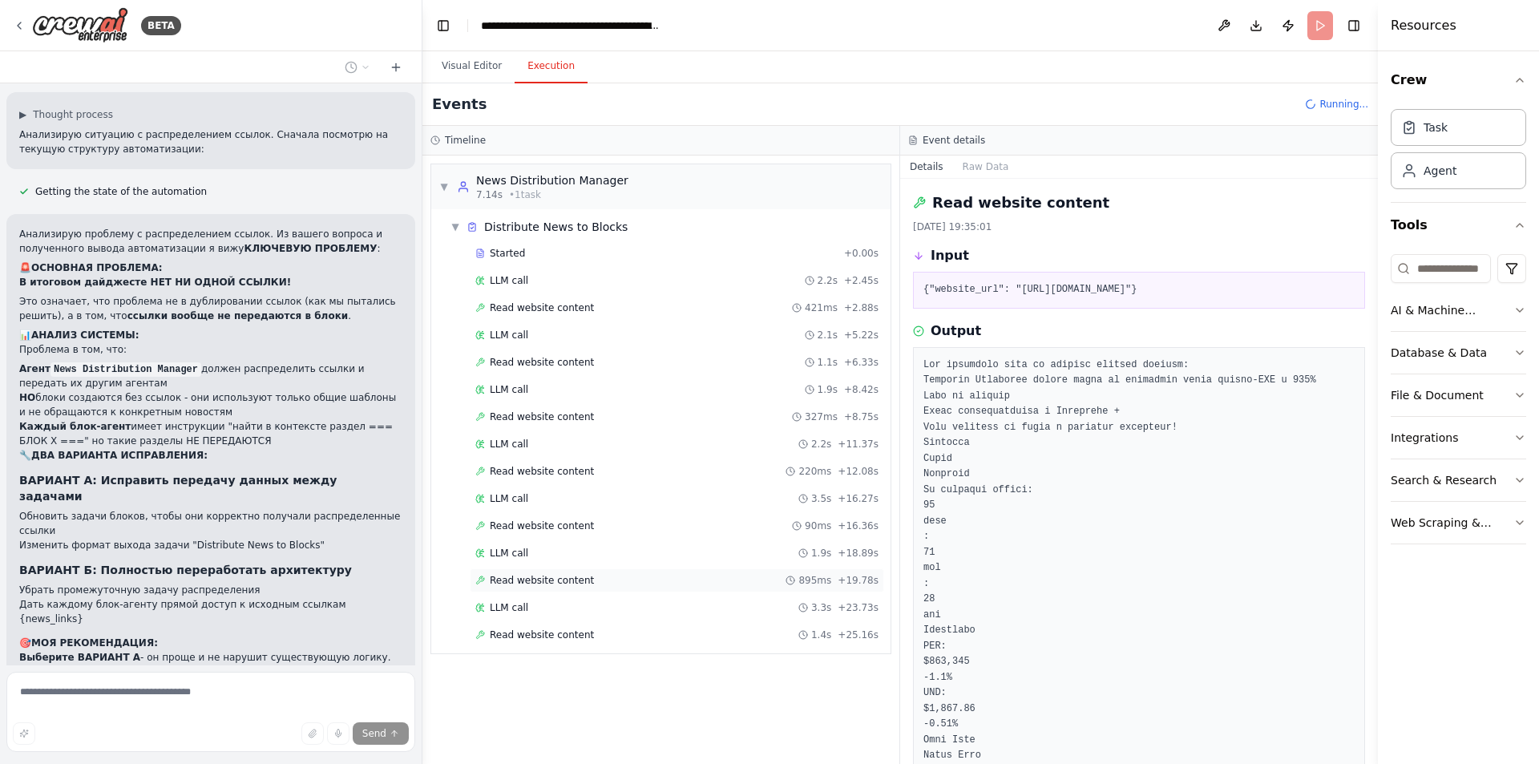
click at [560, 580] on span "Read website content" at bounding box center [542, 580] width 104 height 13
click at [560, 634] on span "Read website content" at bounding box center [542, 634] width 104 height 13
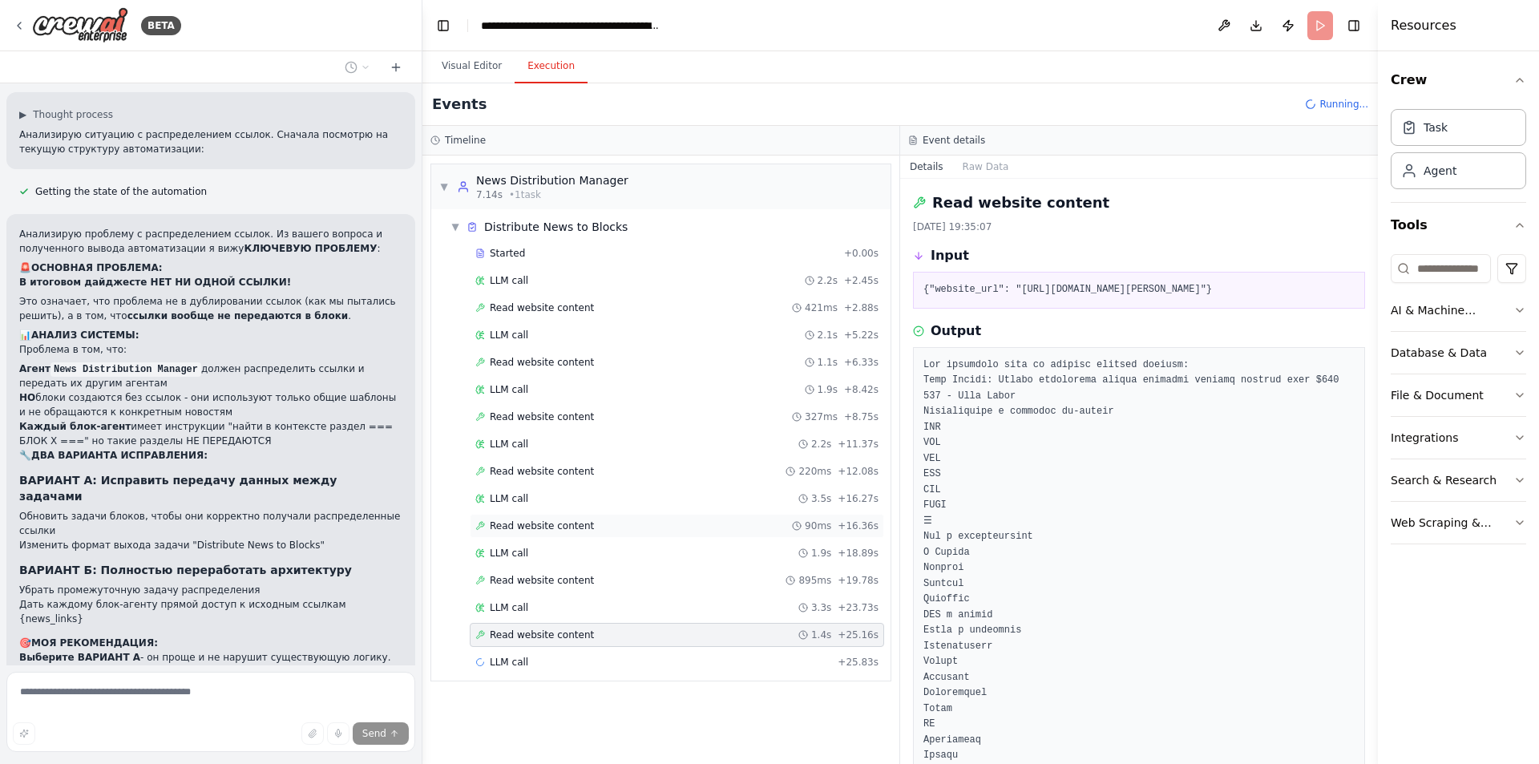
click at [551, 527] on span "Read website content" at bounding box center [542, 525] width 104 height 13
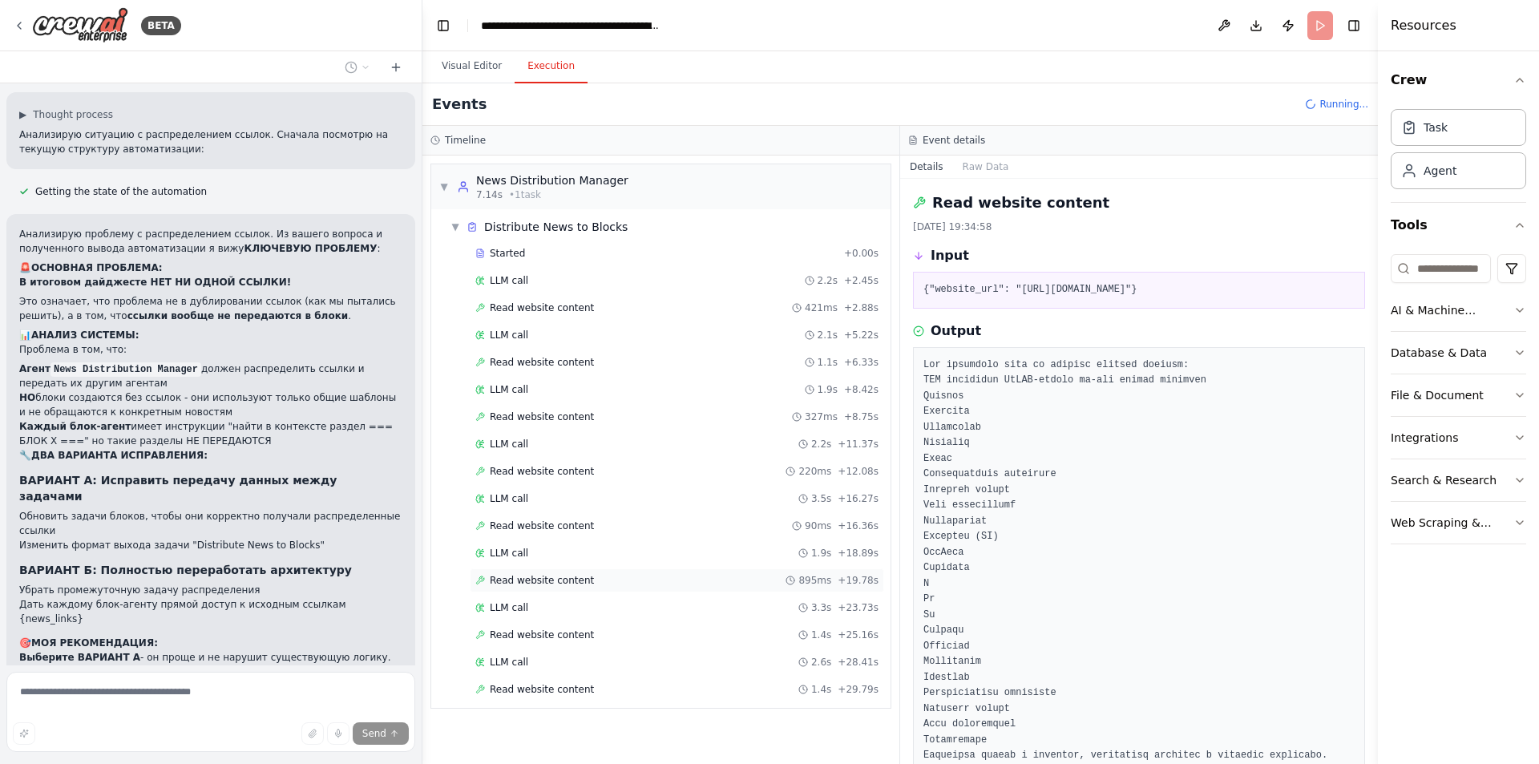
click at [564, 582] on span "Read website content" at bounding box center [542, 580] width 104 height 13
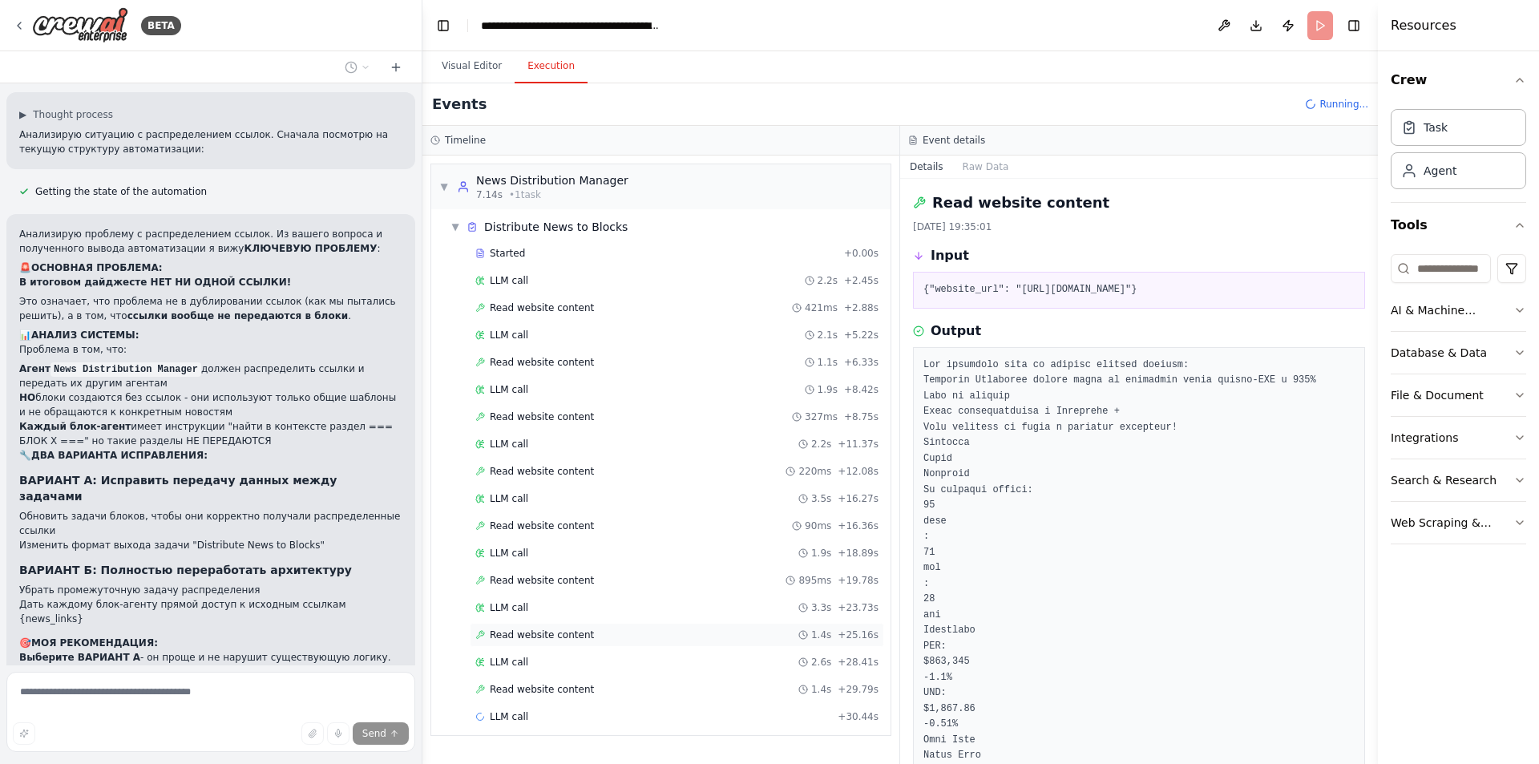
click at [542, 636] on span "Read website content" at bounding box center [542, 634] width 104 height 13
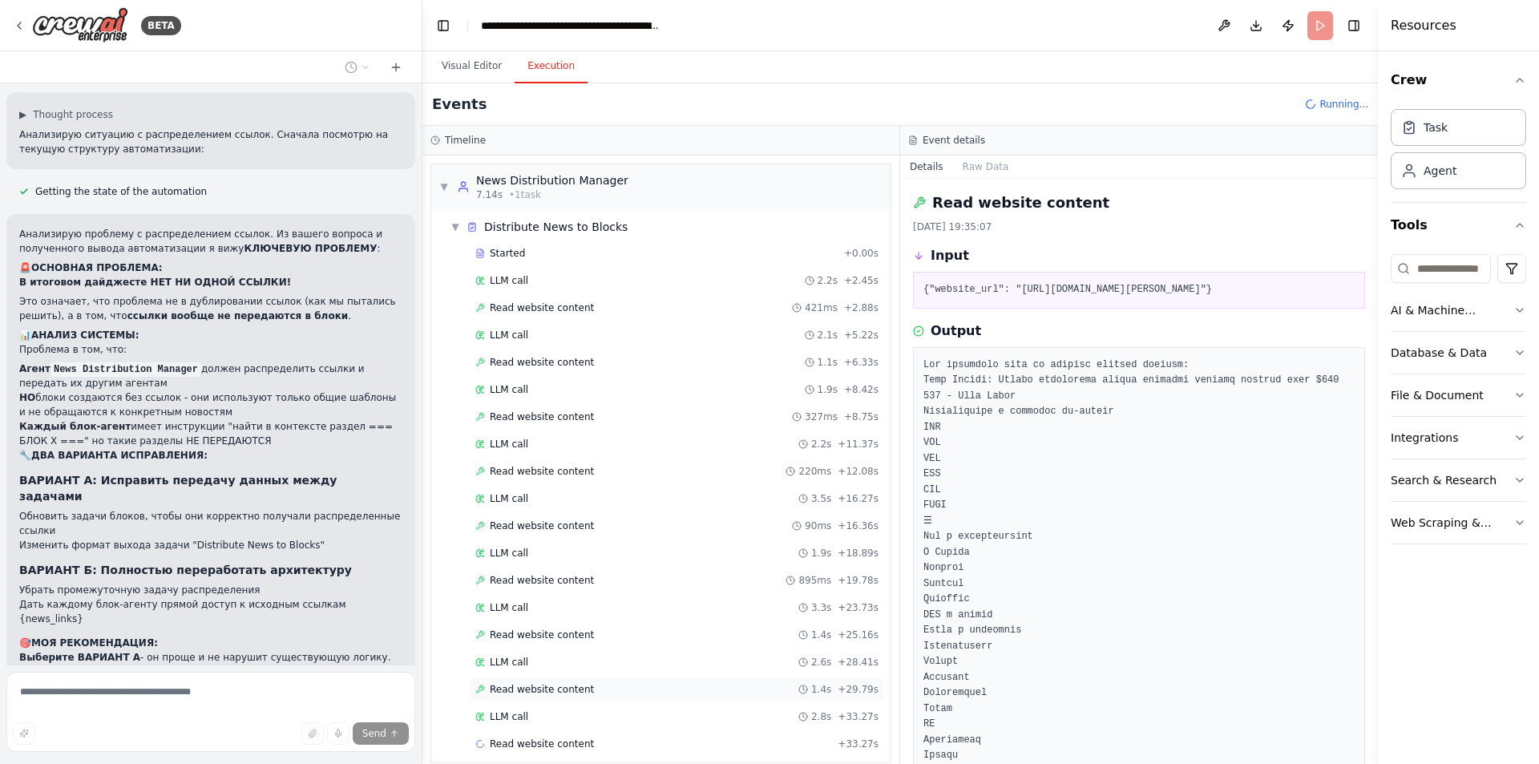
click at [564, 690] on span "Read website content" at bounding box center [542, 689] width 104 height 13
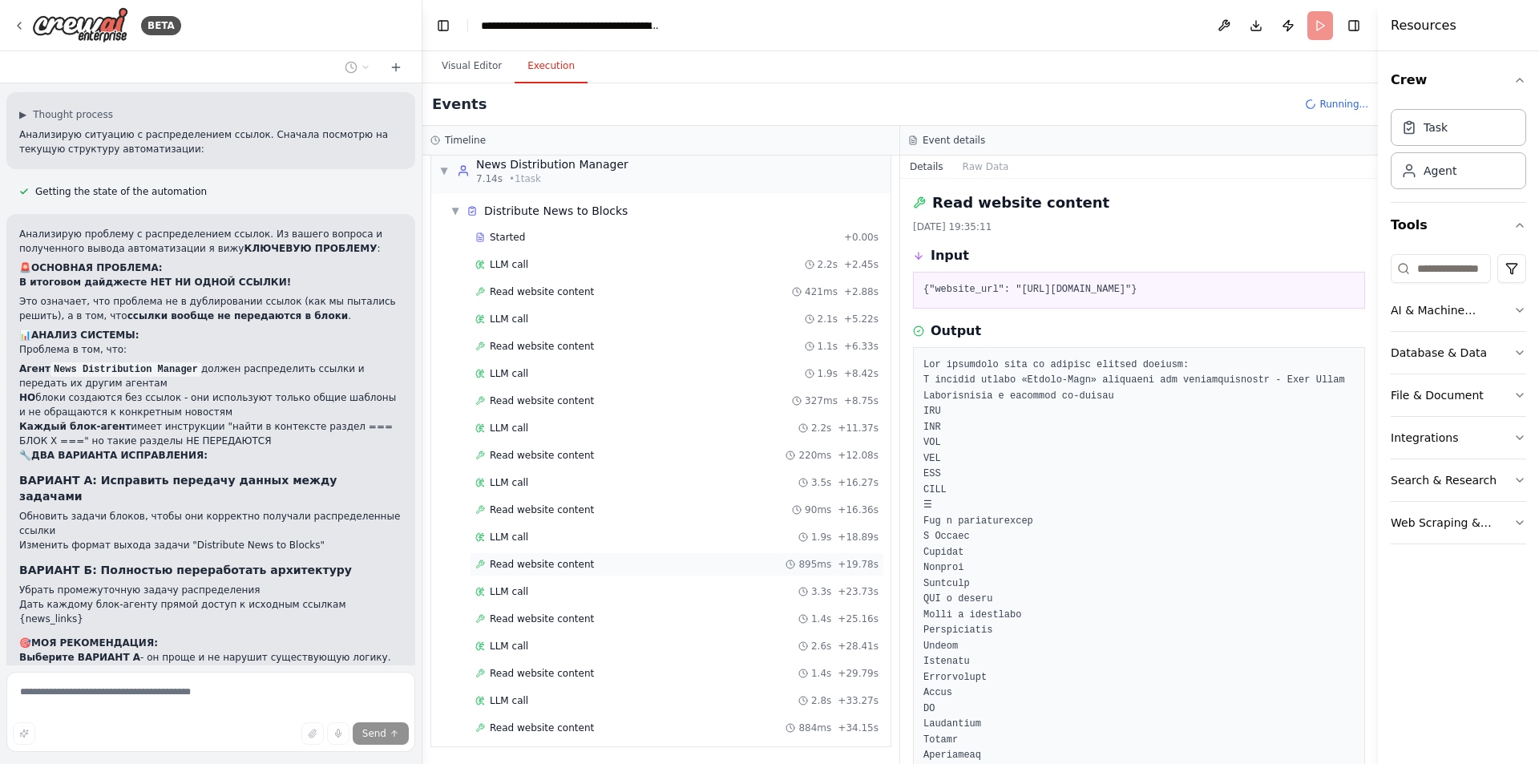
scroll to position [17, 0]
click at [544, 723] on span "Read website content" at bounding box center [542, 727] width 104 height 13
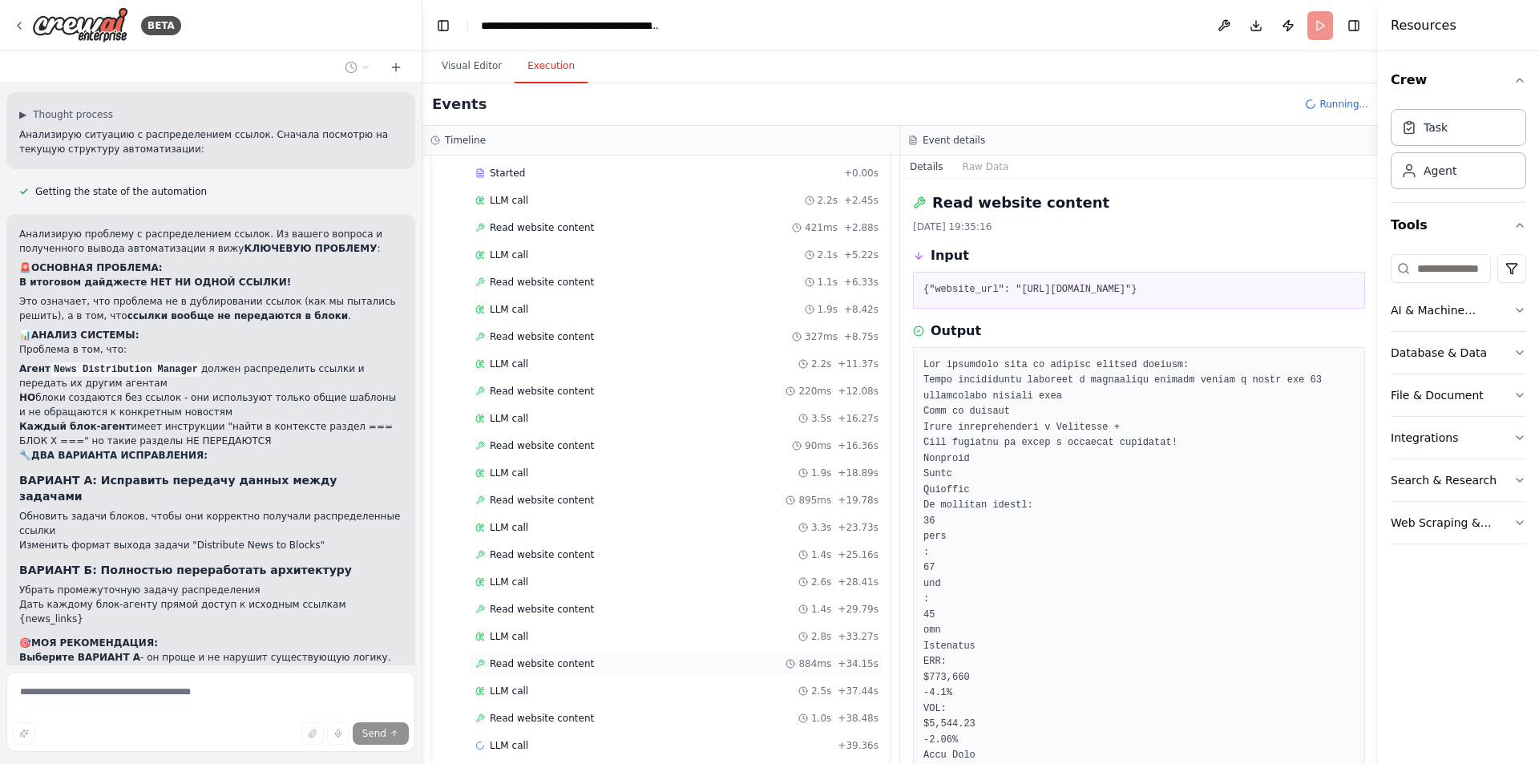
scroll to position [99, 0]
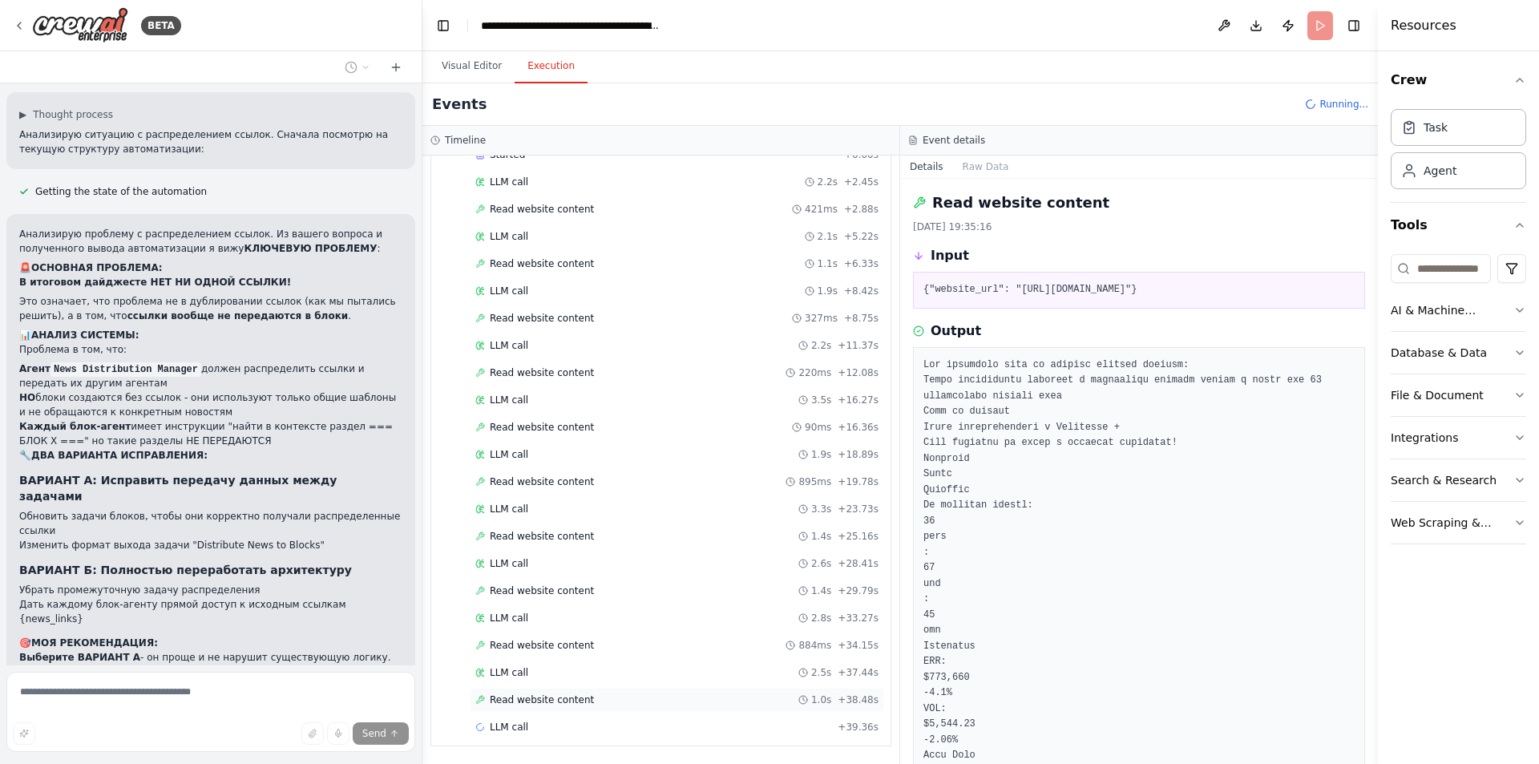
click at [566, 700] on span "Read website content" at bounding box center [542, 699] width 104 height 13
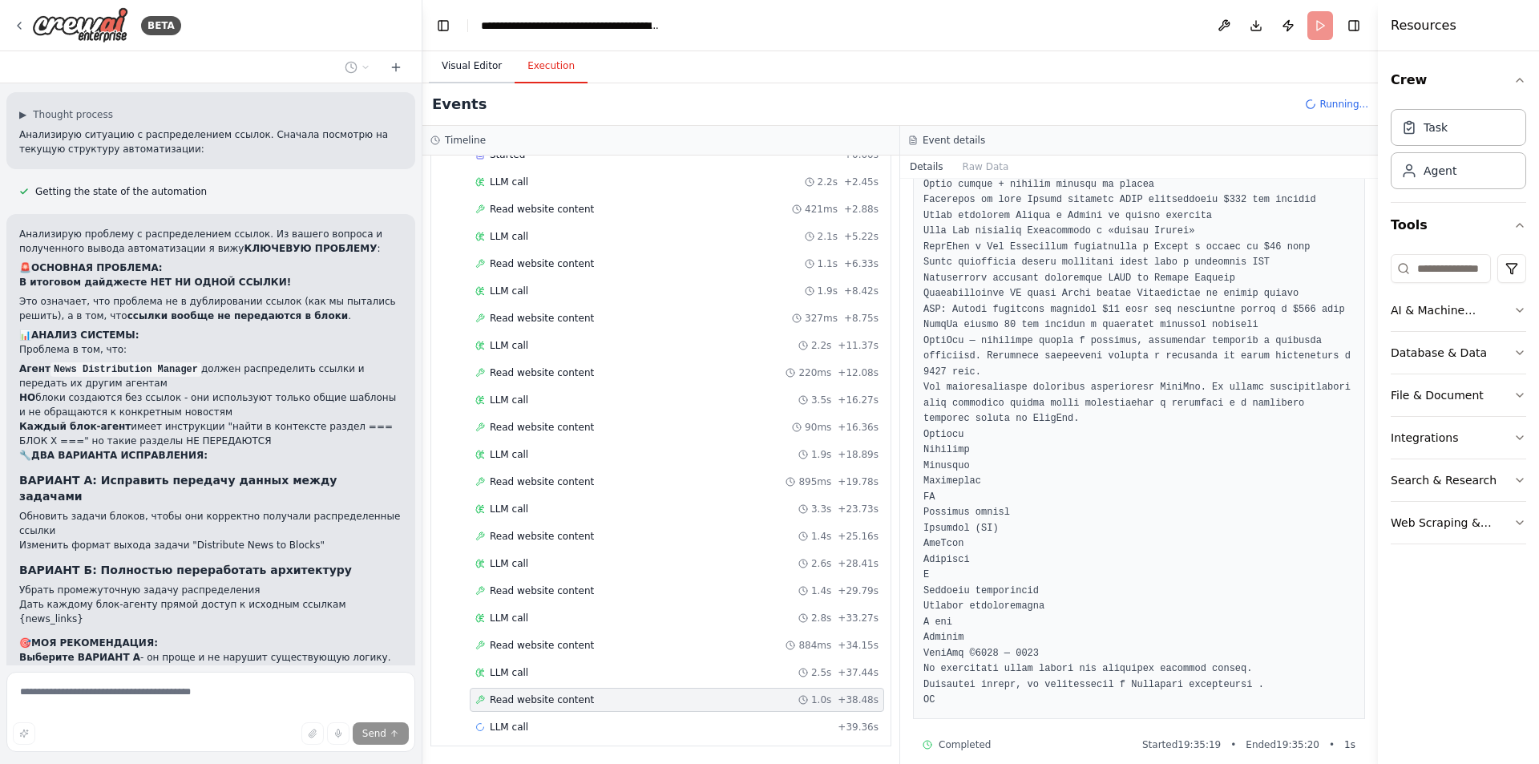
click at [452, 59] on button "Visual Editor" at bounding box center [472, 67] width 86 height 34
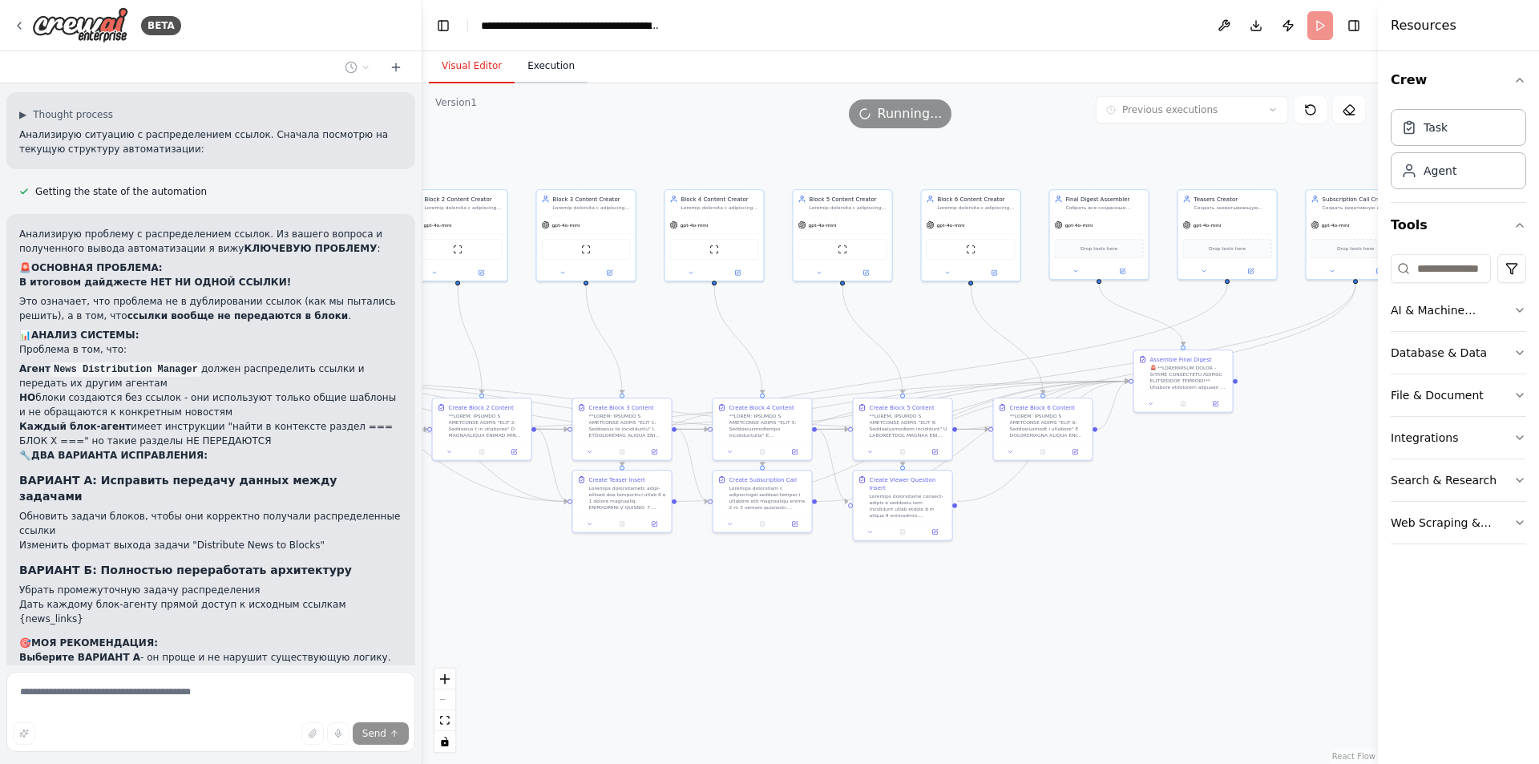
click at [548, 61] on button "Execution" at bounding box center [551, 67] width 73 height 34
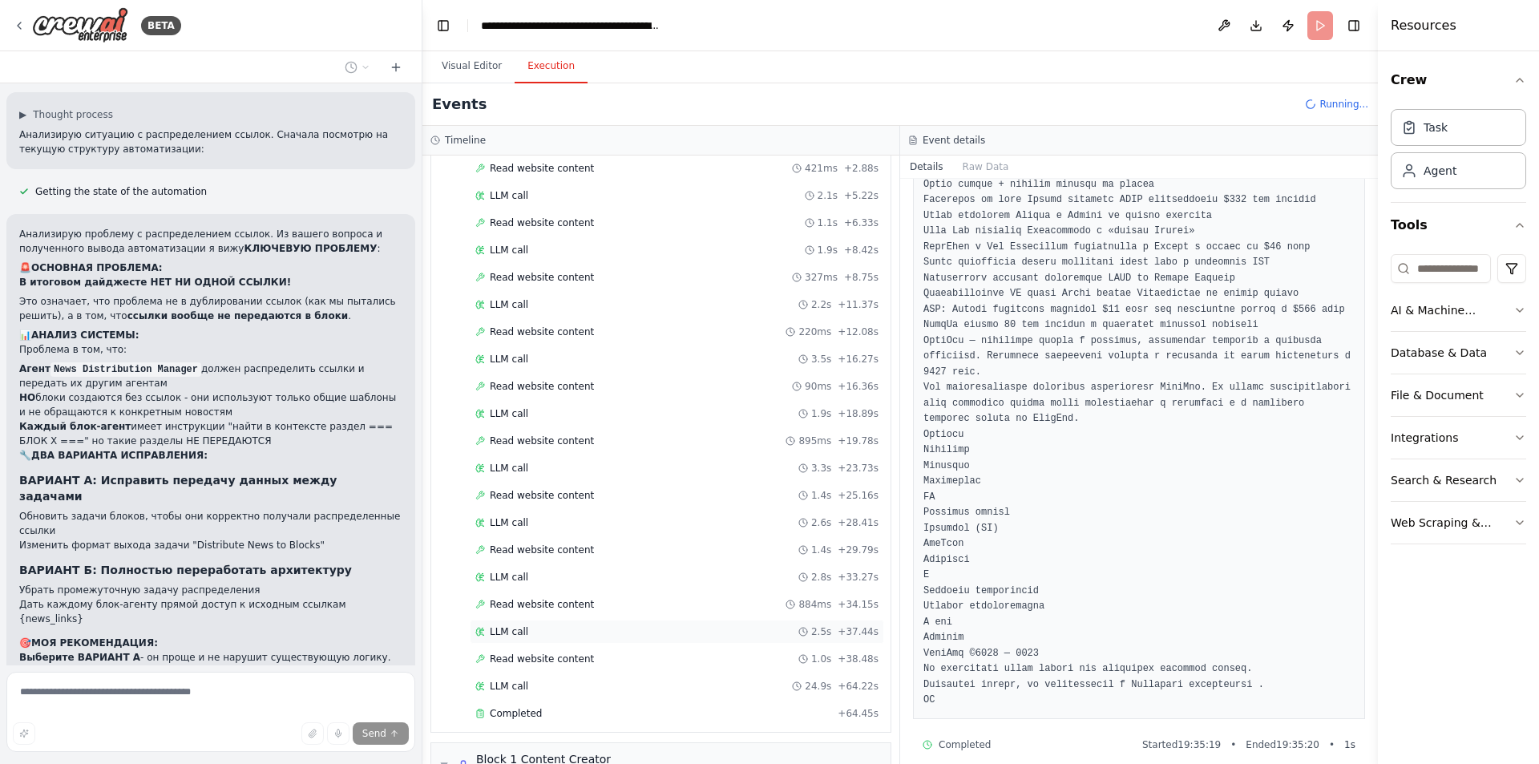
scroll to position [381, 0]
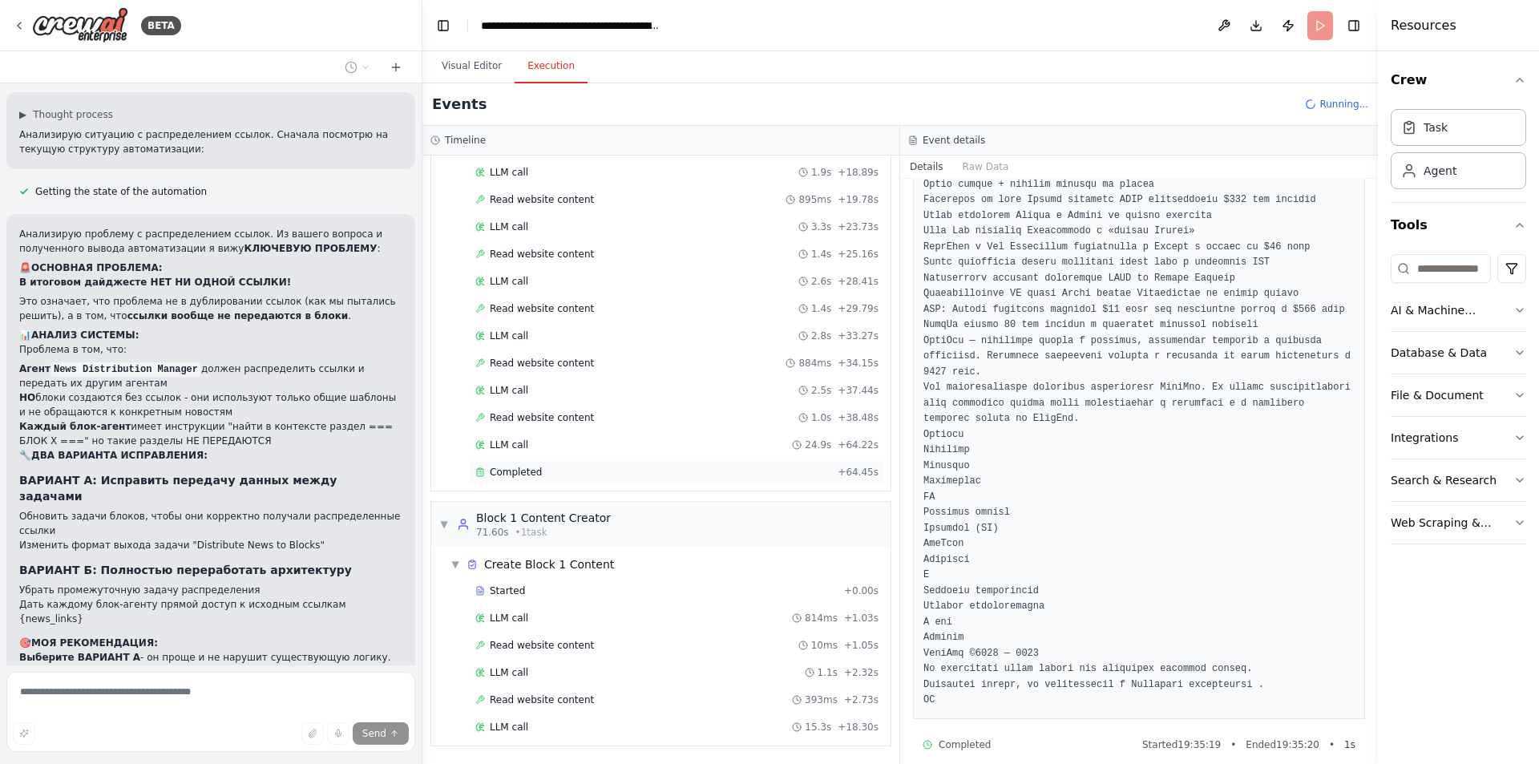
click at [515, 474] on span "Completed" at bounding box center [516, 472] width 52 height 13
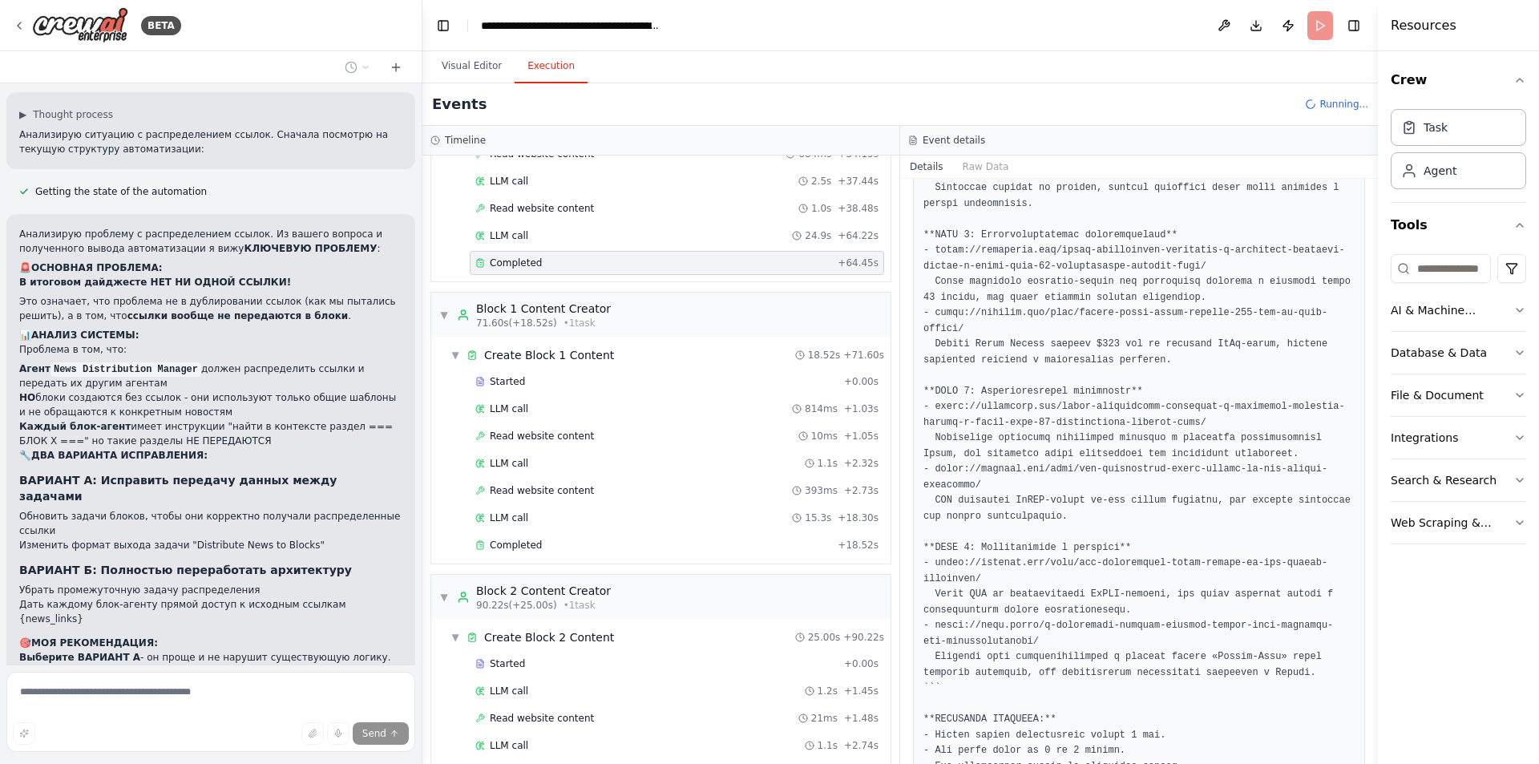
scroll to position [621, 0]
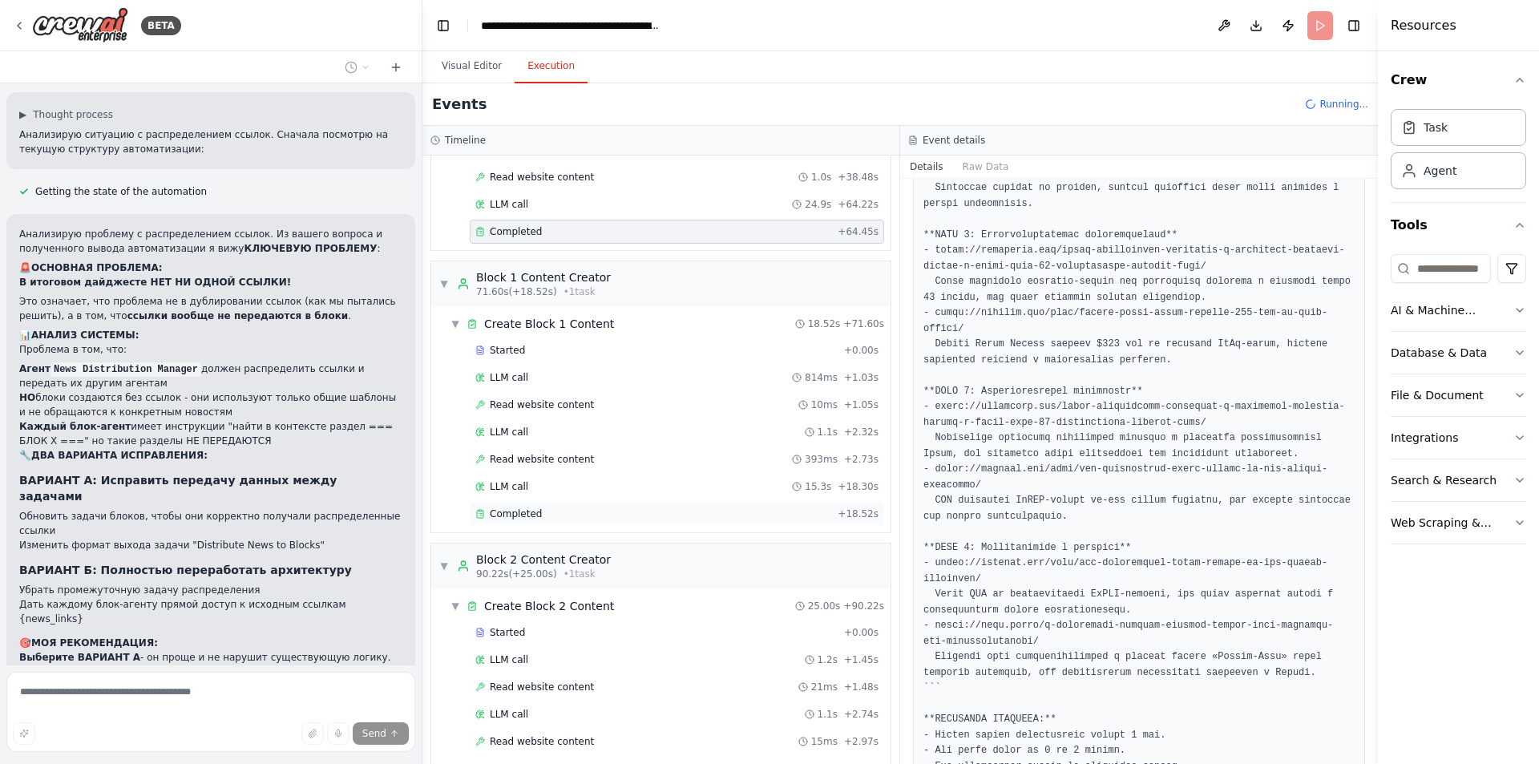
click at [541, 519] on div "Completed" at bounding box center [653, 513] width 356 height 13
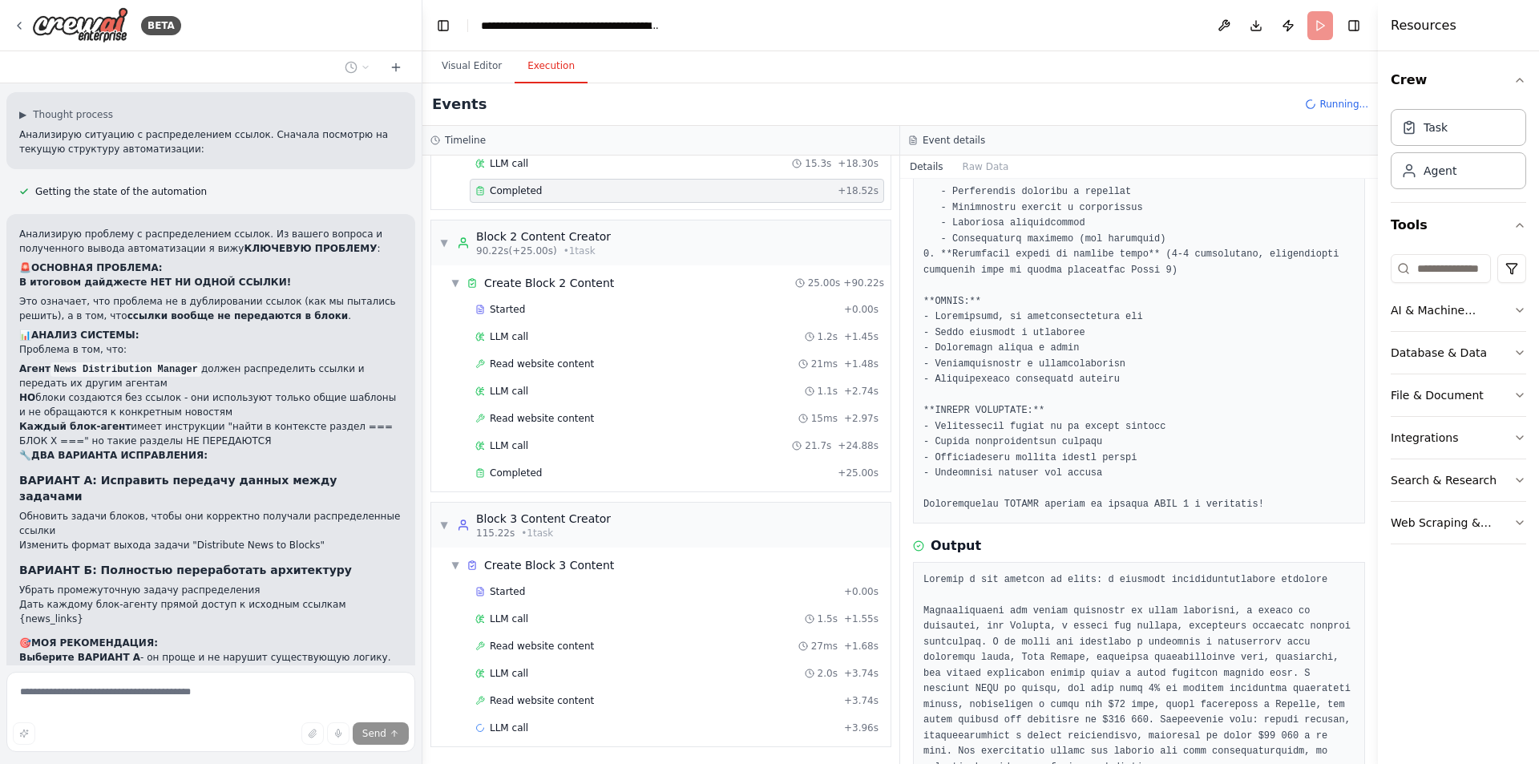
scroll to position [945, 0]
click at [472, 64] on button "Visual Editor" at bounding box center [472, 67] width 86 height 34
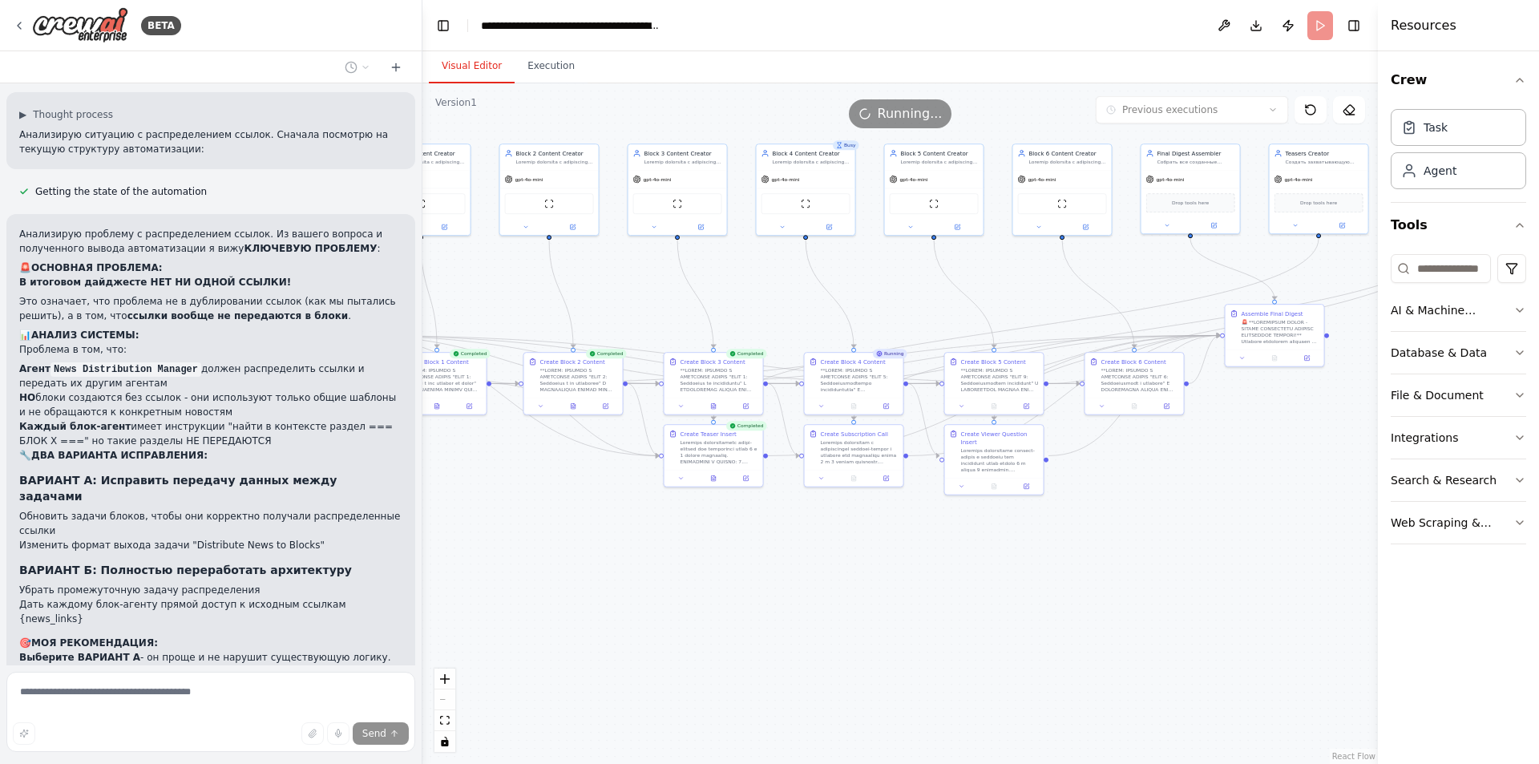
drag, startPoint x: 778, startPoint y: 601, endPoint x: 810, endPoint y: 547, distance: 63.7
click at [751, 563] on div ".deletable-edge-delete-btn { width: 20px; height: 20px; border: 0px solid #ffff…" at bounding box center [900, 423] width 956 height 681
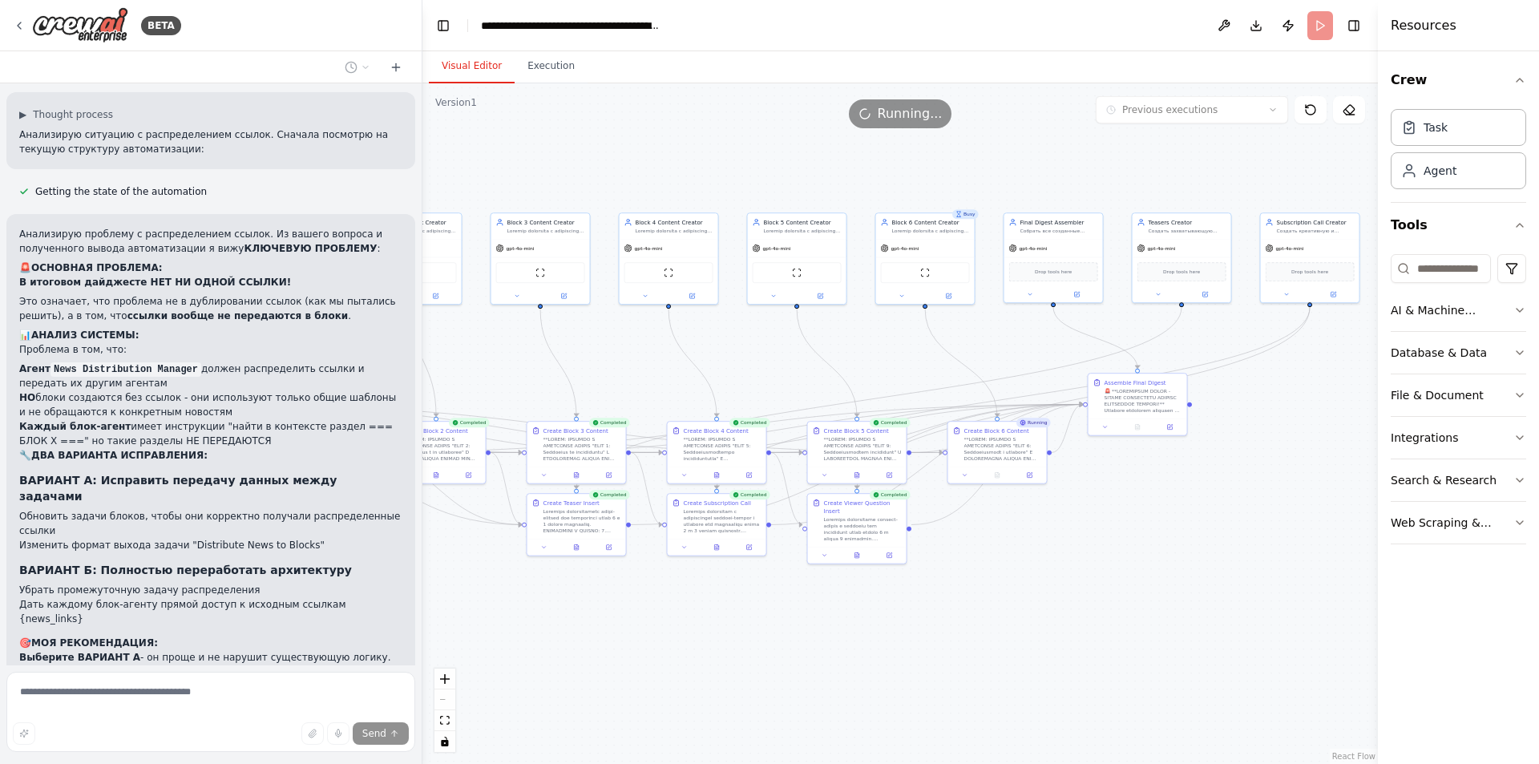
drag, startPoint x: 1103, startPoint y: 595, endPoint x: 1068, endPoint y: 619, distance: 42.7
click at [1068, 619] on div ".deletable-edge-delete-btn { width: 20px; height: 20px; border: 0px solid #ffff…" at bounding box center [900, 423] width 956 height 681
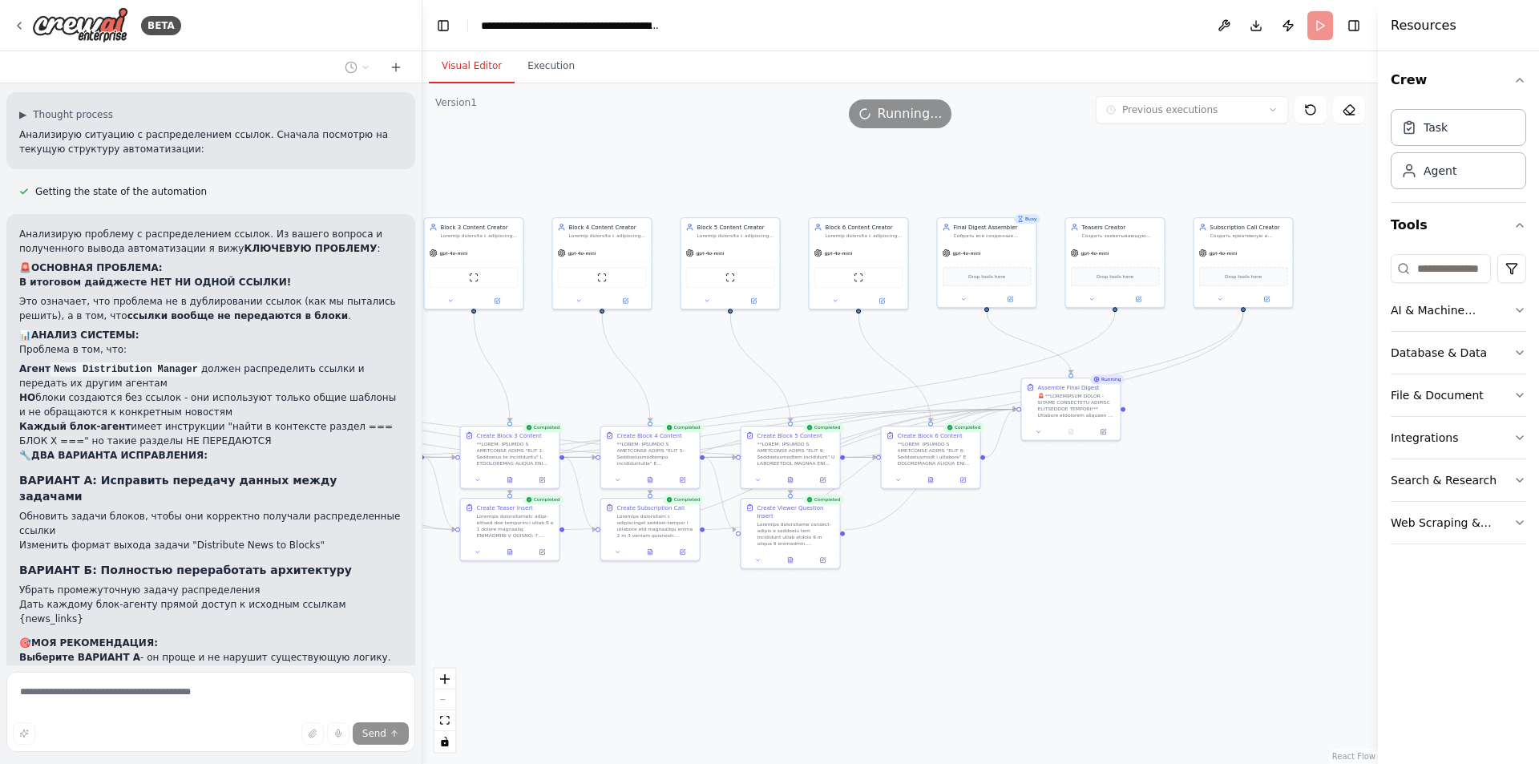
drag, startPoint x: 932, startPoint y: 641, endPoint x: 915, endPoint y: 641, distance: 17.6
click at [915, 641] on div ".deletable-edge-delete-btn { width: 20px; height: 20px; border: 0px solid #ffff…" at bounding box center [900, 423] width 956 height 681
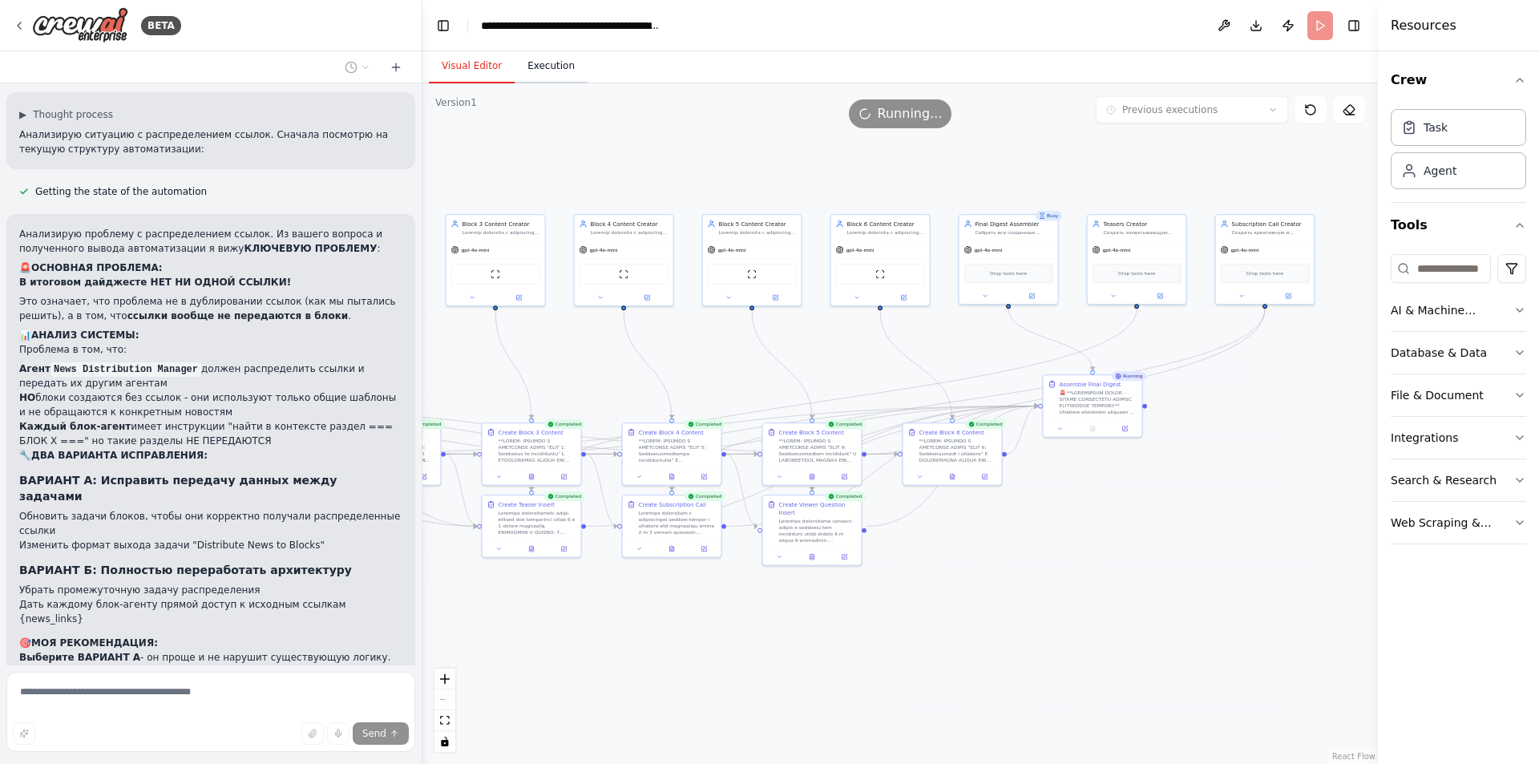
click at [531, 64] on button "Execution" at bounding box center [551, 67] width 73 height 34
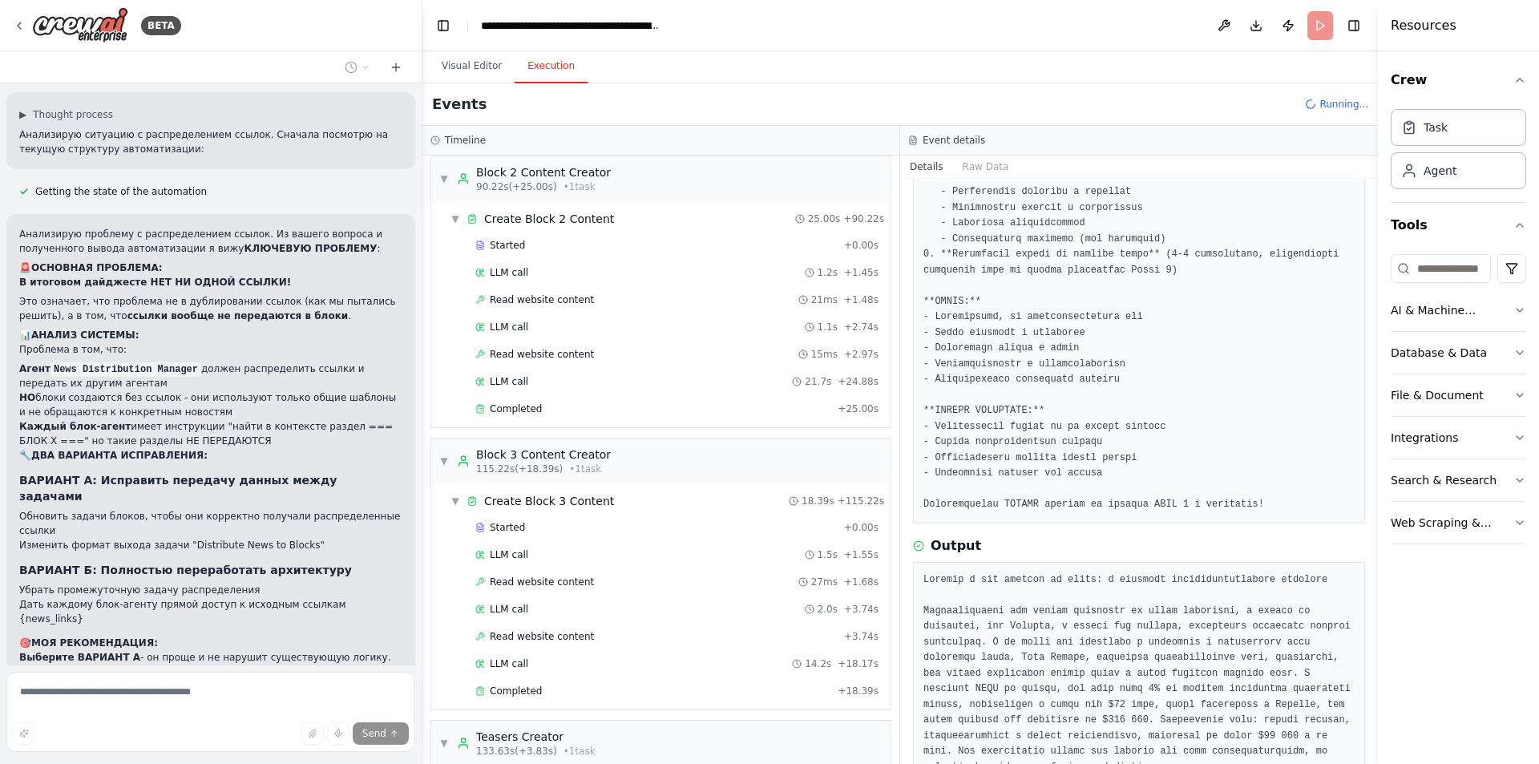
scroll to position [1346, 0]
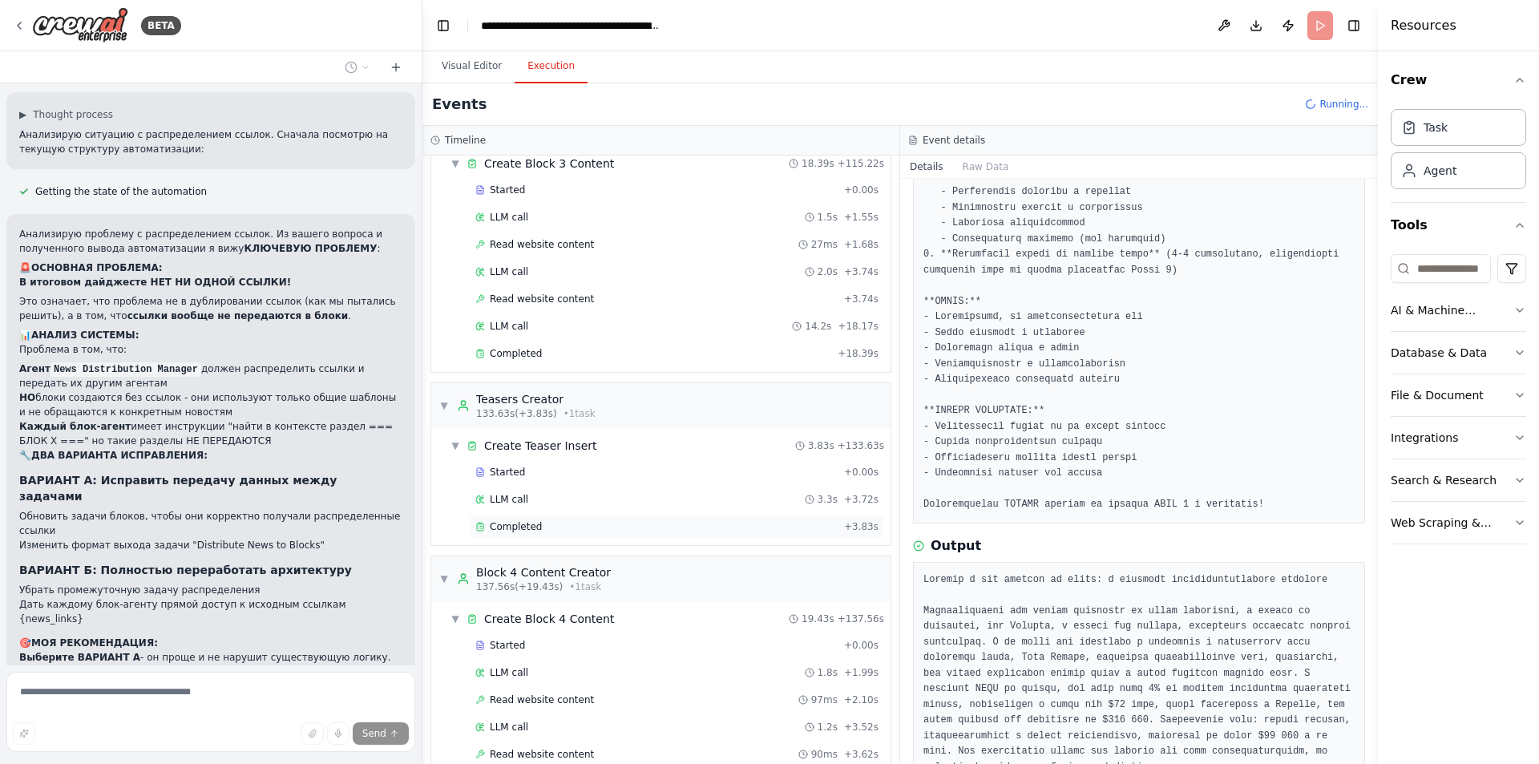
click at [553, 520] on div "Completed" at bounding box center [656, 526] width 362 height 13
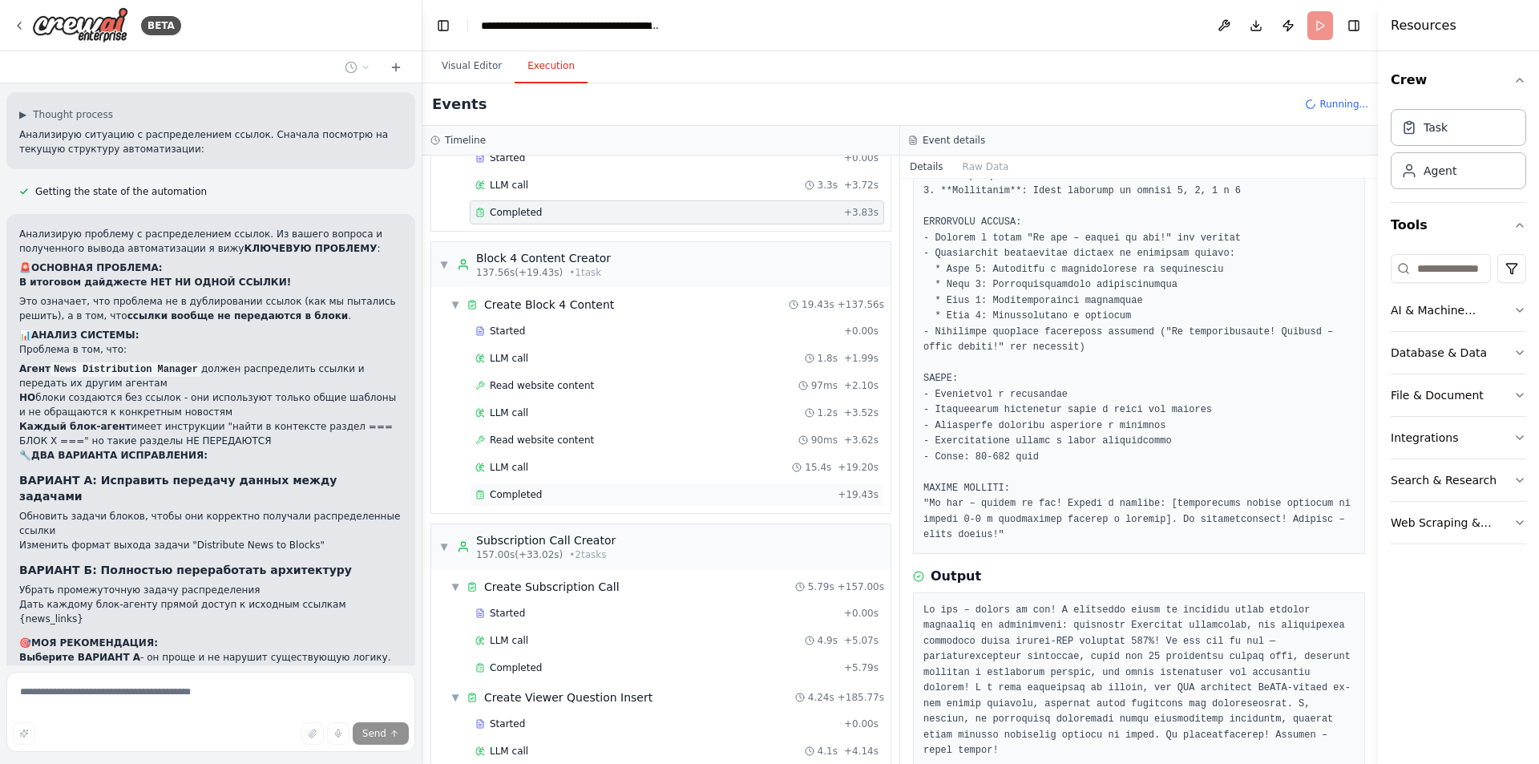
scroll to position [1667, 0]
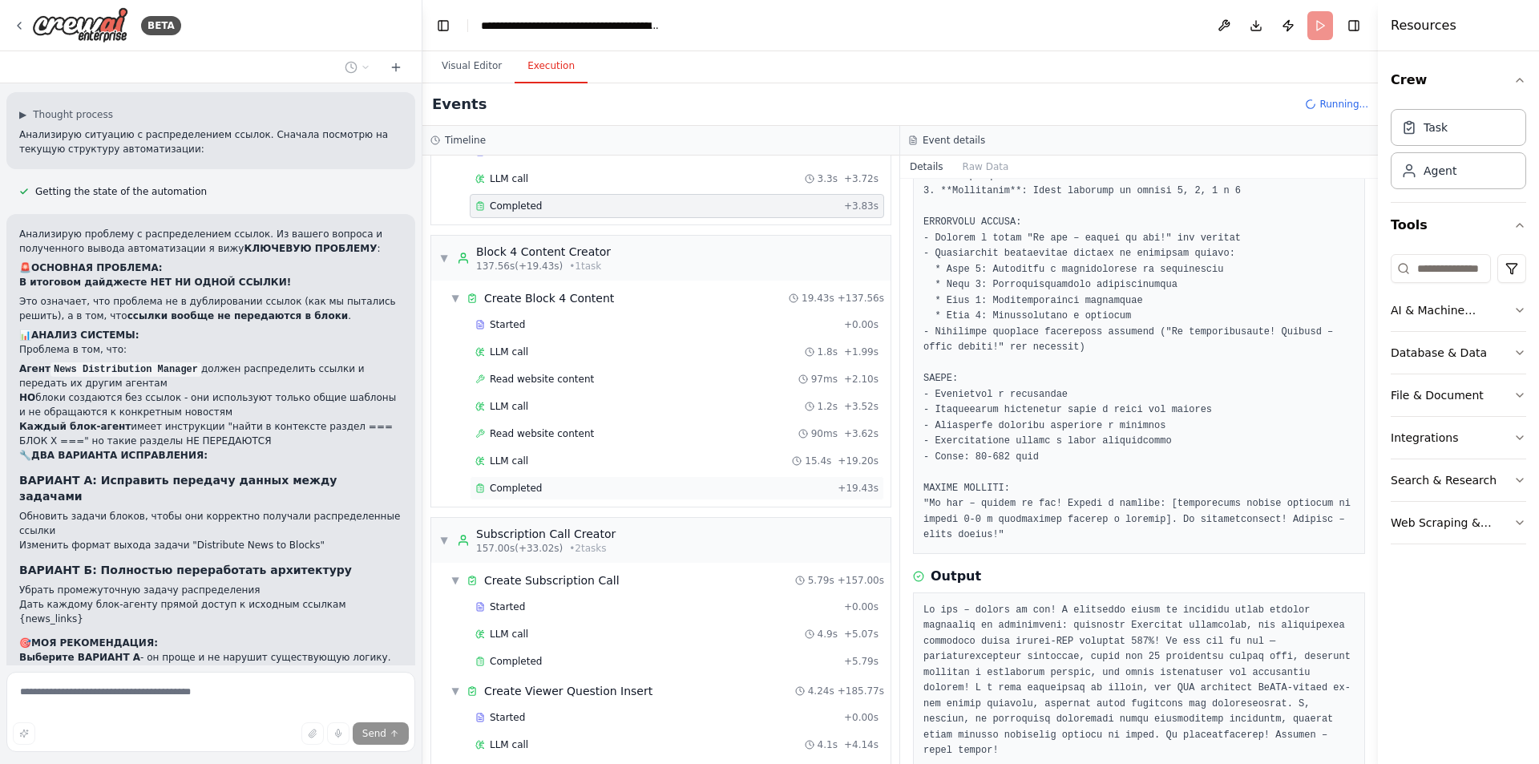
click at [556, 489] on div "Completed" at bounding box center [653, 488] width 356 height 13
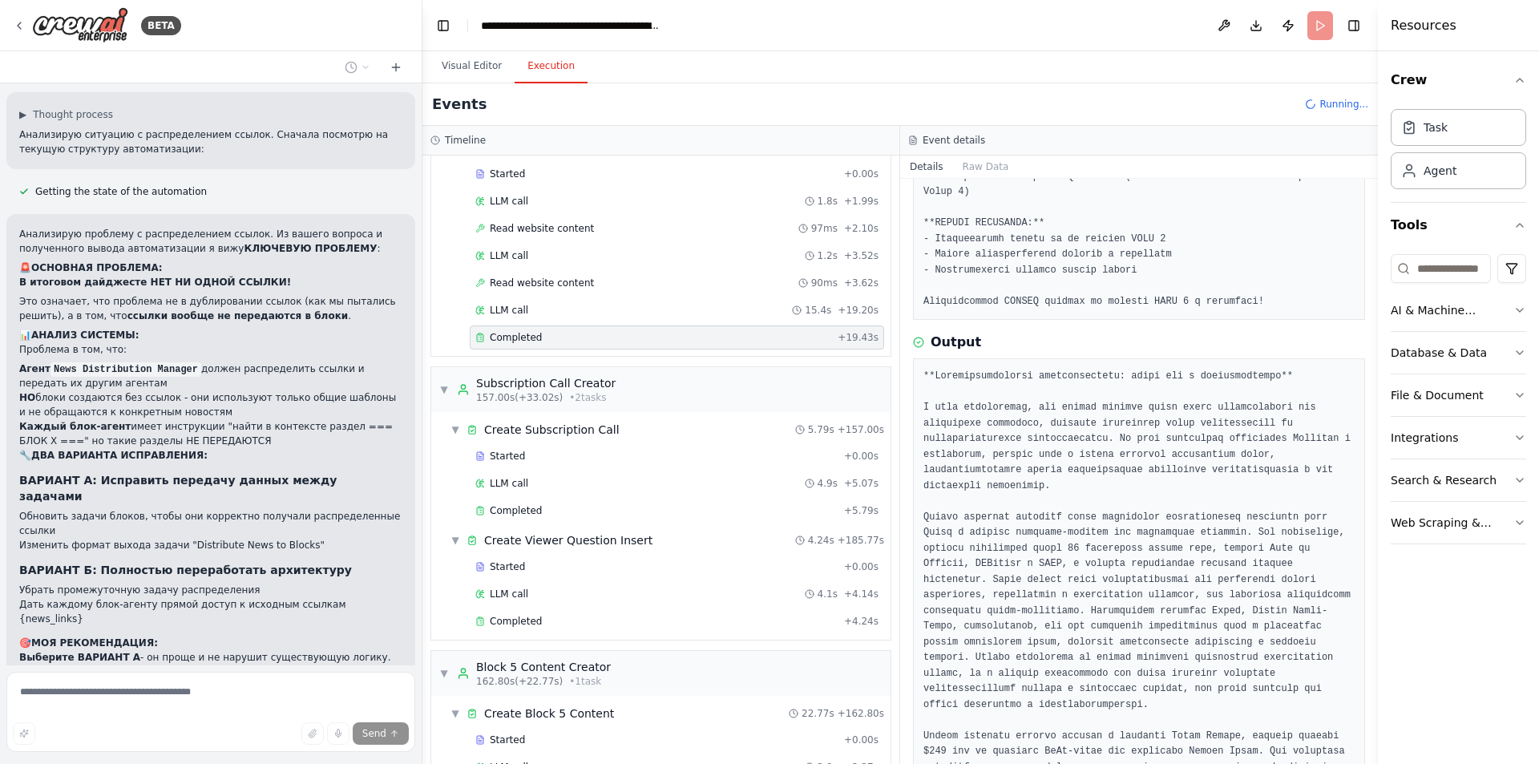
scroll to position [1907, 0]
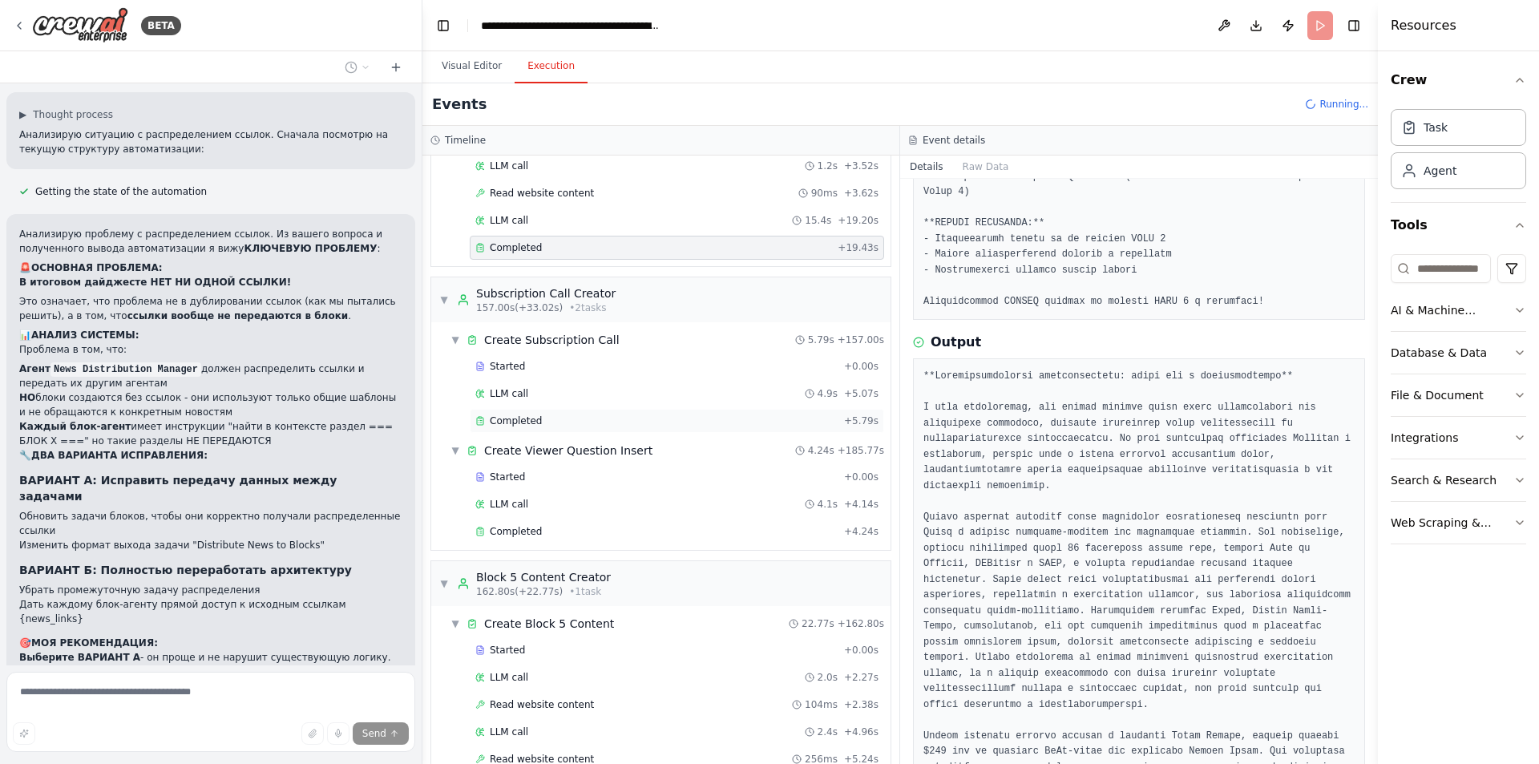
click at [531, 418] on span "Completed" at bounding box center [516, 420] width 52 height 13
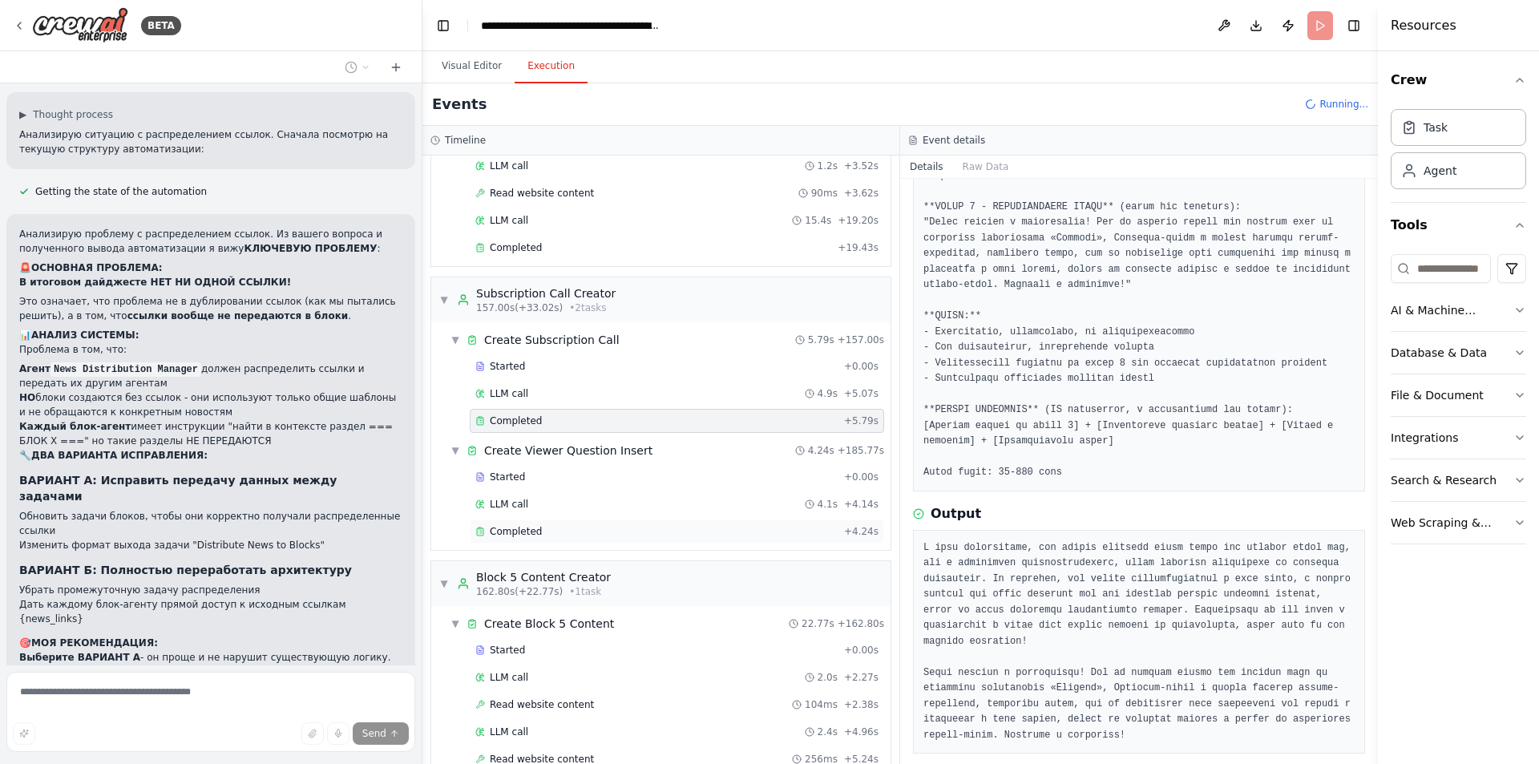
click at [542, 524] on div "Completed + 4.24s" at bounding box center [677, 531] width 414 height 24
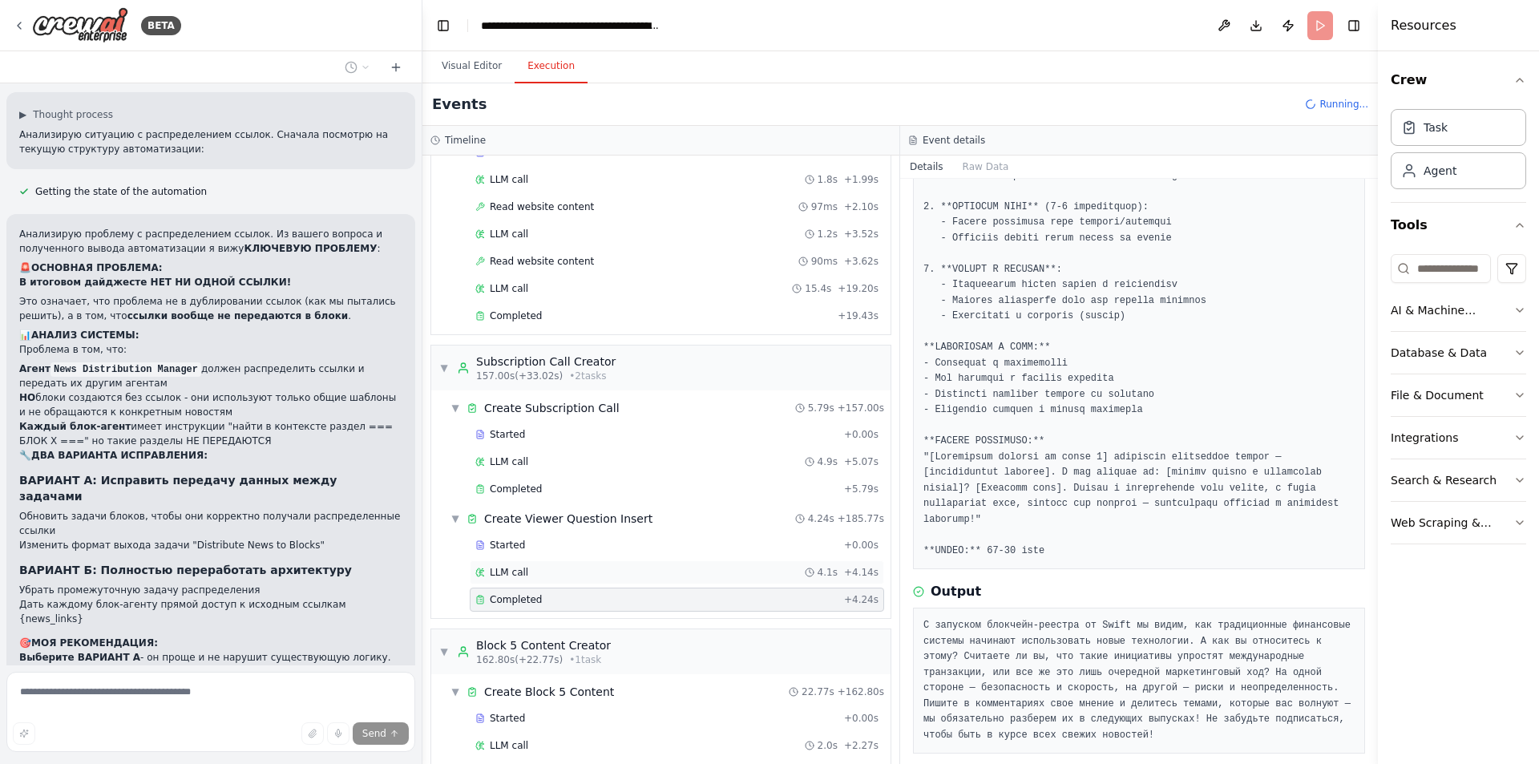
scroll to position [1827, 0]
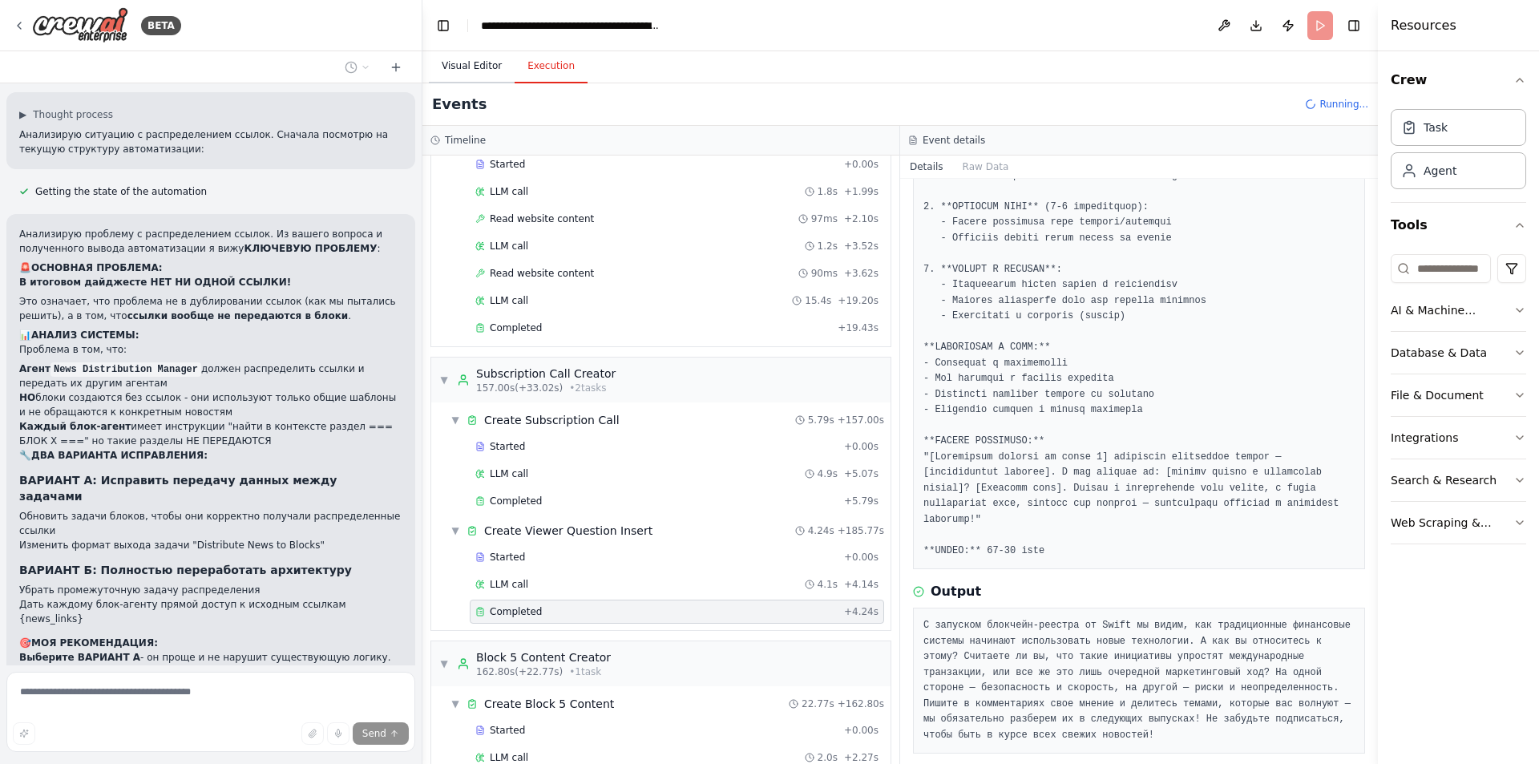
click at [456, 59] on button "Visual Editor" at bounding box center [472, 67] width 86 height 34
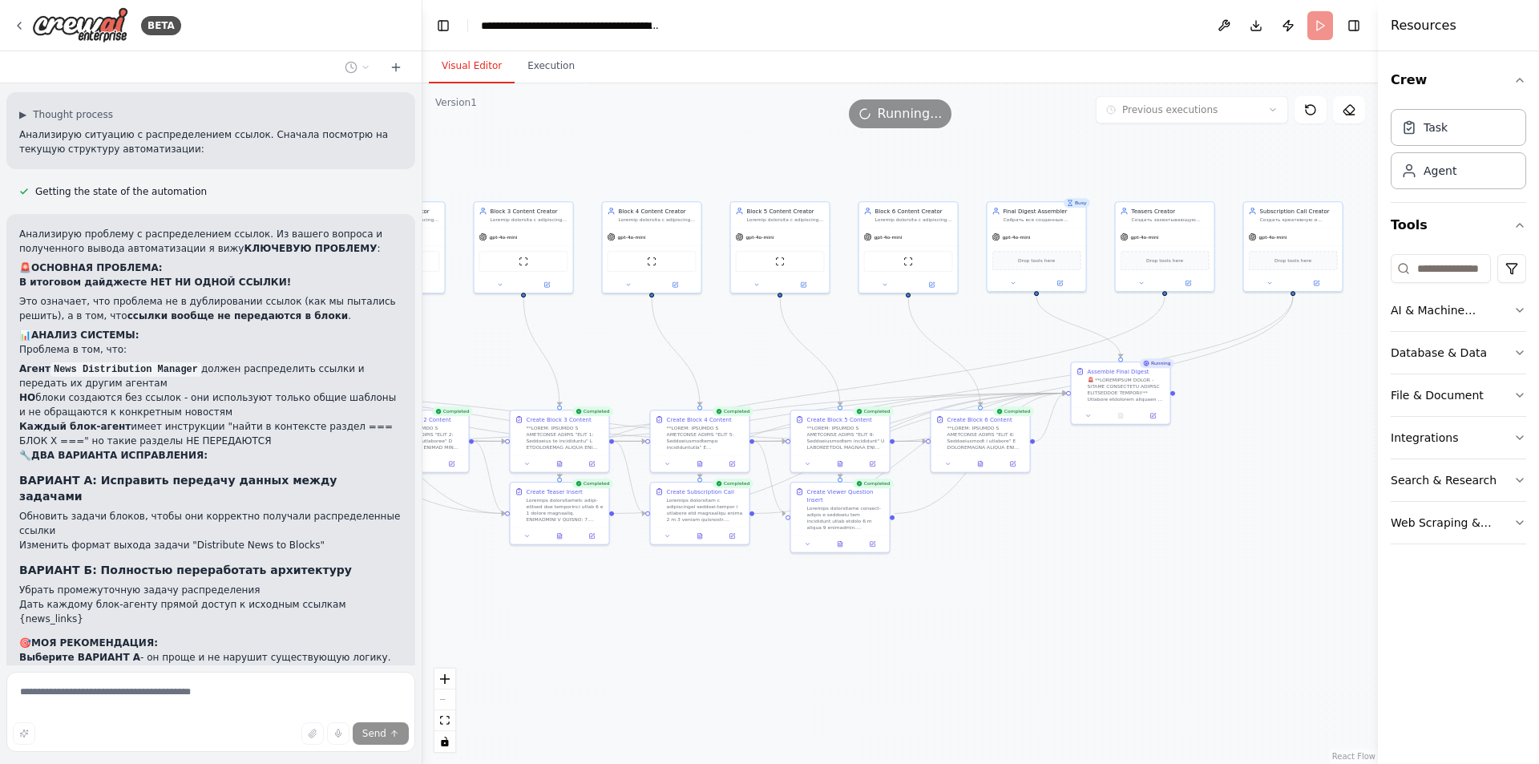
drag, startPoint x: 948, startPoint y: 597, endPoint x: 1049, endPoint y: 528, distance: 123.0
click at [1075, 536] on div ".deletable-edge-delete-btn { width: 20px; height: 20px; border: 0px solid #ffff…" at bounding box center [900, 423] width 956 height 681
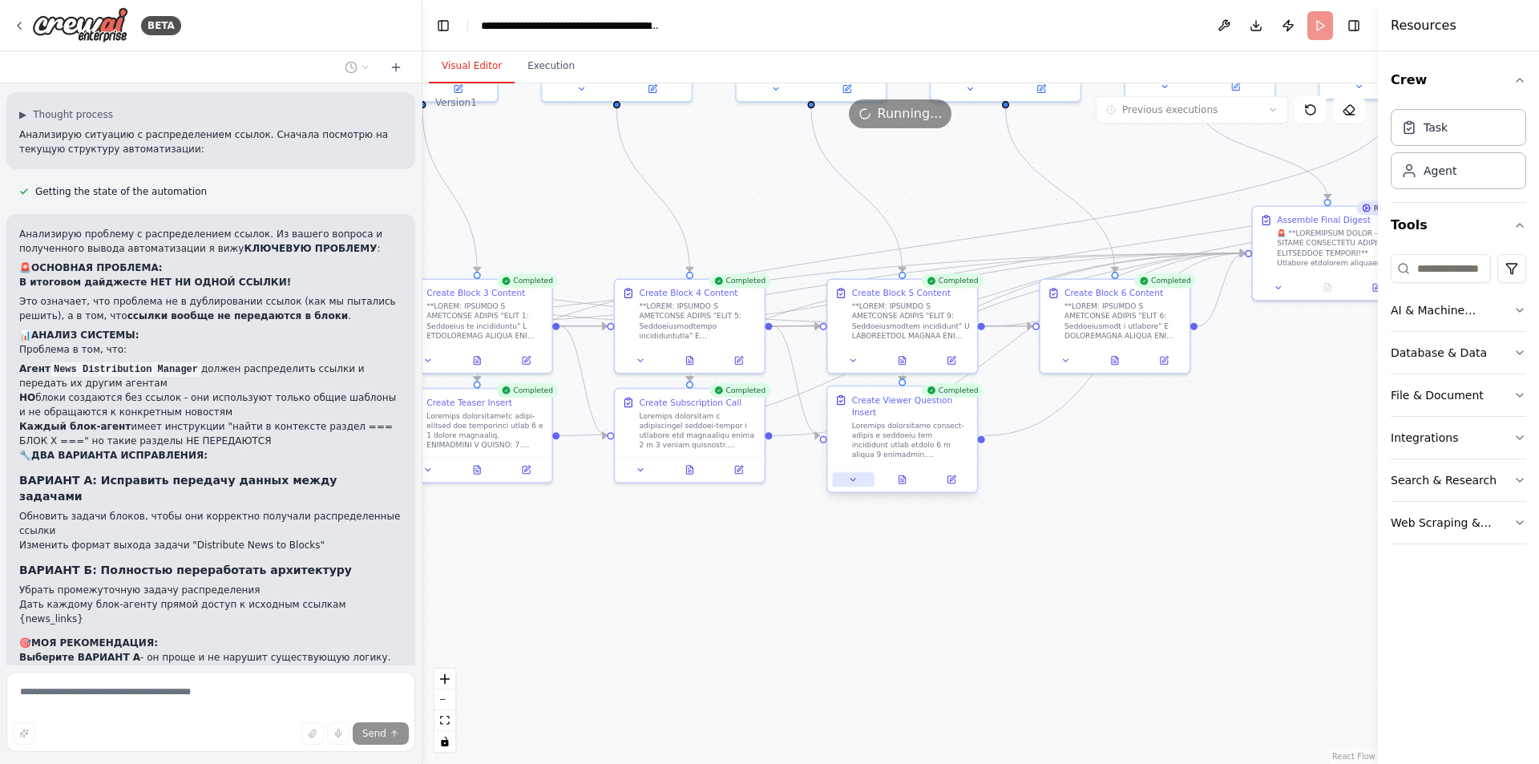
click at [848, 475] on icon at bounding box center [853, 480] width 10 height 10
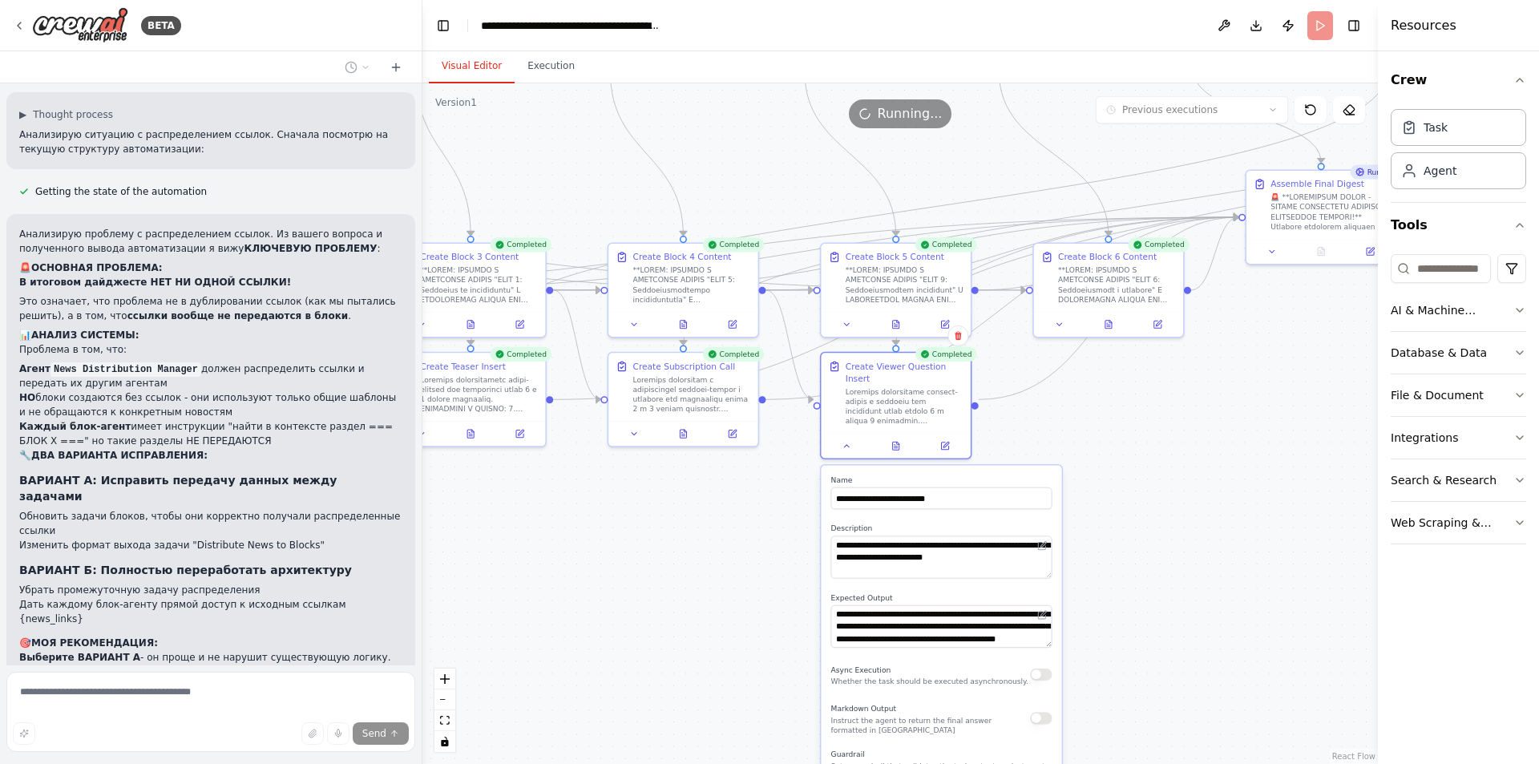
drag, startPoint x: 1219, startPoint y: 533, endPoint x: 1210, endPoint y: 434, distance: 99.0
click at [1229, 438] on div ".deletable-edge-delete-btn { width: 20px; height: 20px; border: 0px solid #ffff…" at bounding box center [900, 423] width 956 height 681
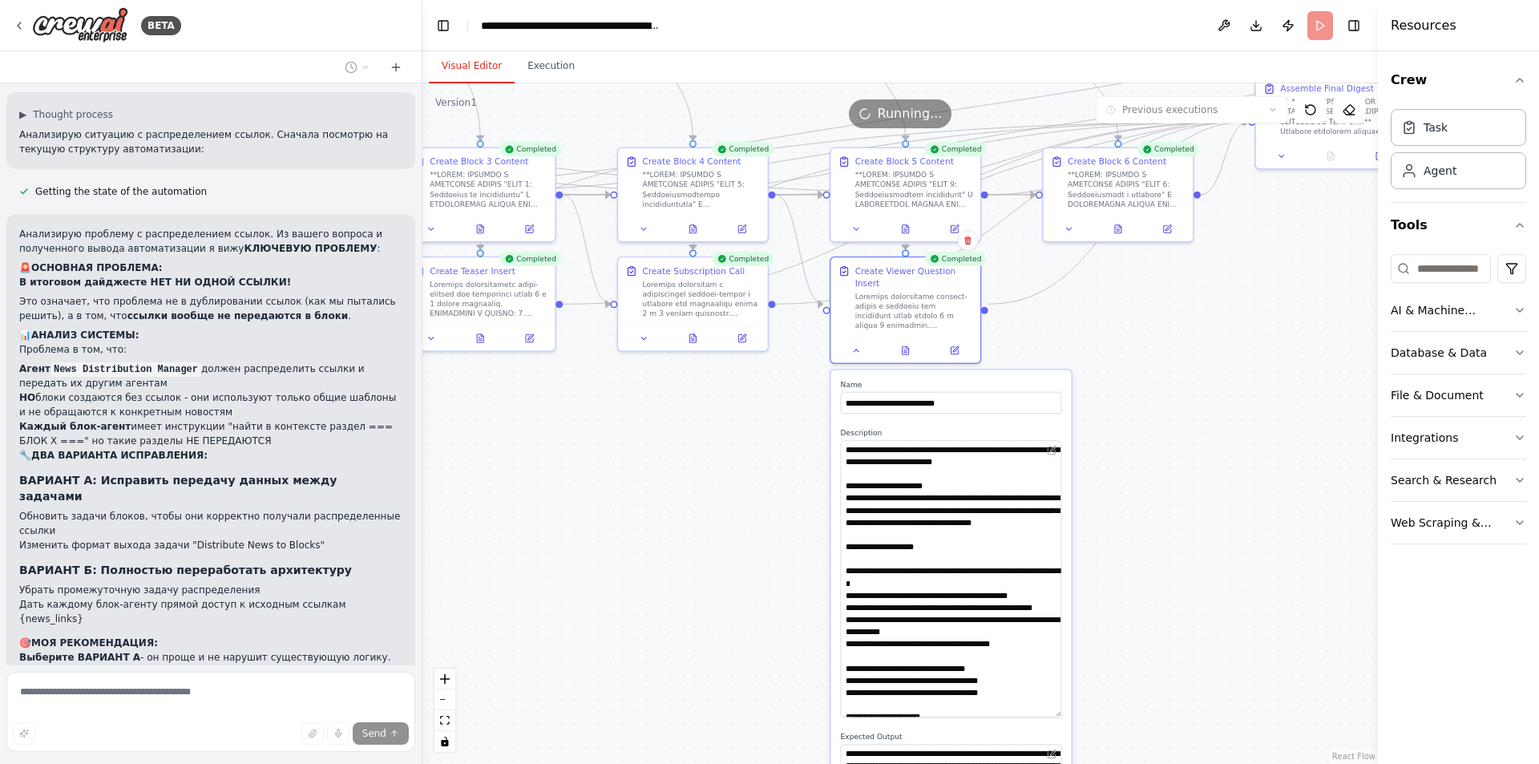
drag, startPoint x: 1058, startPoint y: 466, endPoint x: 1069, endPoint y: 701, distance: 235.1
click at [1069, 701] on div "**********" at bounding box center [950, 722] width 240 height 705
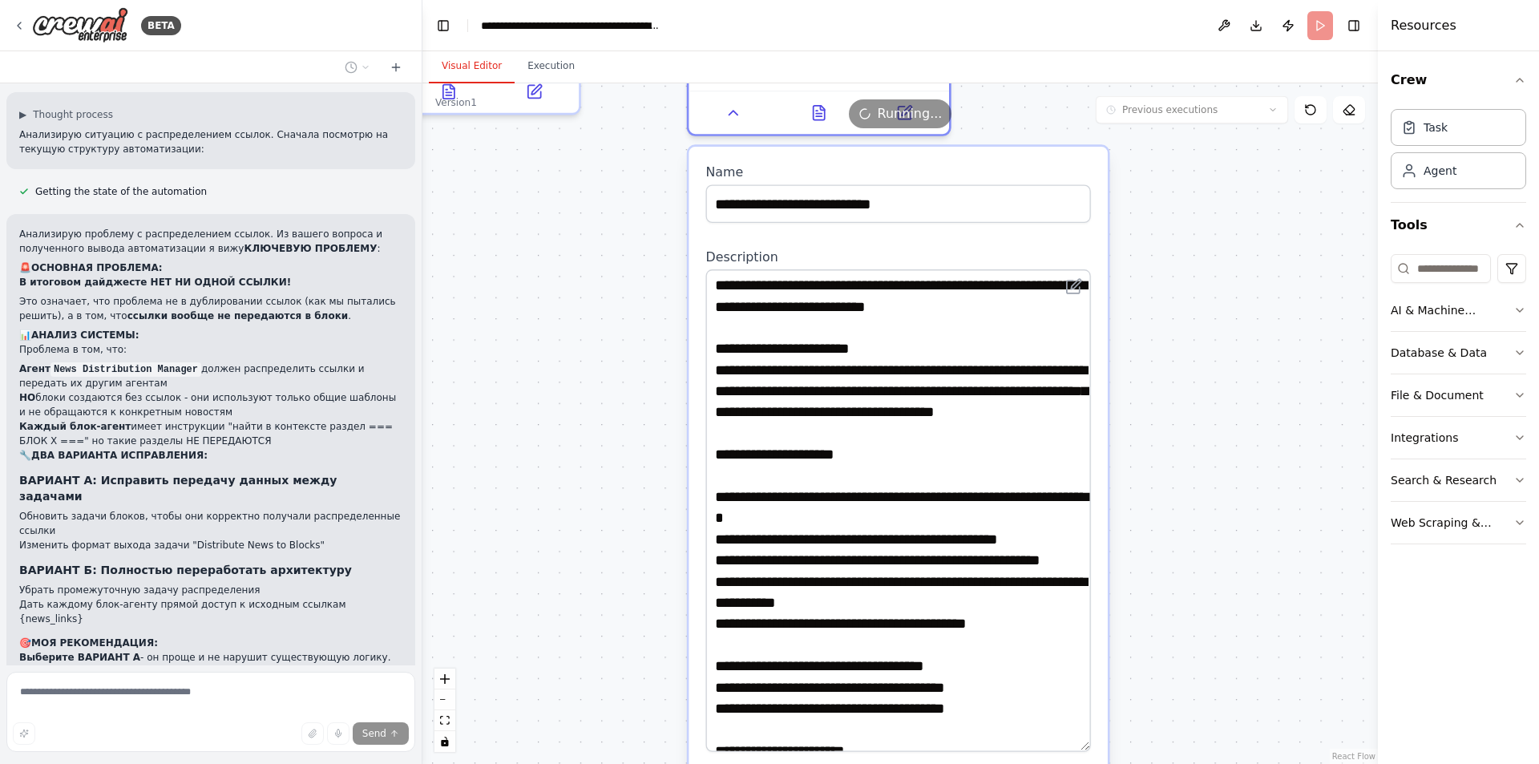
drag, startPoint x: 1120, startPoint y: 487, endPoint x: 1203, endPoint y: 427, distance: 102.8
click at [1201, 430] on div ".deletable-edge-delete-btn { width: 20px; height: 20px; border: 0px solid #ffff…" at bounding box center [900, 423] width 956 height 681
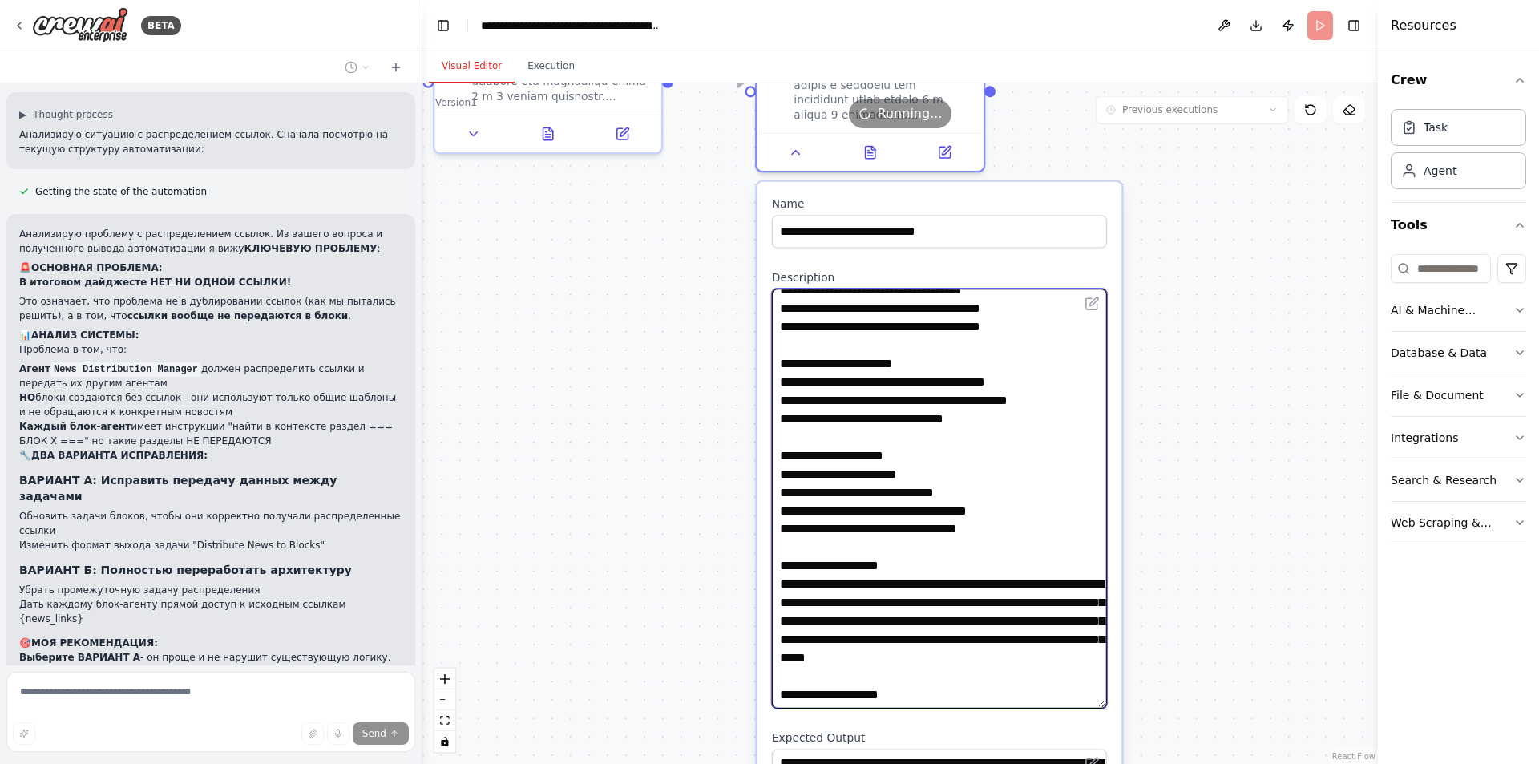
scroll to position [444, 0]
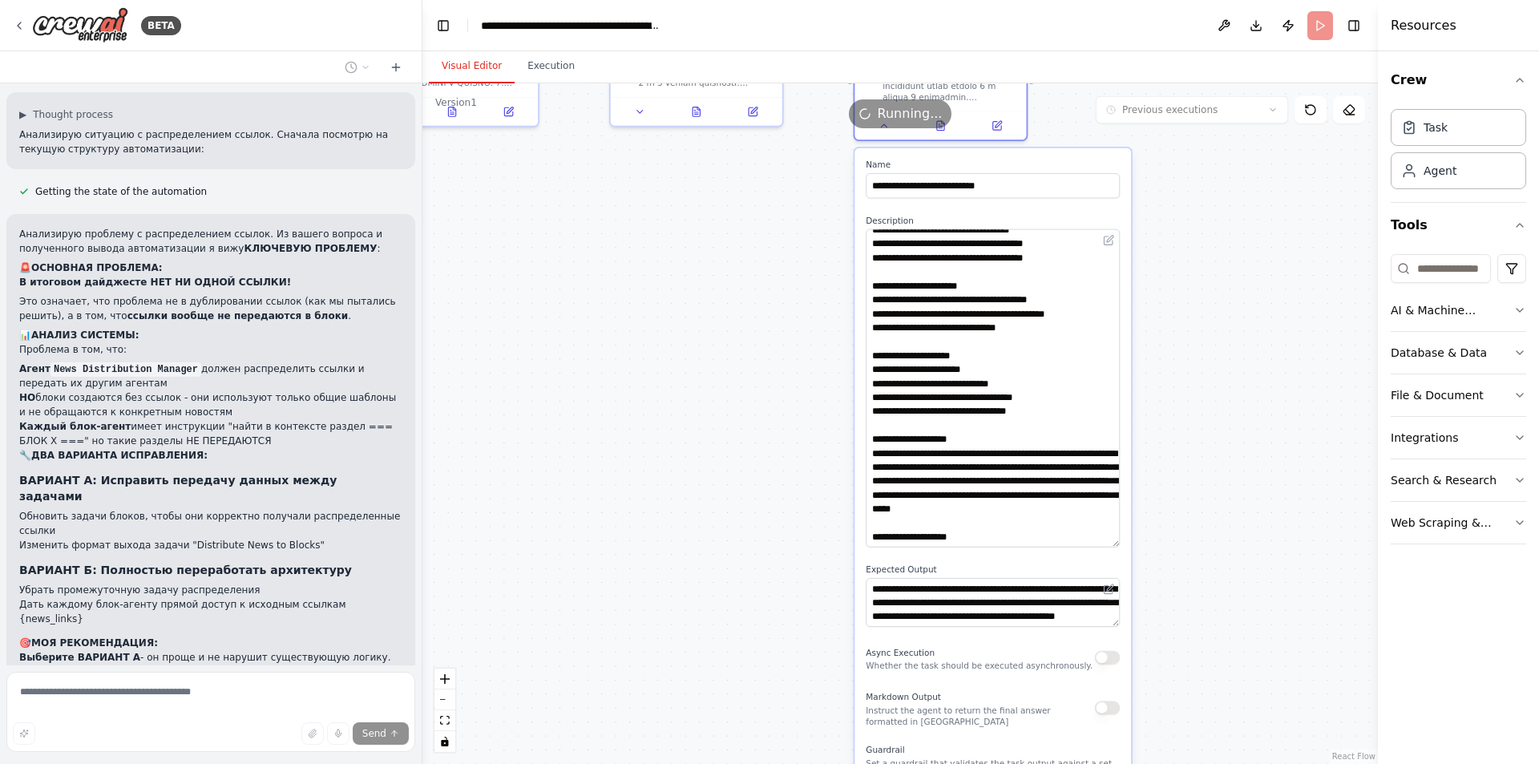
drag, startPoint x: 1245, startPoint y: 658, endPoint x: 1226, endPoint y: 511, distance: 148.7
click at [1228, 509] on div ".deletable-edge-delete-btn { width: 20px; height: 20px; border: 0px solid #ffff…" at bounding box center [900, 423] width 956 height 681
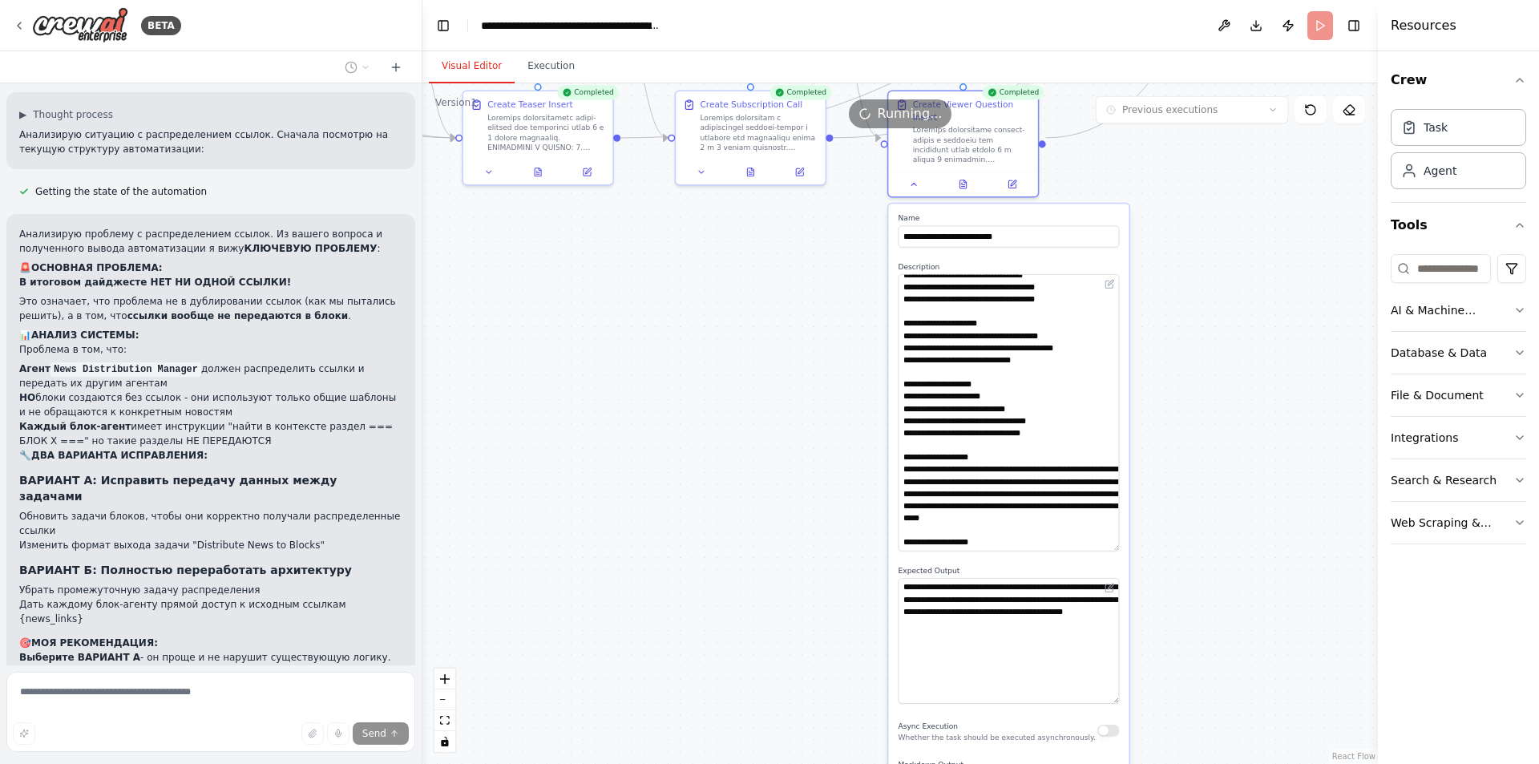
drag, startPoint x: 1114, startPoint y: 602, endPoint x: 1113, endPoint y: 638, distance: 36.1
click at [1117, 685] on textarea "**********" at bounding box center [1009, 641] width 221 height 126
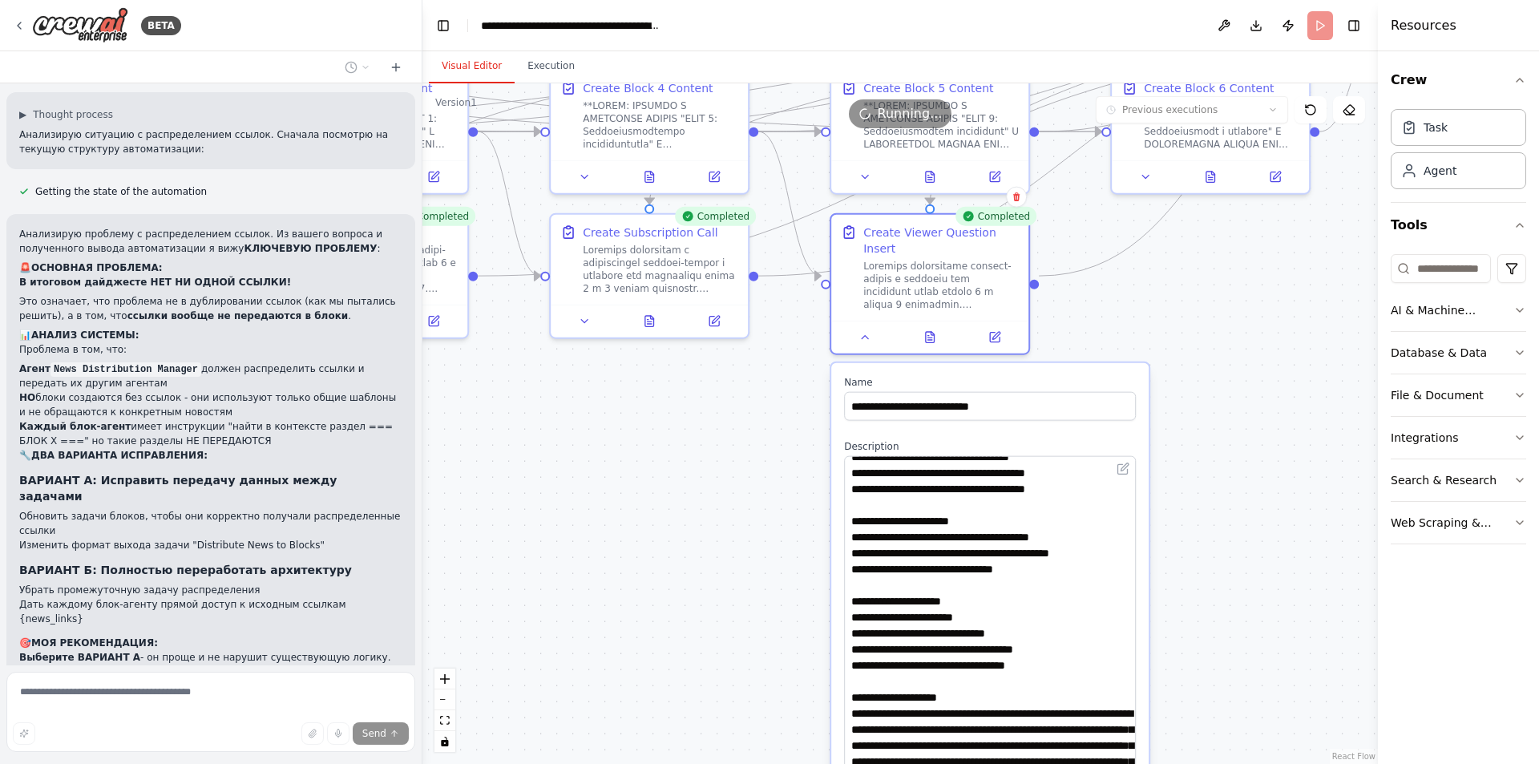
drag, startPoint x: 1183, startPoint y: 410, endPoint x: 1210, endPoint y: 672, distance: 263.5
click at [1210, 672] on div ".deletable-edge-delete-btn { width: 20px; height: 20px; border: 0px solid #ffff…" at bounding box center [900, 423] width 956 height 681
click at [582, 317] on icon at bounding box center [585, 318] width 6 height 3
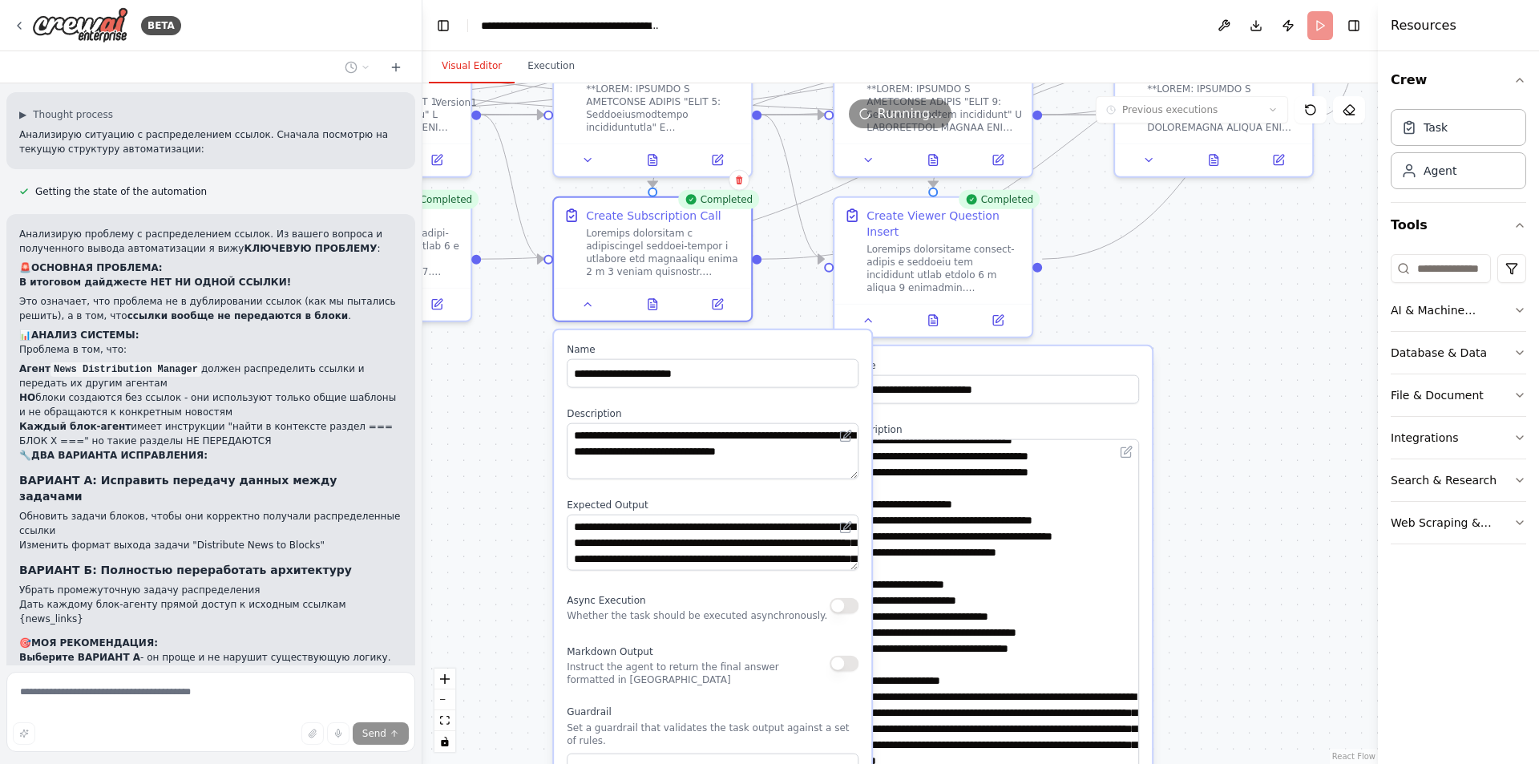
drag, startPoint x: 1289, startPoint y: 490, endPoint x: 1332, endPoint y: 423, distance: 78.9
click at [1353, 421] on div ".deletable-edge-delete-btn { width: 20px; height: 20px; border: 0px solid #ffff…" at bounding box center [900, 423] width 956 height 681
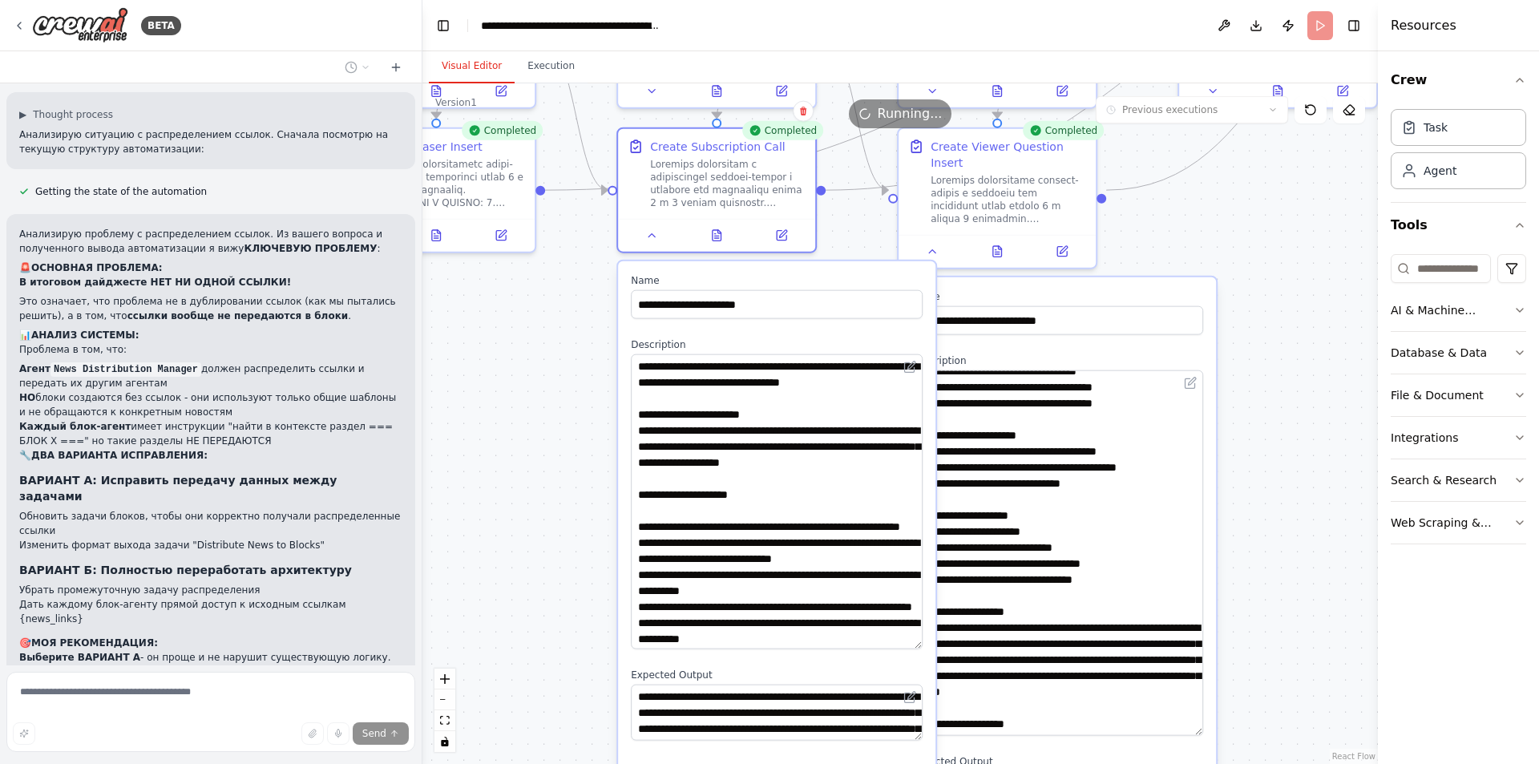
drag, startPoint x: 920, startPoint y: 406, endPoint x: 915, endPoint y: 656, distance: 249.4
click at [915, 649] on textarea at bounding box center [777, 501] width 292 height 295
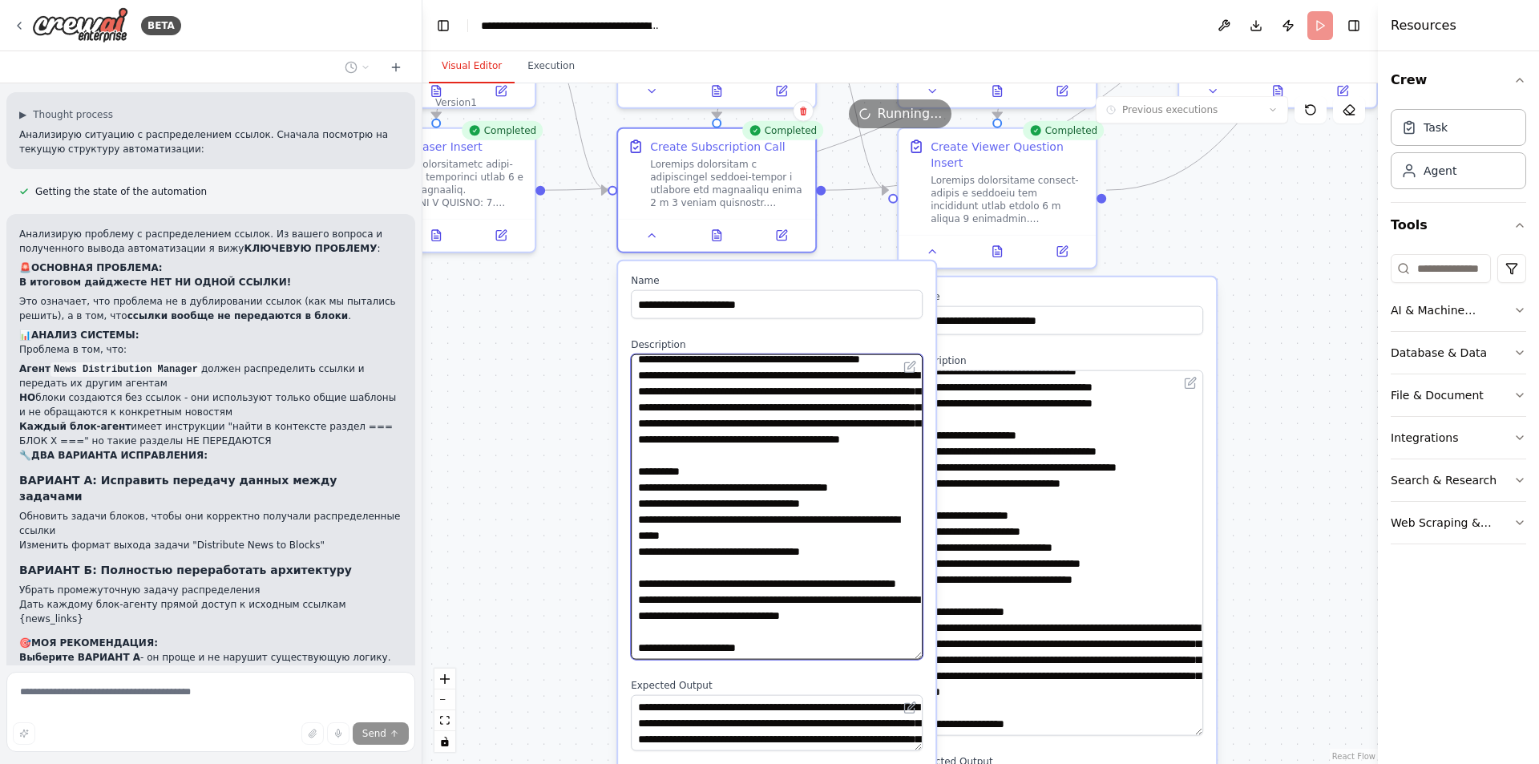
scroll to position [357, 0]
click at [758, 539] on textarea at bounding box center [777, 506] width 292 height 305
paste textarea "**********"
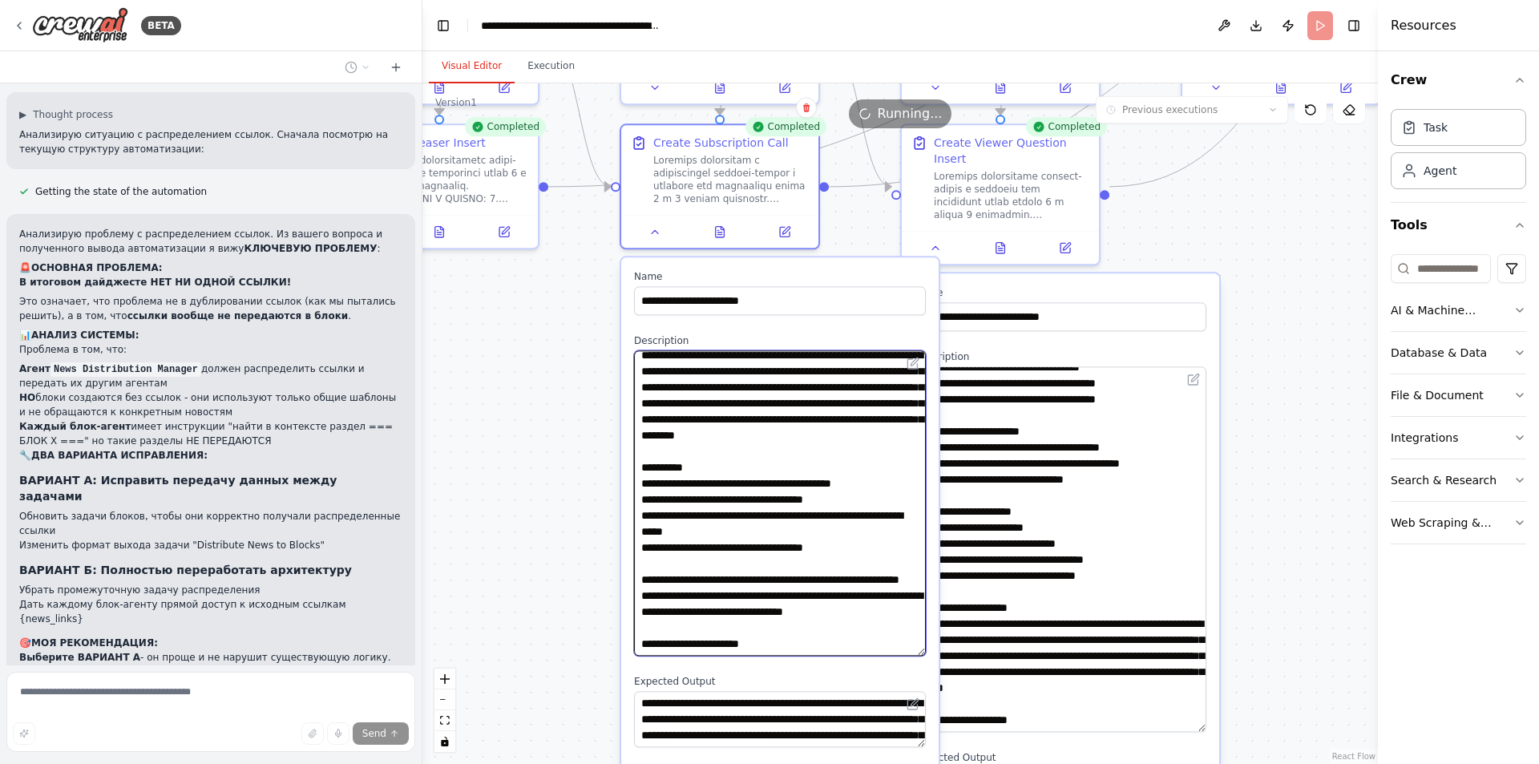
scroll to position [520, 0]
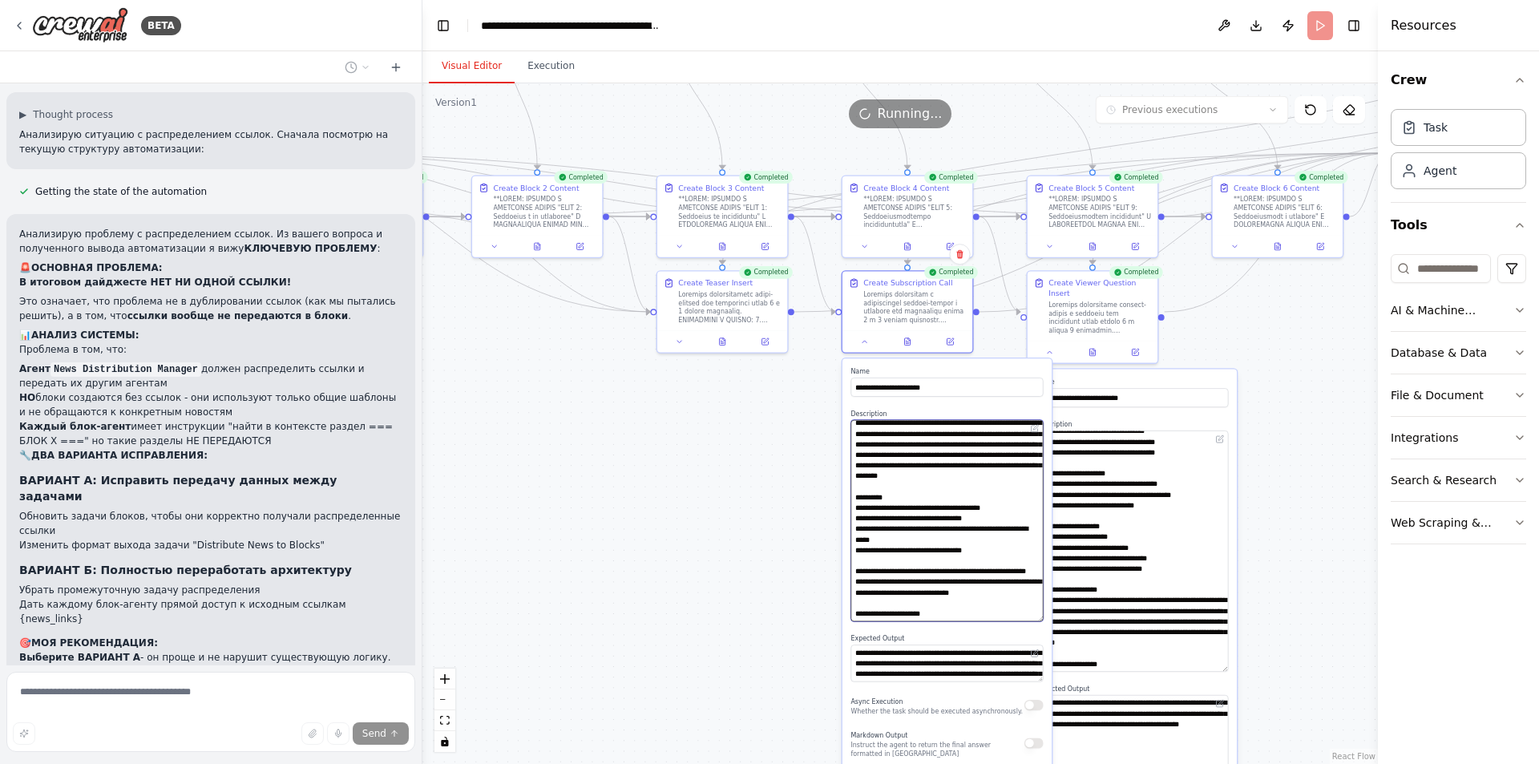
type textarea "**********"
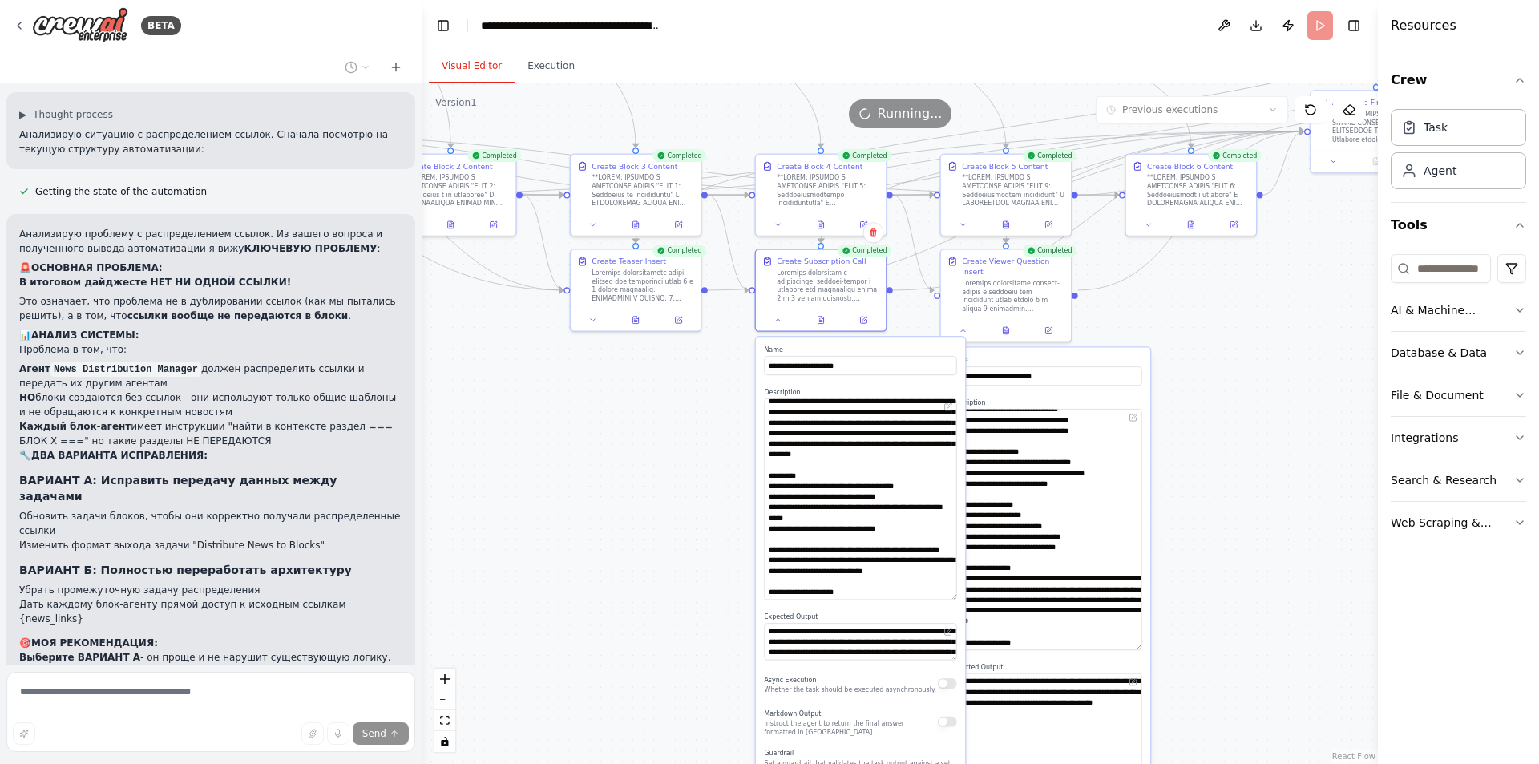
drag, startPoint x: 1307, startPoint y: 595, endPoint x: 1230, endPoint y: 576, distance: 79.3
click at [1230, 576] on div ".deletable-edge-delete-btn { width: 20px; height: 20px; border: 0px solid #ffff…" at bounding box center [900, 423] width 956 height 681
click at [539, 68] on button "Execution" at bounding box center [551, 67] width 73 height 34
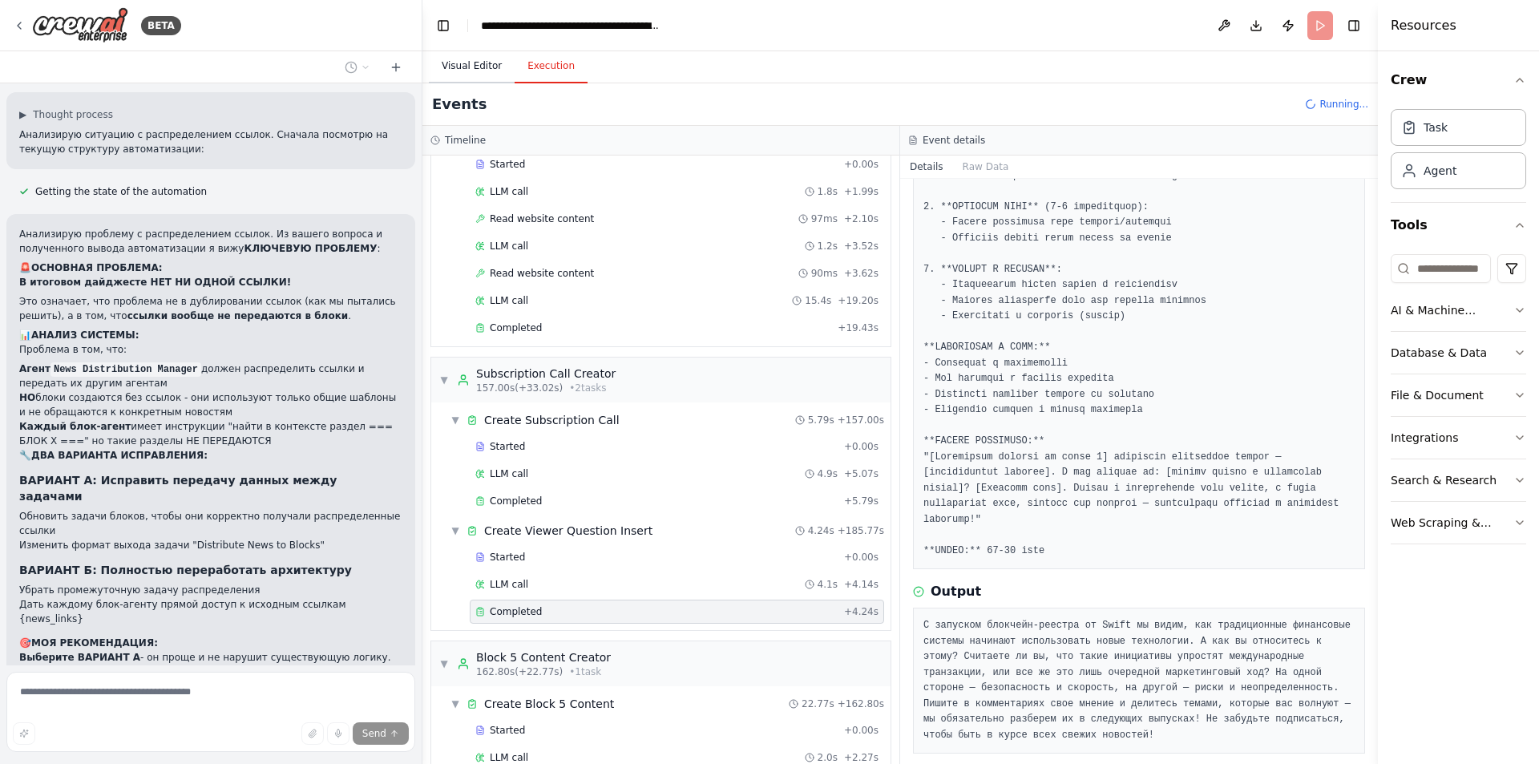
click at [458, 67] on button "Visual Editor" at bounding box center [472, 67] width 86 height 34
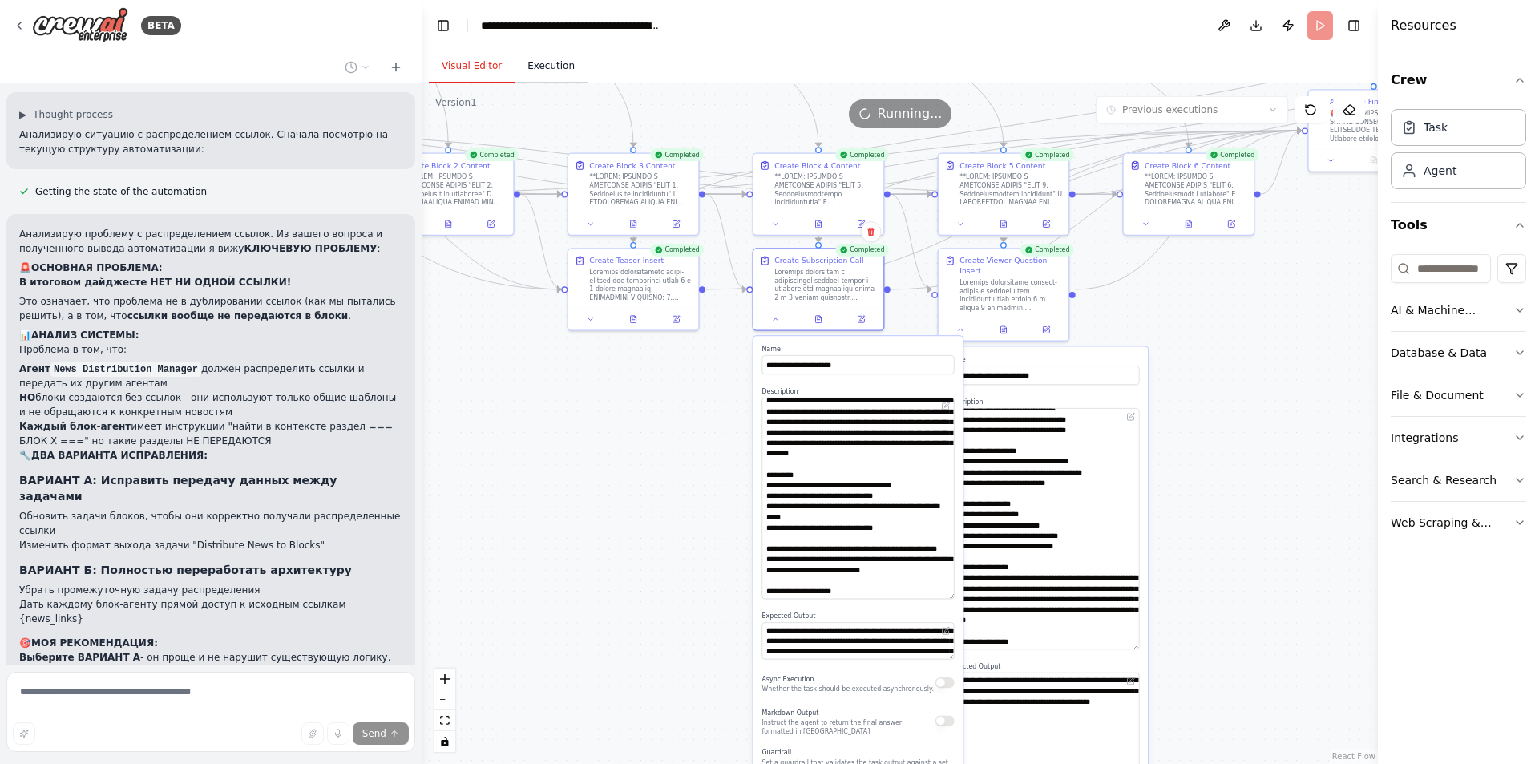
click at [531, 72] on button "Execution" at bounding box center [551, 67] width 73 height 34
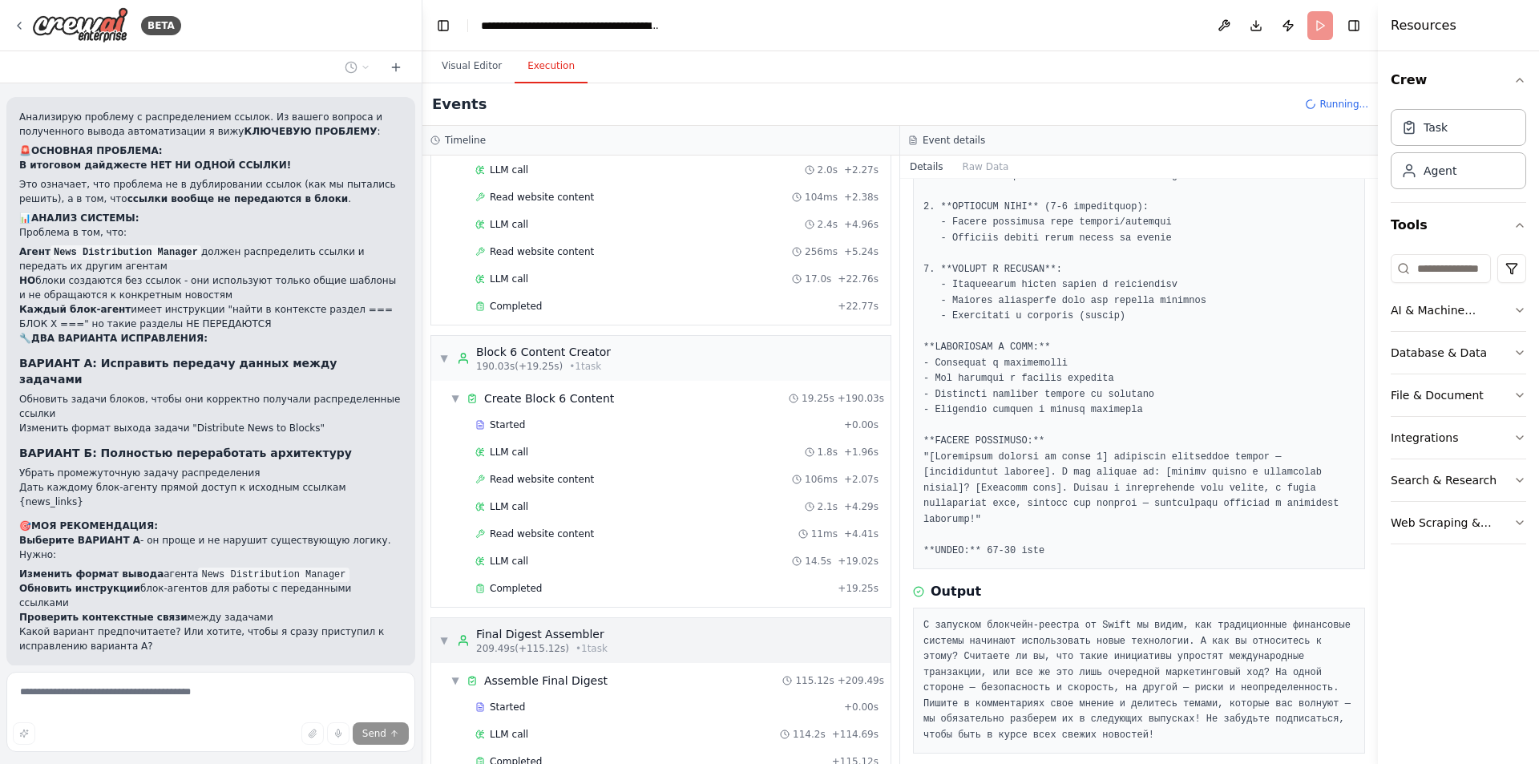
scroll to position [2449, 0]
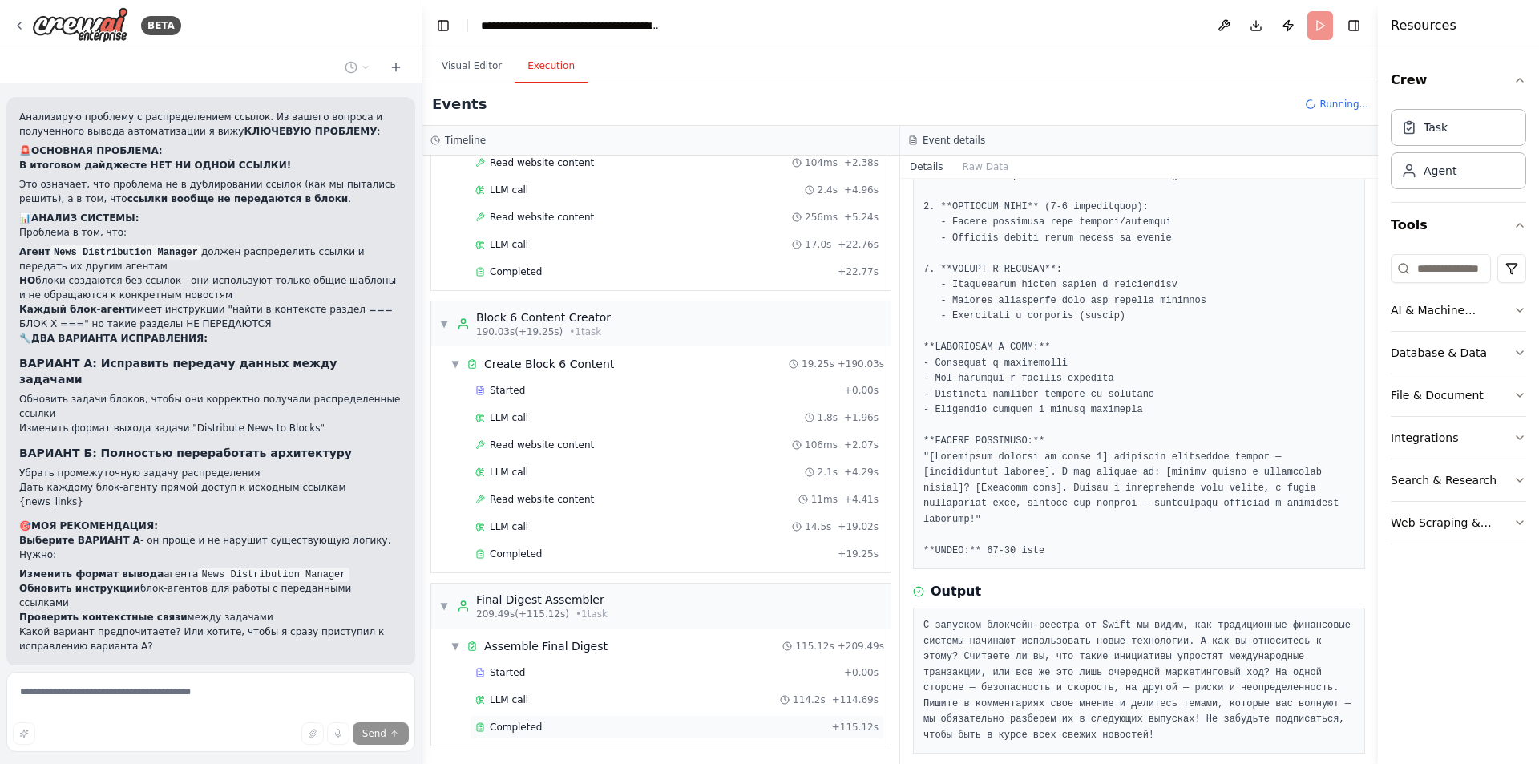
click at [560, 734] on div "Completed + 115.12s" at bounding box center [677, 727] width 414 height 24
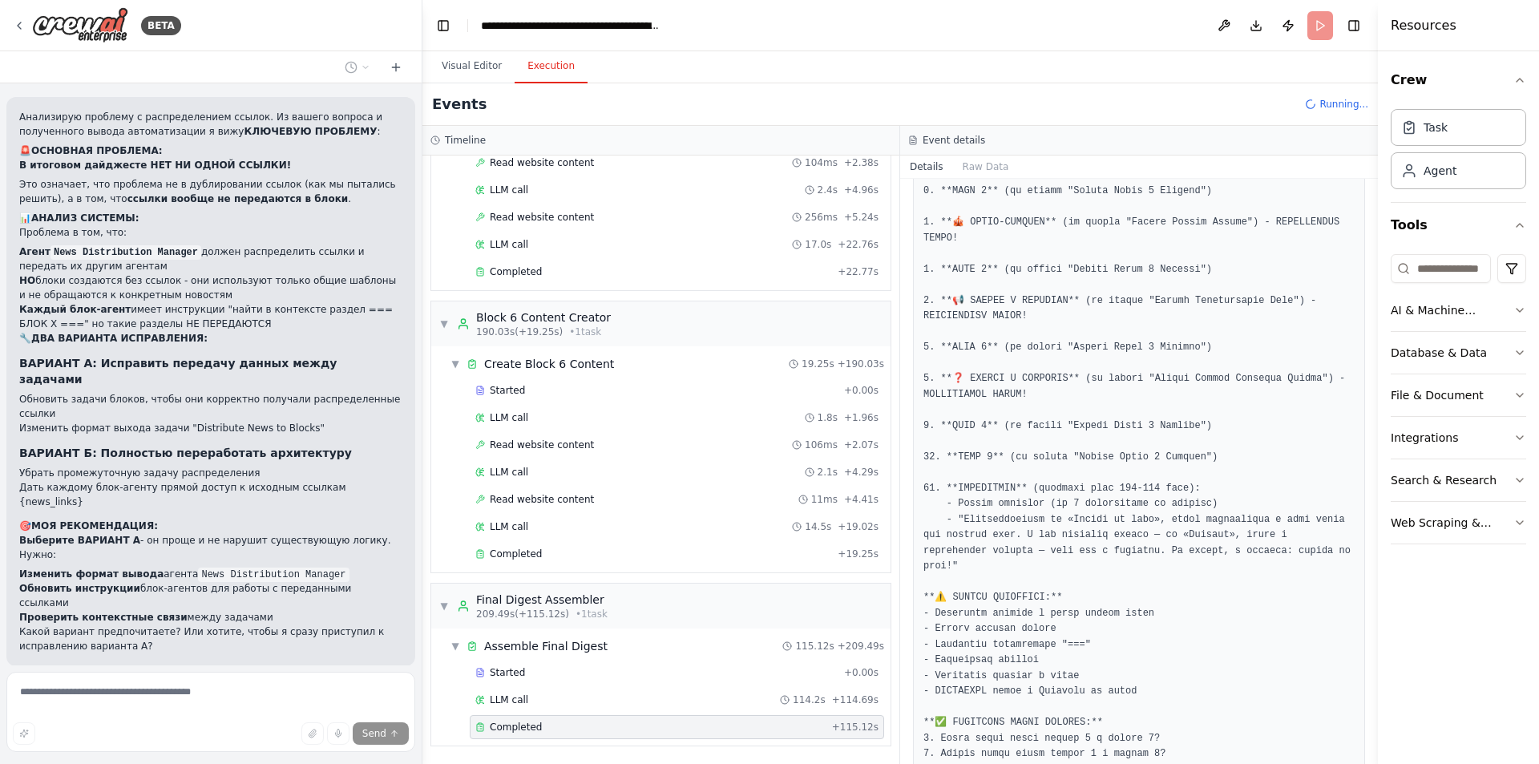
click at [563, 725] on div "Completed" at bounding box center [650, 727] width 350 height 13
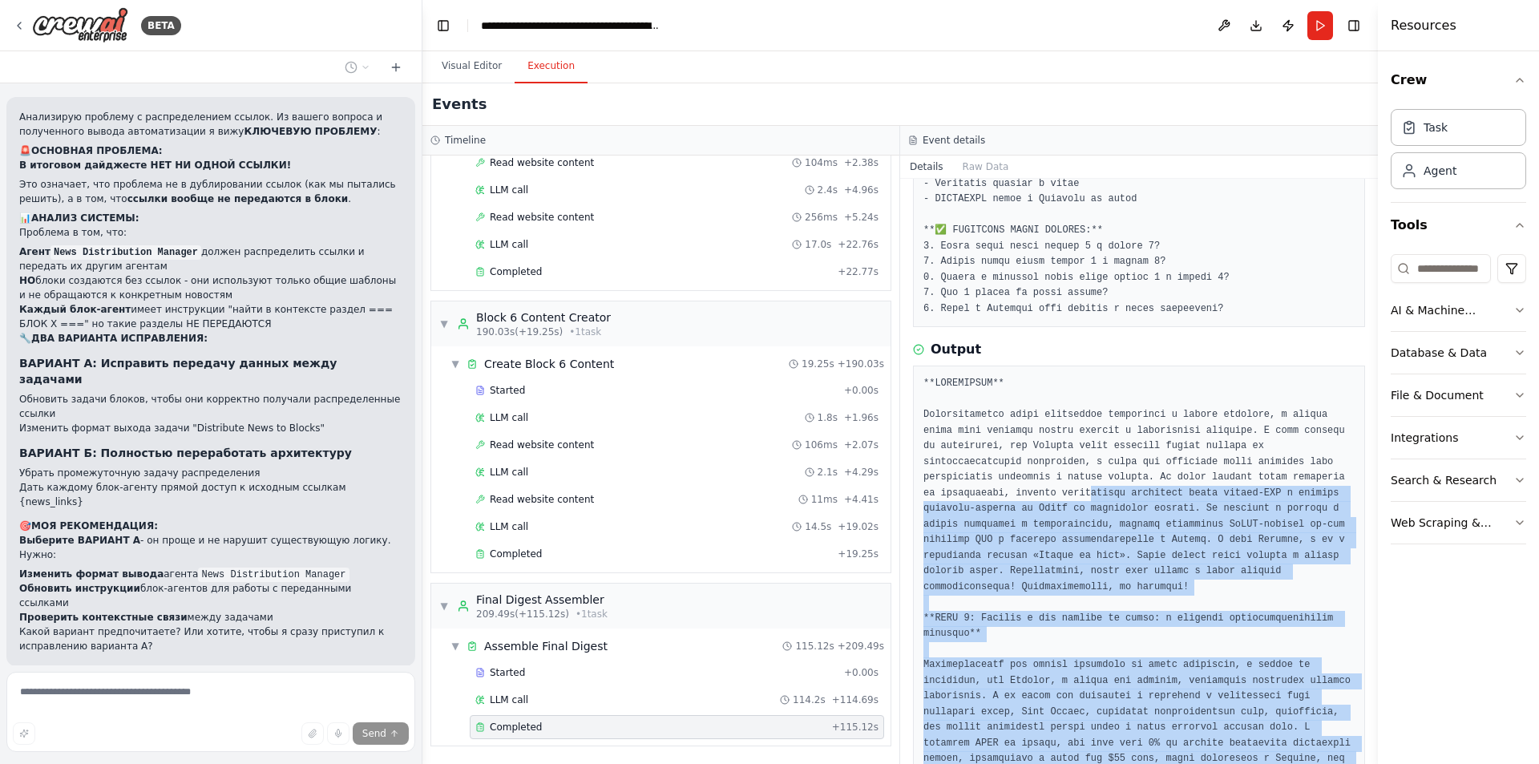
scroll to position [846, 0]
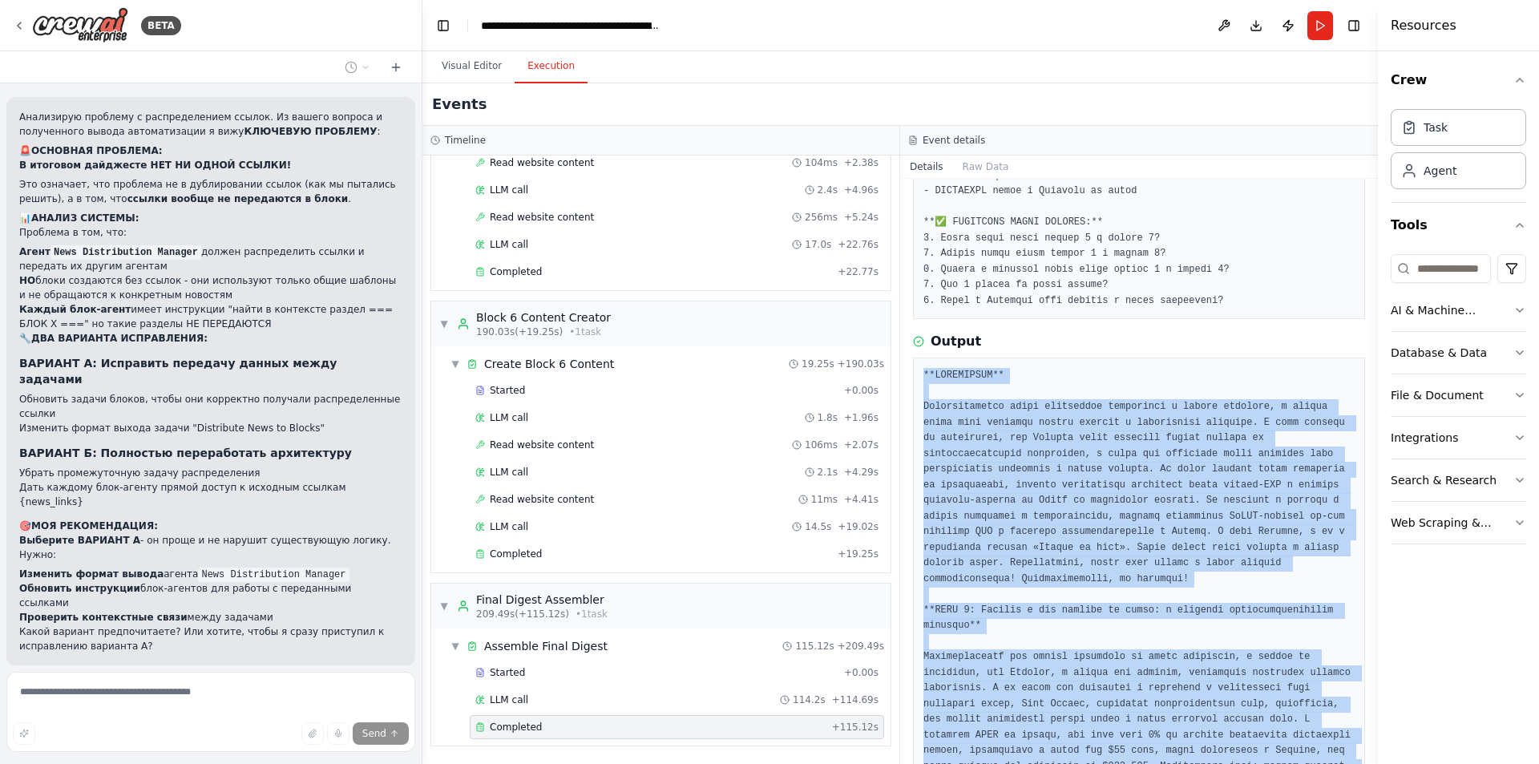
drag, startPoint x: 1174, startPoint y: 721, endPoint x: 923, endPoint y: 342, distance: 454.0
copy pre "**LOREMIPSUM** Dolorsitametco adipi elitseddoe temporinci u labore etdolore, m …"
